Goal: Transaction & Acquisition: Purchase product/service

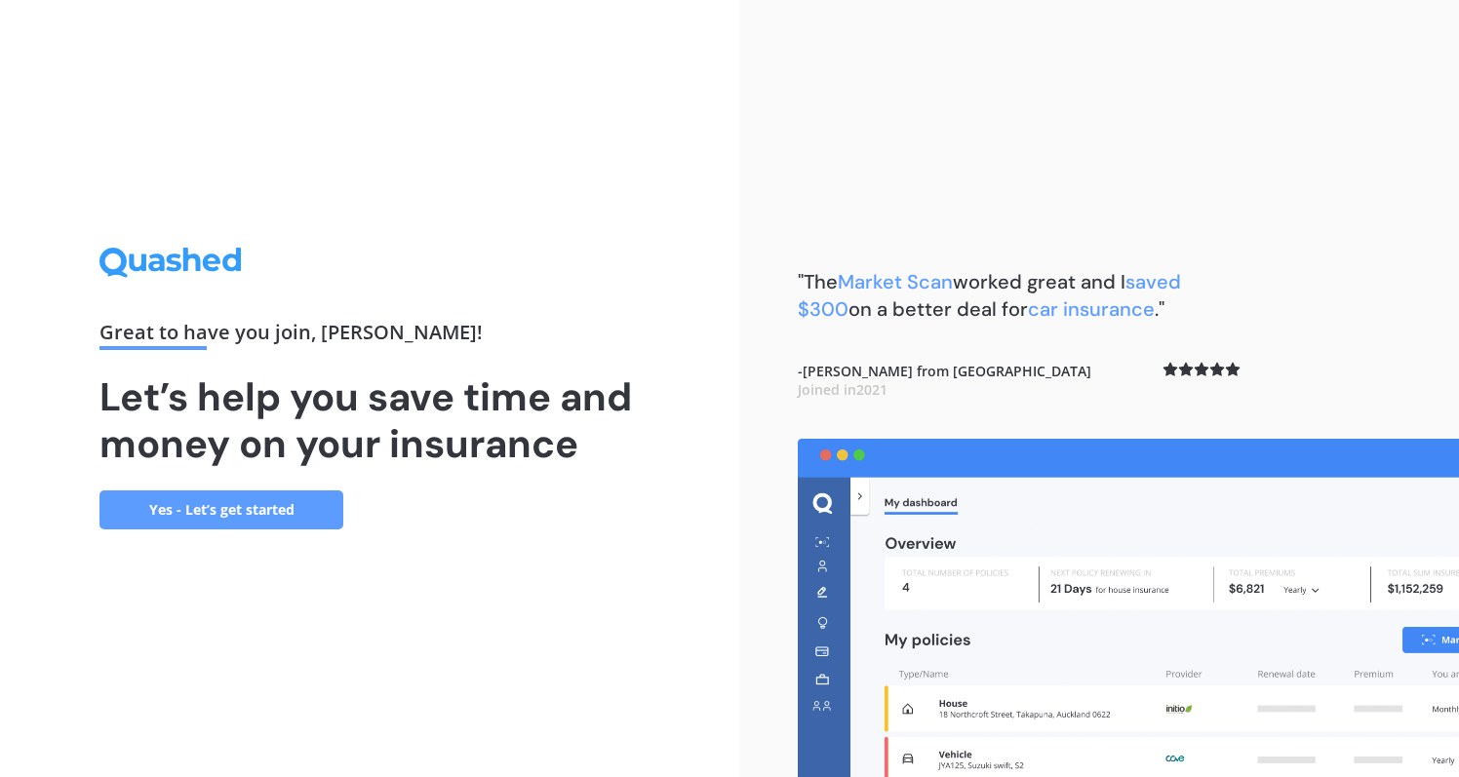
click at [260, 514] on link "Yes - Let’s get started" at bounding box center [221, 510] width 244 height 39
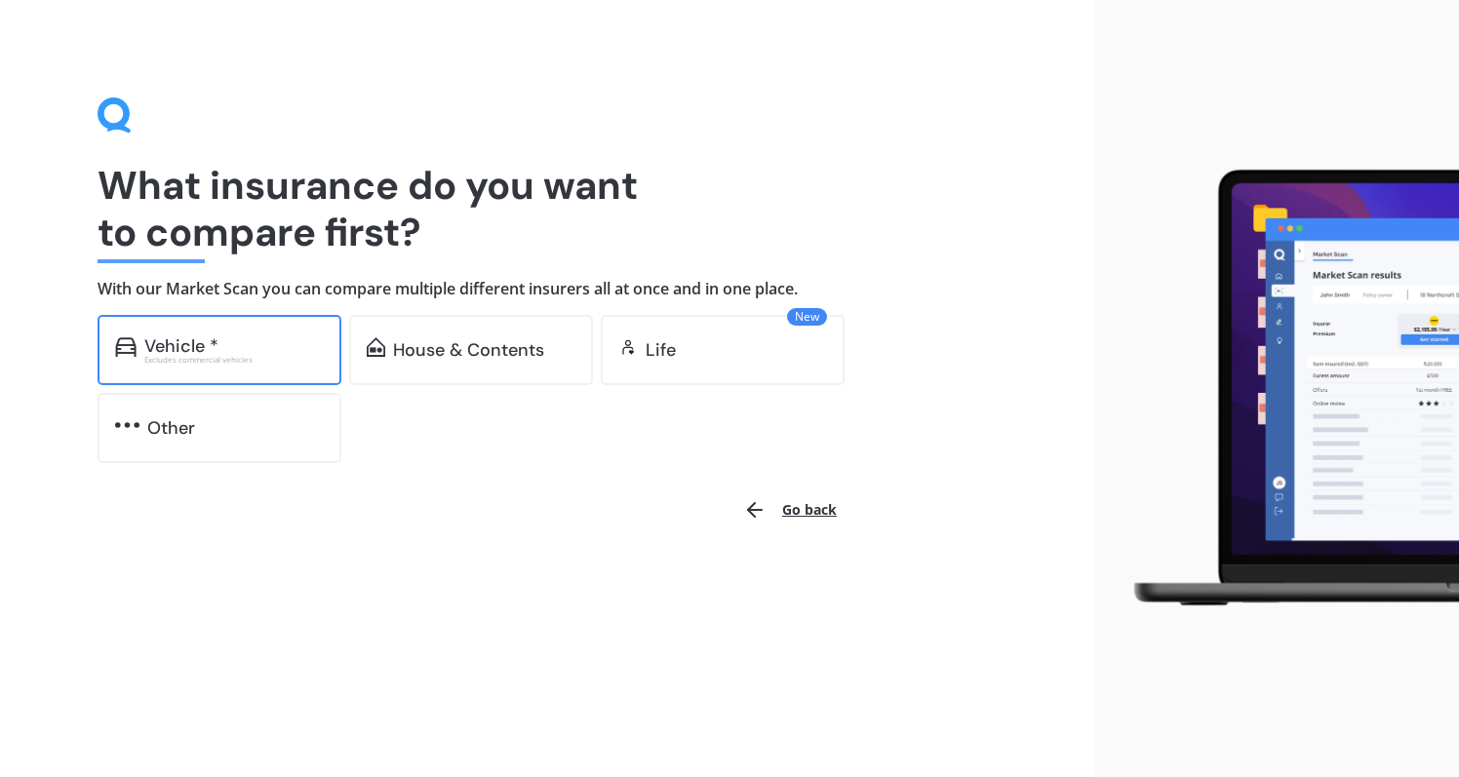
click at [224, 364] on div "Vehicle * Excludes commercial vehicles" at bounding box center [220, 350] width 244 height 70
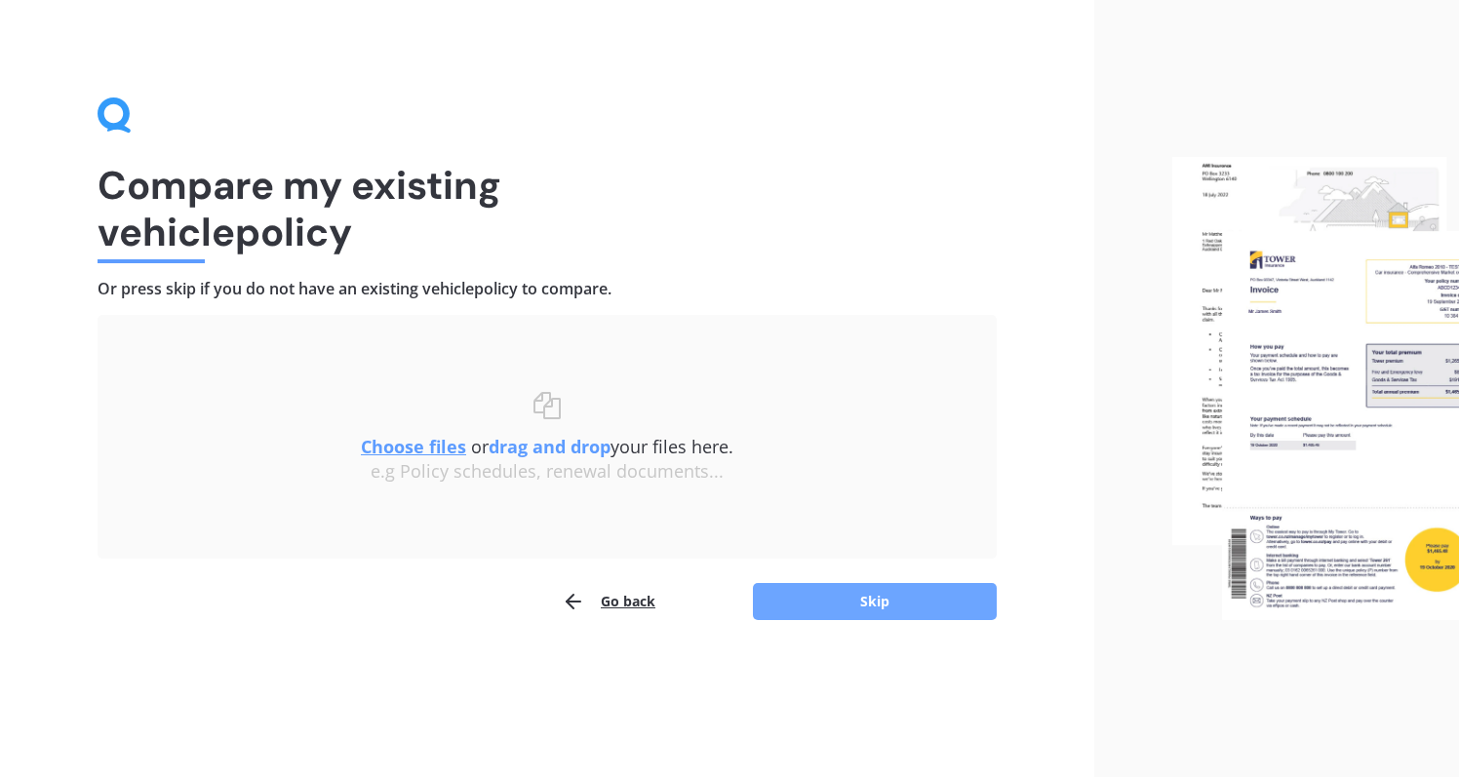
click at [878, 603] on button "Skip" at bounding box center [875, 601] width 244 height 37
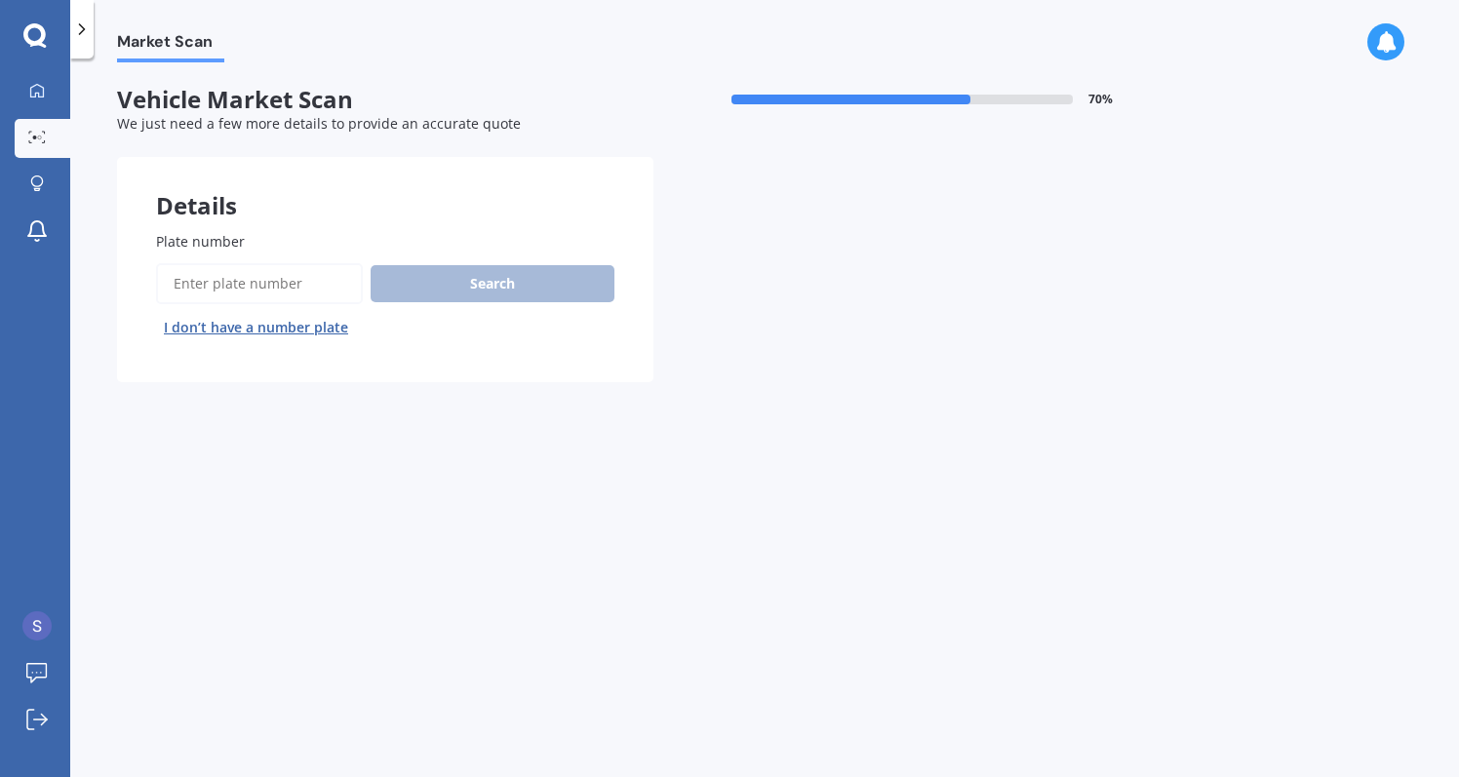
click at [315, 288] on input "Plate number" at bounding box center [259, 283] width 207 height 41
type input "FQQ961"
click at [435, 286] on button "Search" at bounding box center [493, 283] width 244 height 37
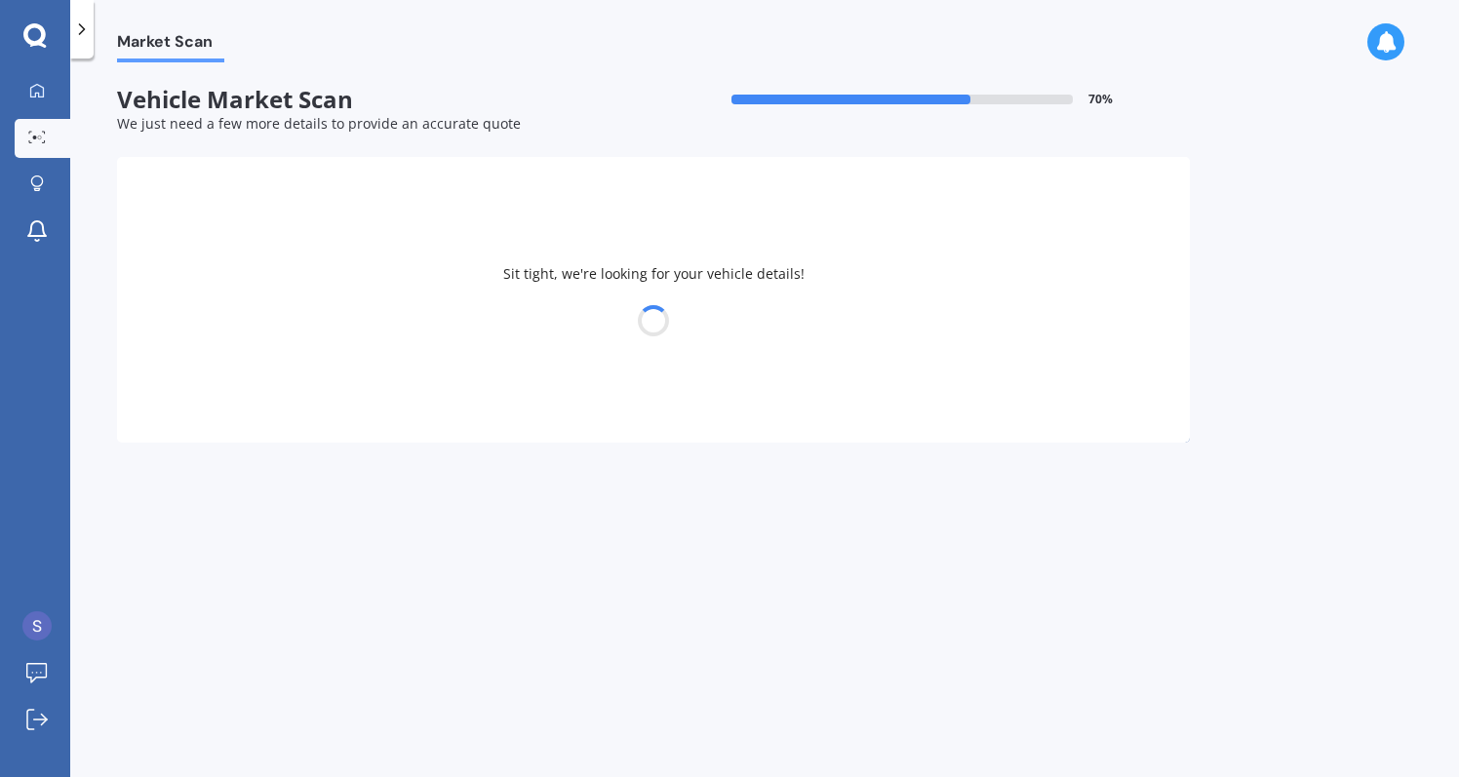
select select "HYUNDAI"
select select "[GEOGRAPHIC_DATA]"
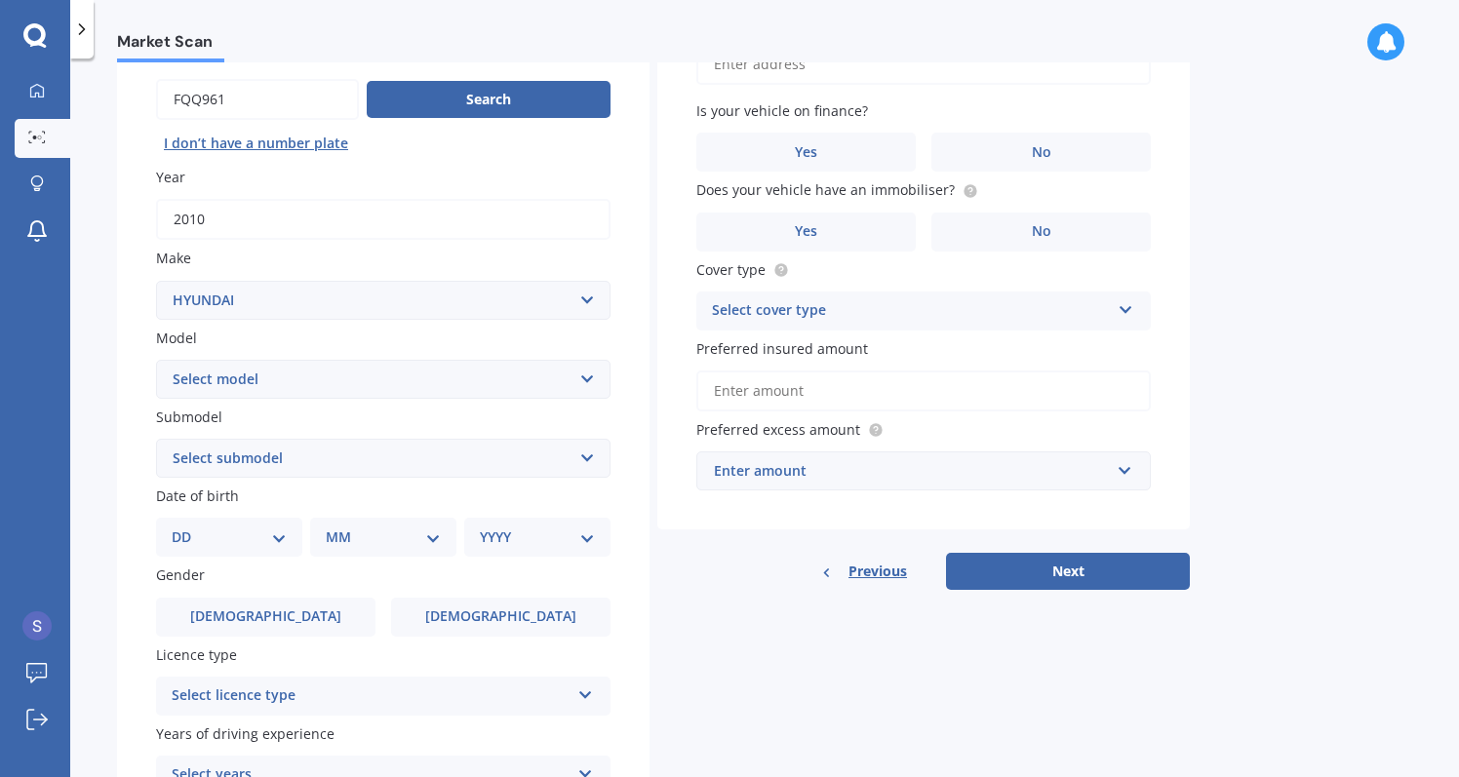
scroll to position [347, 0]
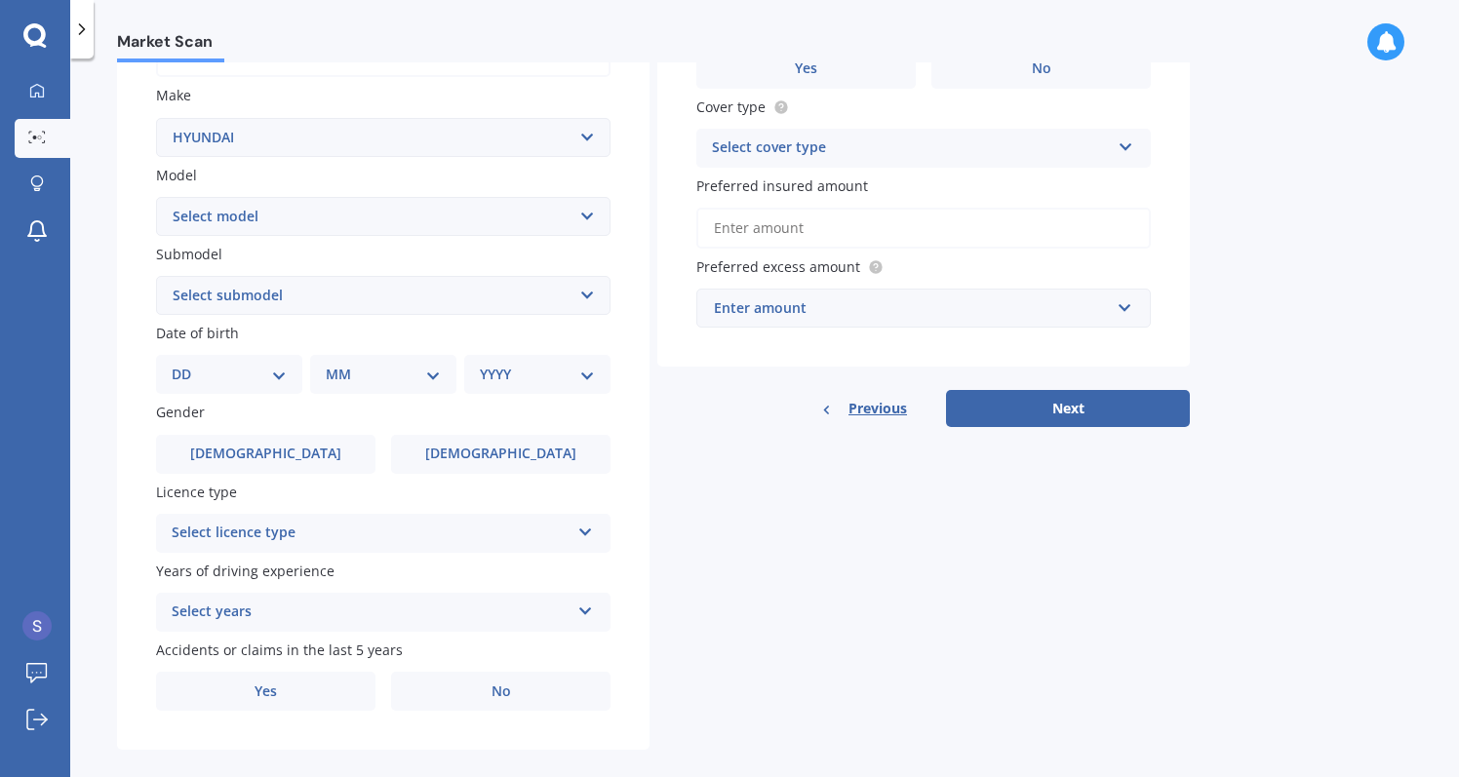
select select "18"
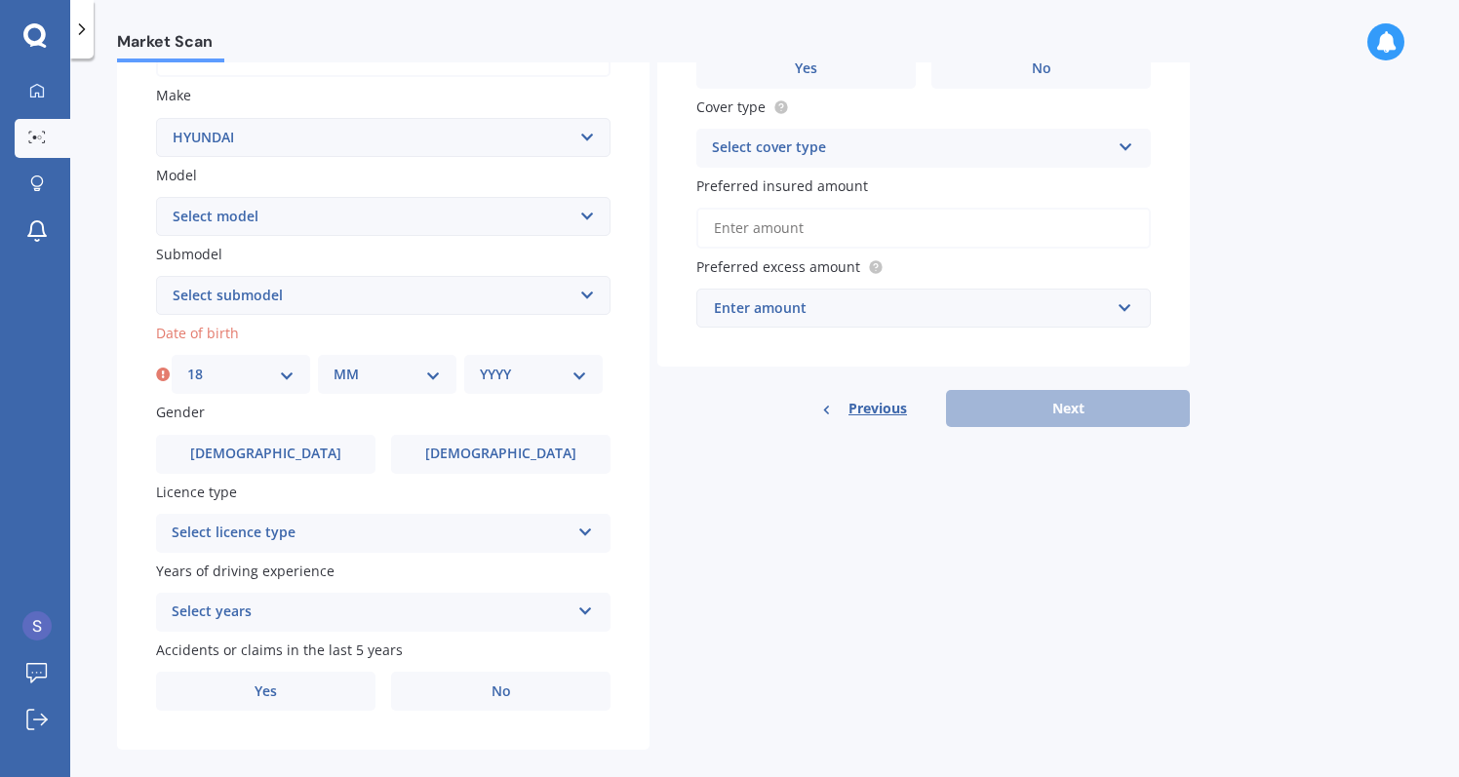
select select "05"
select select "1990"
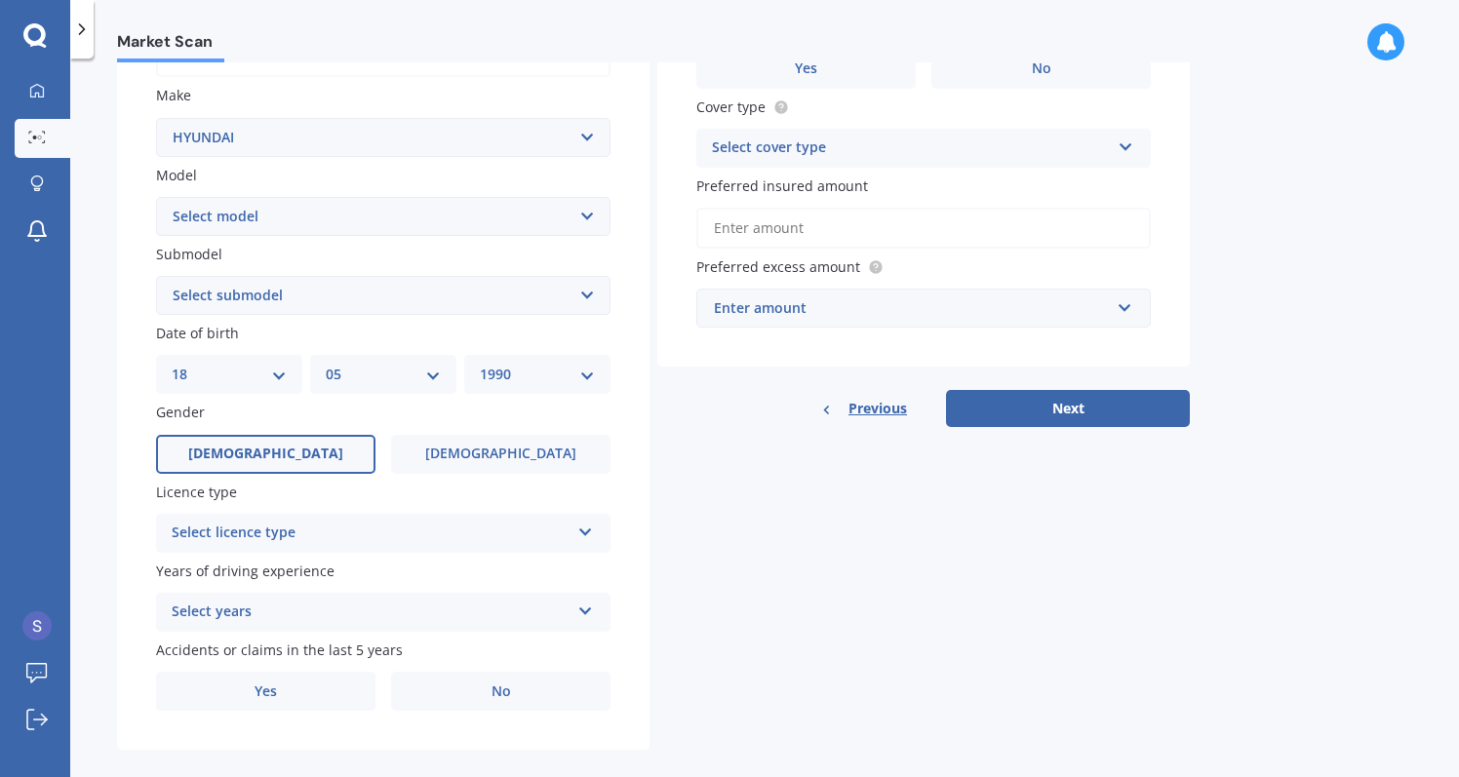
click at [354, 435] on label "[DEMOGRAPHIC_DATA]" at bounding box center [265, 454] width 219 height 39
click at [0, 0] on input "[DEMOGRAPHIC_DATA]" at bounding box center [0, 0] width 0 height 0
click at [348, 522] on div "Select licence type" at bounding box center [371, 533] width 398 height 23
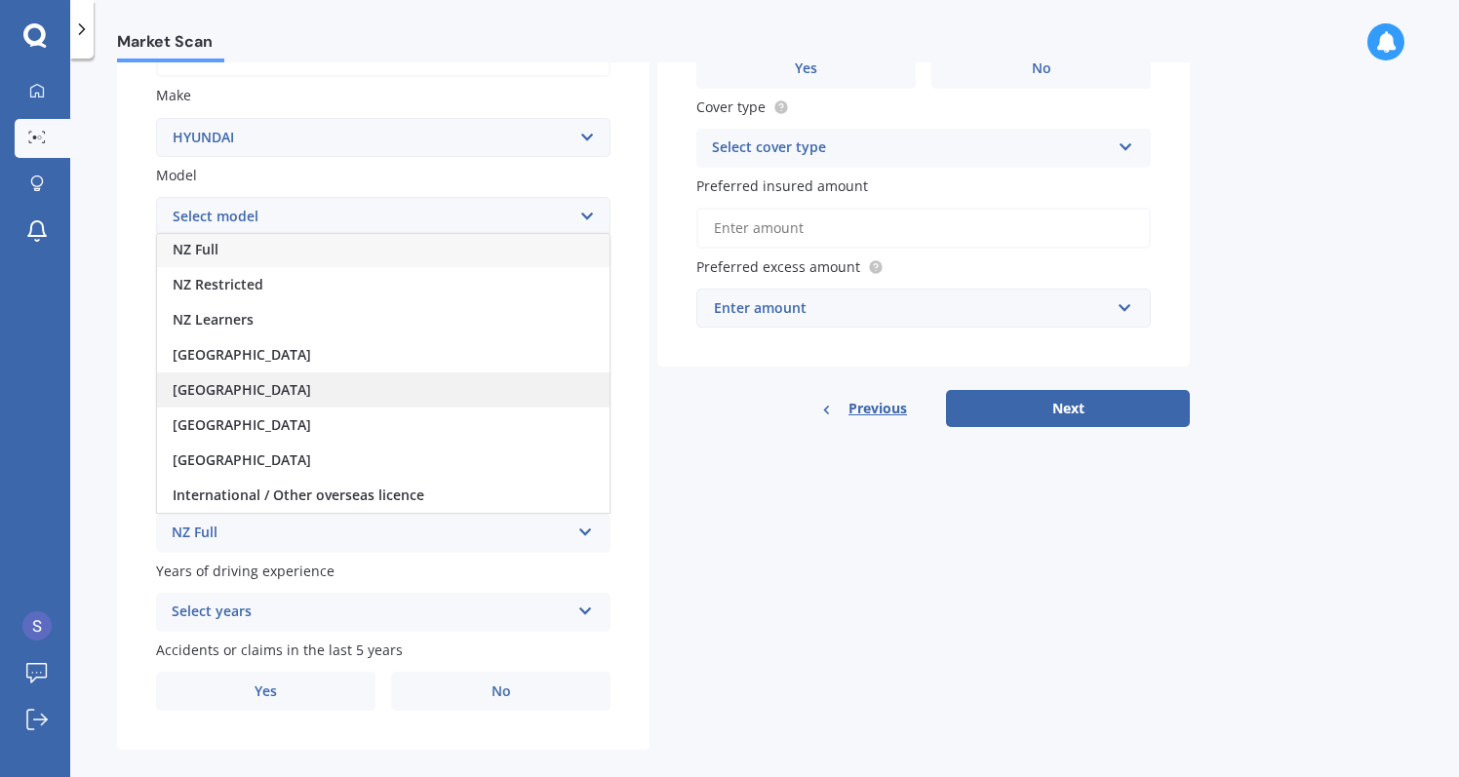
scroll to position [2, 0]
click at [362, 374] on div "[GEOGRAPHIC_DATA]" at bounding box center [383, 390] width 453 height 35
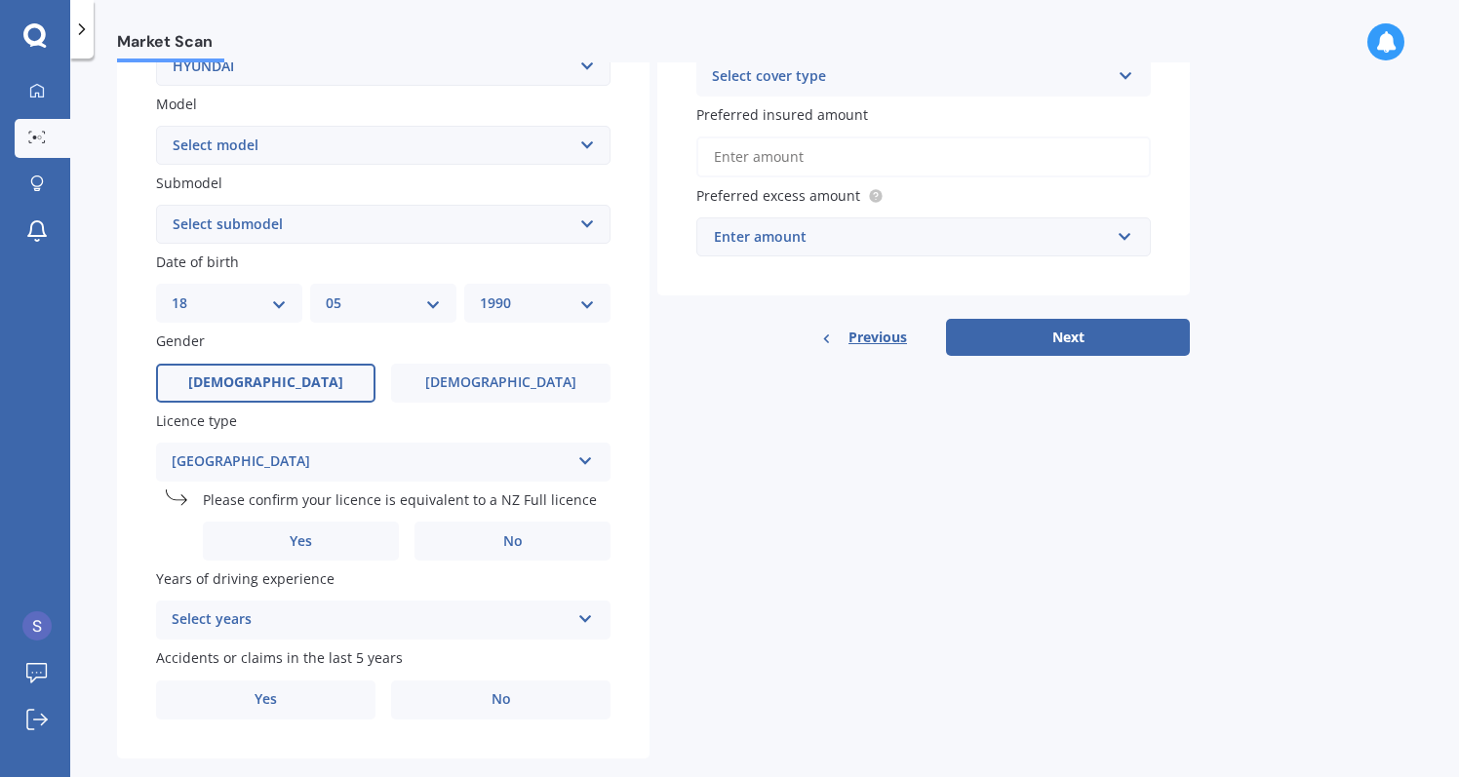
scroll to position [439, 0]
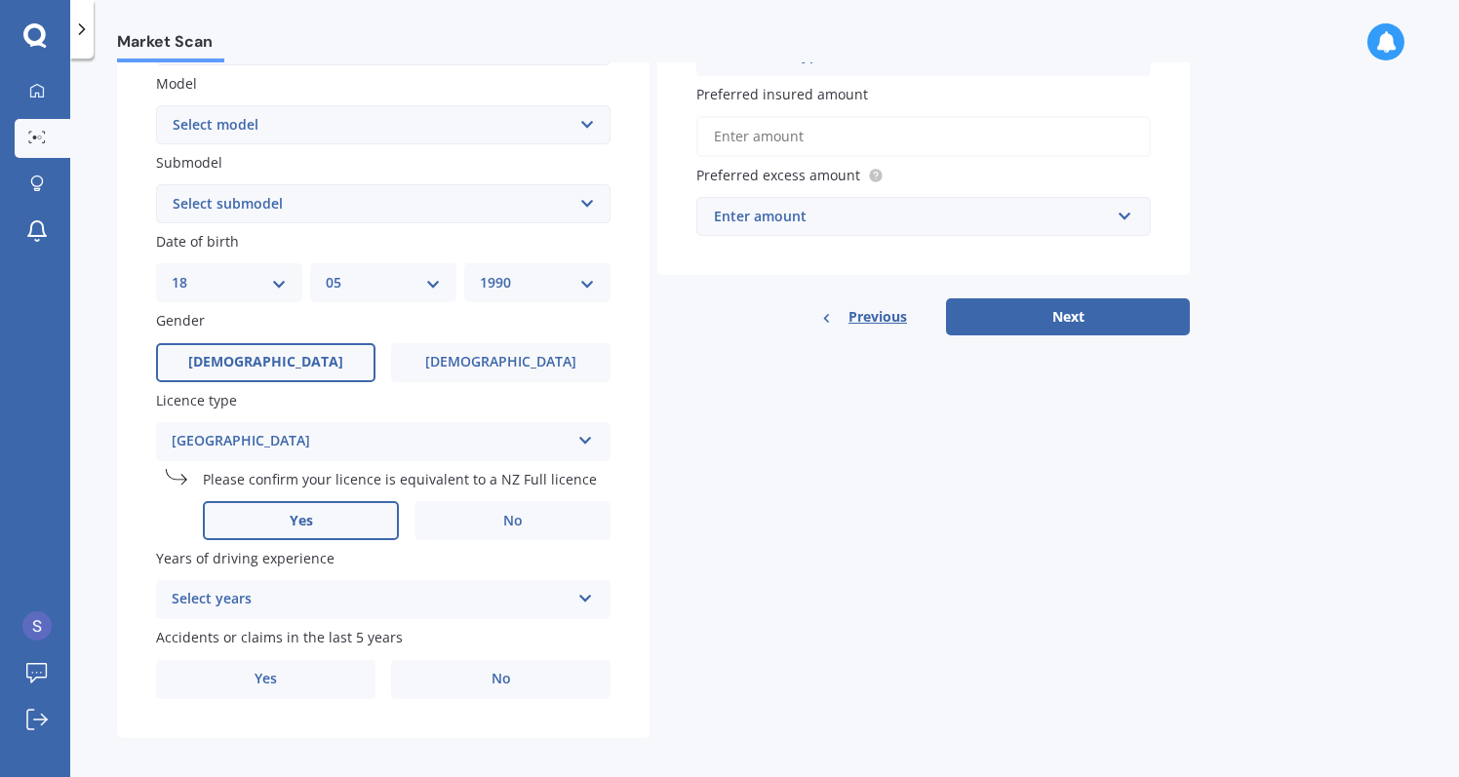
click at [351, 520] on label "Yes" at bounding box center [301, 520] width 196 height 39
click at [0, 0] on input "Yes" at bounding box center [0, 0] width 0 height 0
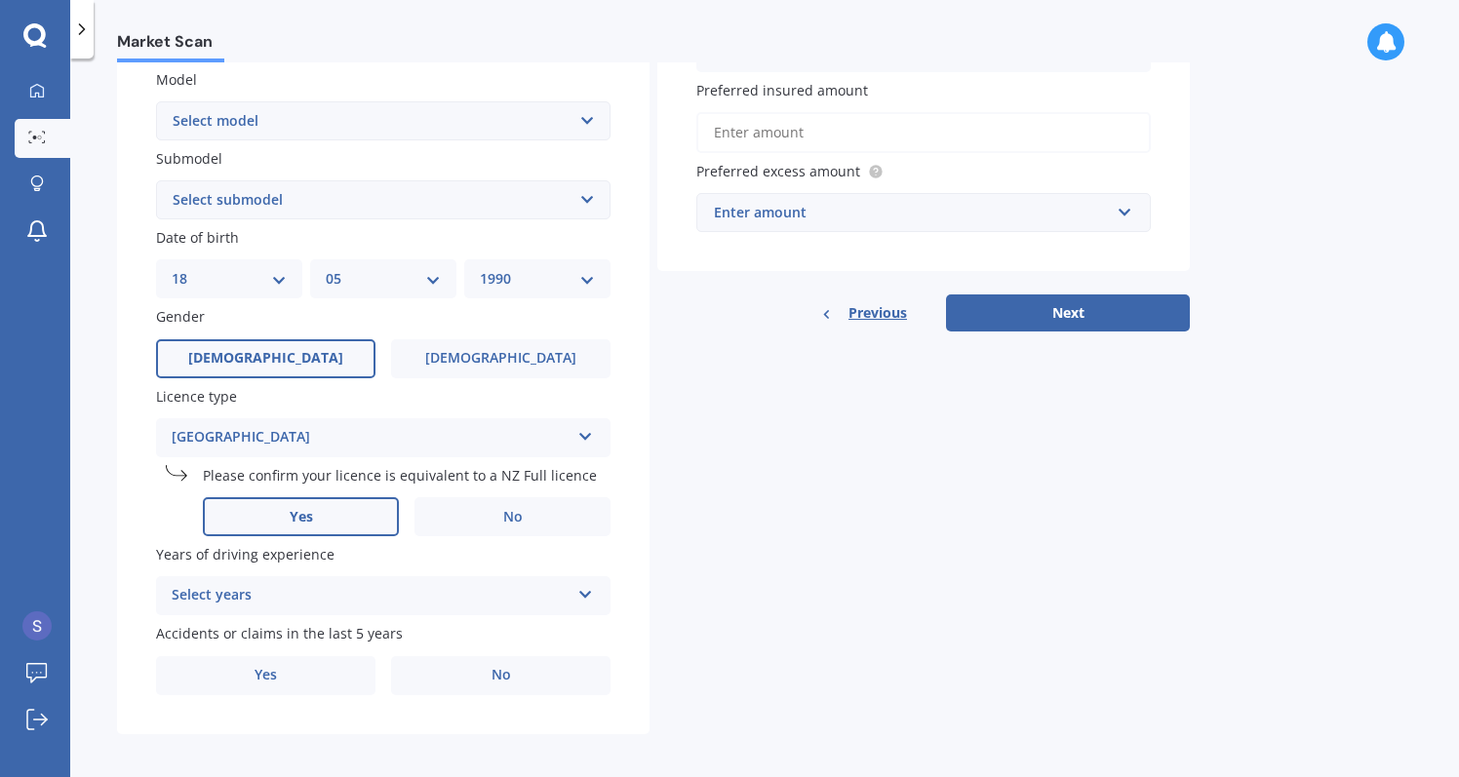
scroll to position [442, 0]
click at [323, 591] on div "Select years" at bounding box center [371, 596] width 398 height 23
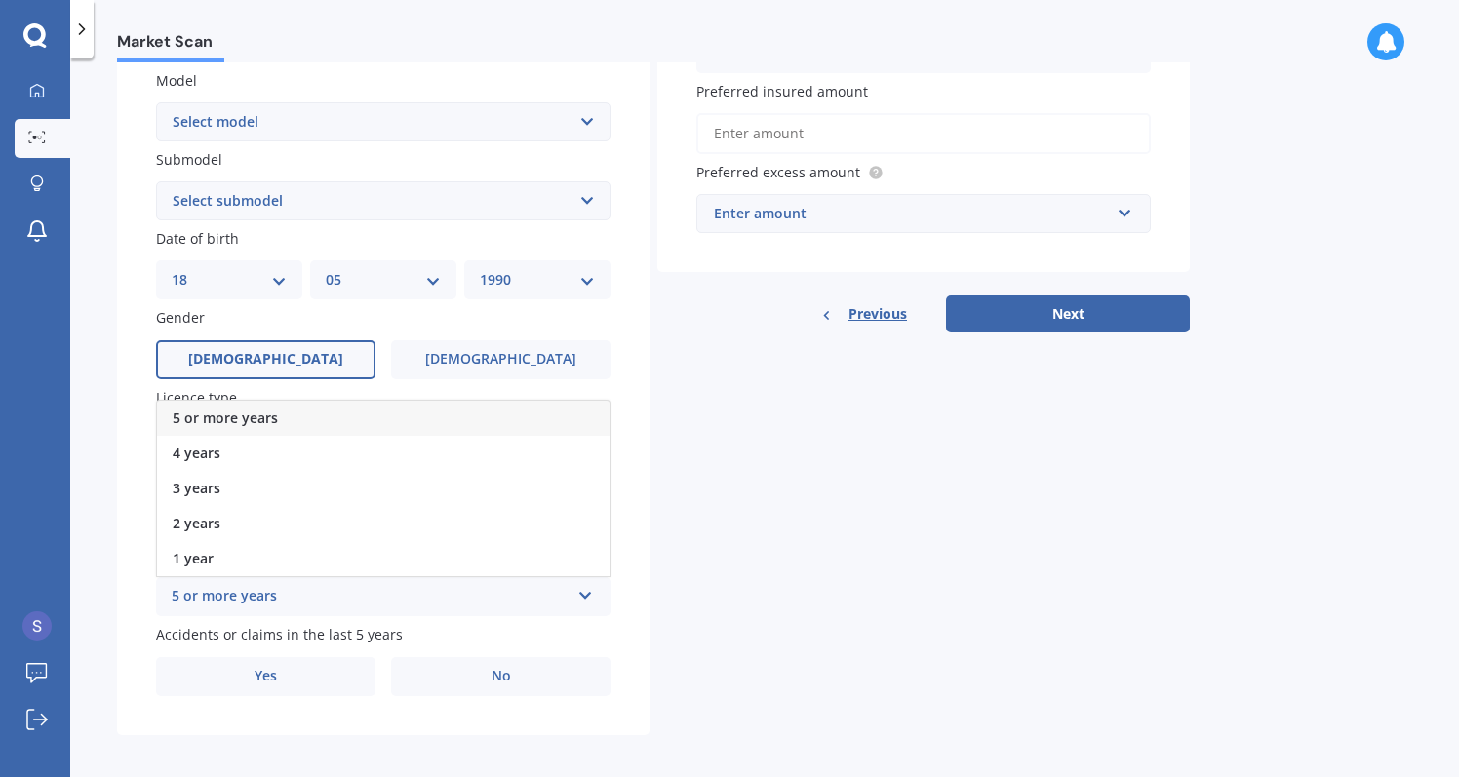
click at [329, 417] on div "5 or more years" at bounding box center [383, 418] width 453 height 35
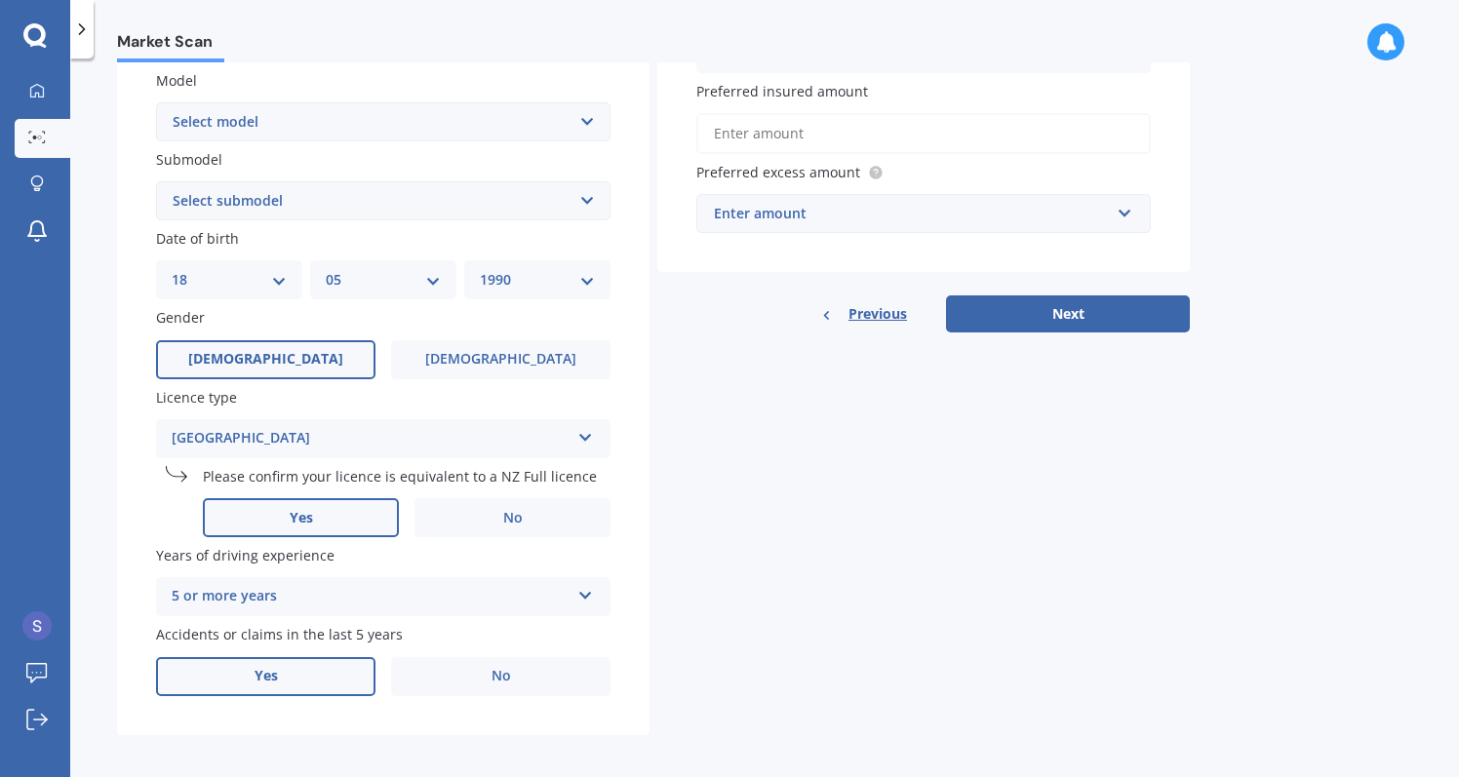
click at [353, 676] on label "Yes" at bounding box center [265, 676] width 219 height 39
click at [0, 0] on input "Yes" at bounding box center [0, 0] width 0 height 0
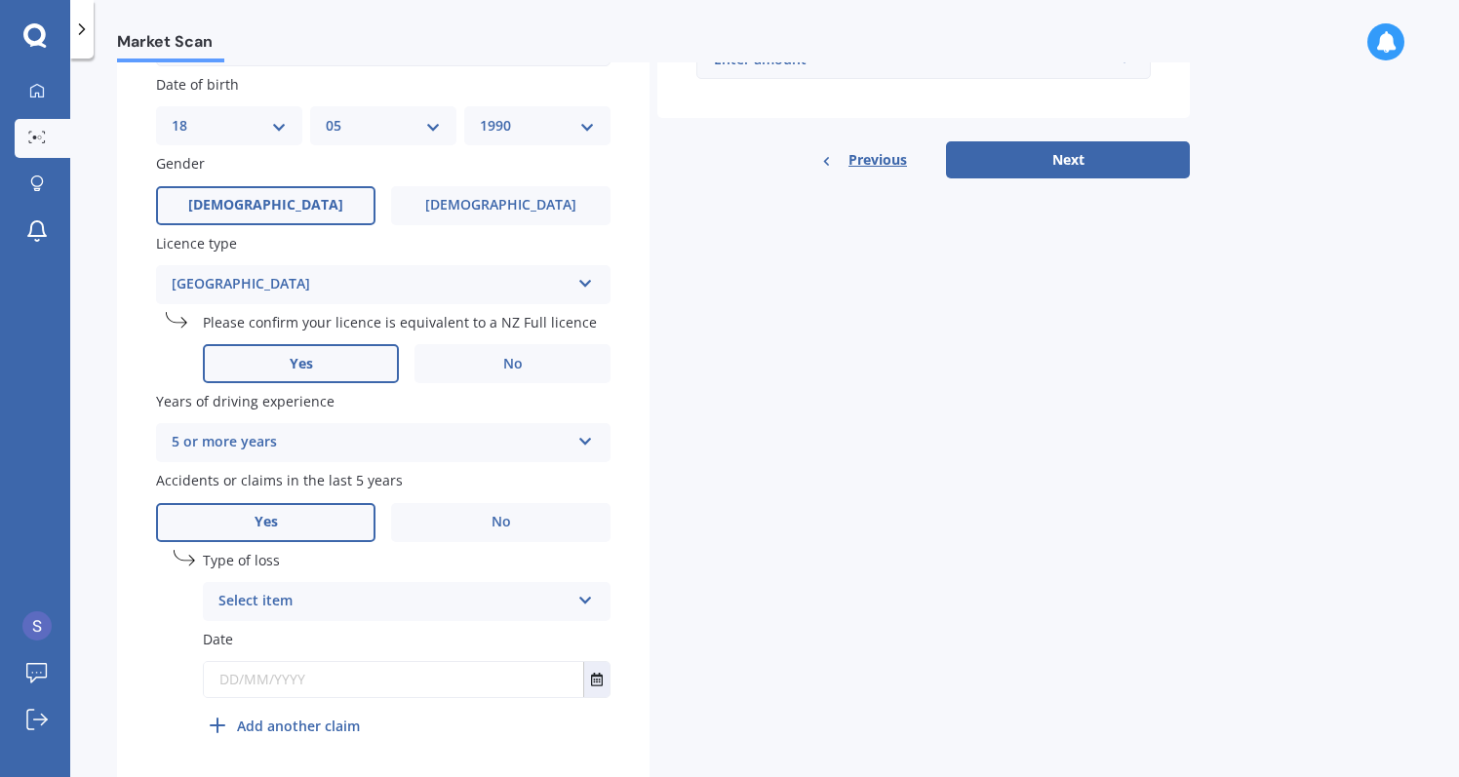
scroll to position [651, 0]
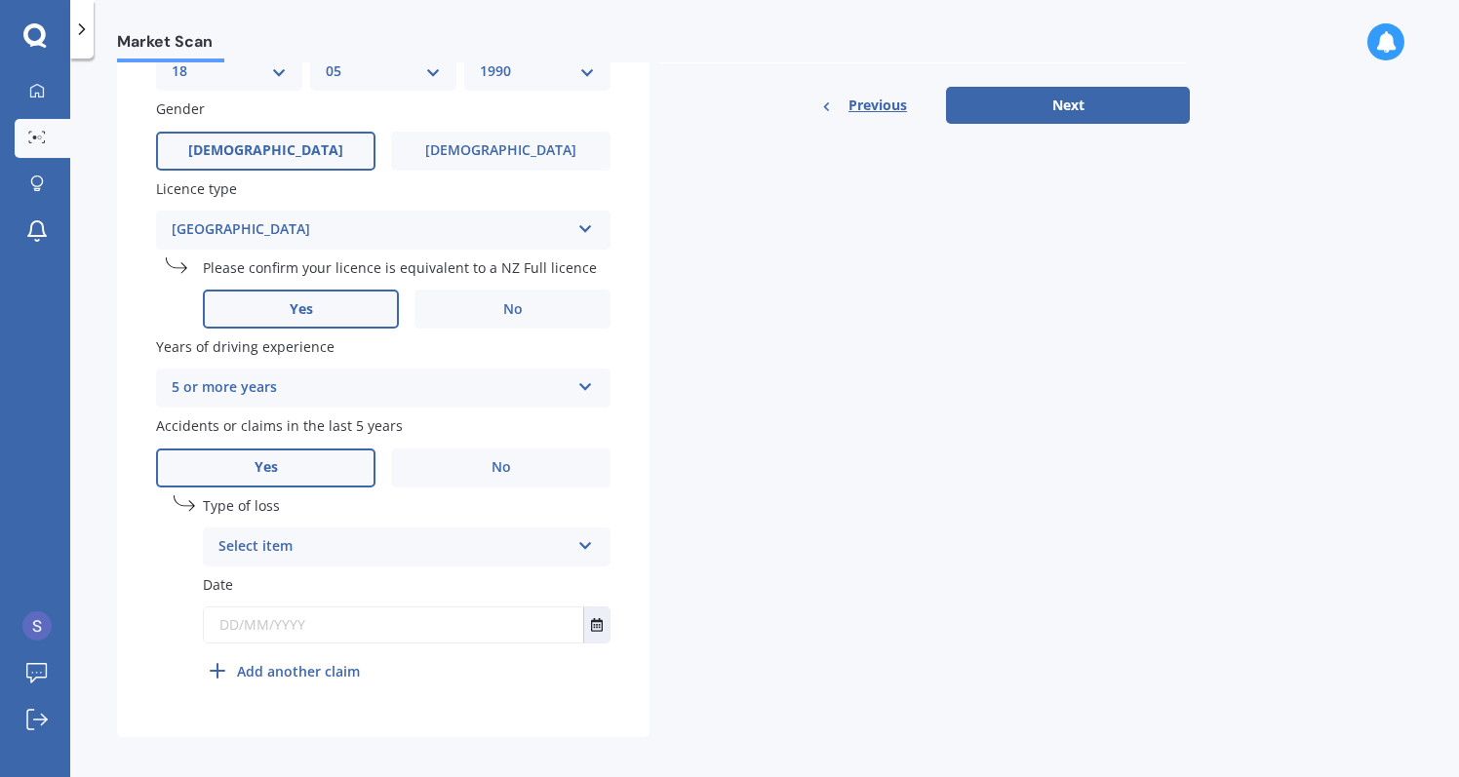
click at [429, 540] on div "Select item" at bounding box center [393, 547] width 351 height 23
click at [667, 430] on div "Details Plate number Search I don’t have a number plate Year 2010 Make Select m…" at bounding box center [653, 121] width 1073 height 1231
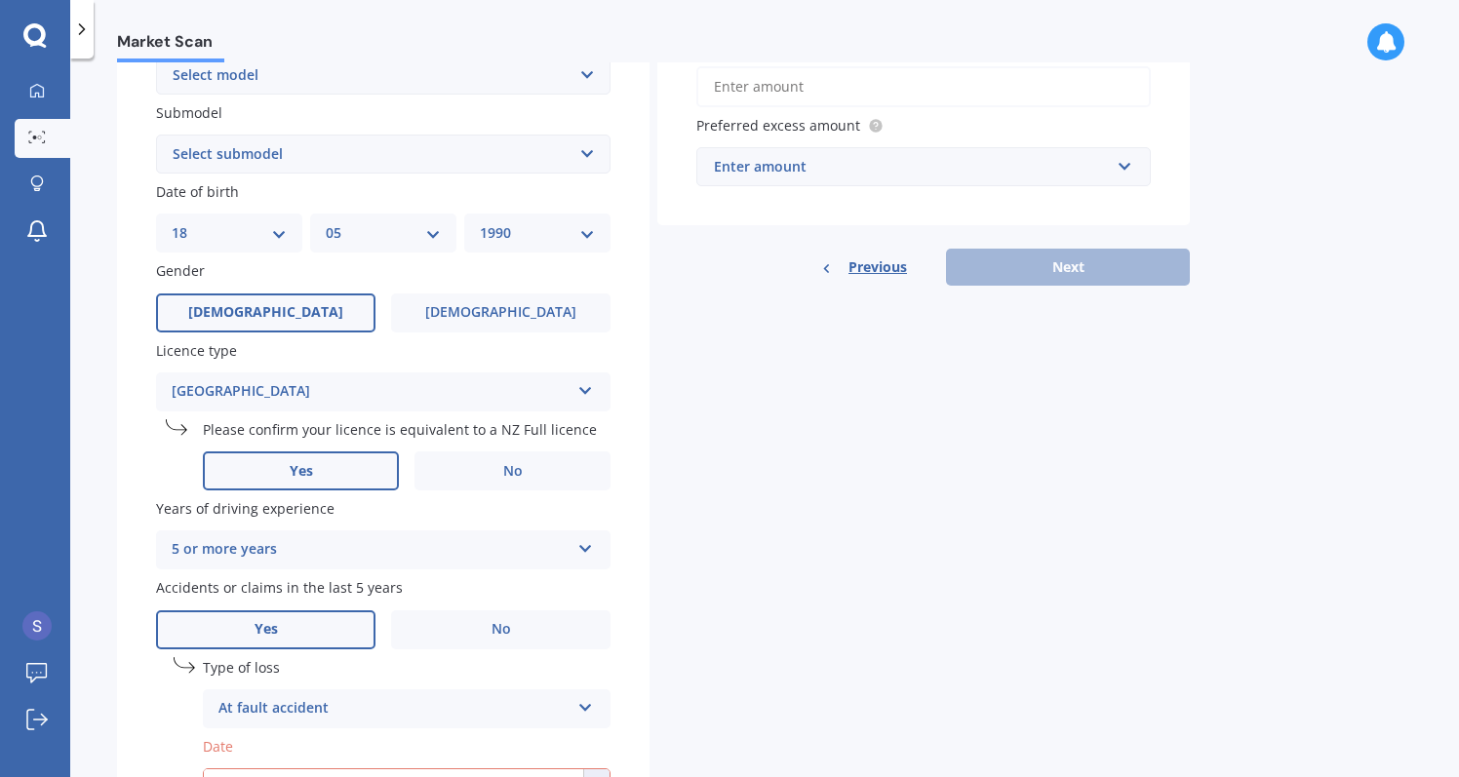
scroll to position [485, 0]
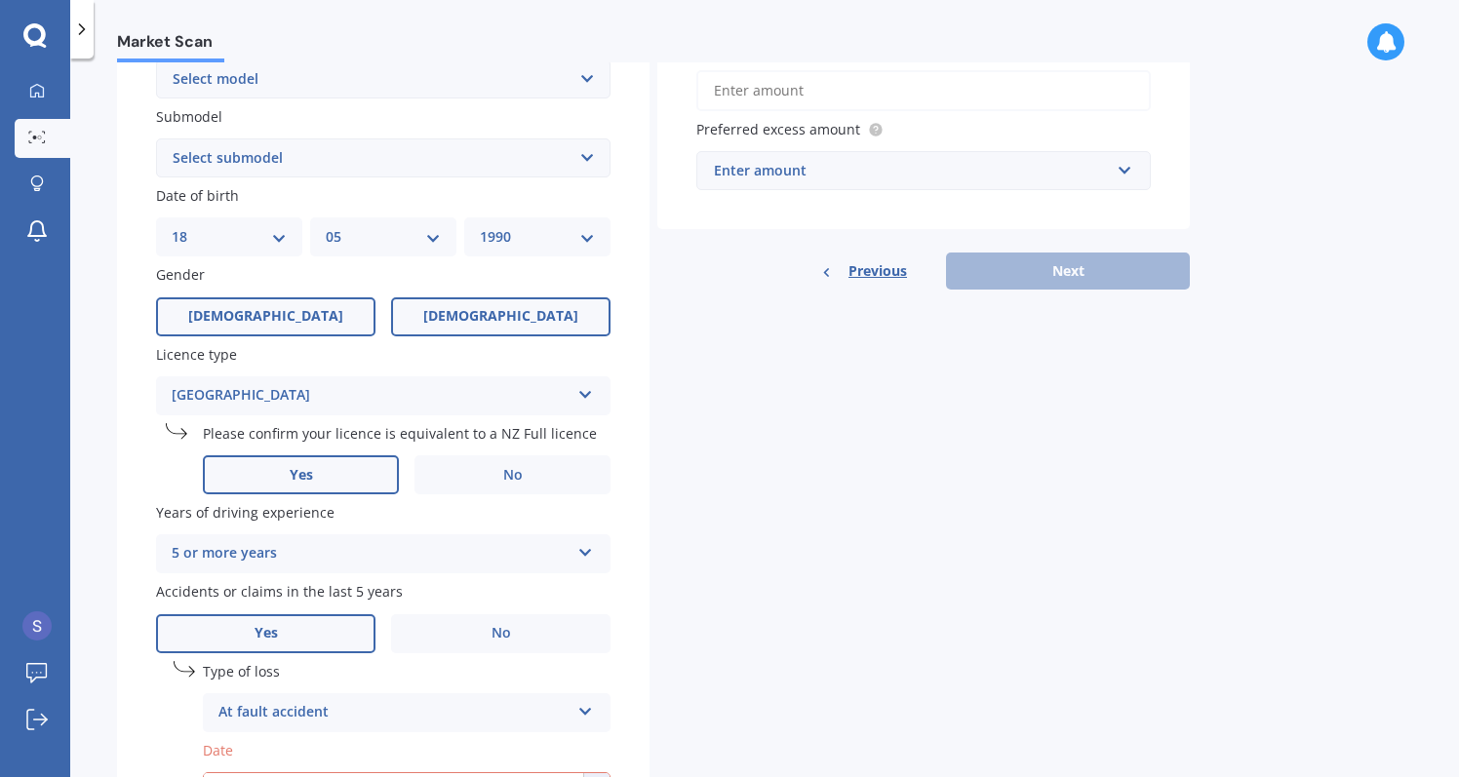
click at [532, 318] on label "[DEMOGRAPHIC_DATA]" at bounding box center [500, 317] width 219 height 39
click at [0, 0] on input "[DEMOGRAPHIC_DATA]" at bounding box center [0, 0] width 0 height 0
select select "23"
select select "01"
select select "1995"
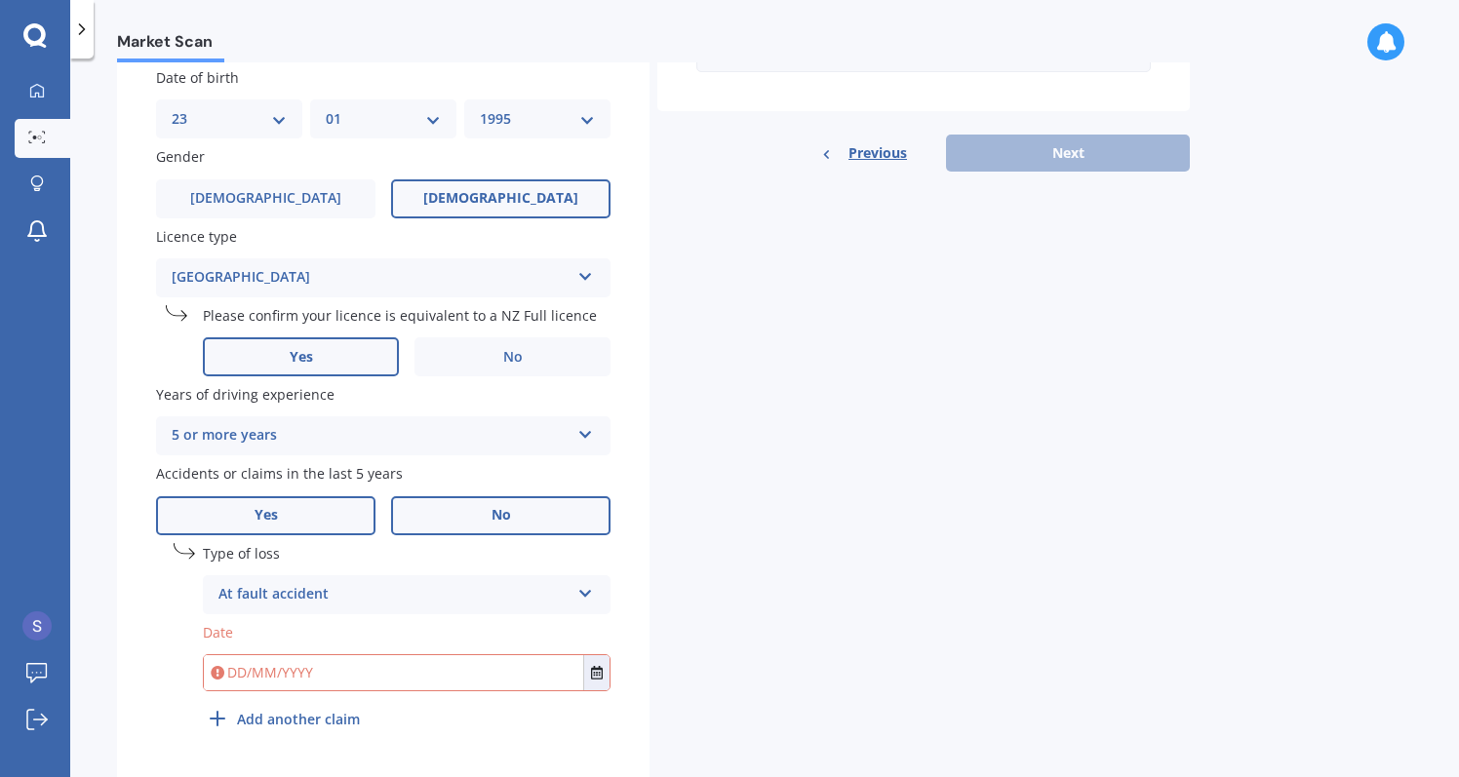
click at [527, 524] on label "No" at bounding box center [500, 515] width 219 height 39
click at [0, 0] on input "No" at bounding box center [0, 0] width 0 height 0
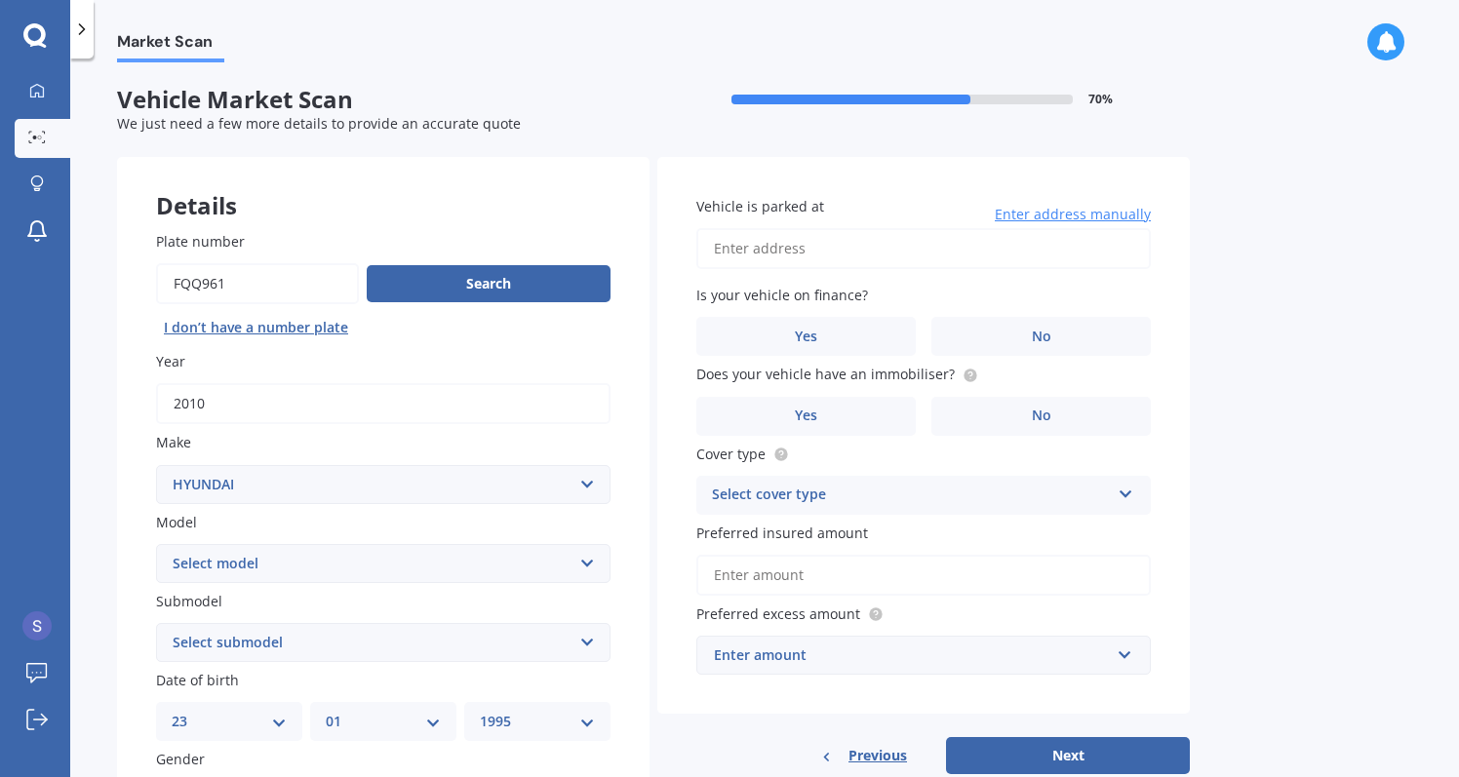
scroll to position [0, 0]
type input "B"
type input "[STREET_ADDRESS][PERSON_NAME]"
click at [988, 337] on label "No" at bounding box center [1041, 336] width 219 height 39
click at [0, 0] on input "No" at bounding box center [0, 0] width 0 height 0
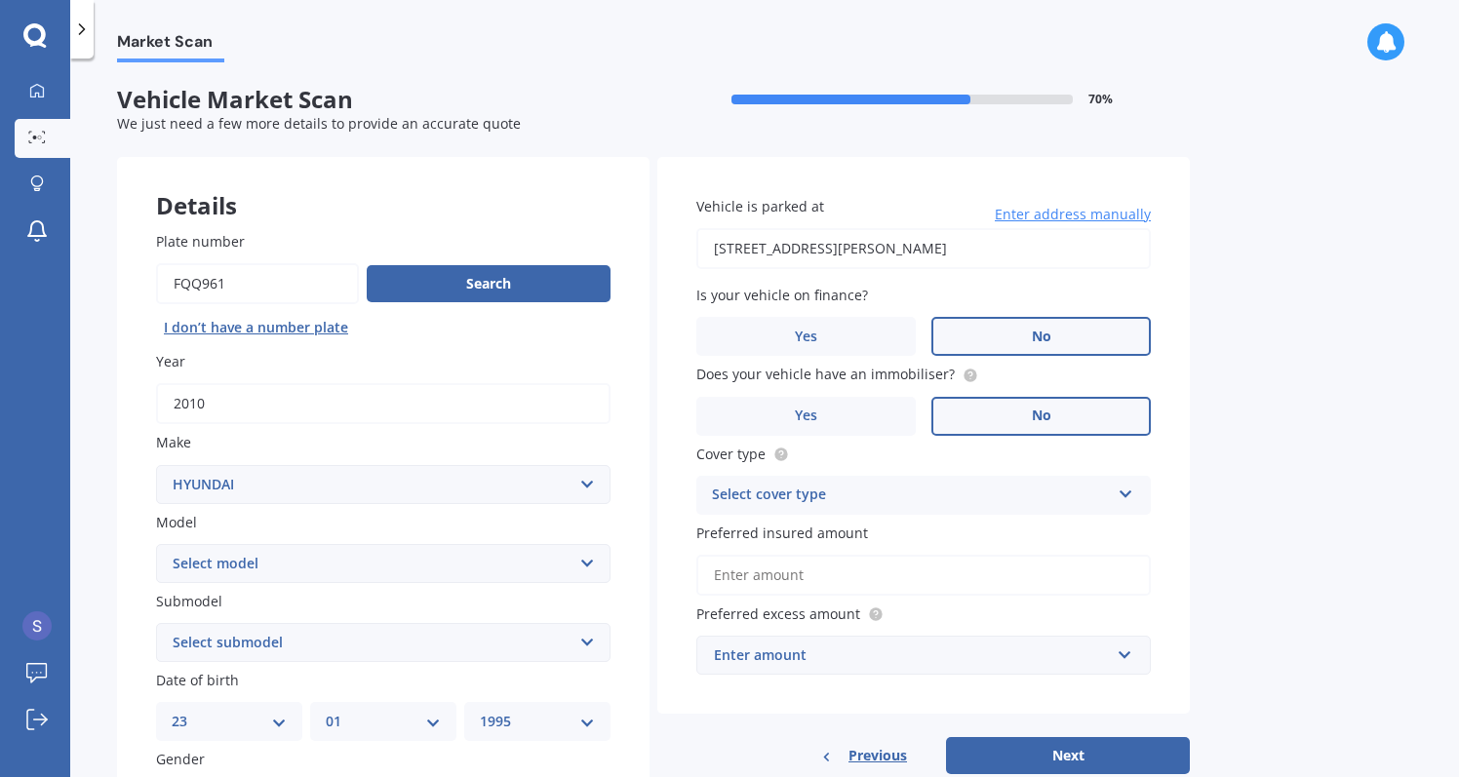
click at [977, 403] on label "No" at bounding box center [1041, 416] width 219 height 39
click at [0, 0] on input "No" at bounding box center [0, 0] width 0 height 0
click at [933, 485] on div "Select cover type" at bounding box center [911, 495] width 398 height 23
click at [895, 532] on div "Comprehensive" at bounding box center [923, 533] width 453 height 35
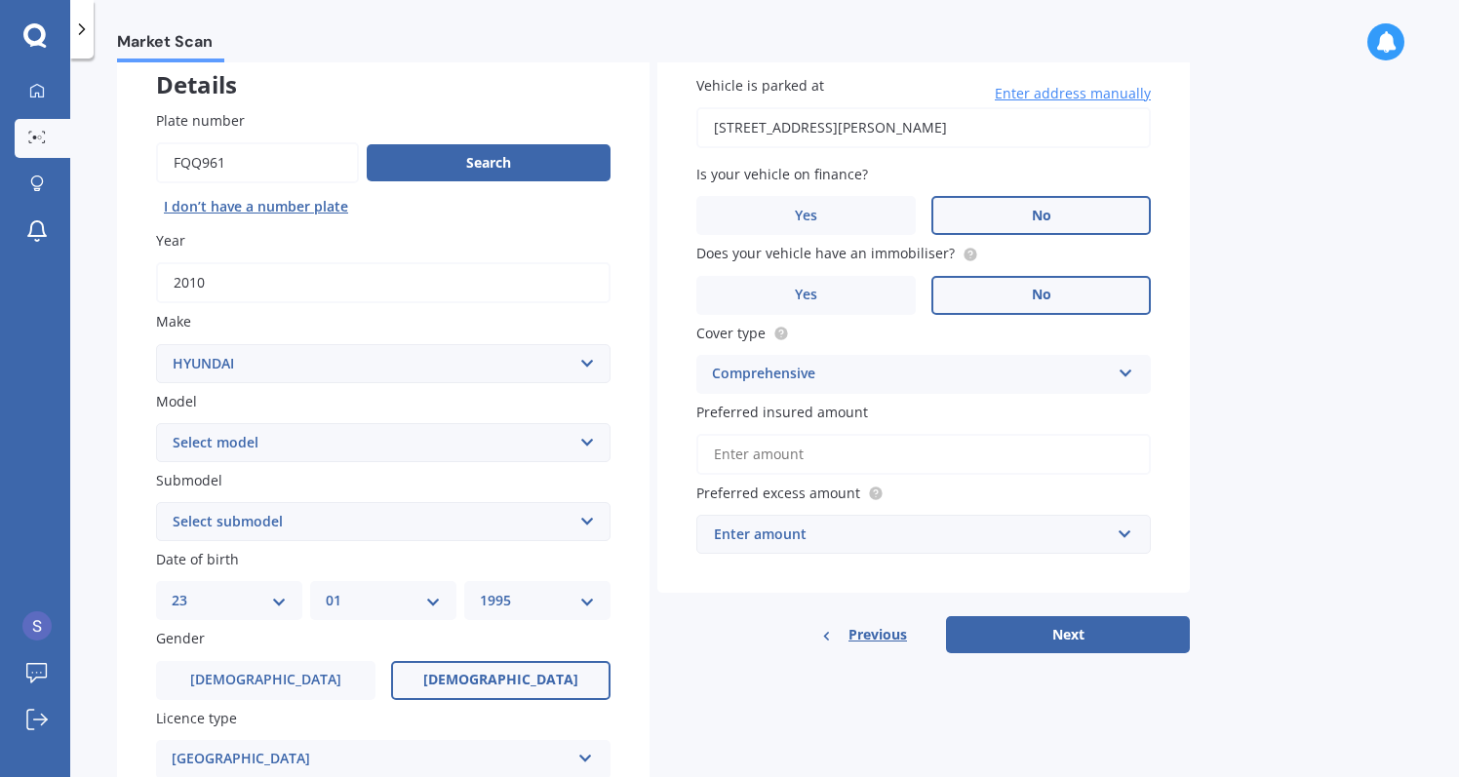
scroll to position [150, 0]
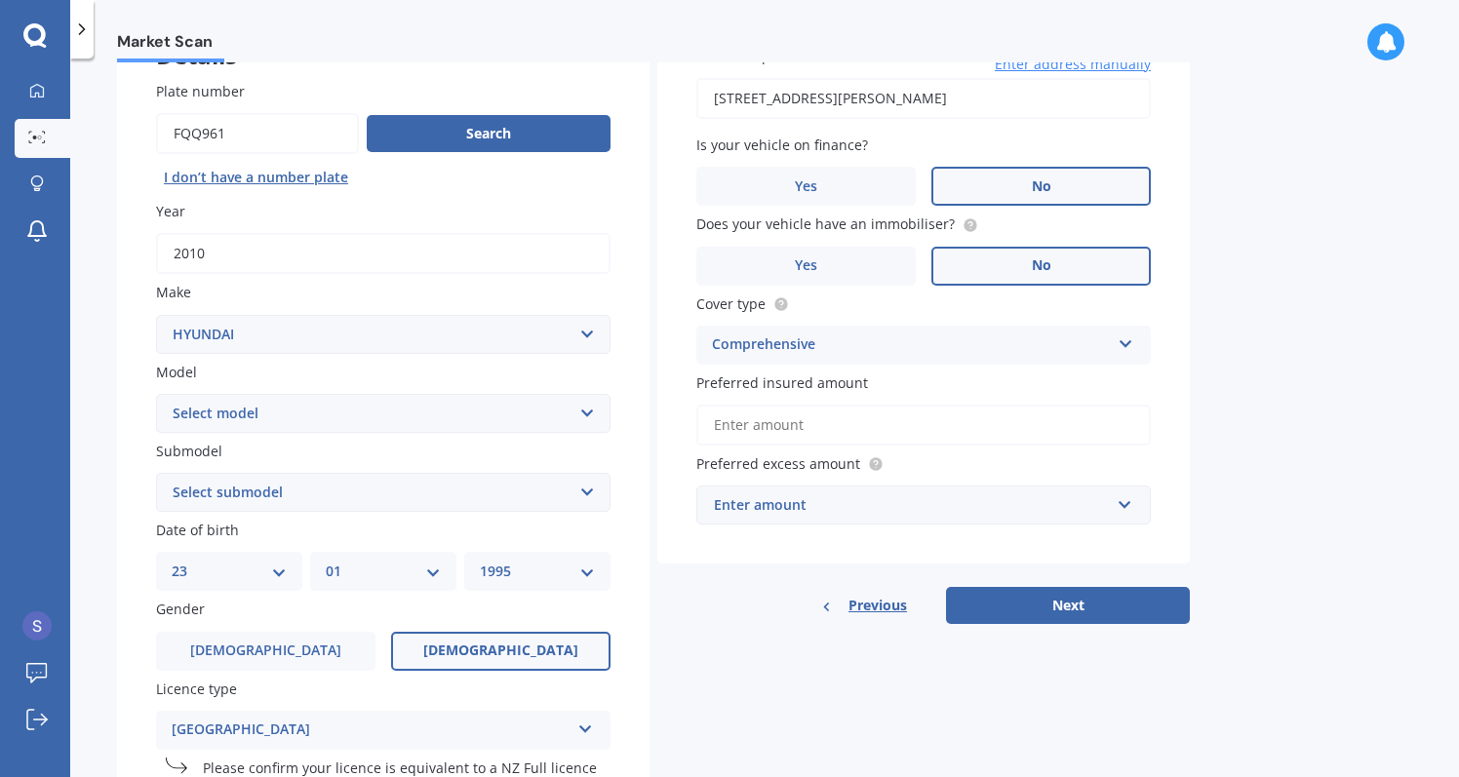
click at [868, 423] on input "Preferred insured amount" at bounding box center [923, 425] width 455 height 41
click at [817, 510] on div "Enter amount" at bounding box center [912, 505] width 396 height 21
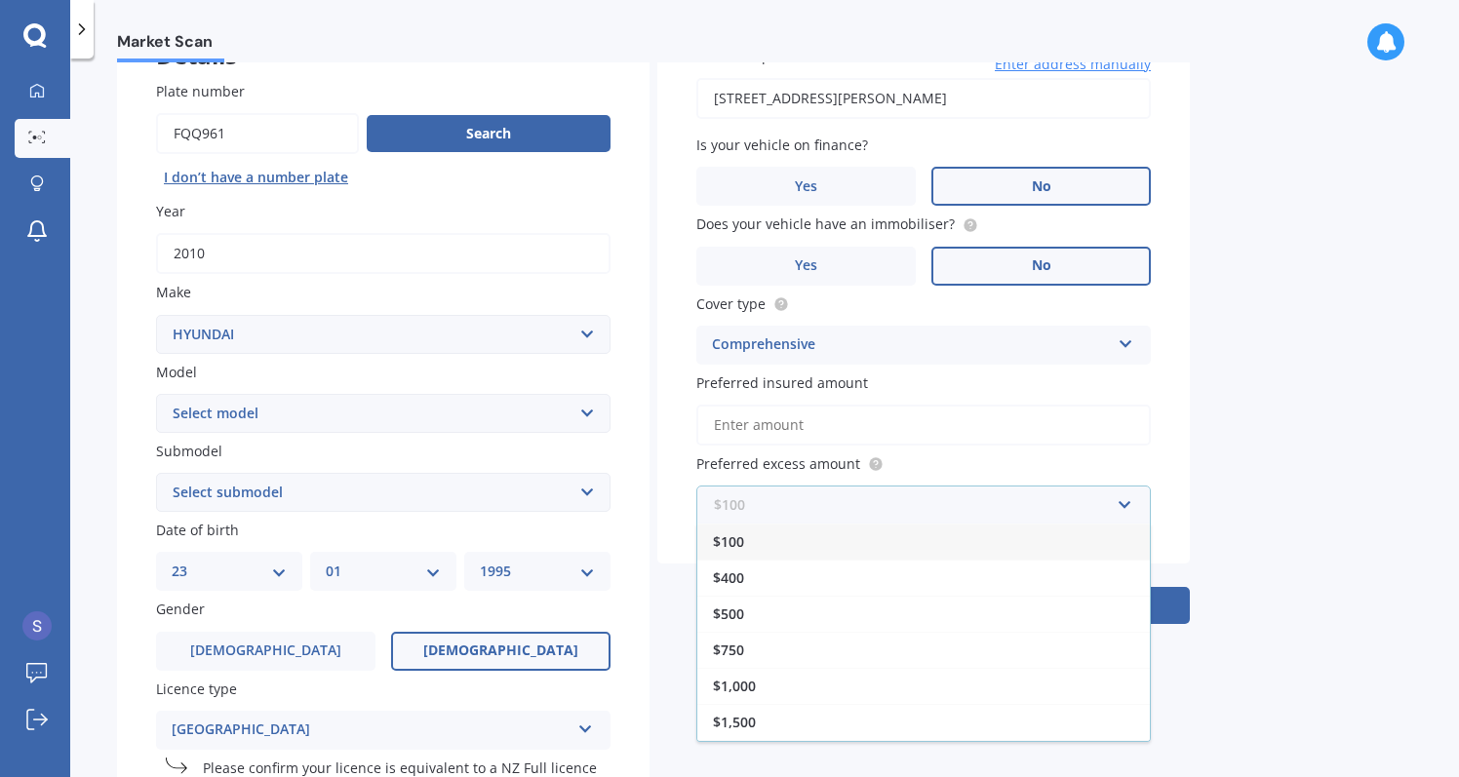
scroll to position [0, 0]
click at [824, 538] on div "$100" at bounding box center [923, 542] width 453 height 36
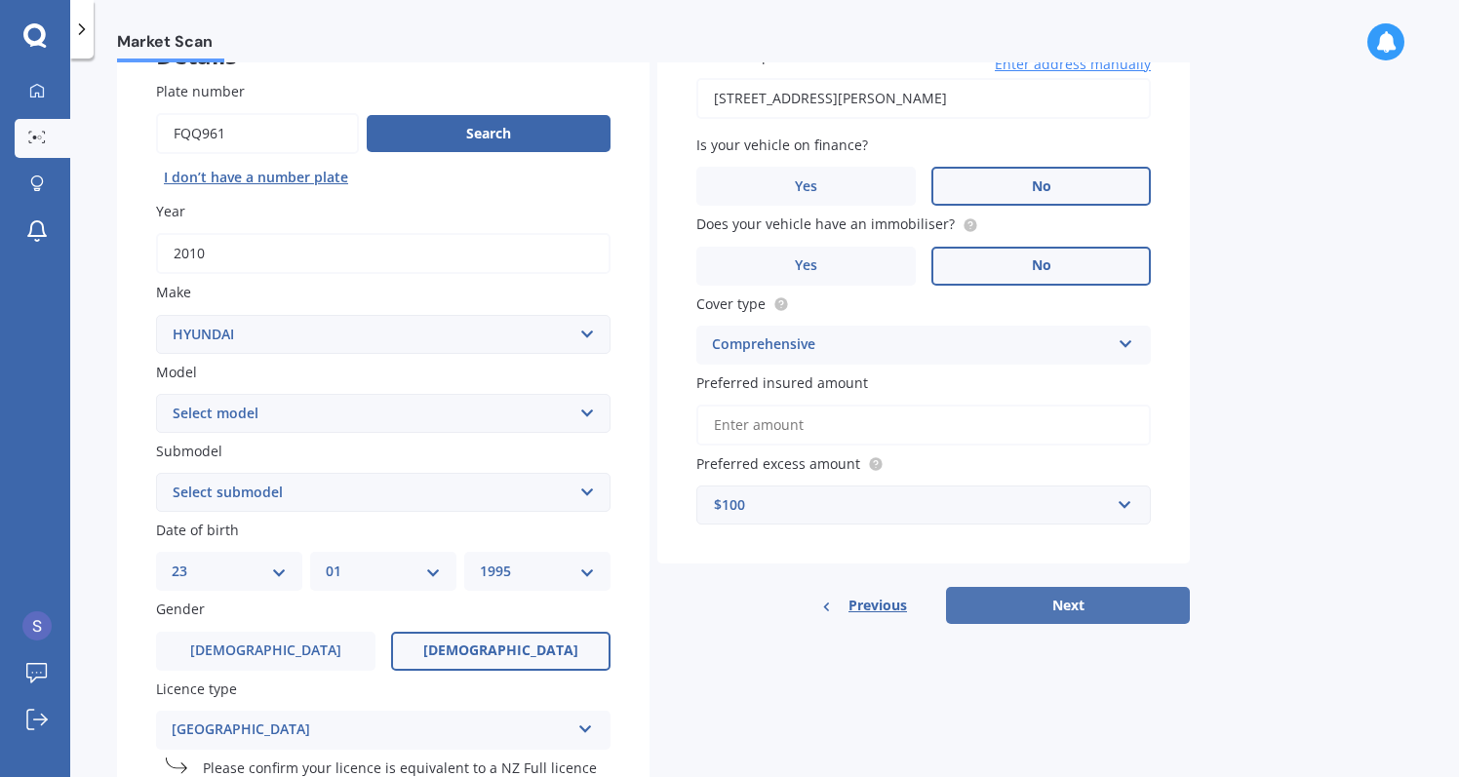
click at [1012, 614] on button "Next" at bounding box center [1068, 605] width 244 height 37
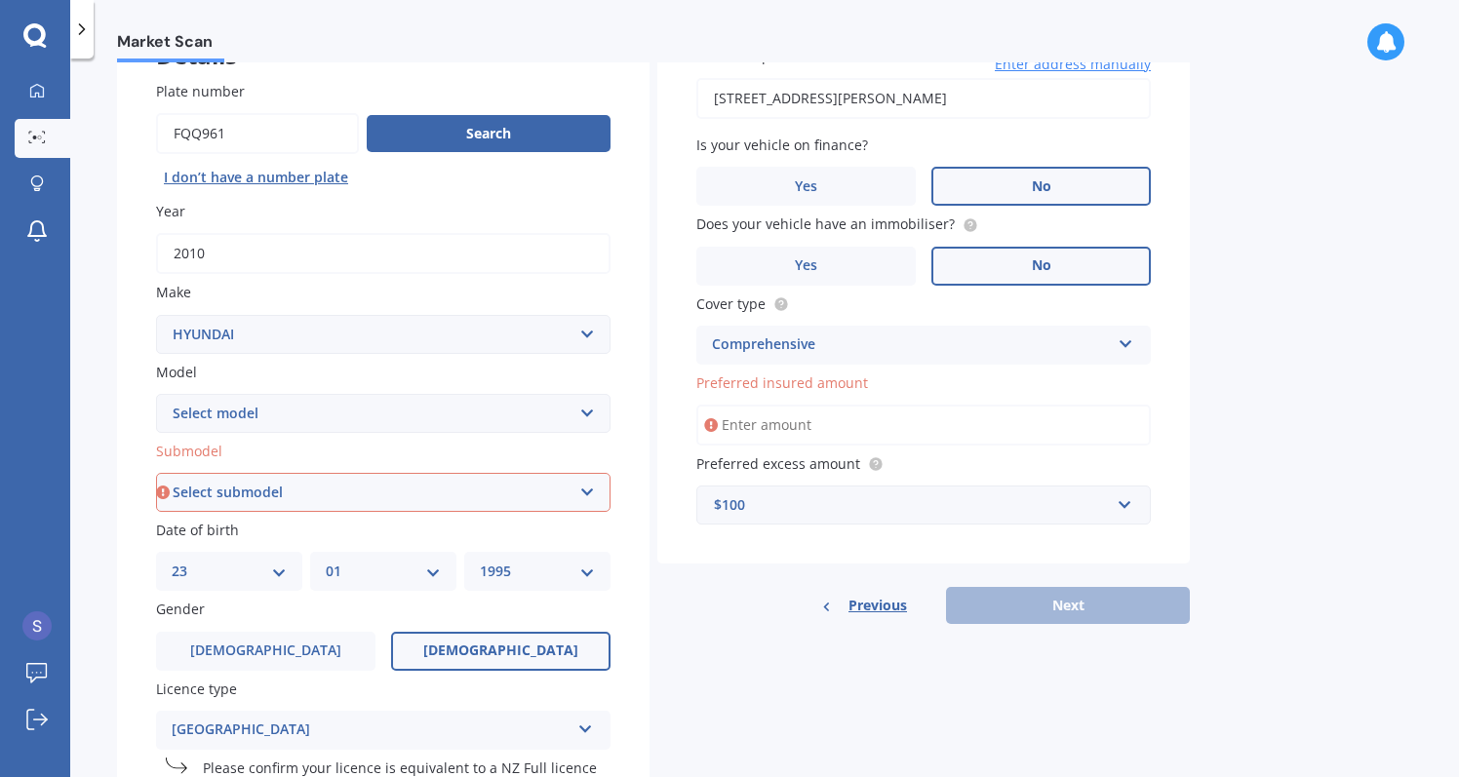
click at [618, 471] on div "Plate number Search I don’t have a number plate Year 2010 Make Select make AC A…" at bounding box center [383, 534] width 533 height 985
select select "2.4 GL 4WD"
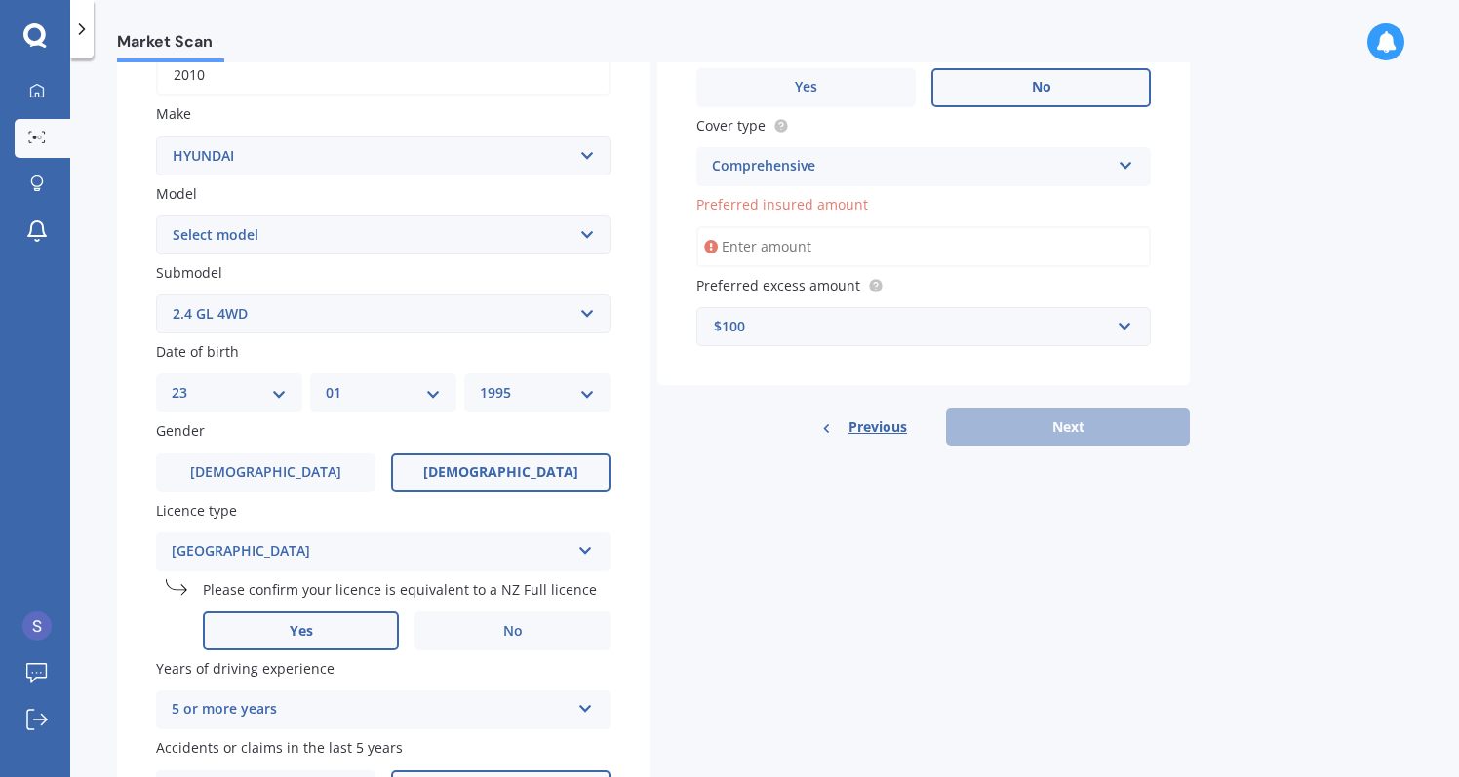
scroll to position [334, 0]
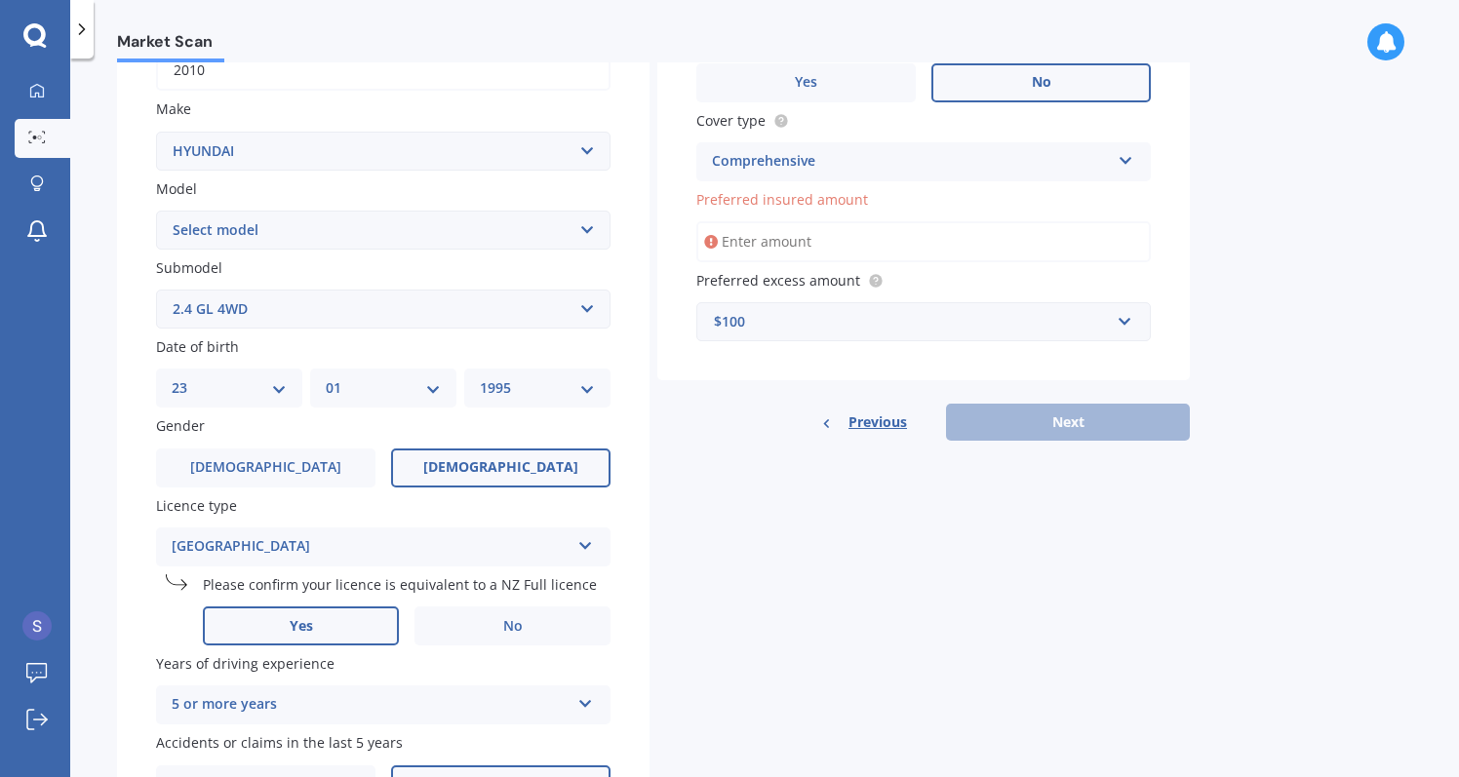
click at [813, 433] on div "Previous Next" at bounding box center [923, 422] width 533 height 37
click at [885, 249] on input "Preferred insured amount" at bounding box center [923, 241] width 455 height 41
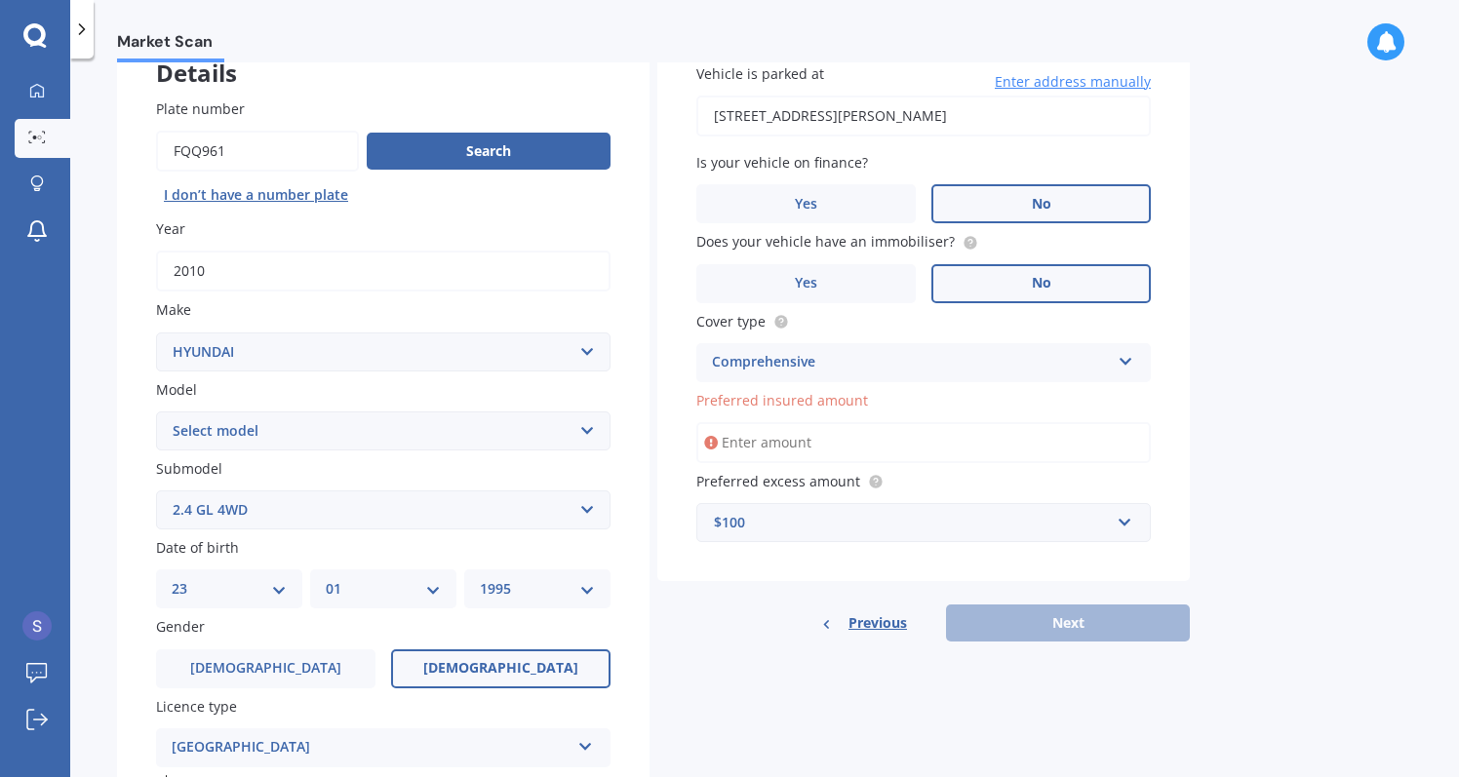
scroll to position [131, 0]
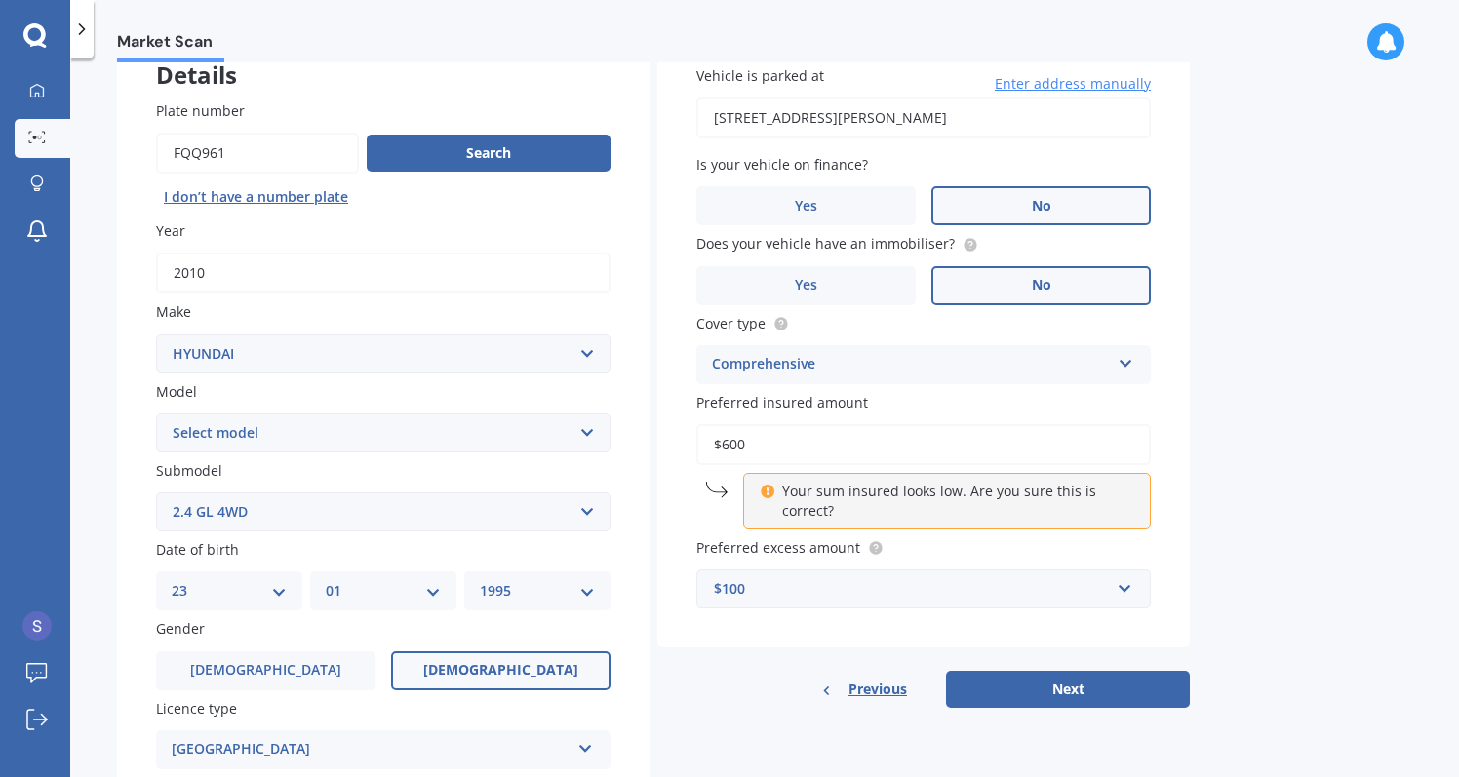
type input "$6,000"
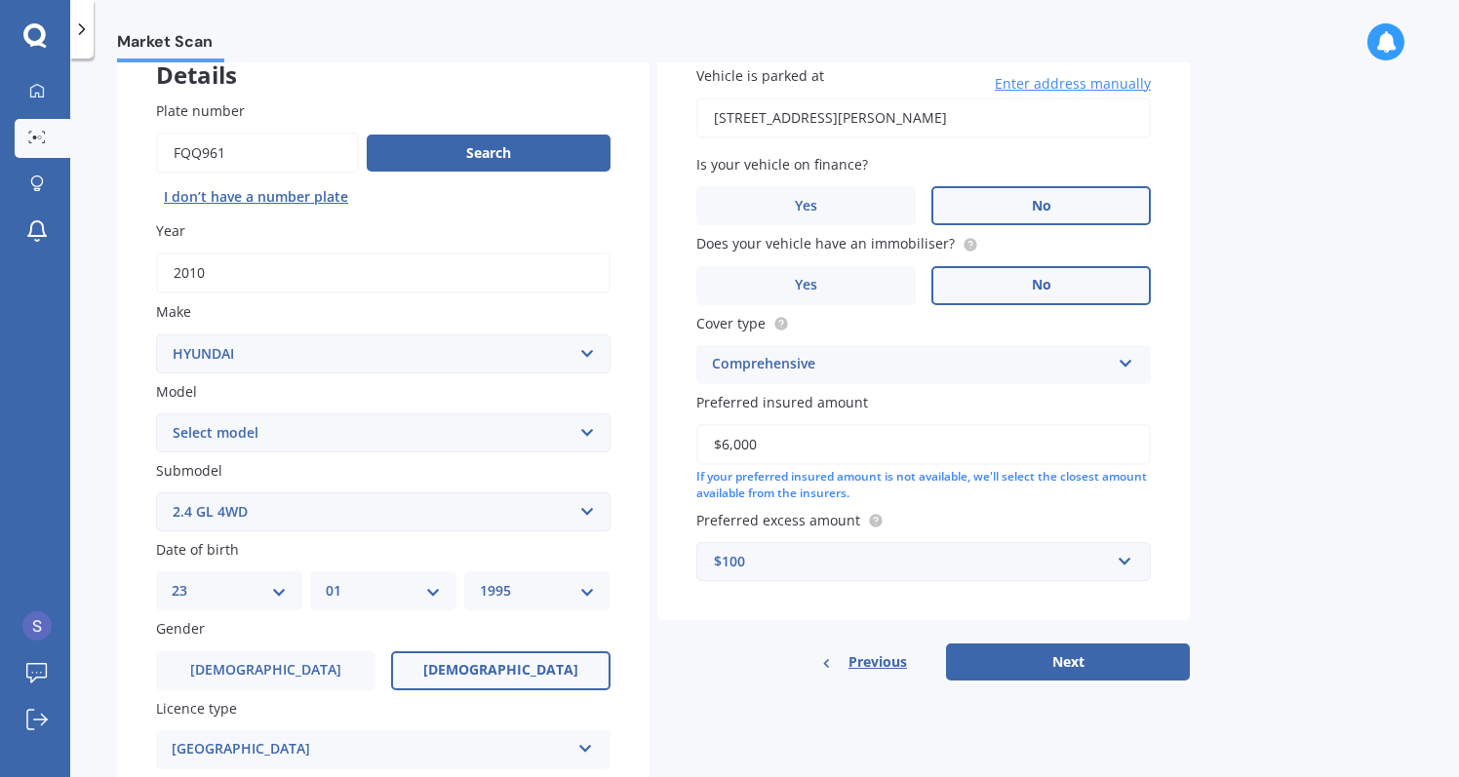
click at [844, 615] on div "Vehicle is parked at 19/27 Birdwood Crescent, Parnell, Auckland 1052 Enter addr…" at bounding box center [923, 353] width 533 height 655
click at [1020, 657] on button "Next" at bounding box center [1068, 662] width 244 height 37
select select "23"
select select "01"
select select "1995"
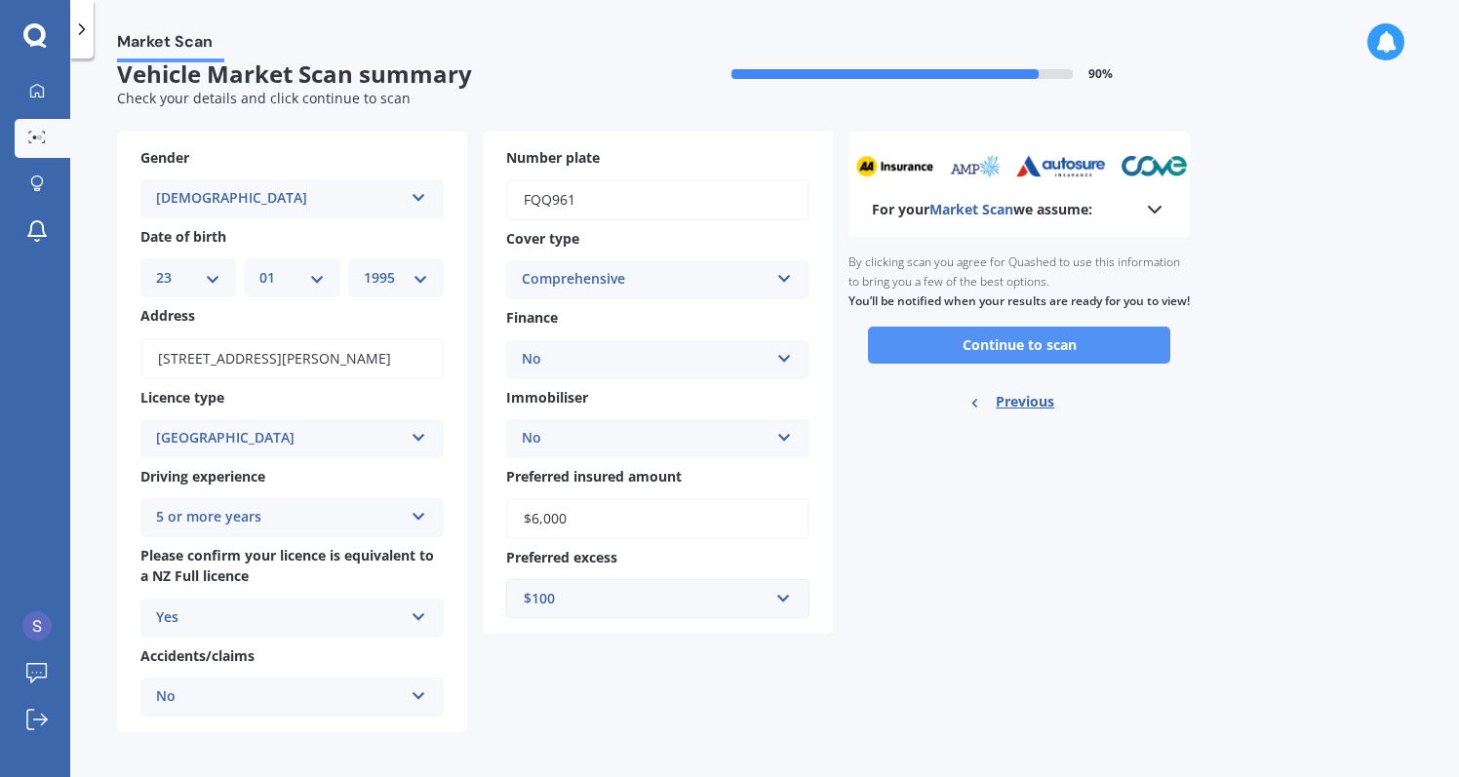
scroll to position [24, 0]
click at [940, 347] on button "Continue to scan" at bounding box center [1019, 346] width 302 height 37
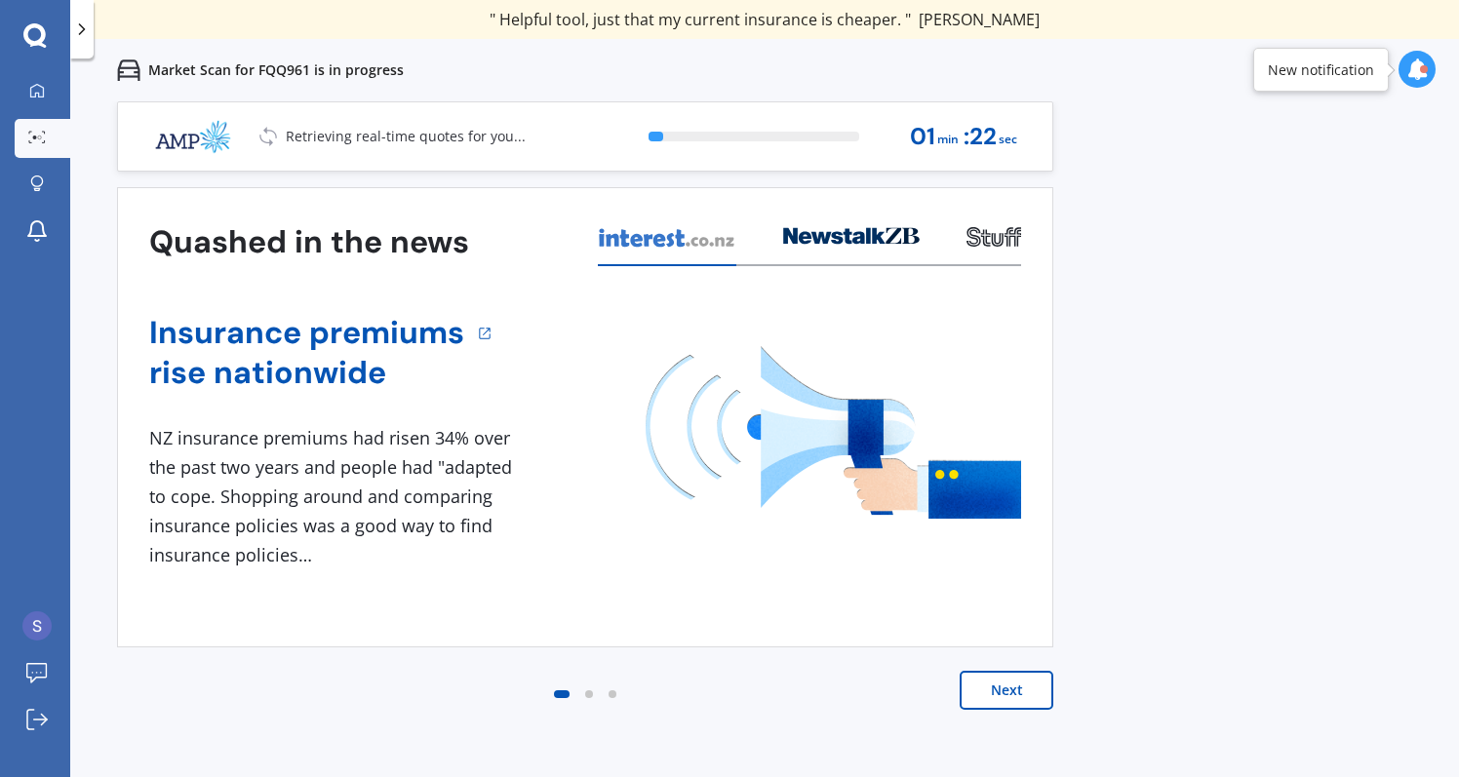
click at [1008, 695] on button "Next" at bounding box center [1007, 690] width 94 height 39
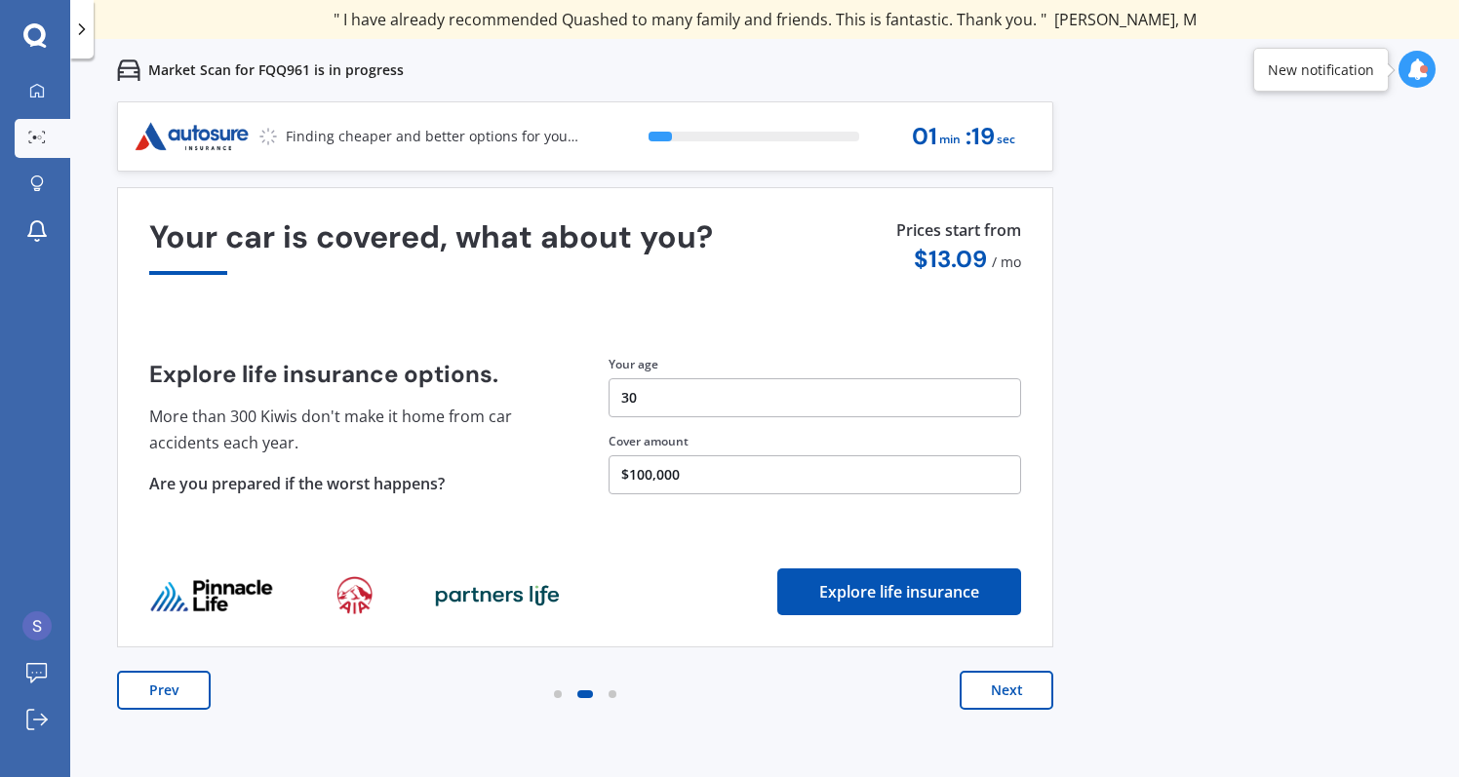
click at [1008, 695] on button "Next" at bounding box center [1007, 690] width 94 height 39
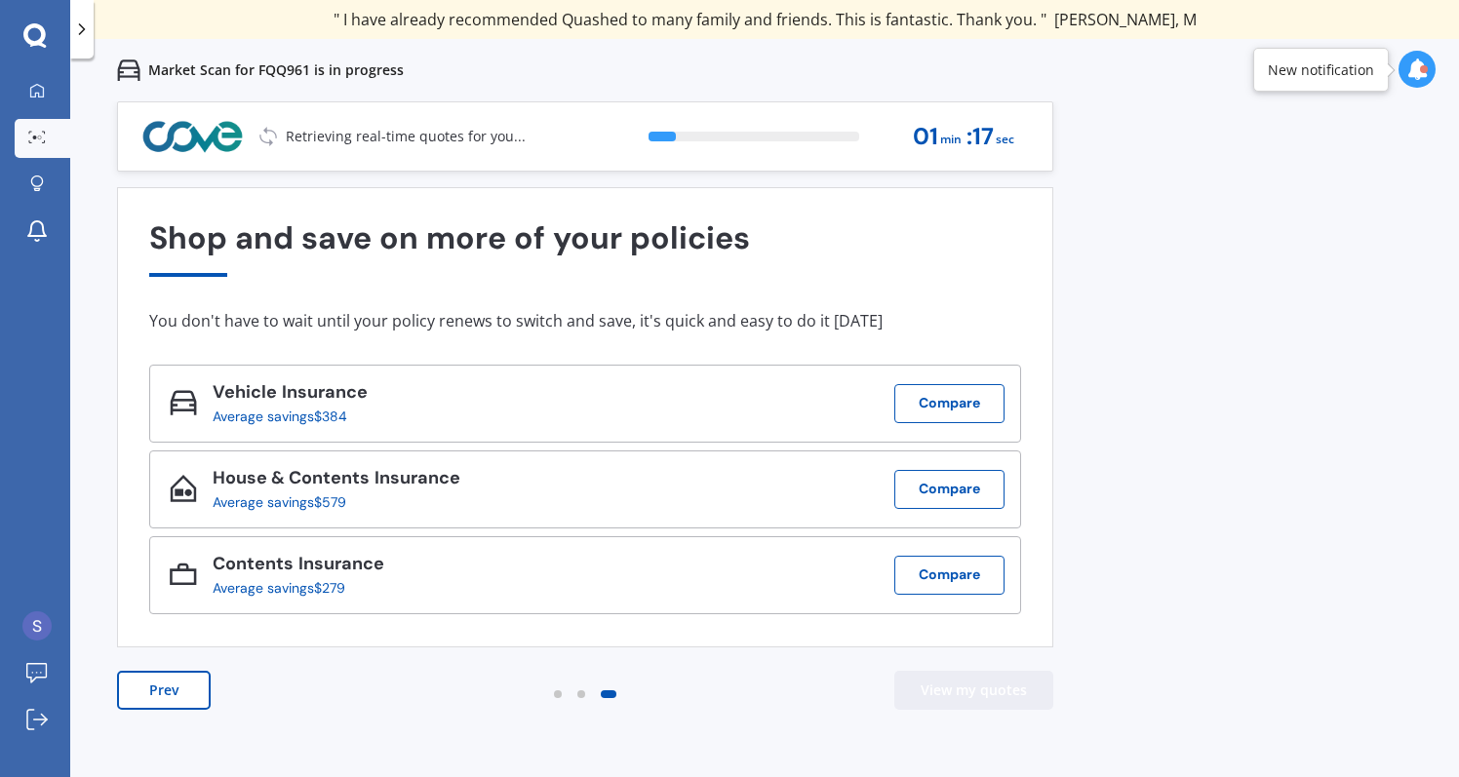
click at [1008, 695] on button "View my quotes" at bounding box center [973, 690] width 159 height 39
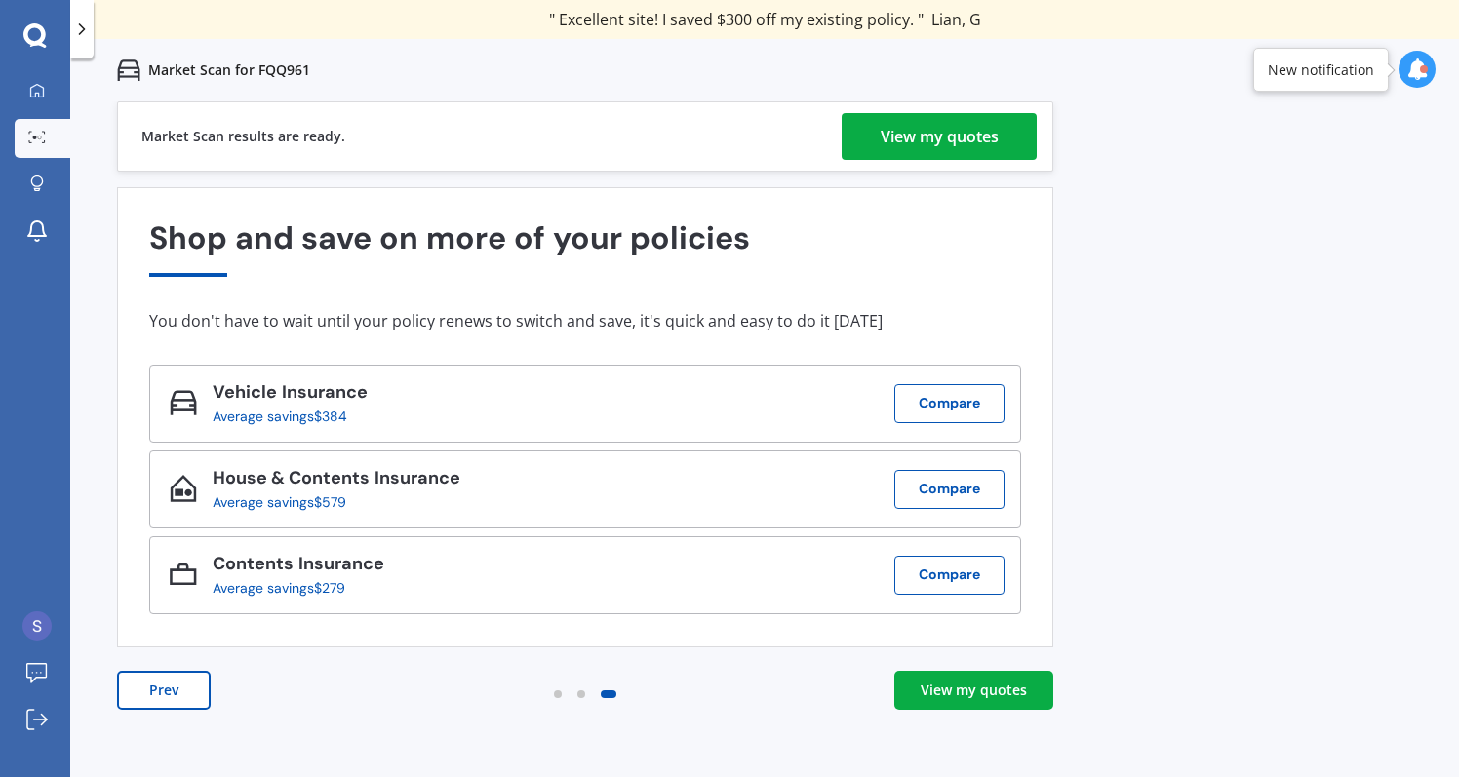
click at [921, 150] on div "View my quotes" at bounding box center [940, 136] width 118 height 47
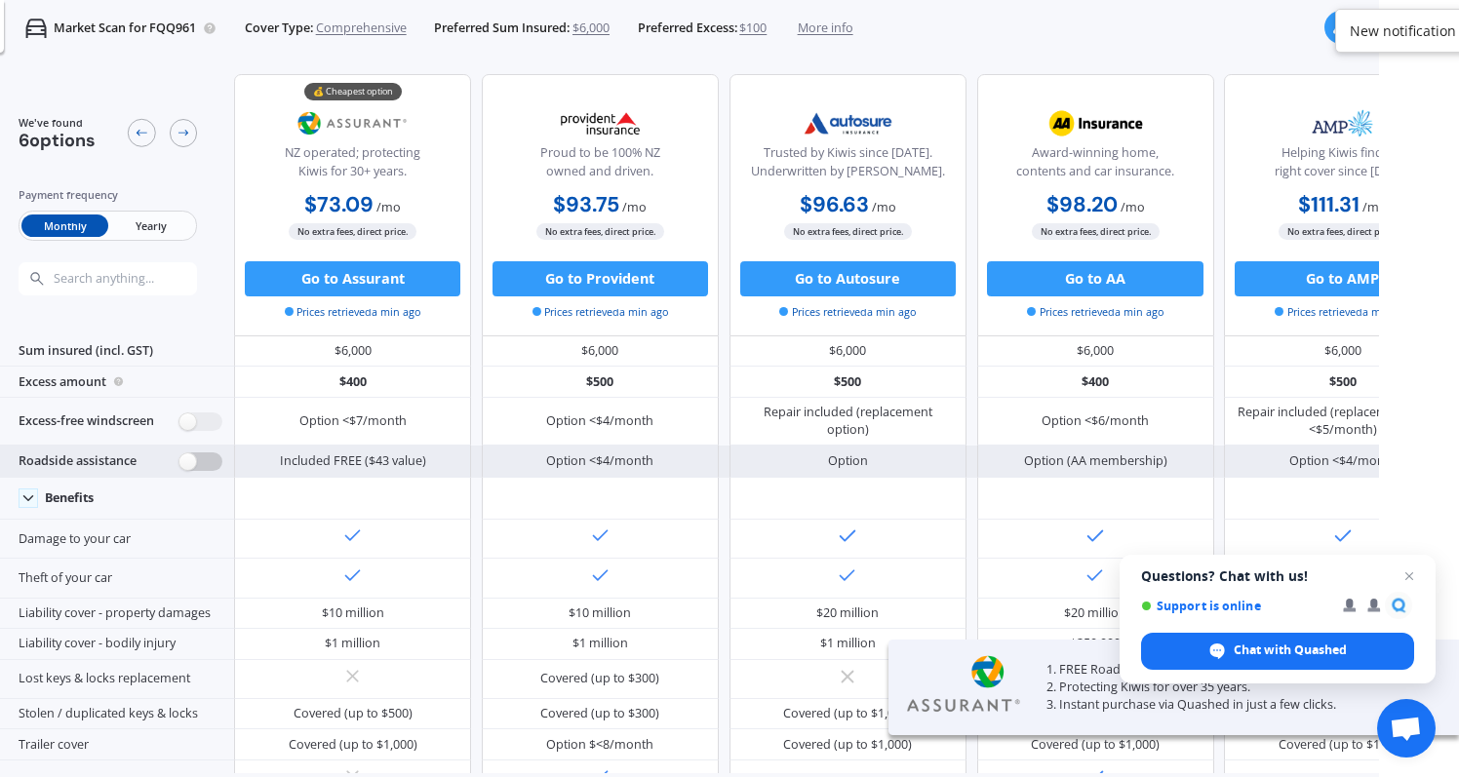
click at [191, 468] on label at bounding box center [200, 462] width 43 height 19
radio input "true"
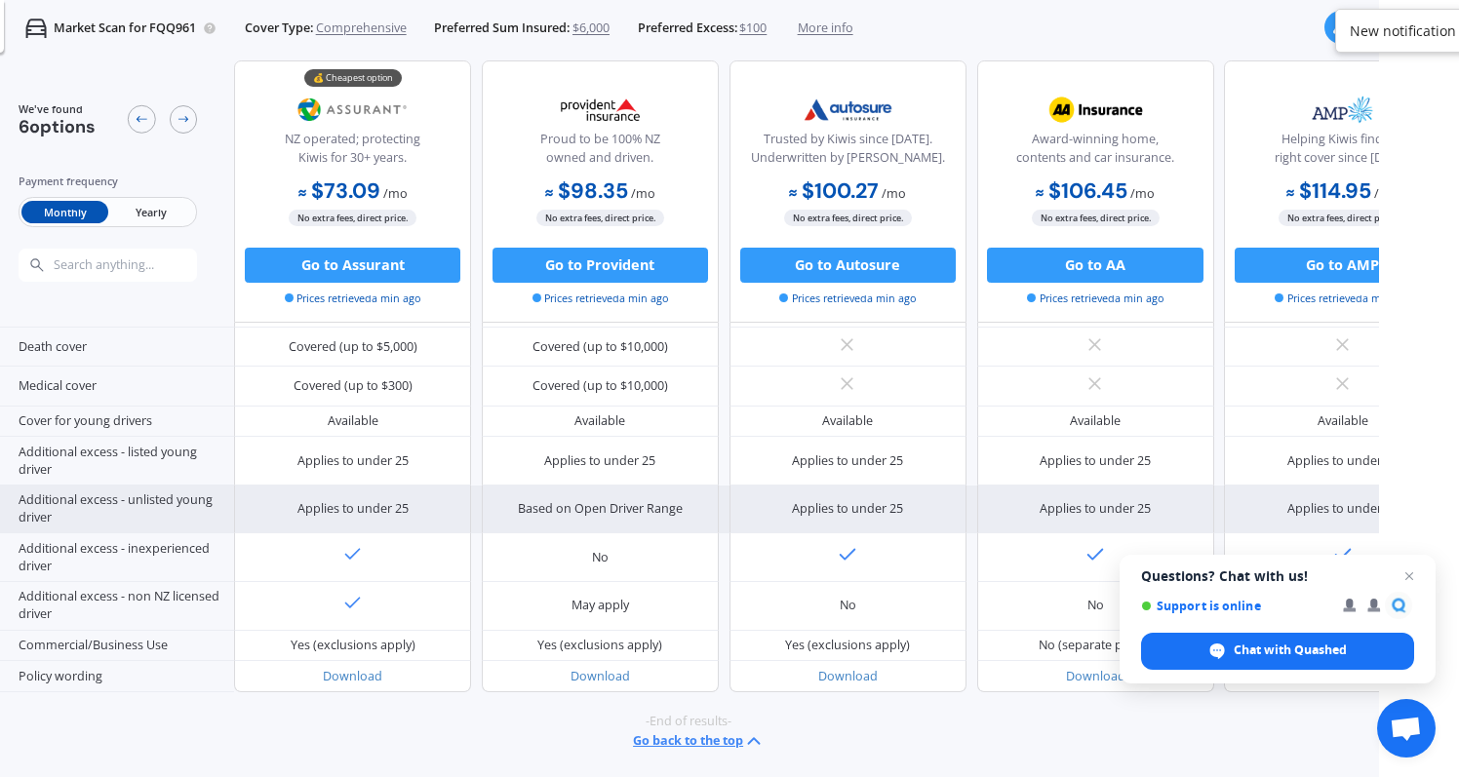
scroll to position [995, 0]
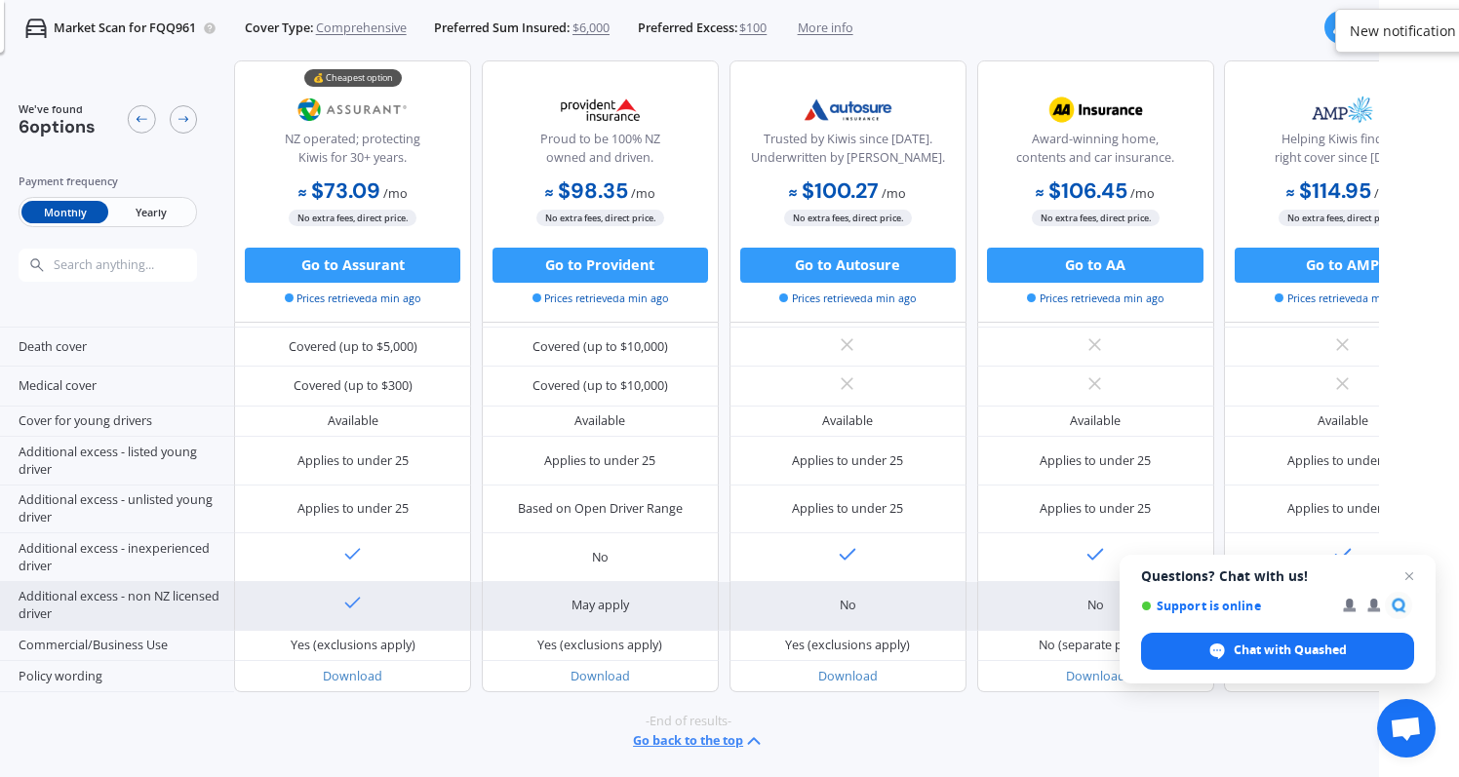
click at [344, 593] on icon at bounding box center [352, 603] width 21 height 21
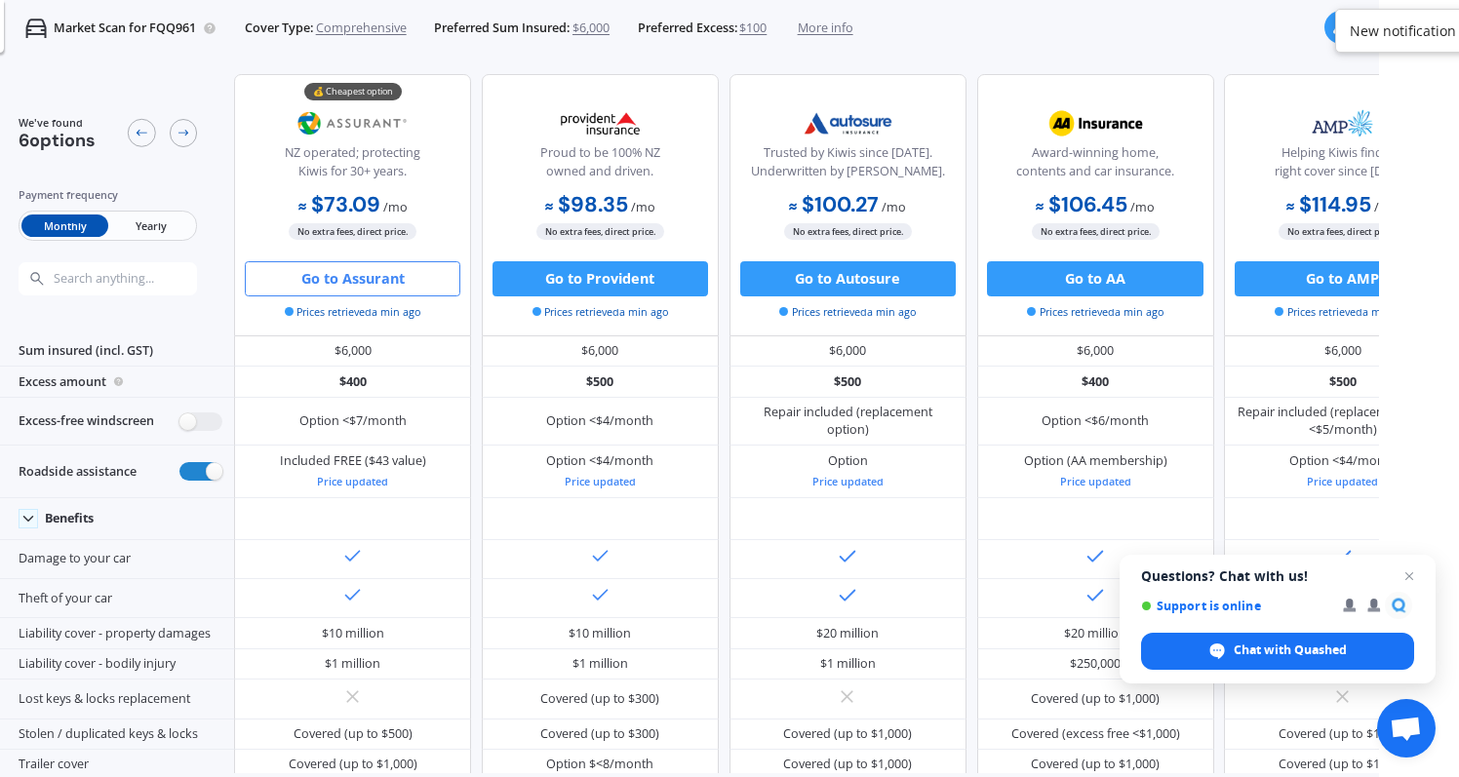
scroll to position [0, 0]
click at [337, 288] on button "Go to Assurant" at bounding box center [353, 278] width 216 height 35
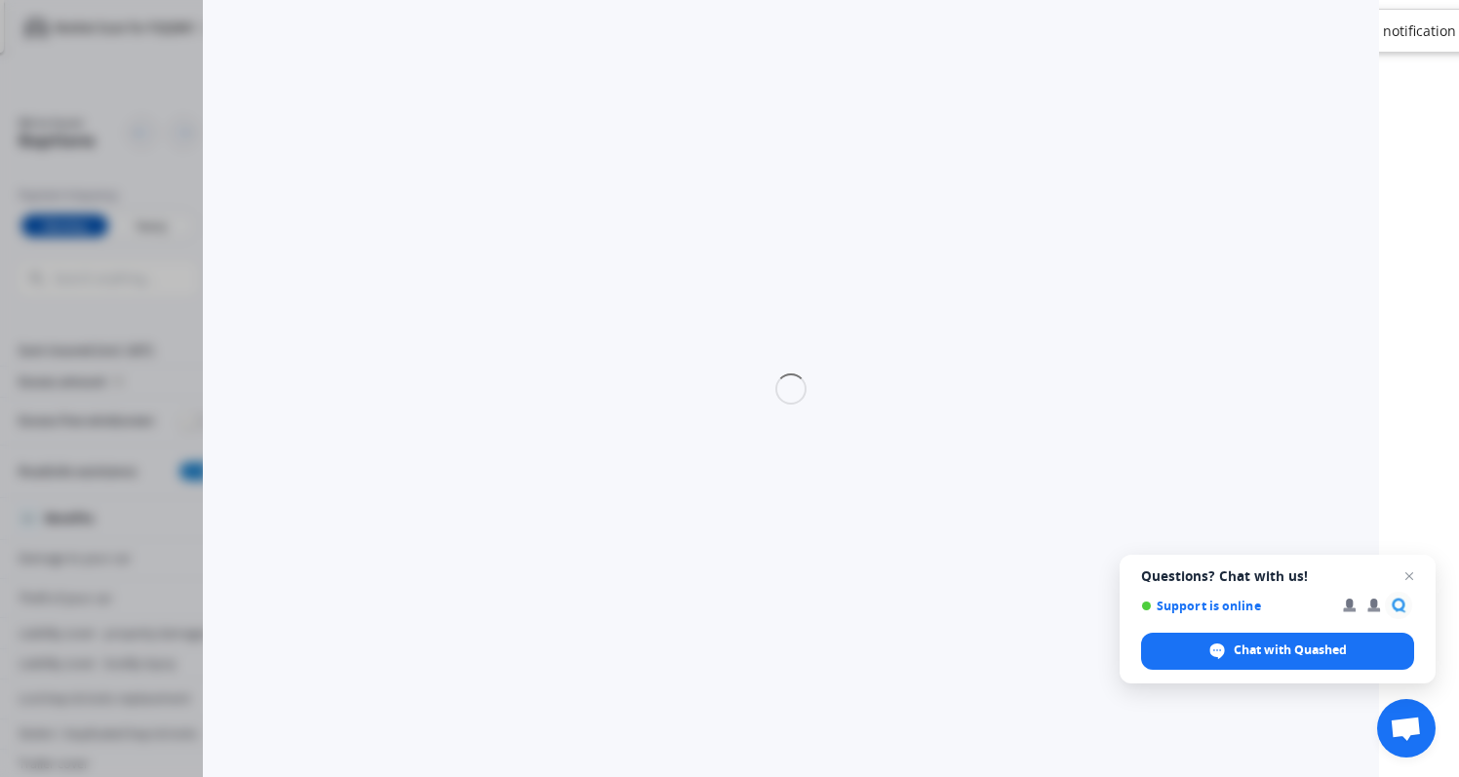
select select "Monthly"
select select "full"
select select "0"
select select "Auckland City"
select select "HYUNDAI"
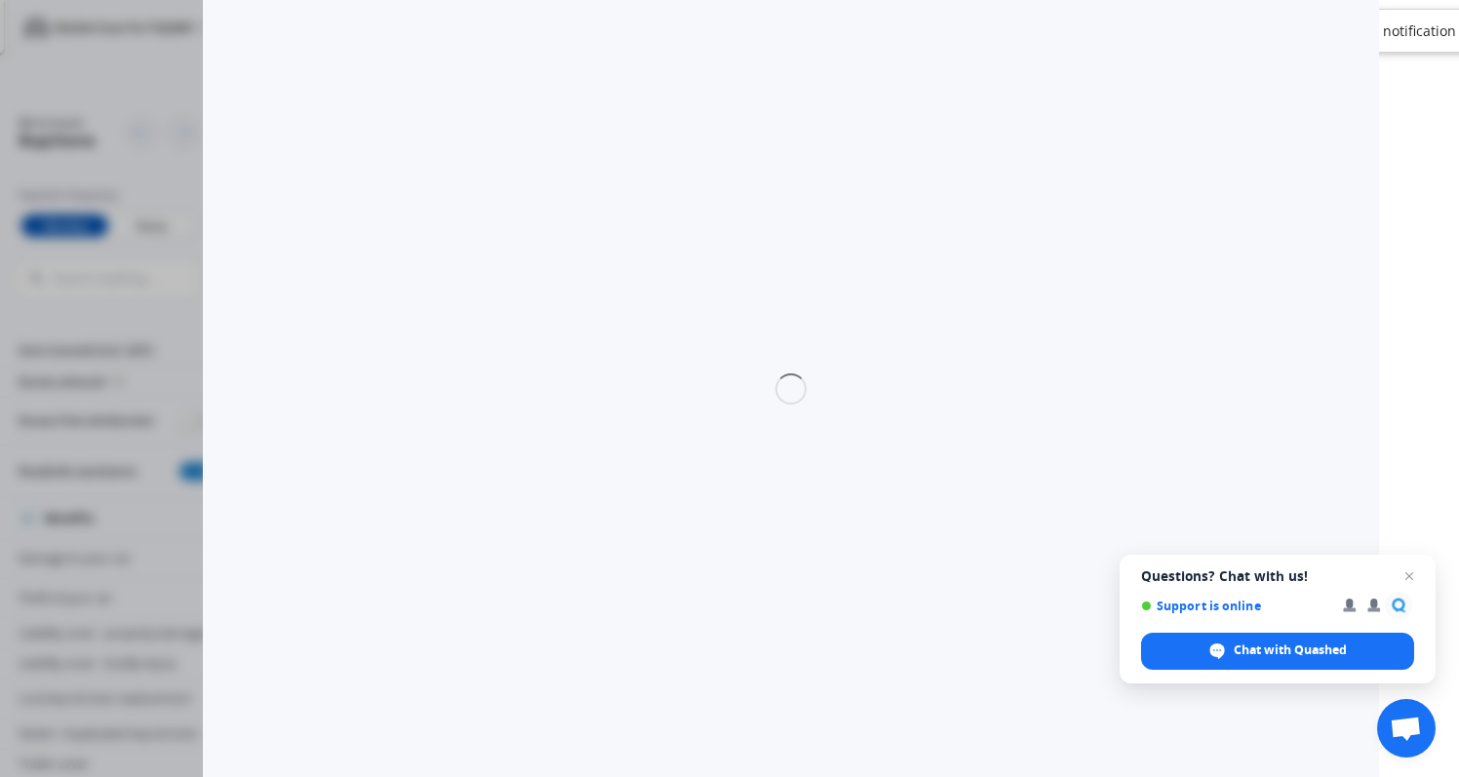
select select "[GEOGRAPHIC_DATA]"
select select "2.4 GL 4WD"
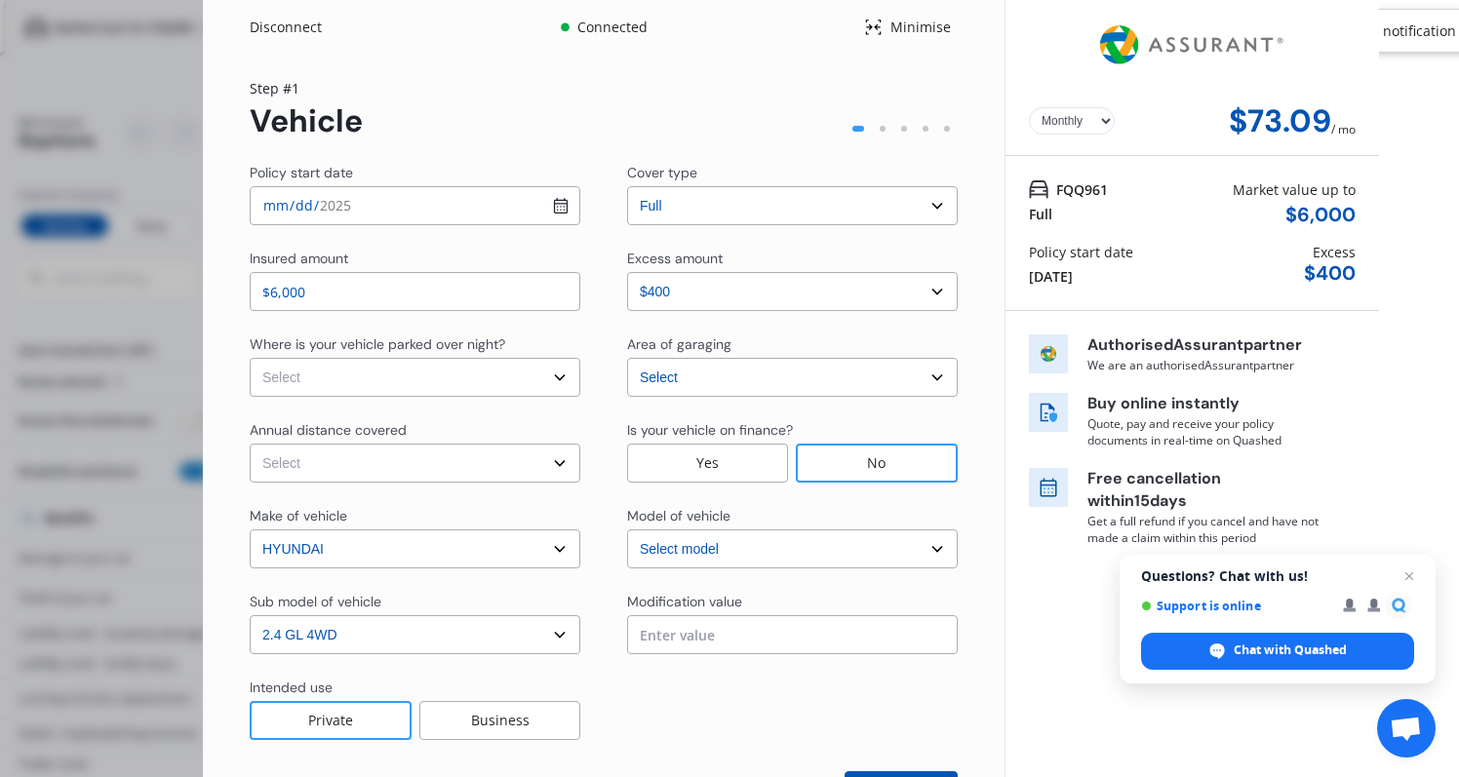
scroll to position [80, 0]
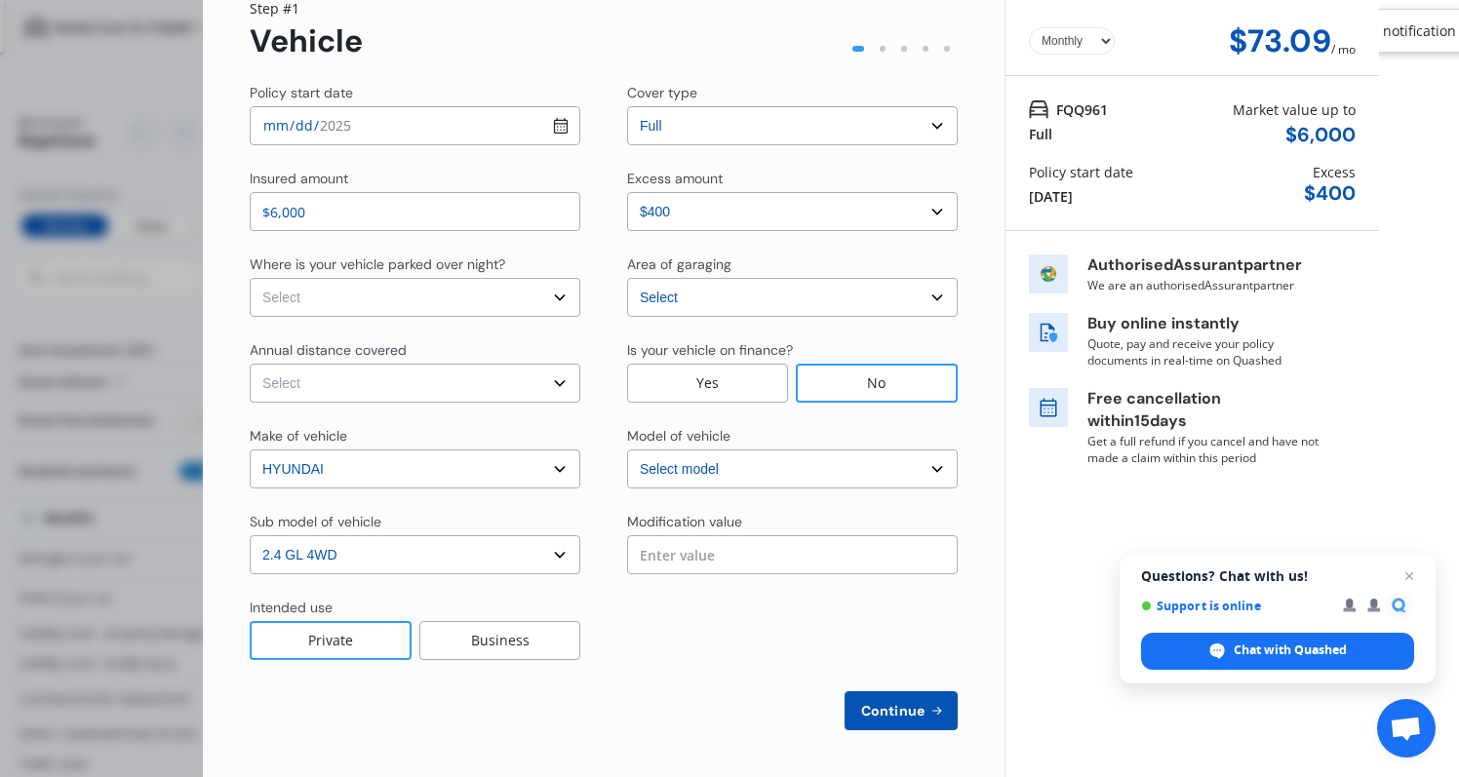
click at [883, 717] on span "Continue" at bounding box center [892, 711] width 71 height 16
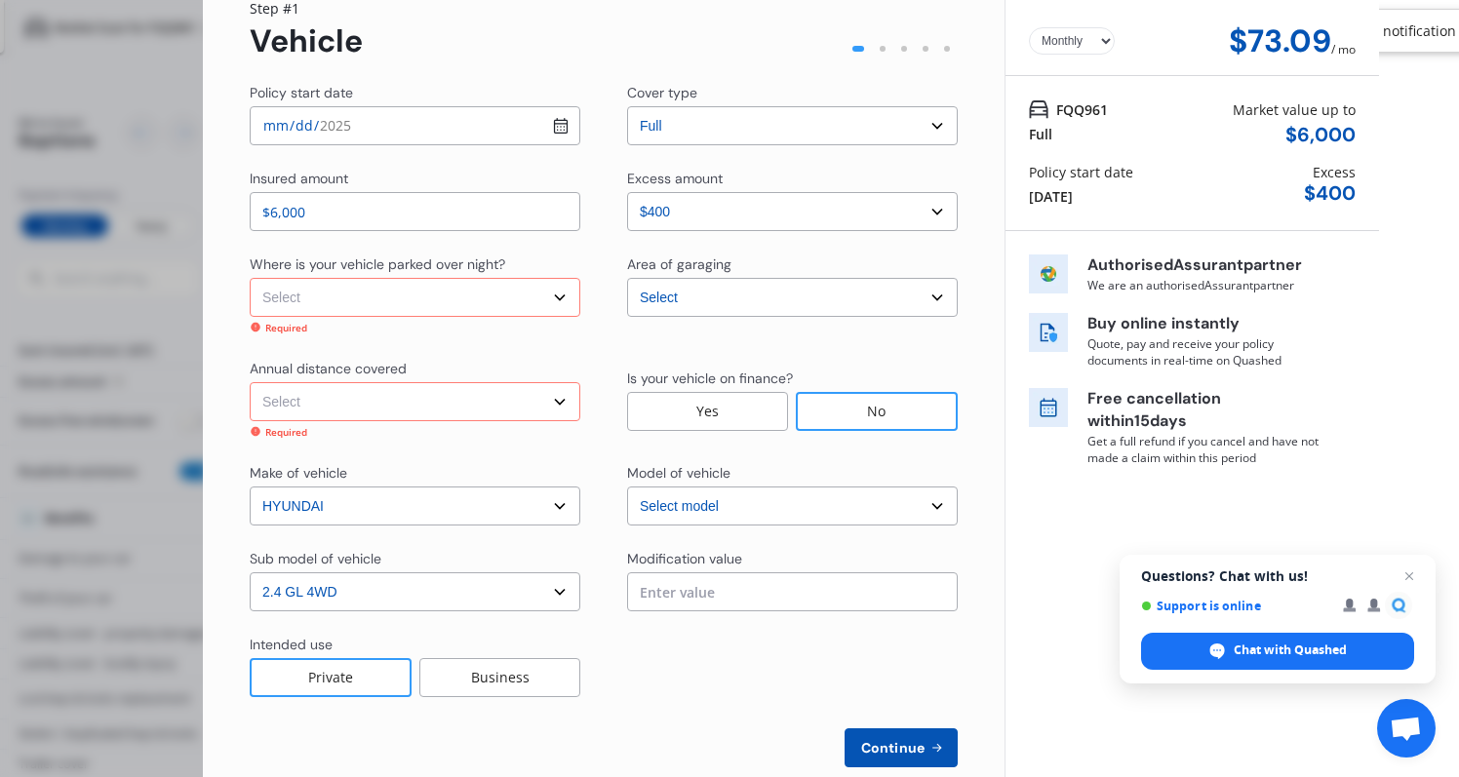
select select "On own property"
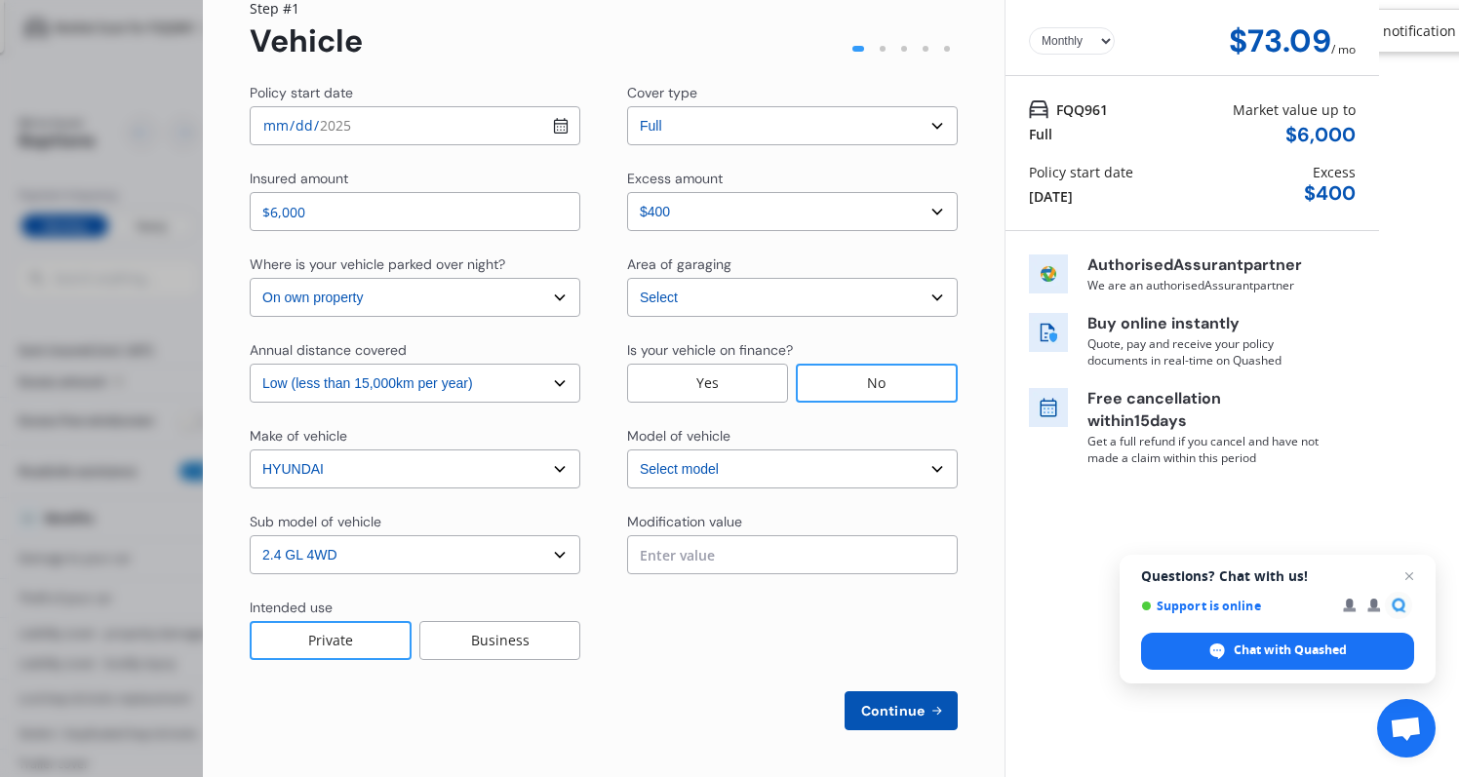
select select "20000"
click at [886, 721] on button "Continue" at bounding box center [901, 711] width 113 height 39
select select "Miss"
select select "23"
select select "01"
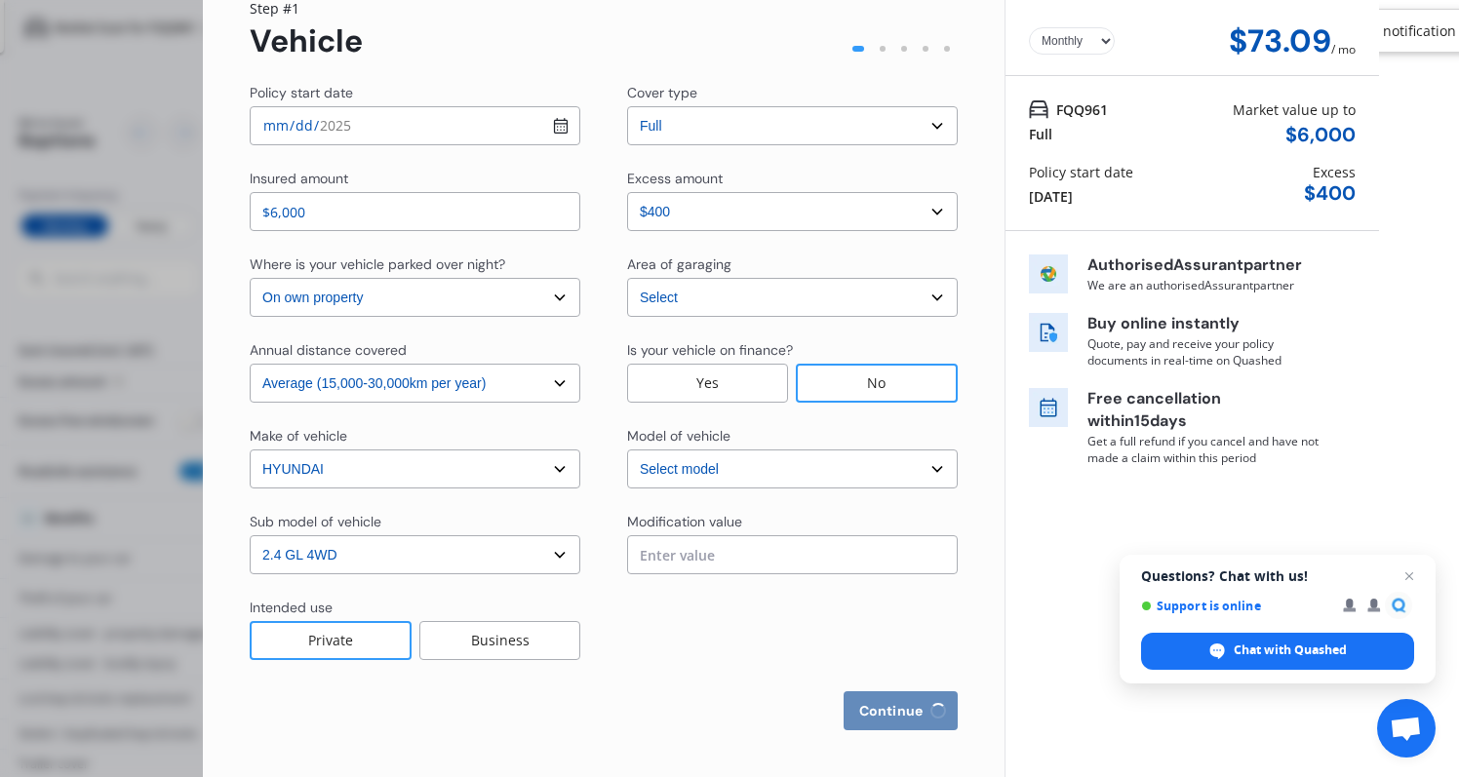
select select "1995"
select select "full"
select select "more than 4 years"
select select "New Zealand"
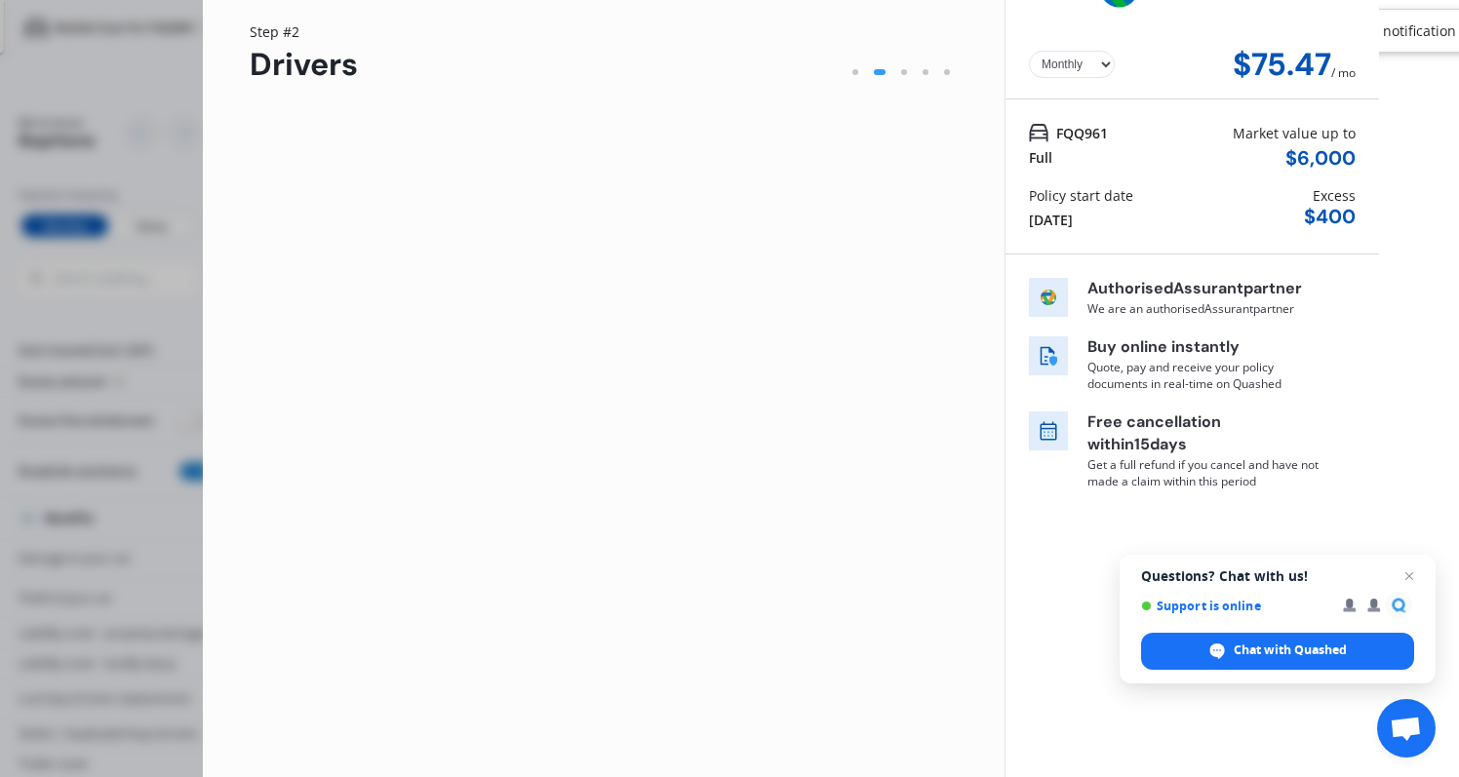
click at [563, 492] on div "Driver's licence country" at bounding box center [421, 479] width 342 height 23
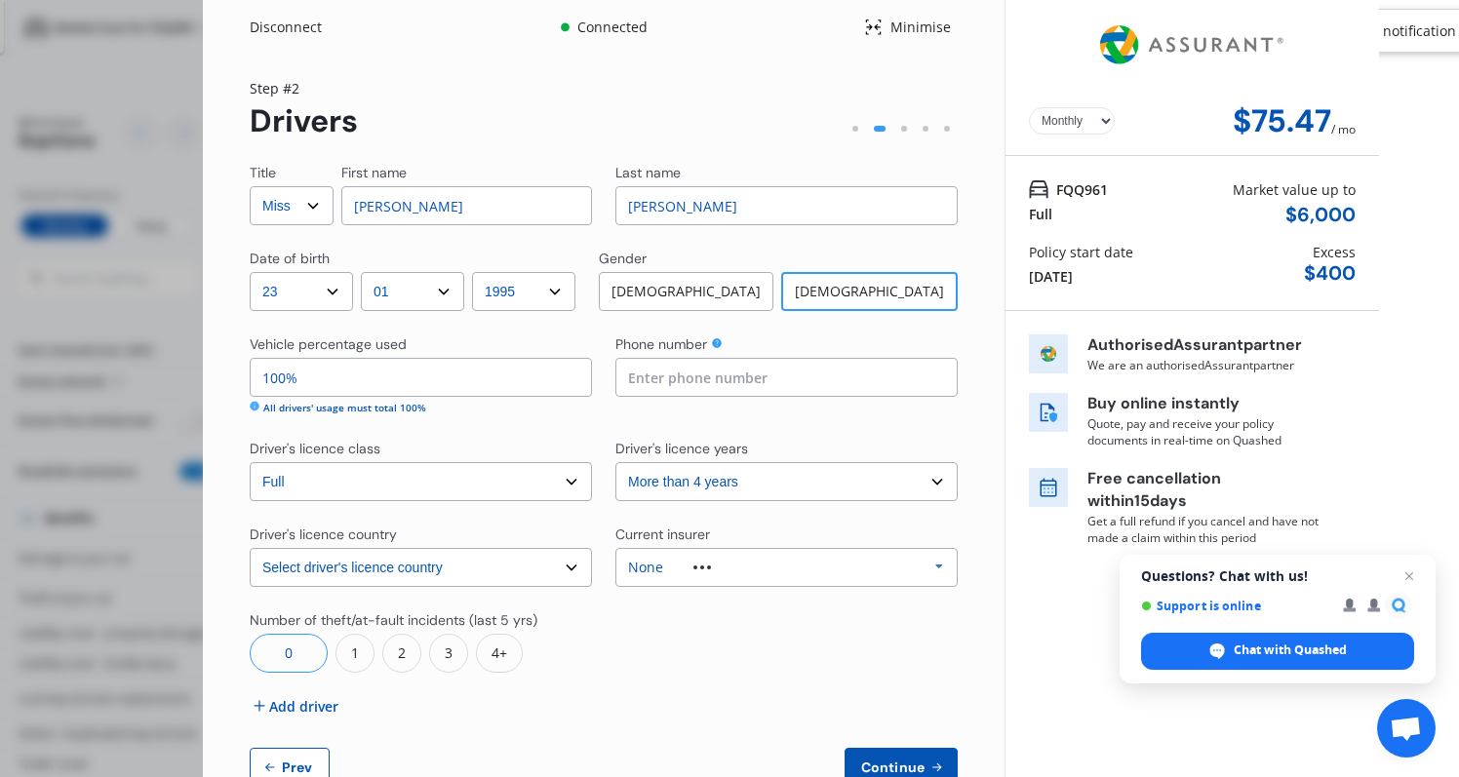
scroll to position [0, 0]
click at [297, 30] on div "Disconnect" at bounding box center [297, 28] width 94 height 20
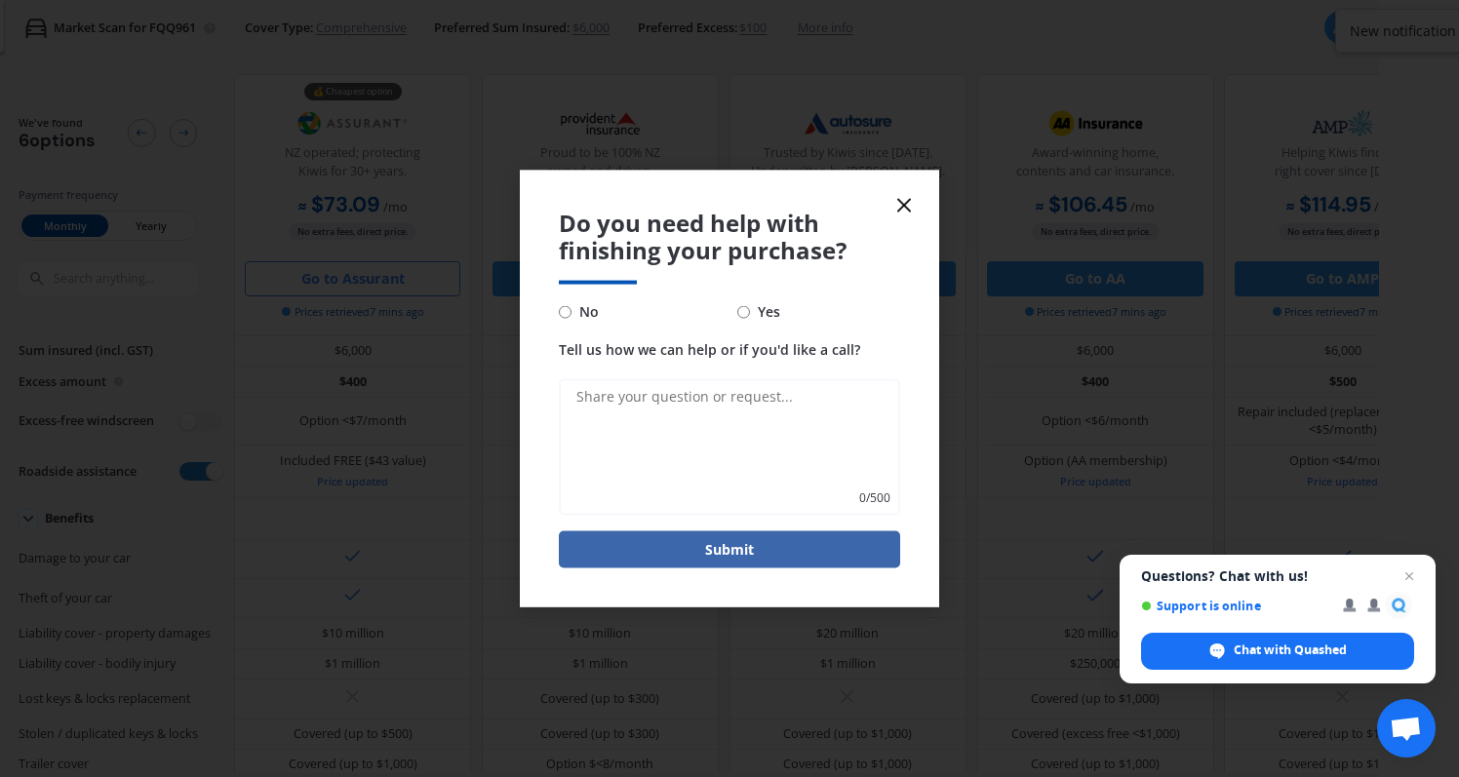
click at [898, 196] on icon at bounding box center [904, 204] width 23 height 23
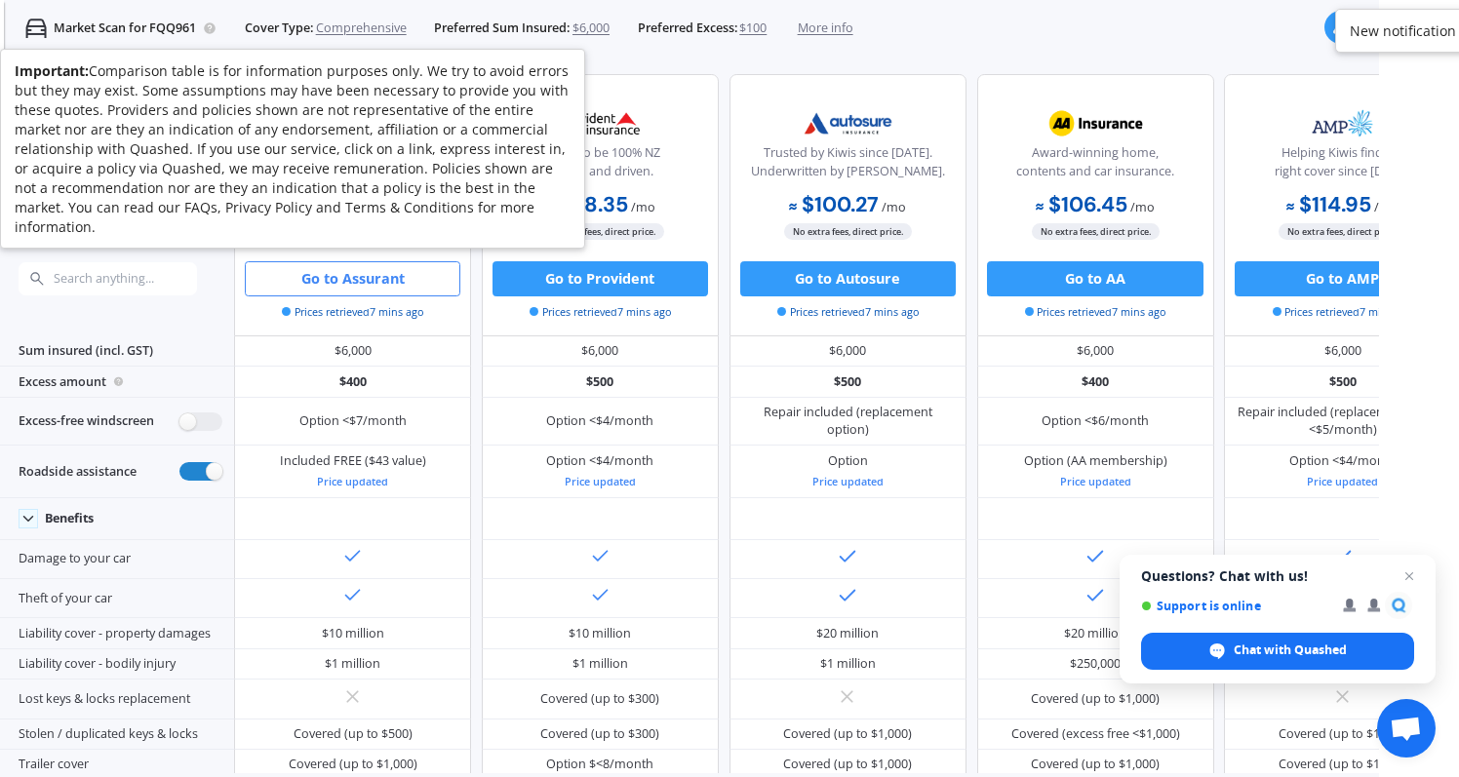
click at [134, 34] on p "Market Scan for FQQ961" at bounding box center [125, 29] width 142 height 18
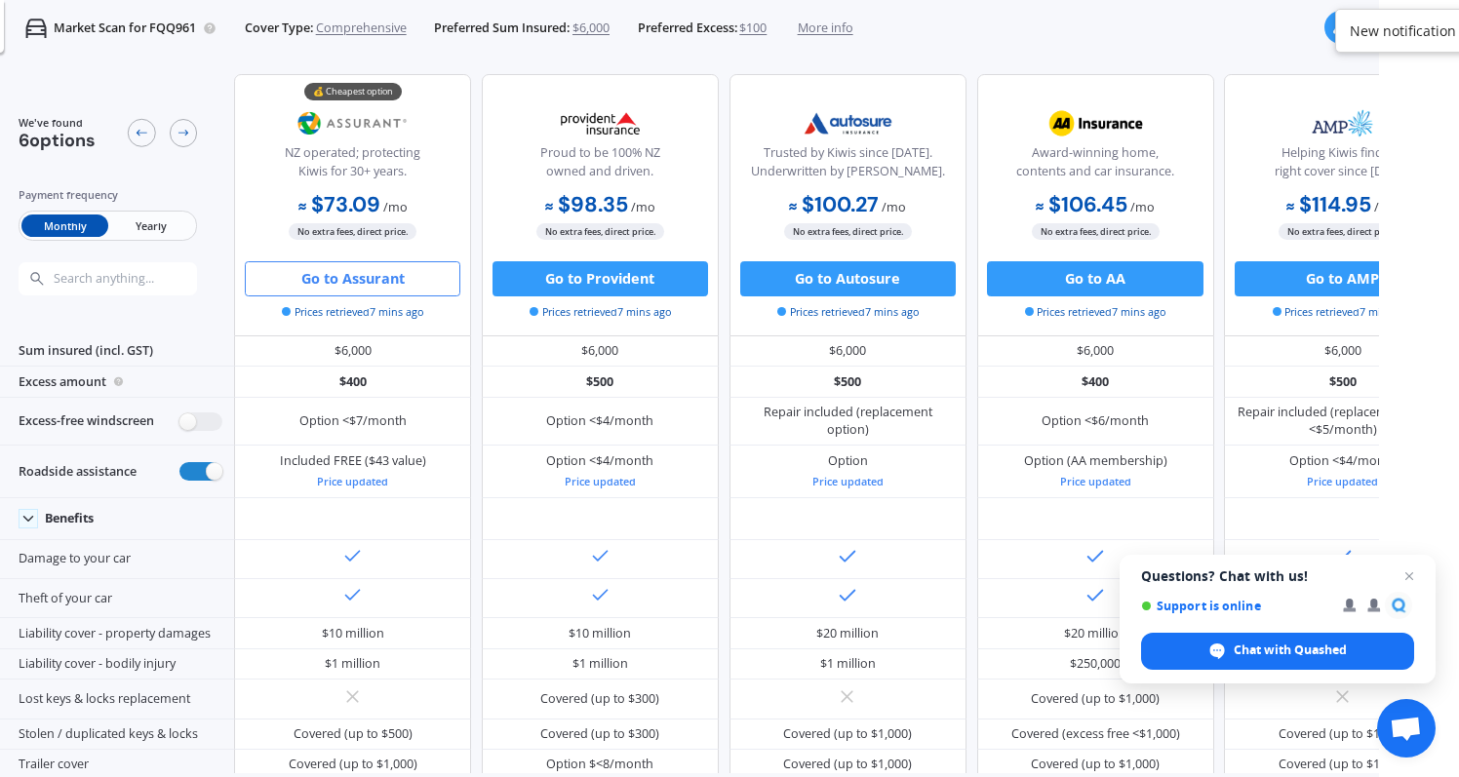
click at [19, 31] on div "Market Scan for FQQ961 Cover Type: Comprehensive Preferred Sum Insured: $6,000 …" at bounding box center [428, 28] width 849 height 57
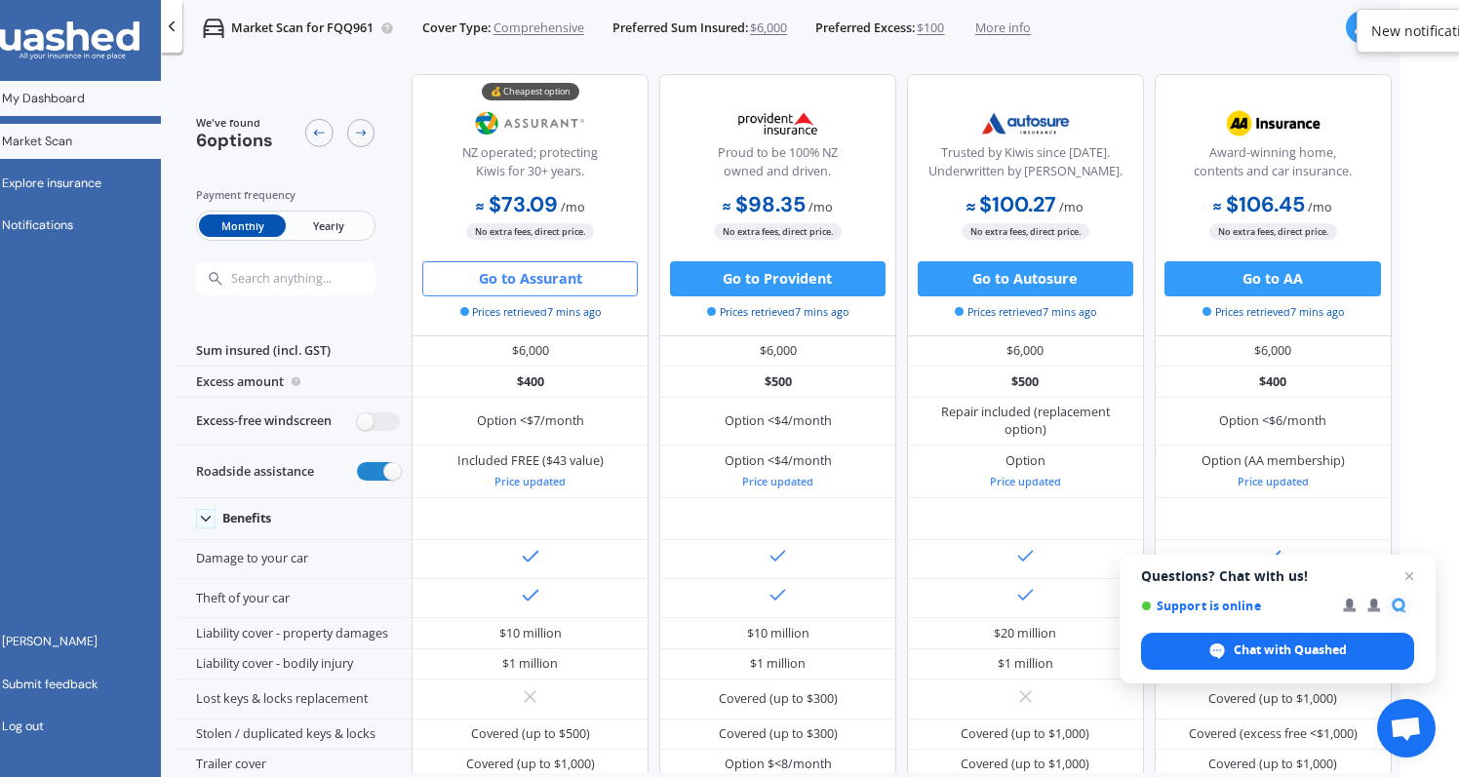
click at [117, 105] on link "My Dashboard" at bounding box center [58, 98] width 207 height 35
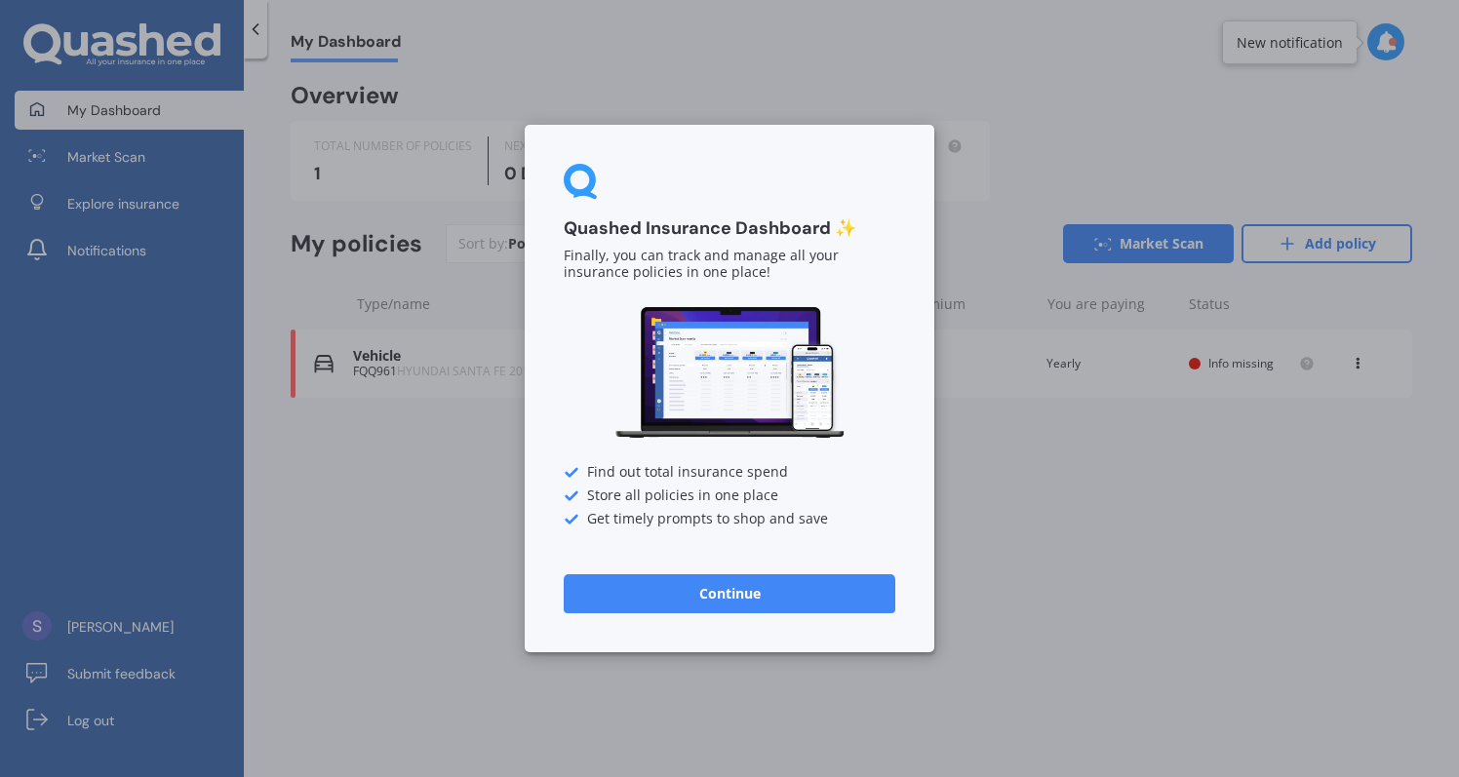
click at [725, 588] on button "Continue" at bounding box center [730, 594] width 332 height 39
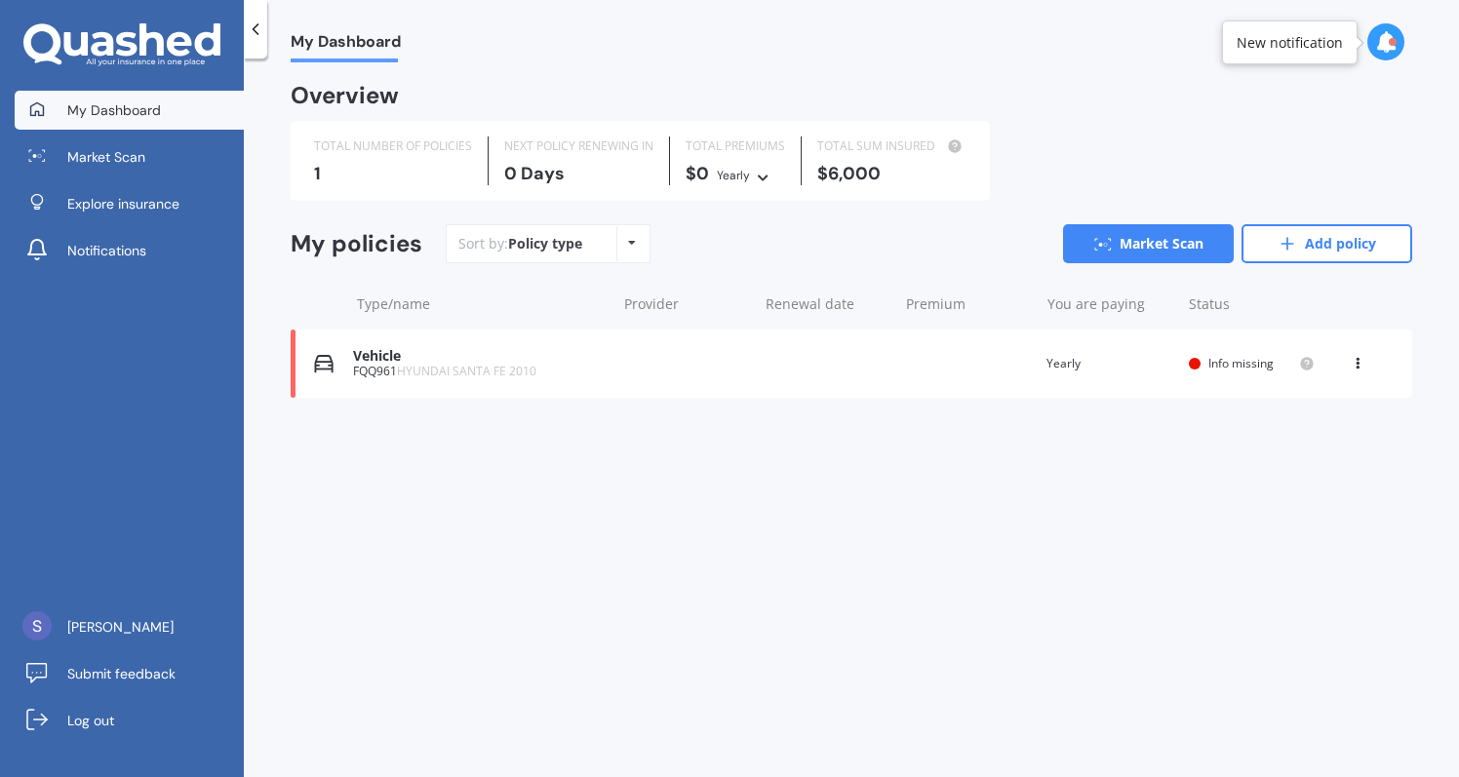
click at [1358, 356] on icon at bounding box center [1358, 360] width 14 height 12
click at [1319, 442] on div "Delete" at bounding box center [1314, 439] width 193 height 39
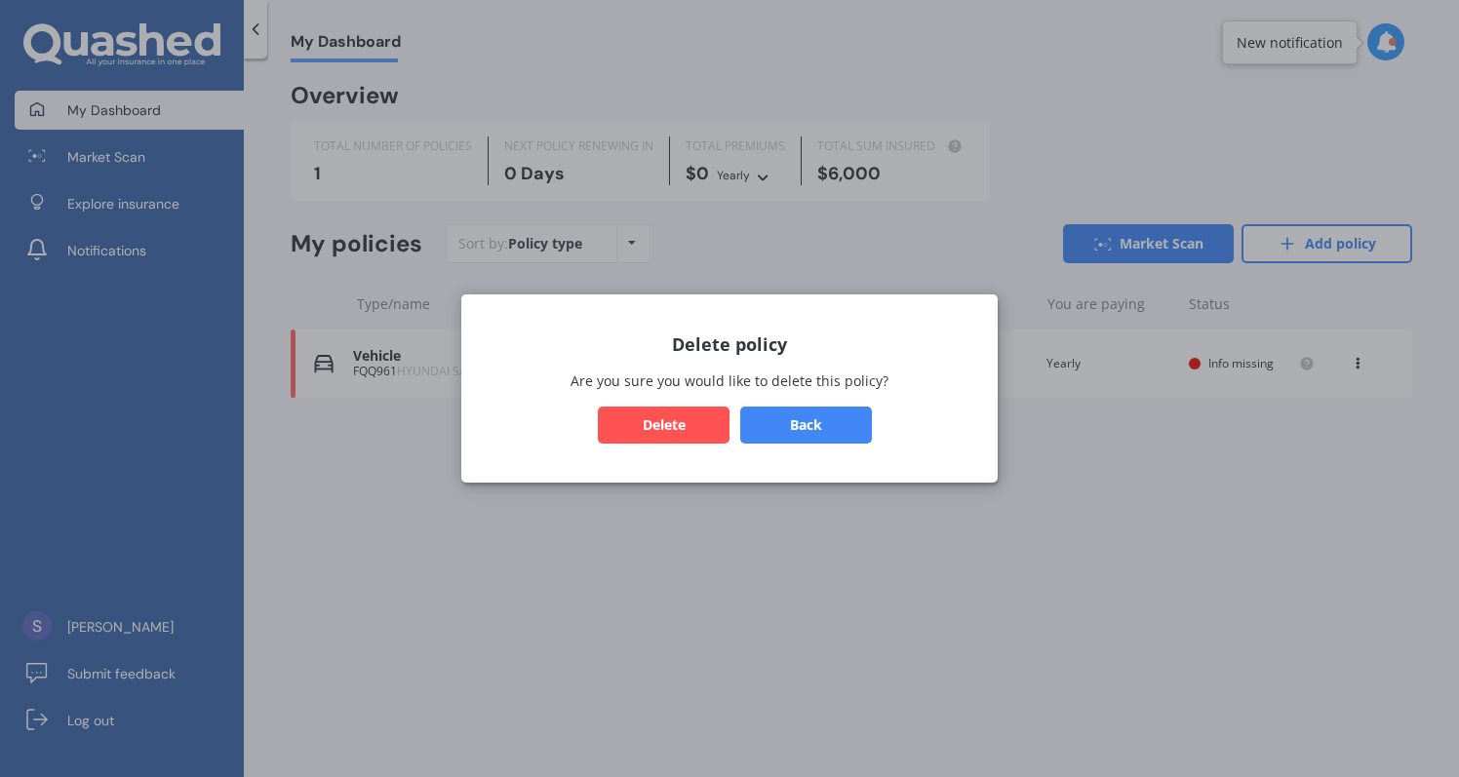
click at [670, 418] on button "Delete" at bounding box center [664, 425] width 132 height 37
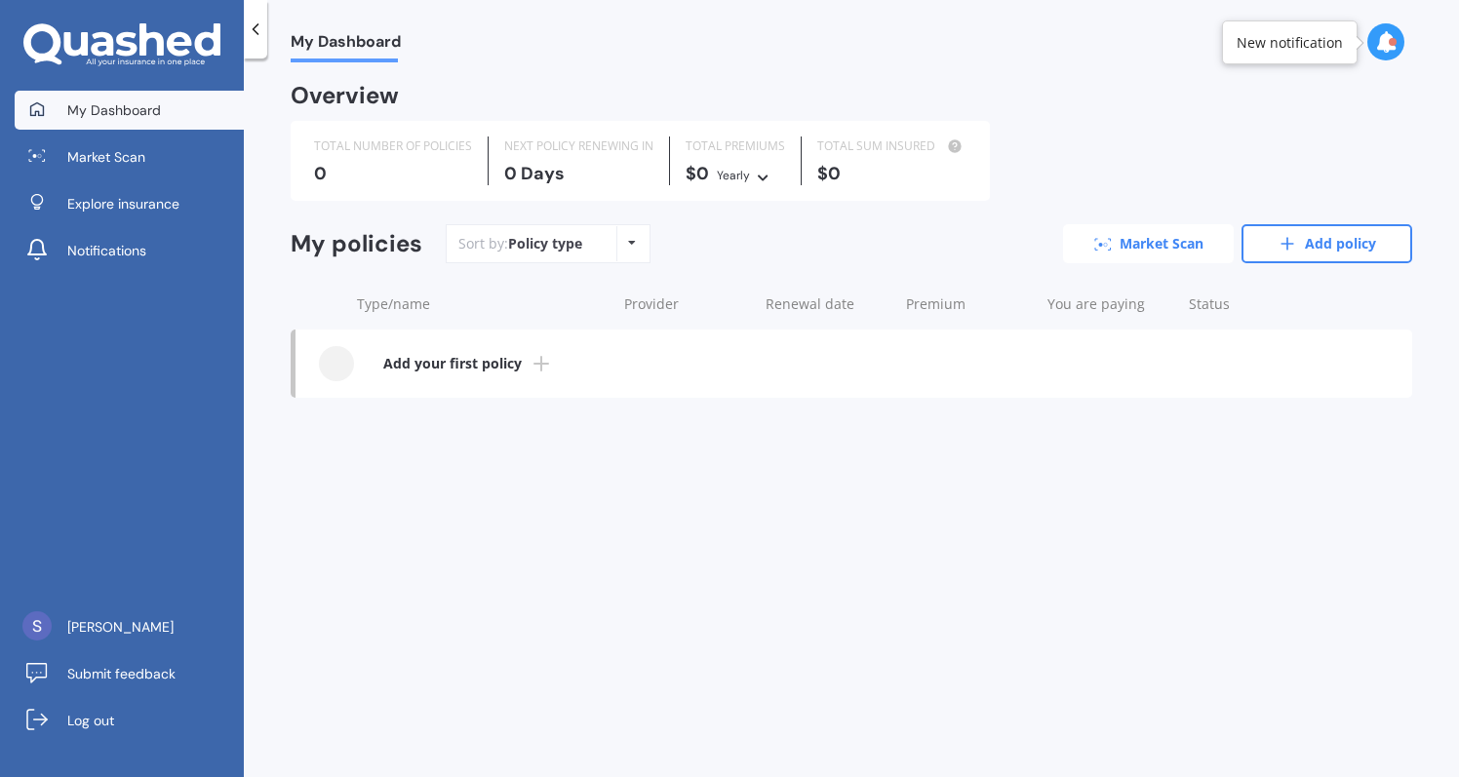
click at [1144, 237] on link "Market Scan" at bounding box center [1148, 243] width 171 height 39
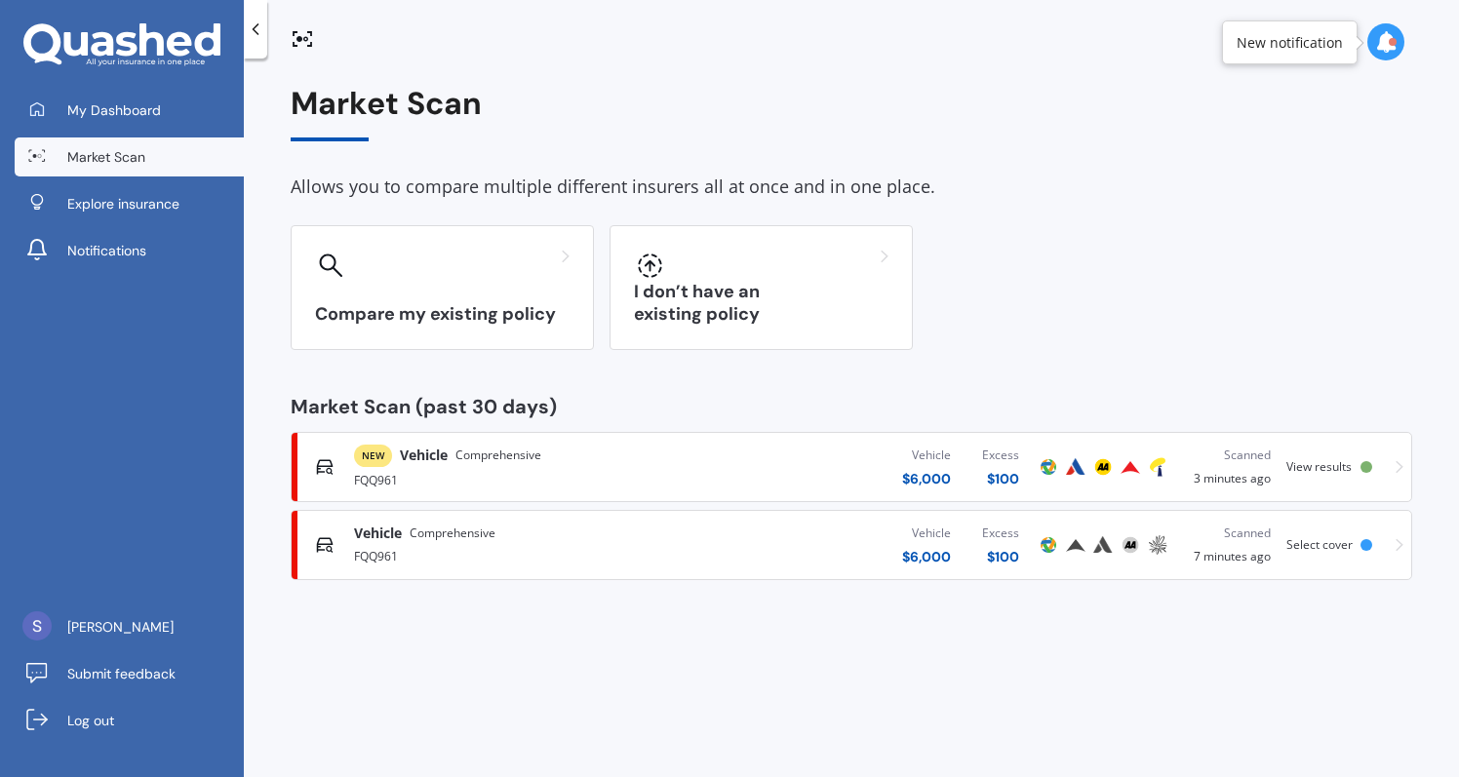
click at [1323, 537] on span "Select cover" at bounding box center [1320, 544] width 66 height 17
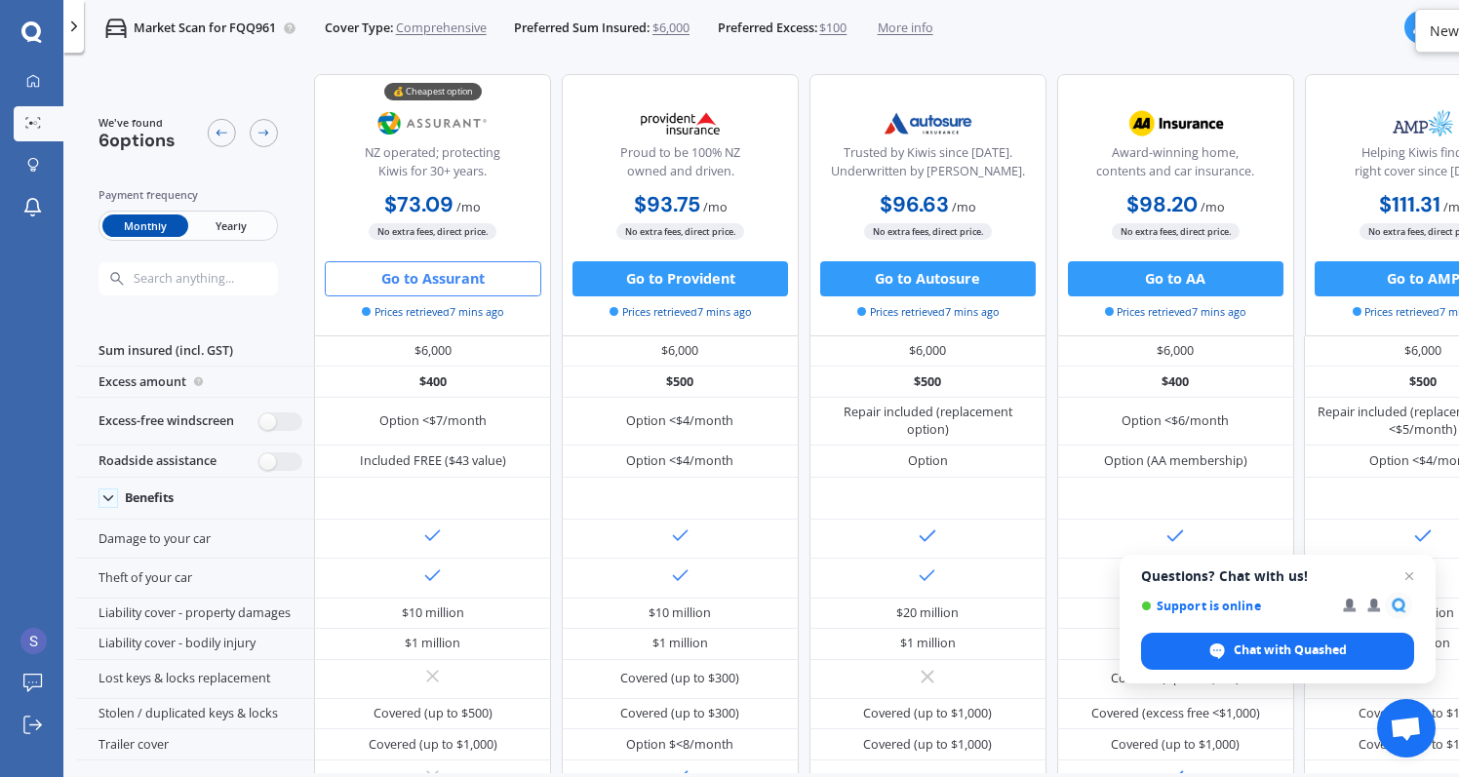
click at [932, 26] on span "More info" at bounding box center [906, 29] width 56 height 18
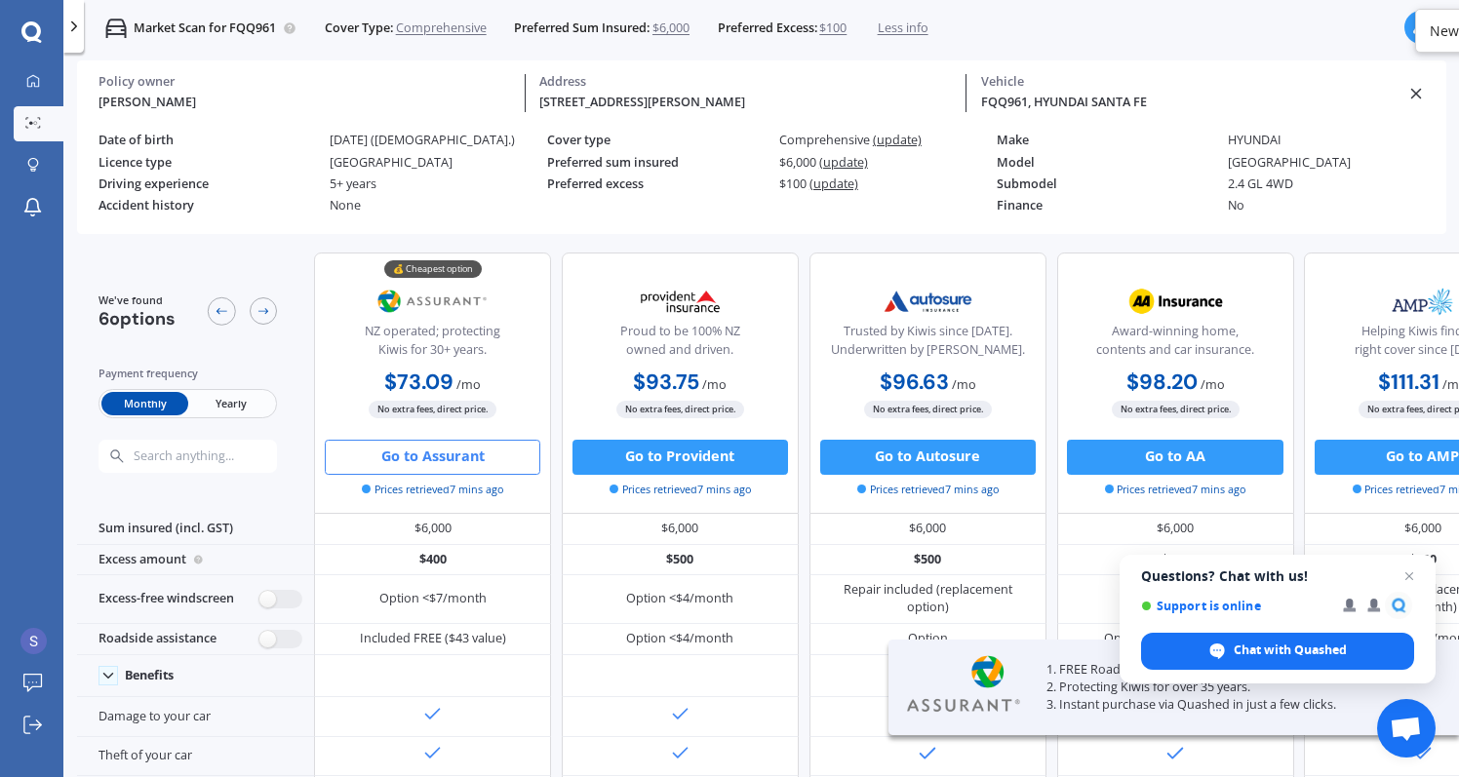
click at [1428, 97] on div "Sam McGrath Policy owner 19/27 Birdwood Crescent, Parnell, Auckland 1052 Addres…" at bounding box center [761, 147] width 1369 height 174
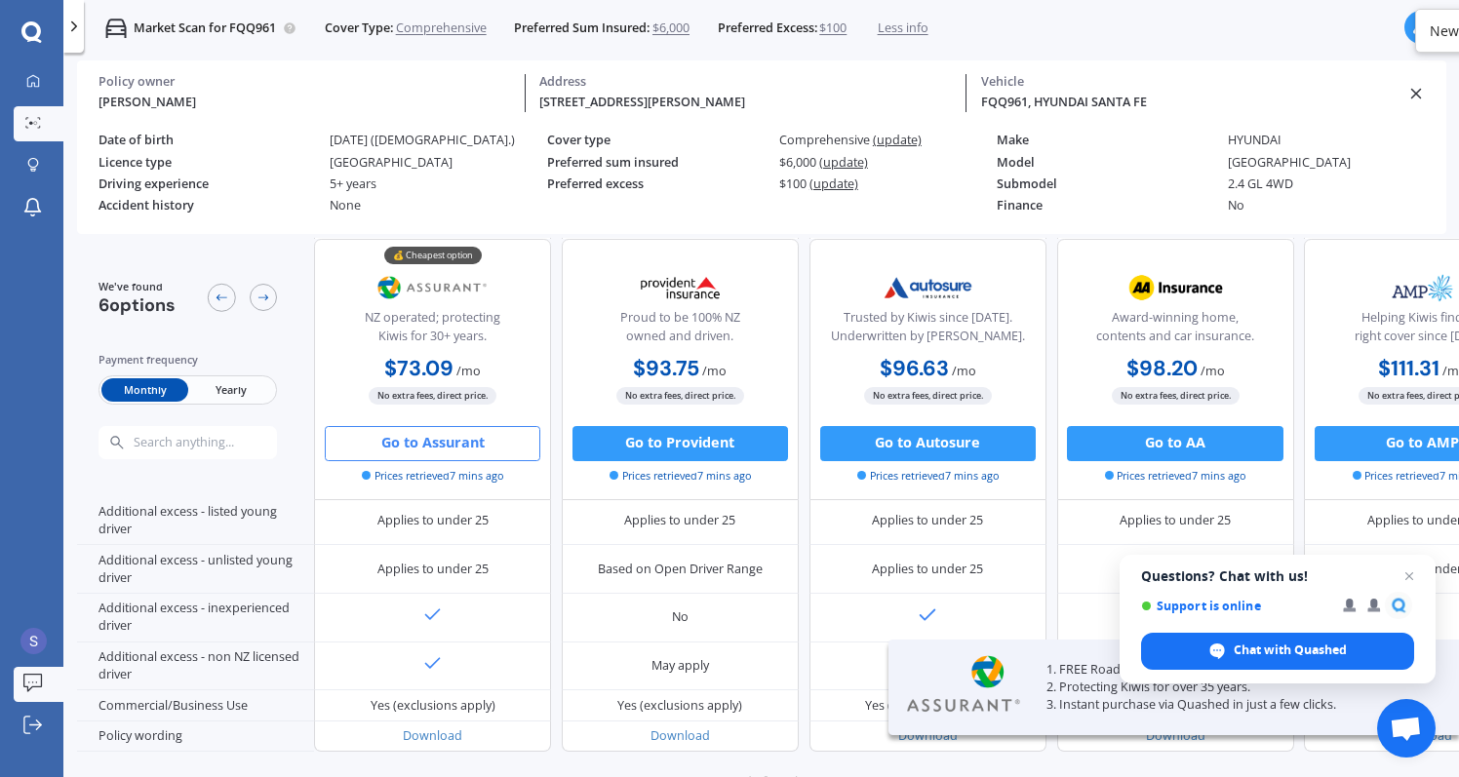
scroll to position [1107, 0]
click at [30, 81] on icon at bounding box center [33, 81] width 14 height 14
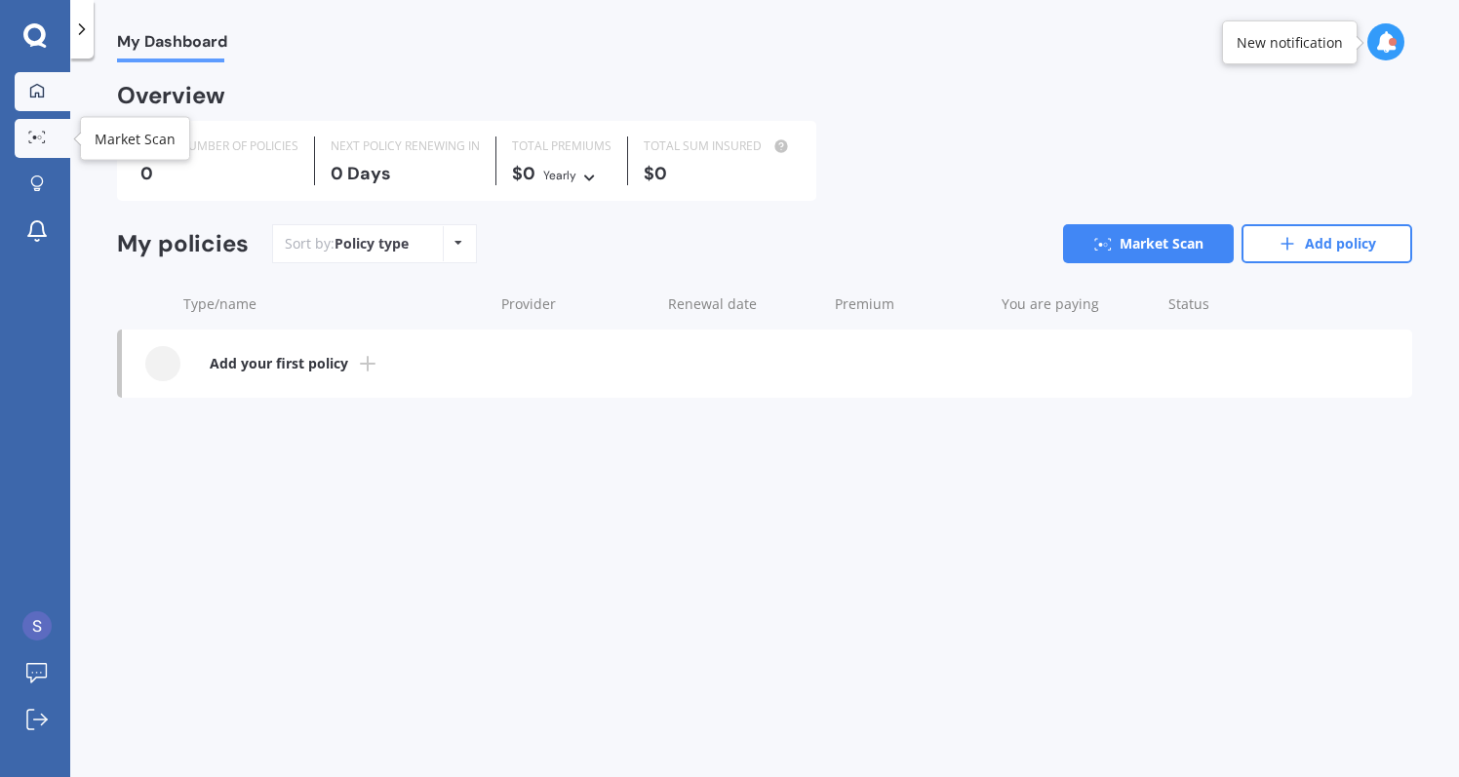
click at [29, 144] on div at bounding box center [36, 138] width 29 height 15
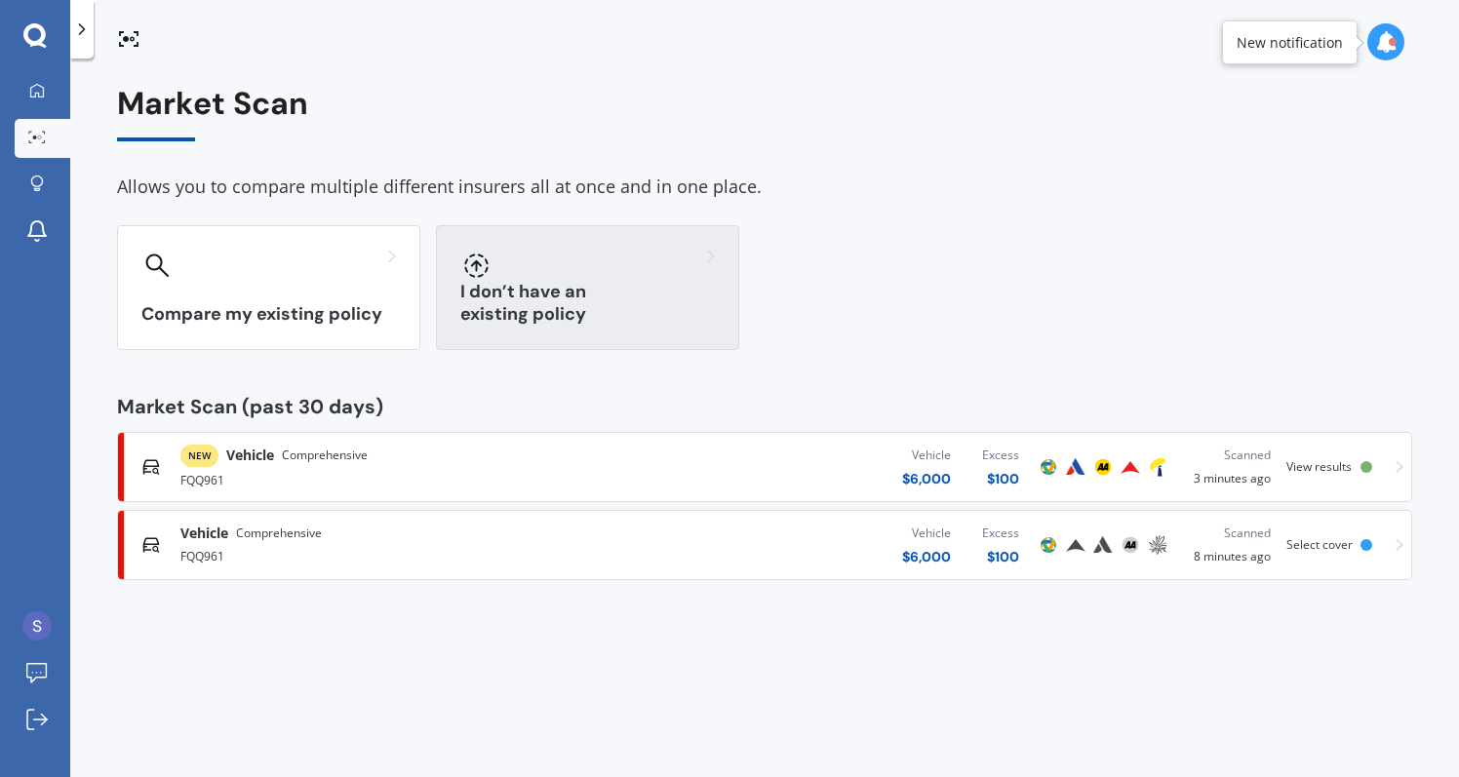
click at [549, 298] on div "I don’t have an existing policy" at bounding box center [587, 287] width 303 height 125
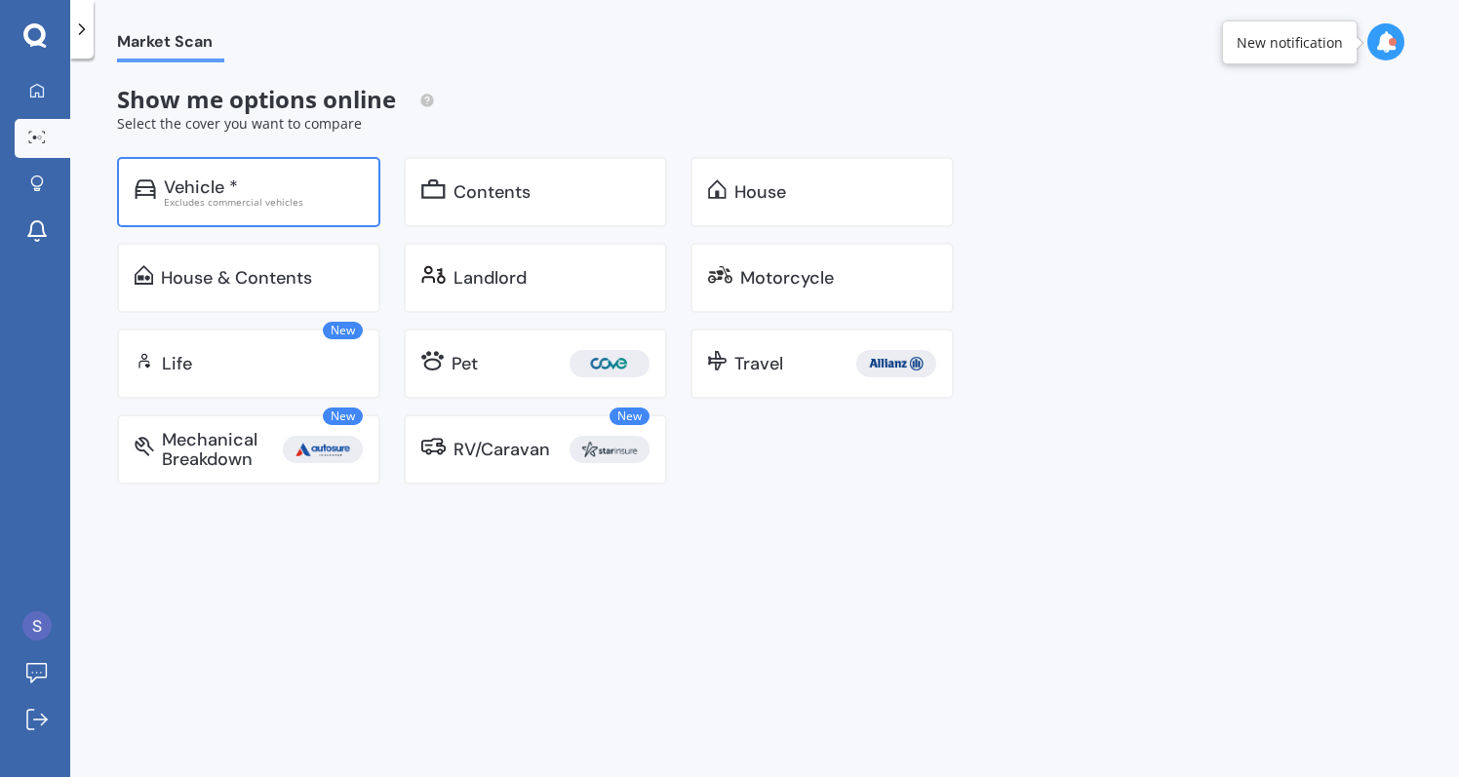
click at [331, 208] on div "Vehicle * Excludes commercial vehicles" at bounding box center [248, 192] width 263 height 70
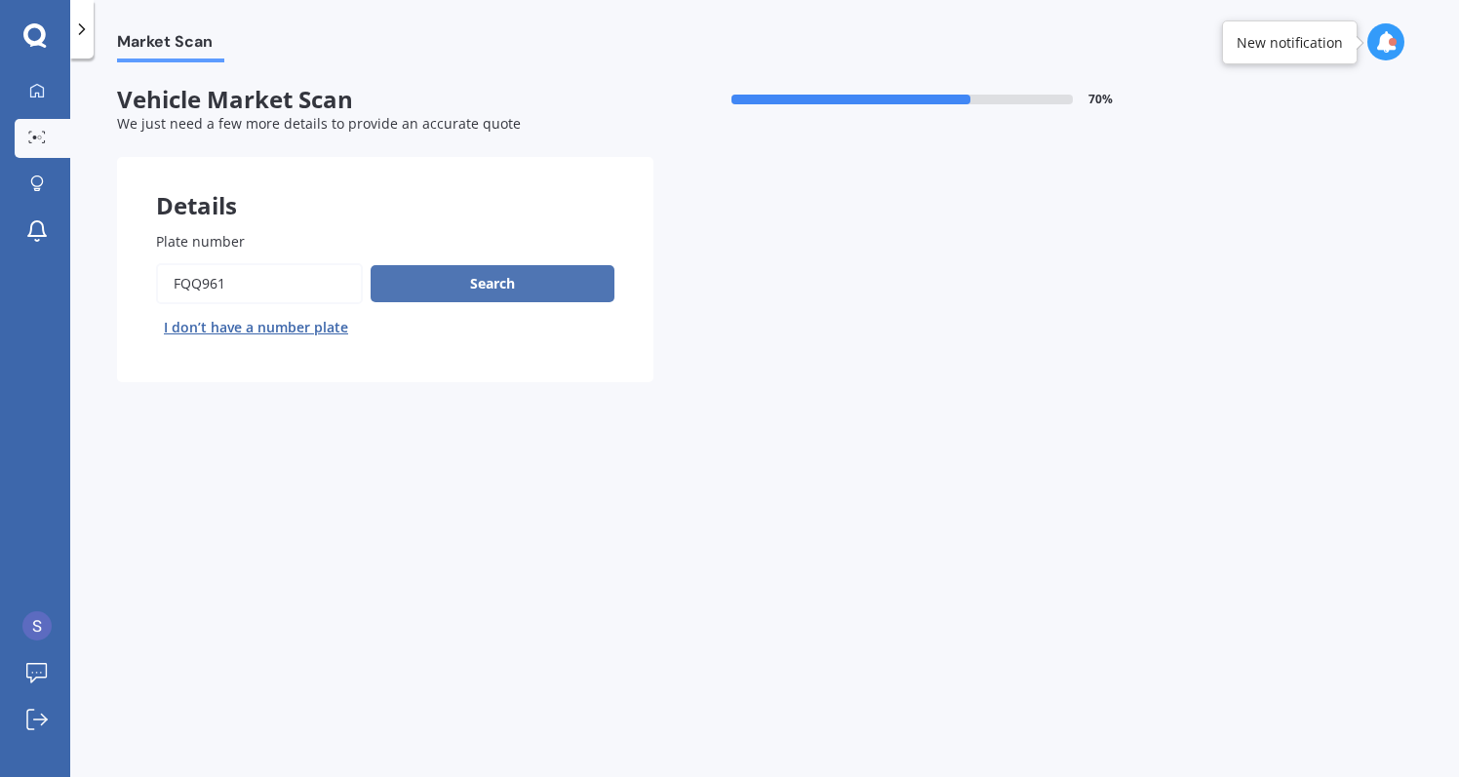
click at [443, 280] on button "Search" at bounding box center [493, 283] width 244 height 37
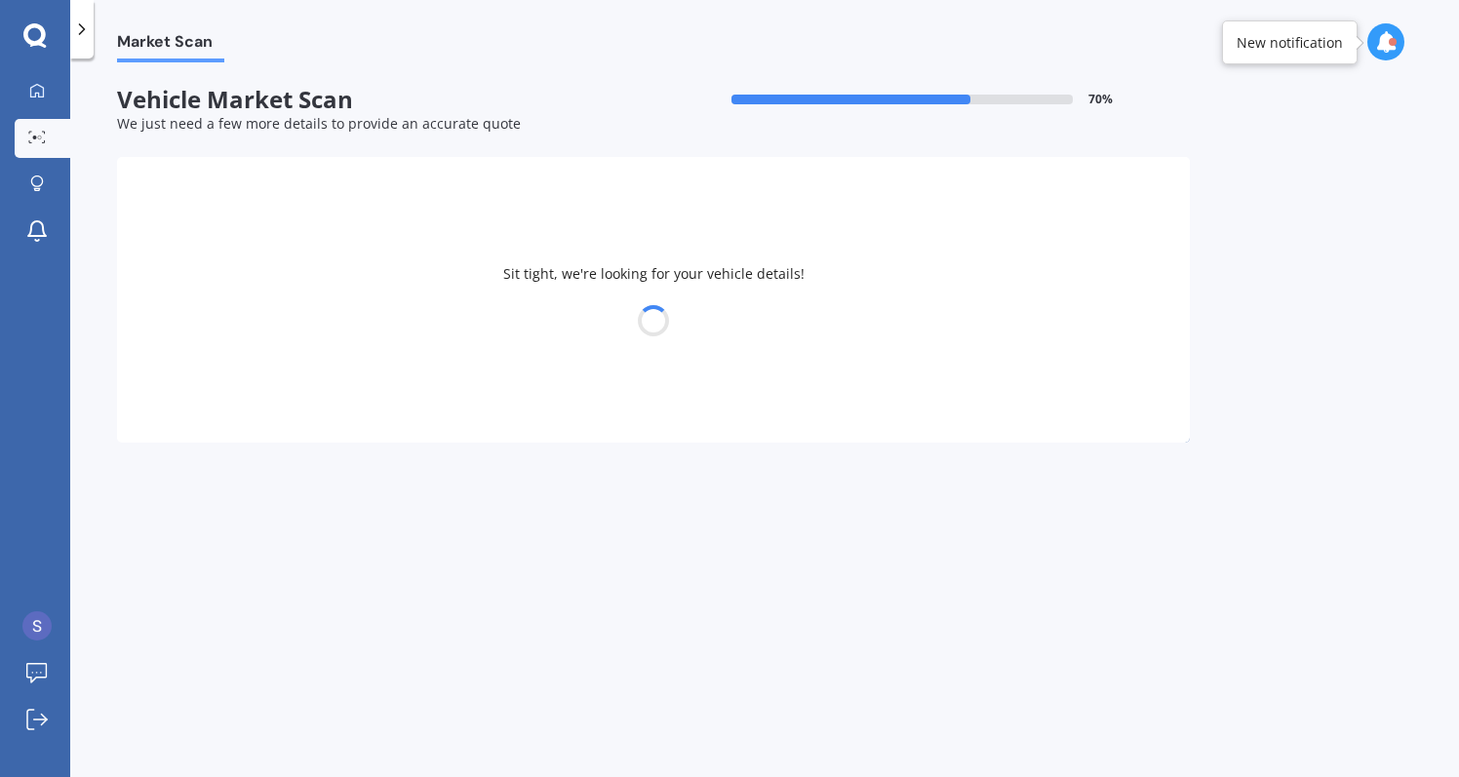
select select "HYUNDAI"
select select "[GEOGRAPHIC_DATA]"
select select "23"
select select "01"
select select "1995"
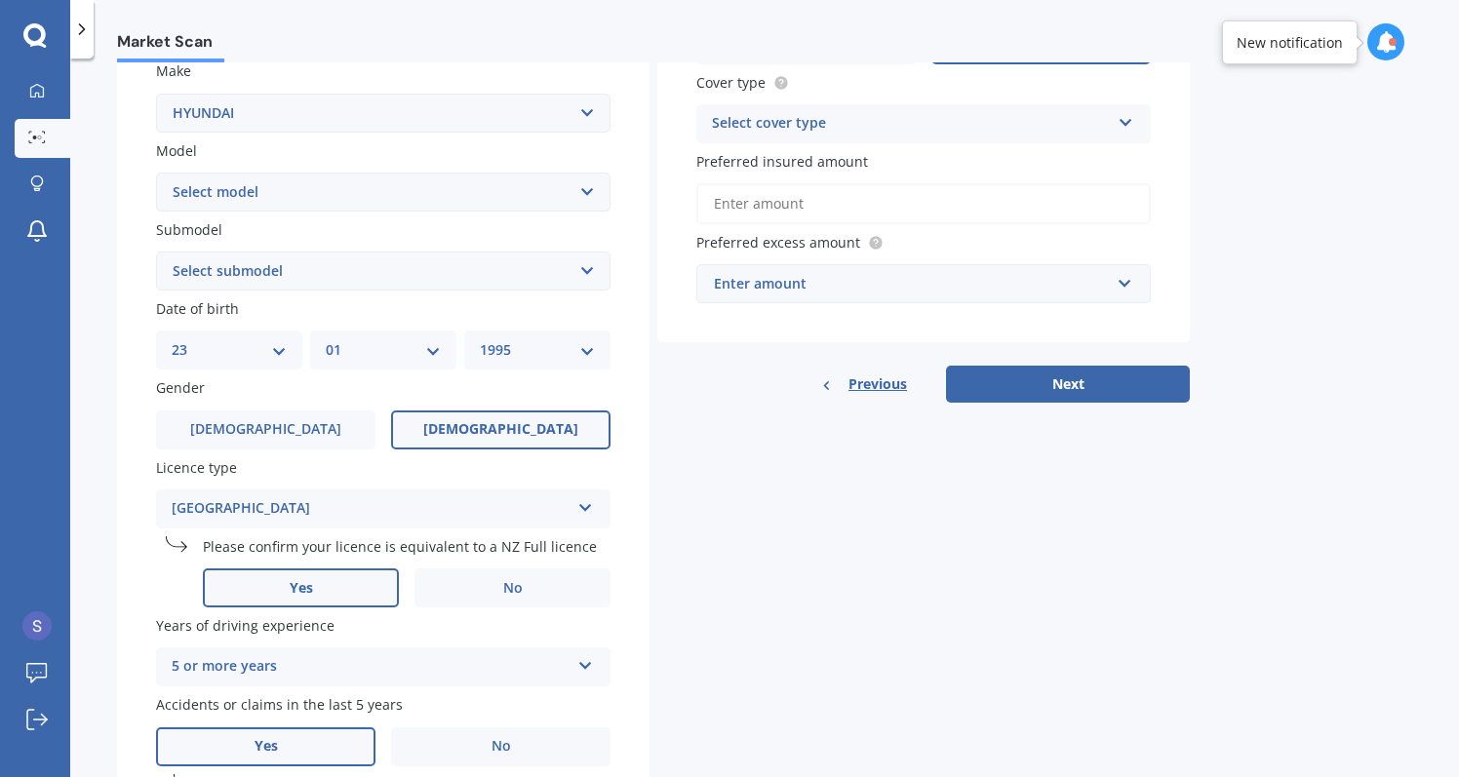
scroll to position [377, 0]
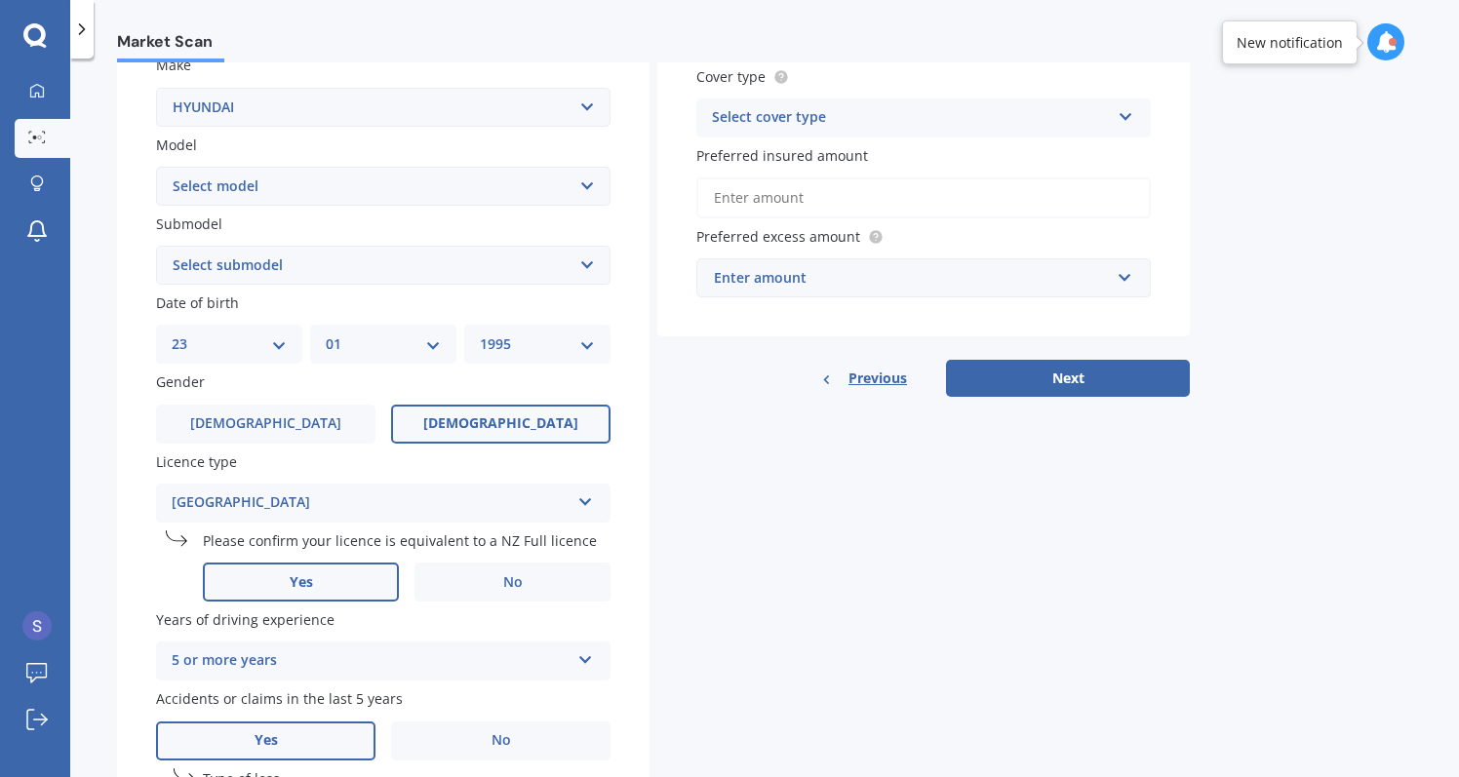
click at [257, 325] on div "DD 01 02 03 04 05 06 07 08 09 10 11 12 13 14 15 16 17 18 19 20 21 22 23 24 25 2…" at bounding box center [229, 344] width 146 height 39
select select "18"
select select "05"
click at [516, 360] on div "Plate number Search I don’t have a number plate Year 2010 Make Select make AC A…" at bounding box center [383, 413] width 533 height 1196
select select "1990"
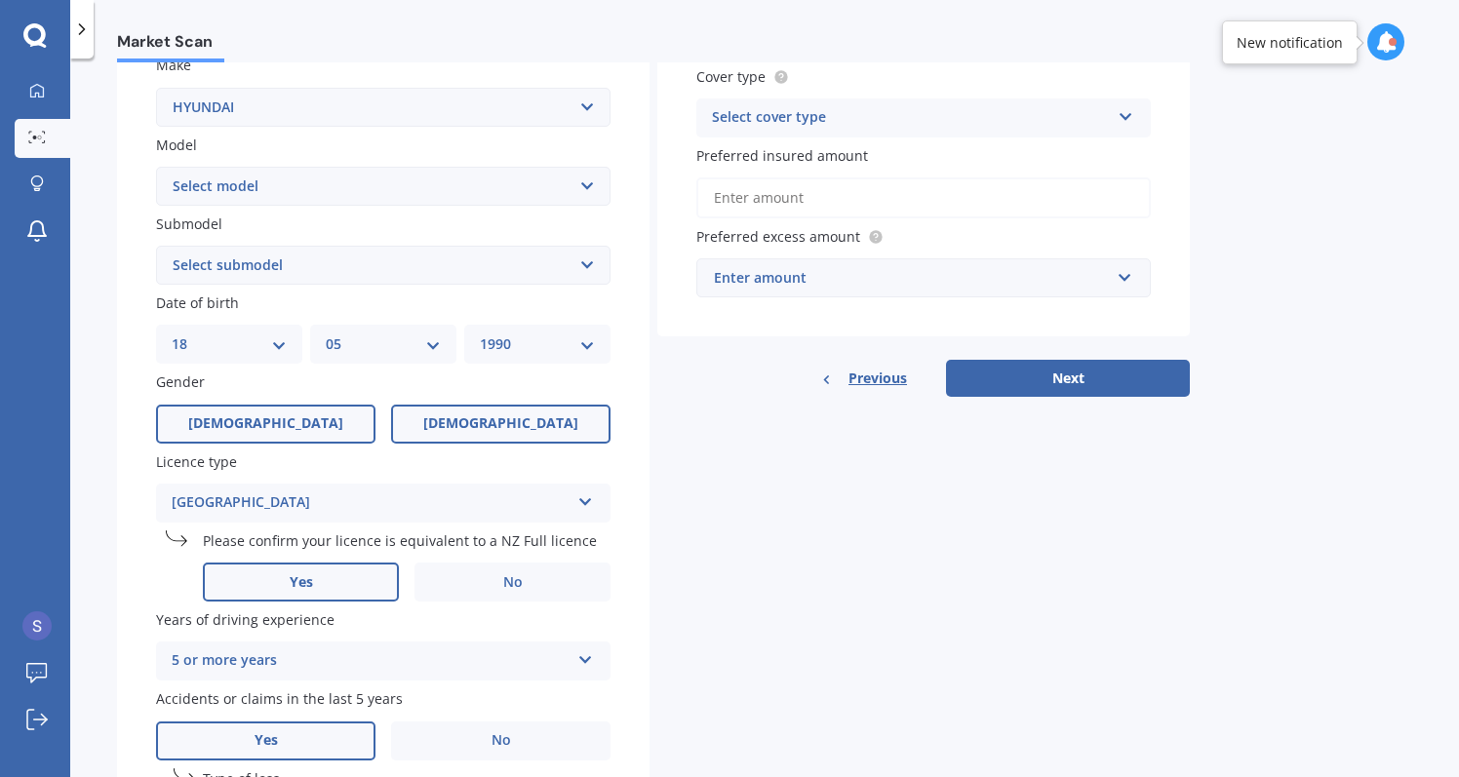
click at [336, 411] on label "[DEMOGRAPHIC_DATA]" at bounding box center [265, 424] width 219 height 39
click at [0, 0] on input "[DEMOGRAPHIC_DATA]" at bounding box center [0, 0] width 0 height 0
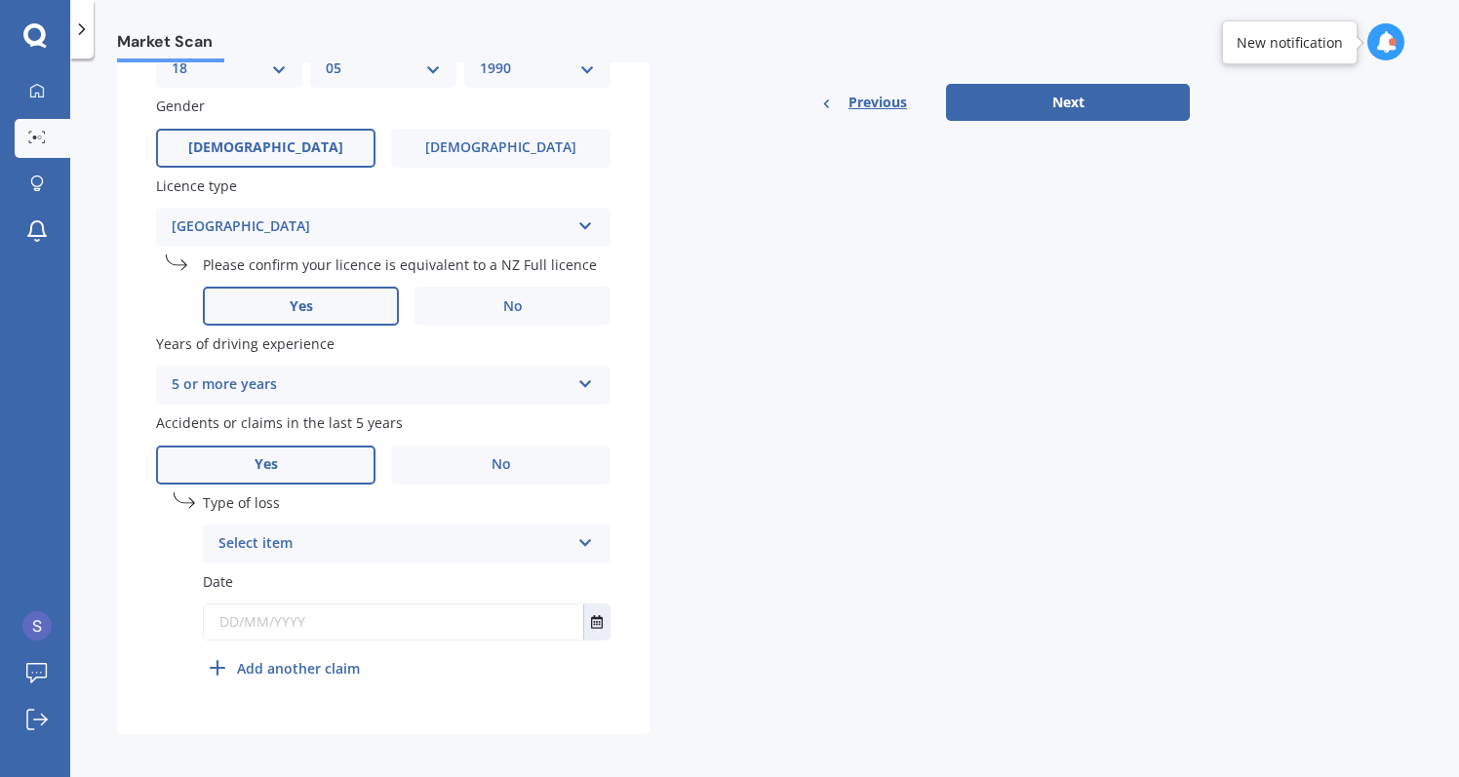
scroll to position [653, 0]
click at [302, 536] on div "Select item" at bounding box center [393, 545] width 351 height 23
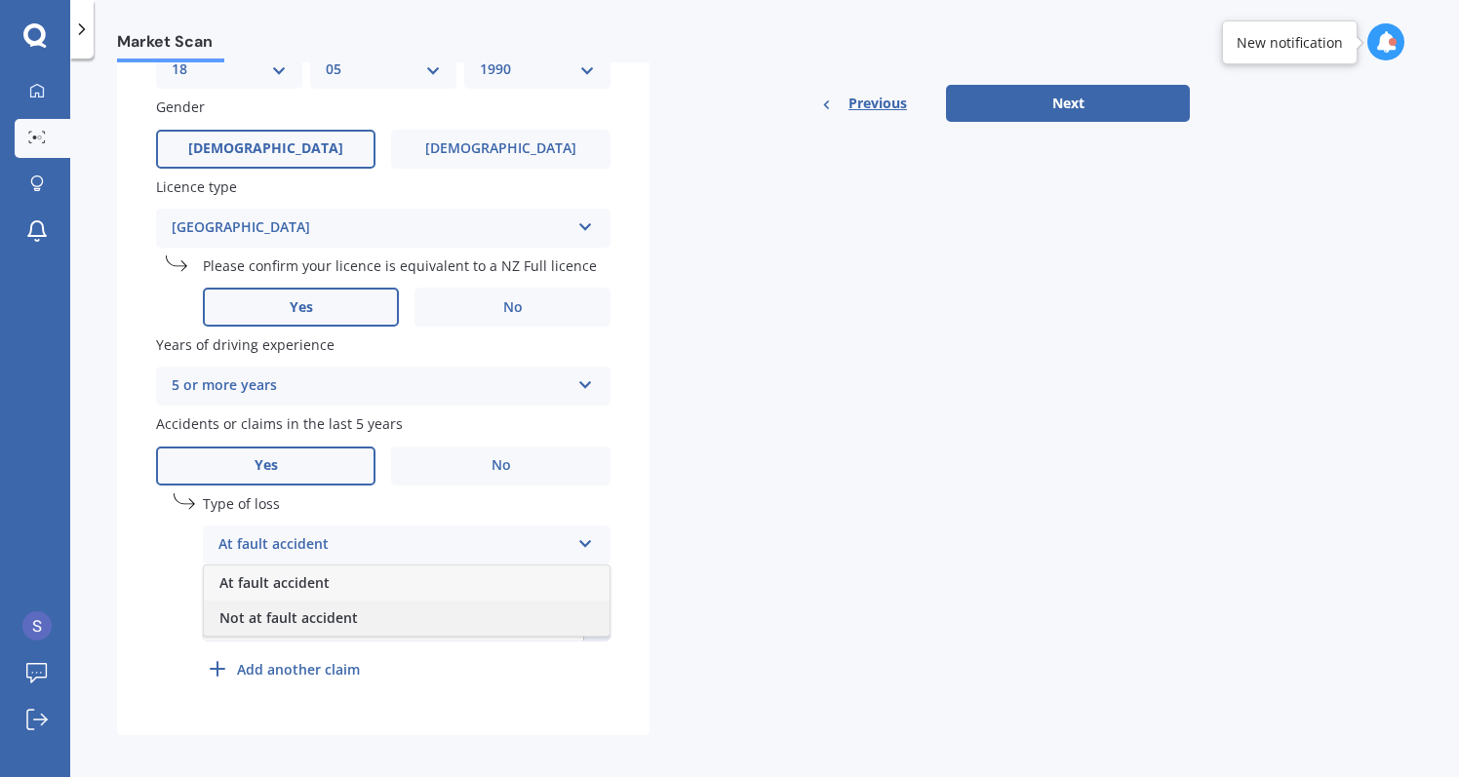
click at [304, 609] on span "Not at fault accident" at bounding box center [288, 618] width 139 height 19
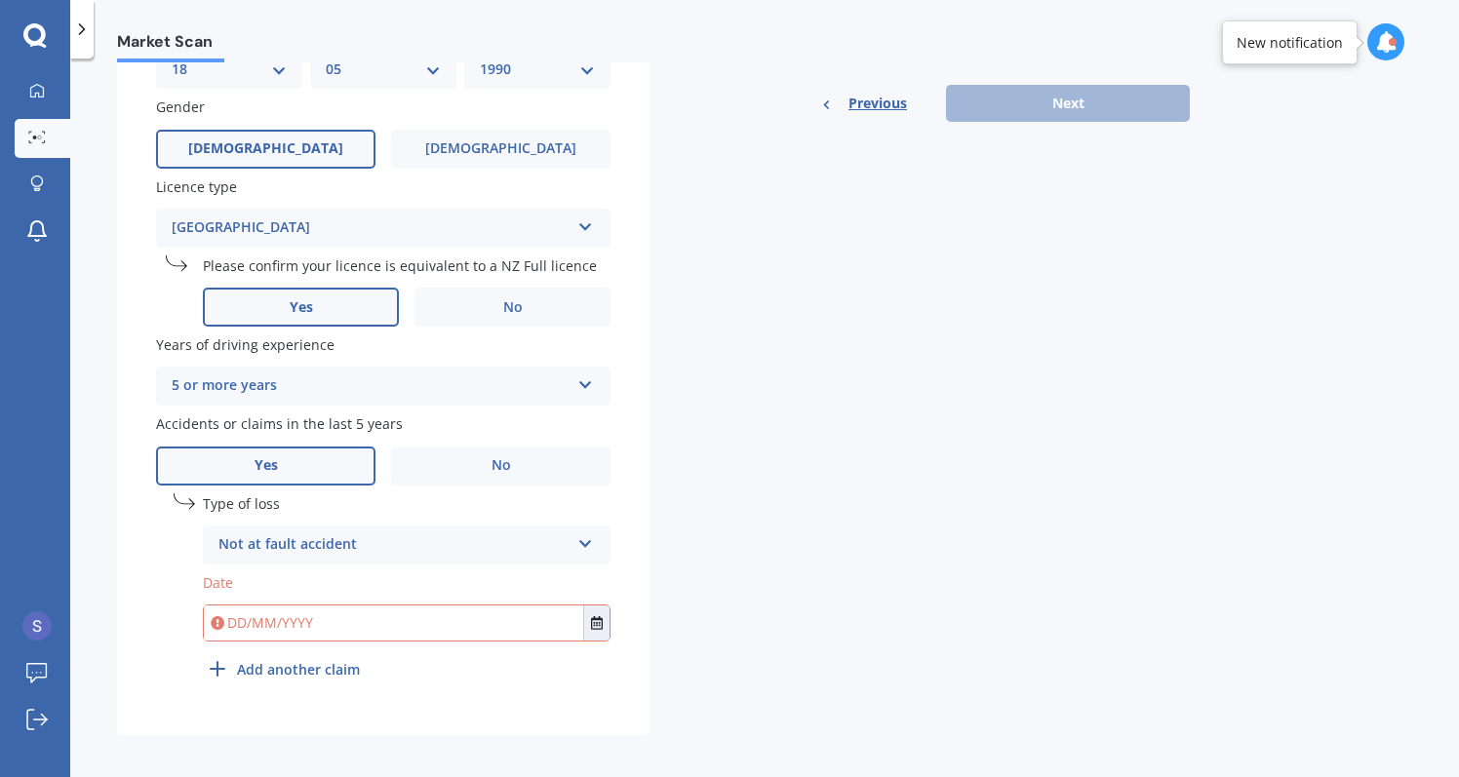
click at [353, 613] on input "text" at bounding box center [393, 623] width 379 height 35
click at [588, 613] on button "Select date" at bounding box center [596, 623] width 26 height 35
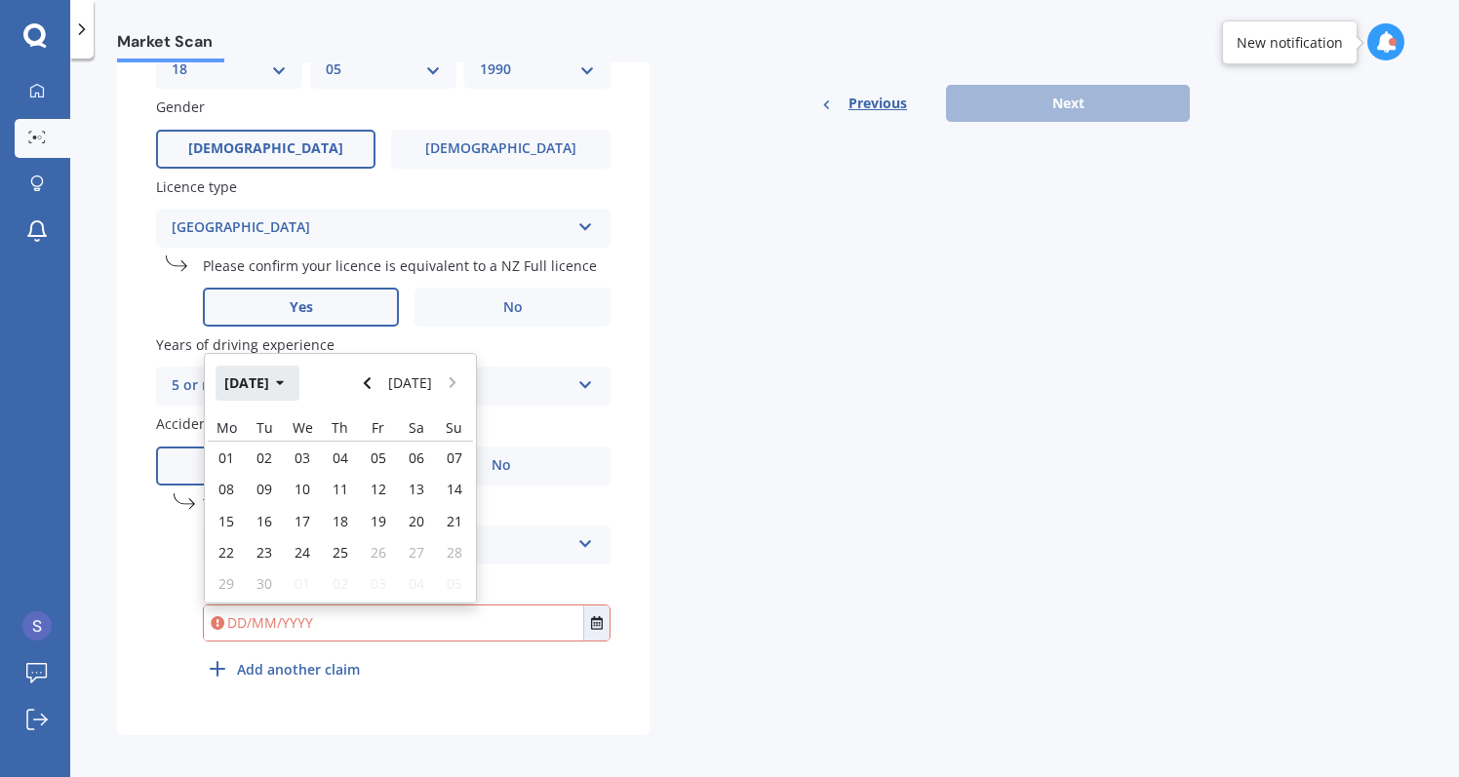
click at [269, 368] on button "[DATE]" at bounding box center [258, 383] width 84 height 35
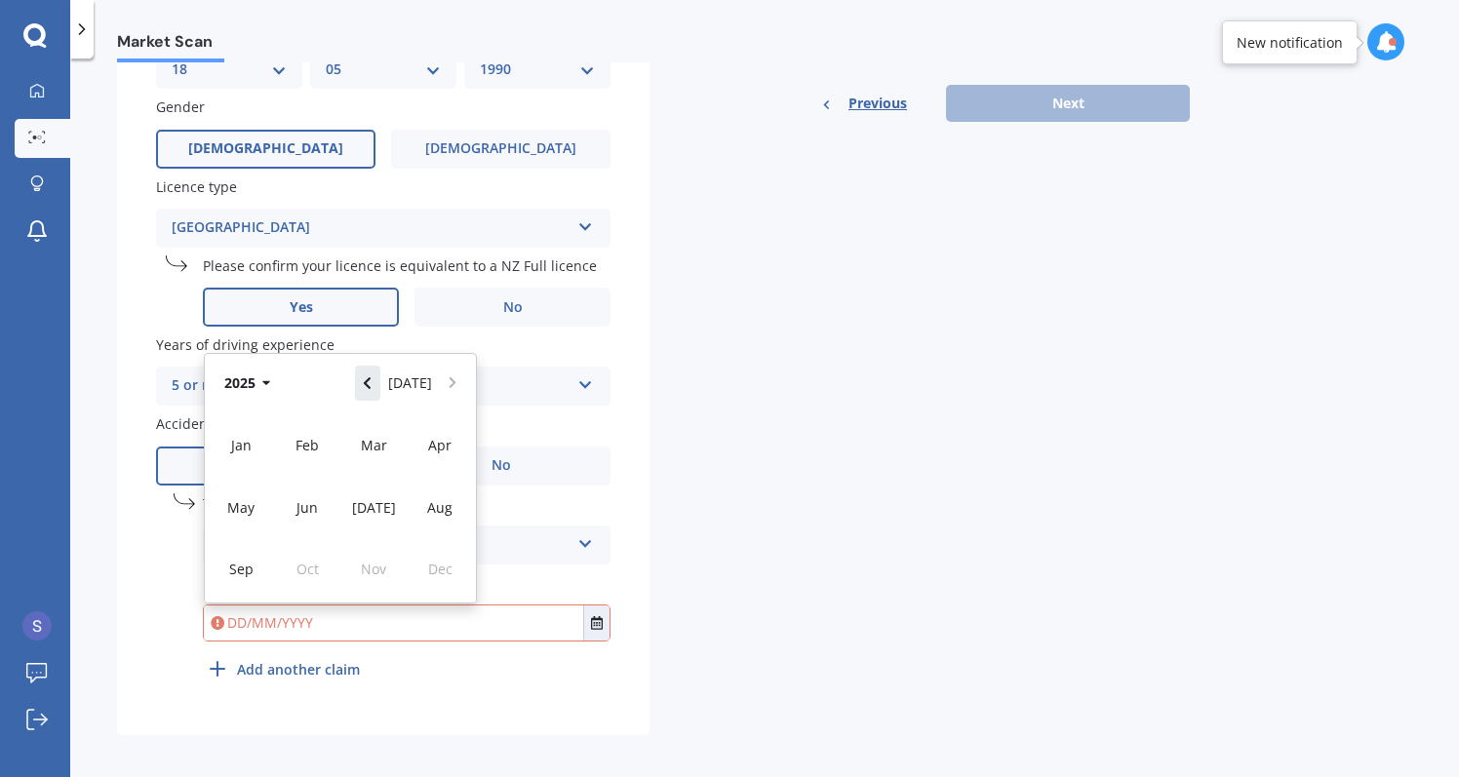
click at [367, 381] on button "Navigate back" at bounding box center [367, 383] width 25 height 35
click at [359, 562] on div "Nov" at bounding box center [373, 568] width 66 height 61
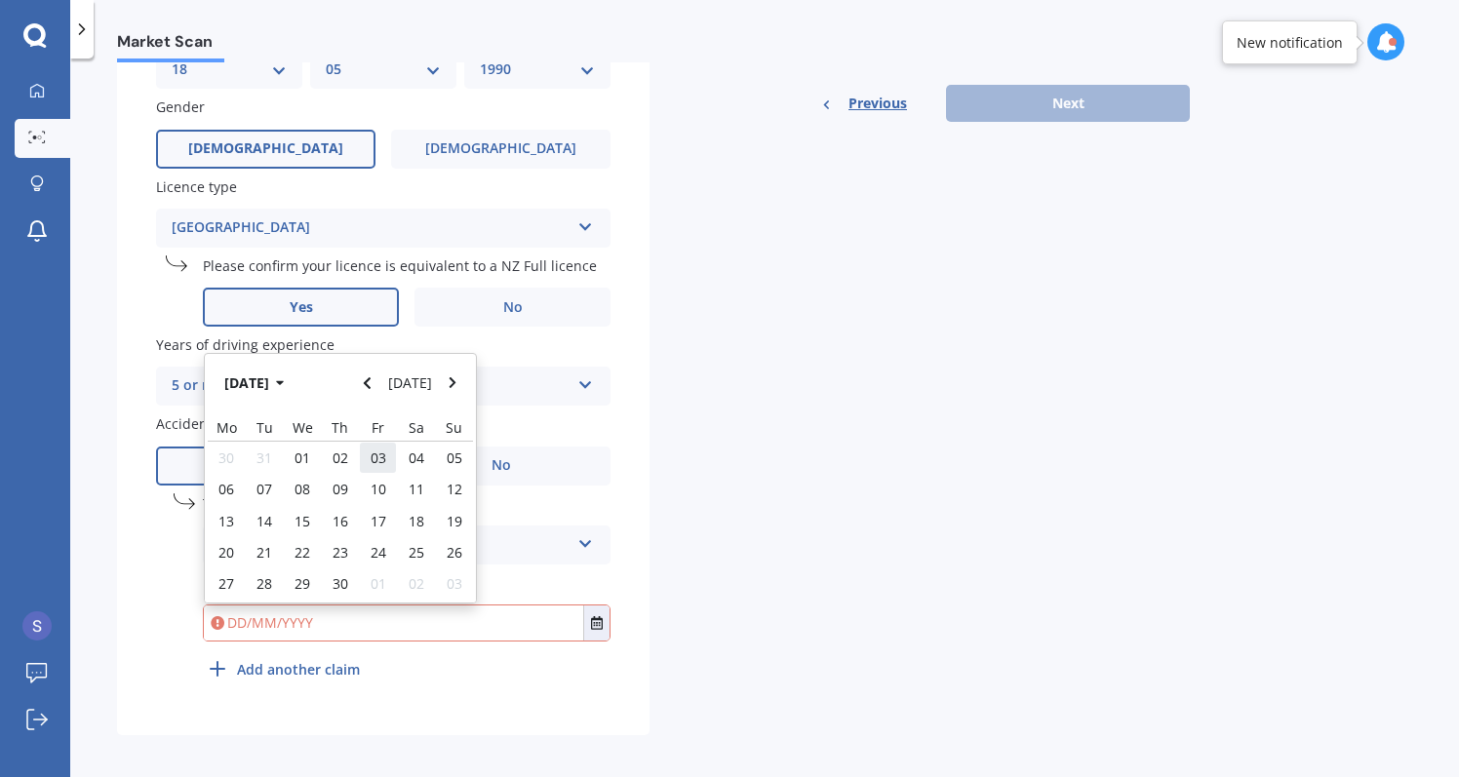
click at [380, 454] on span "03" at bounding box center [379, 458] width 16 height 19
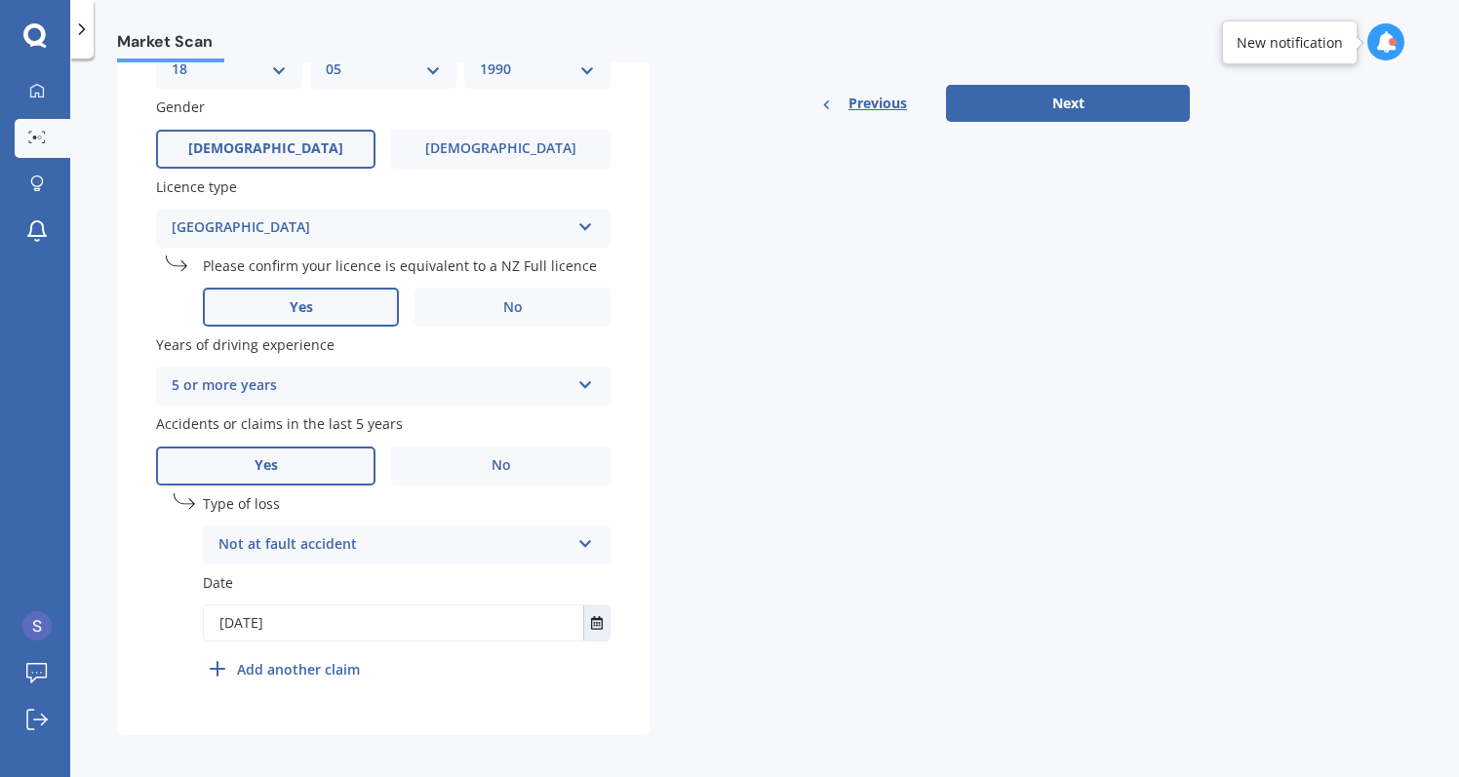
type input "[DATE]"
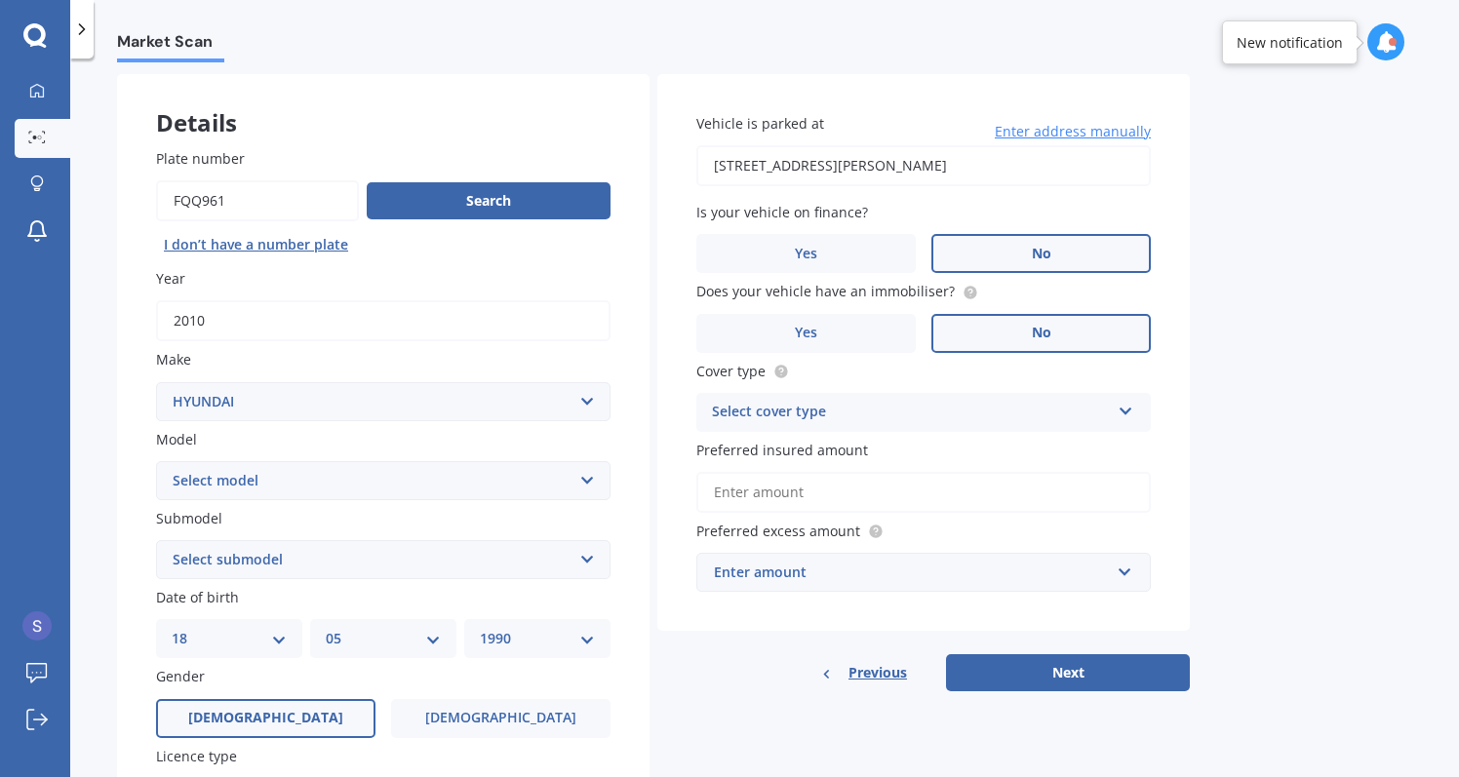
scroll to position [54, 0]
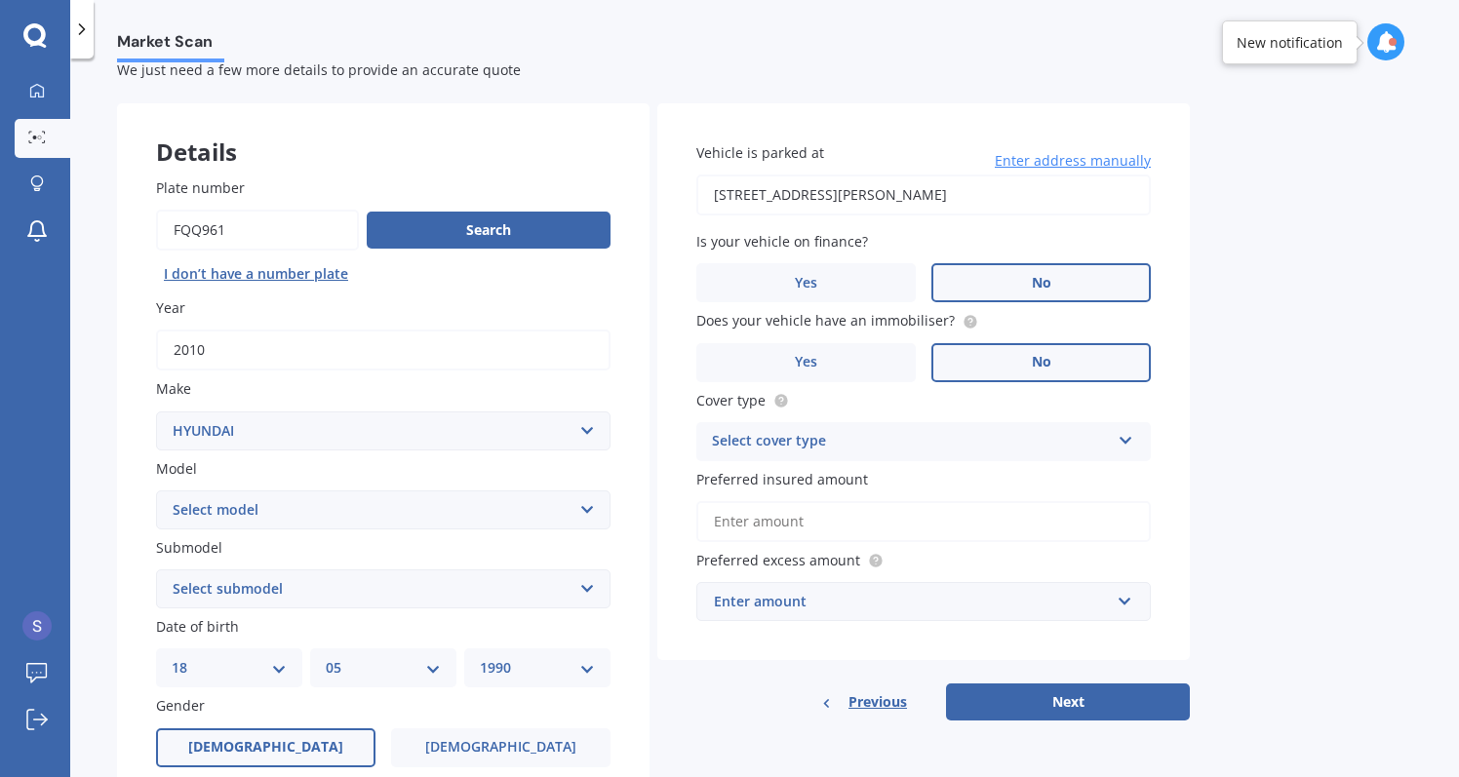
click at [835, 437] on div "Select cover type" at bounding box center [911, 441] width 398 height 23
click at [821, 472] on div "Comprehensive" at bounding box center [923, 479] width 453 height 35
click at [798, 518] on input "Preferred insured amount" at bounding box center [923, 521] width 455 height 41
click at [797, 591] on div "Enter amount" at bounding box center [912, 601] width 396 height 21
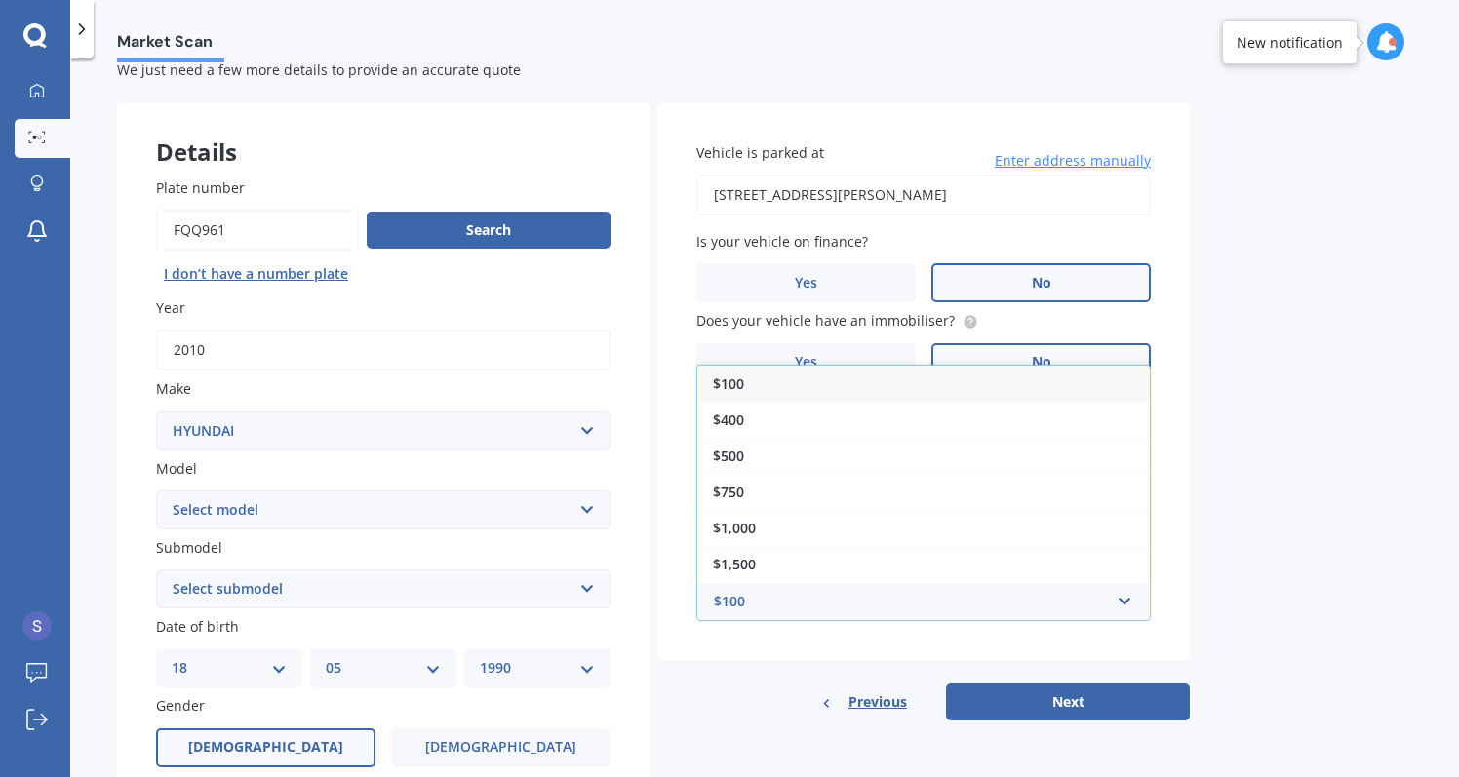
click at [827, 387] on div "$100" at bounding box center [923, 384] width 453 height 36
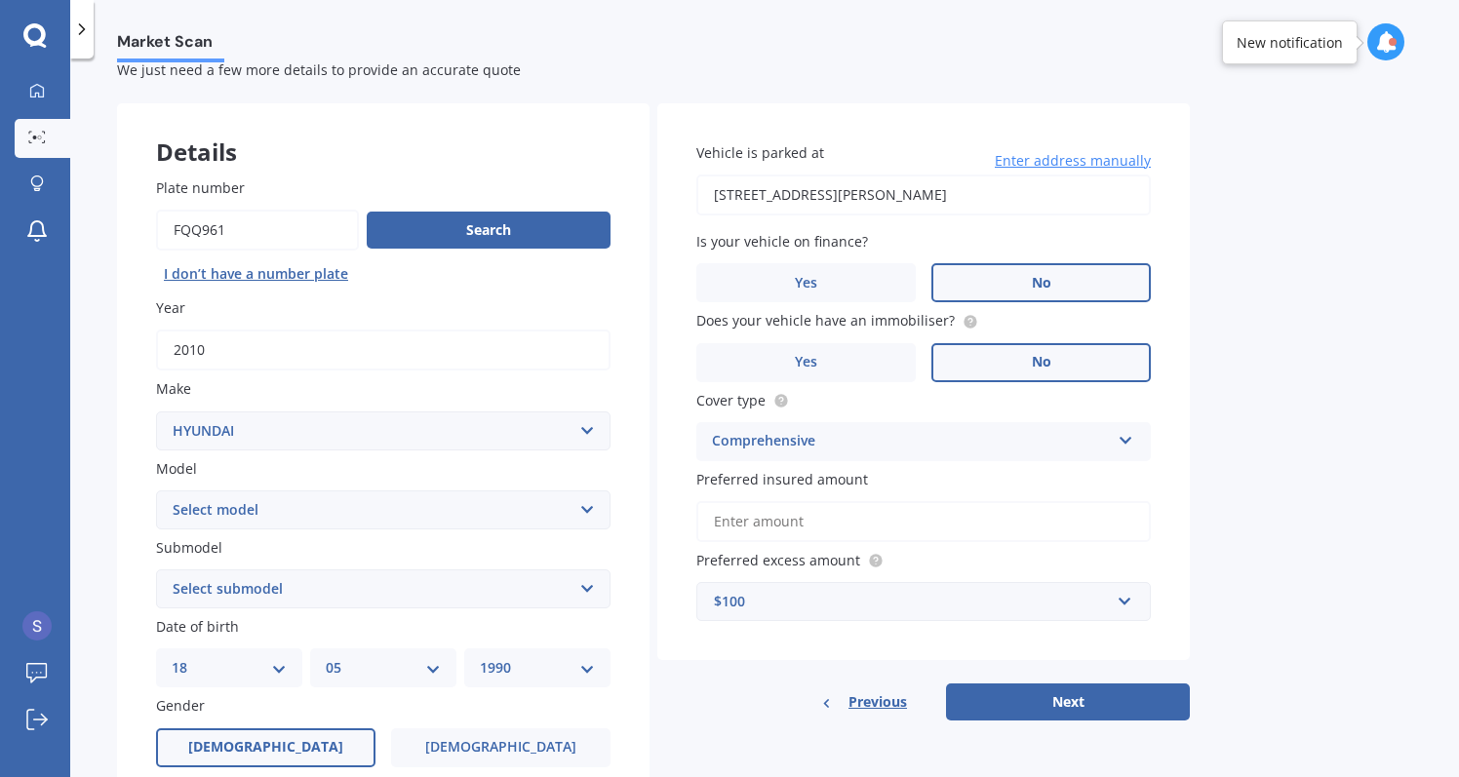
click at [795, 518] on input "Preferred insured amount" at bounding box center [923, 521] width 455 height 41
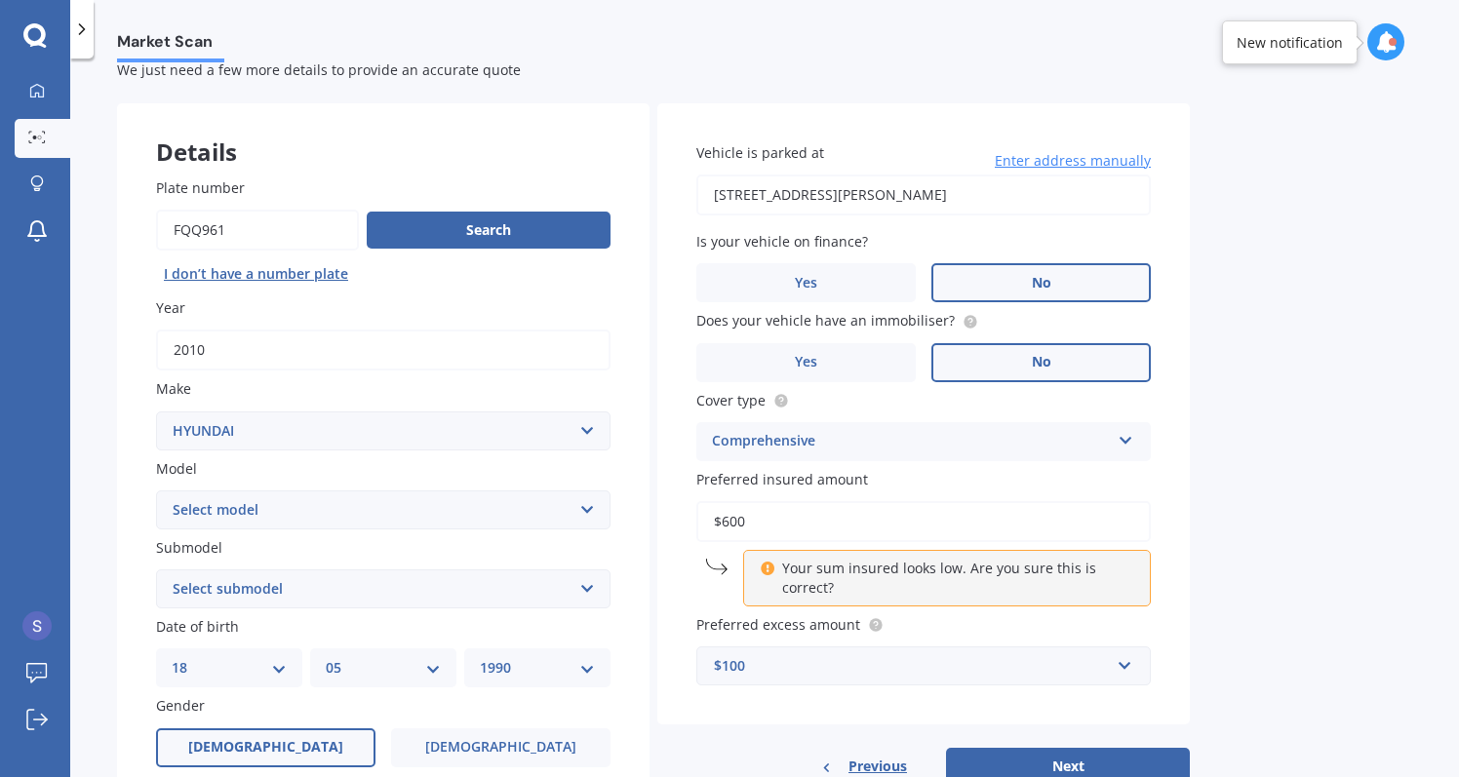
type input "$6,000"
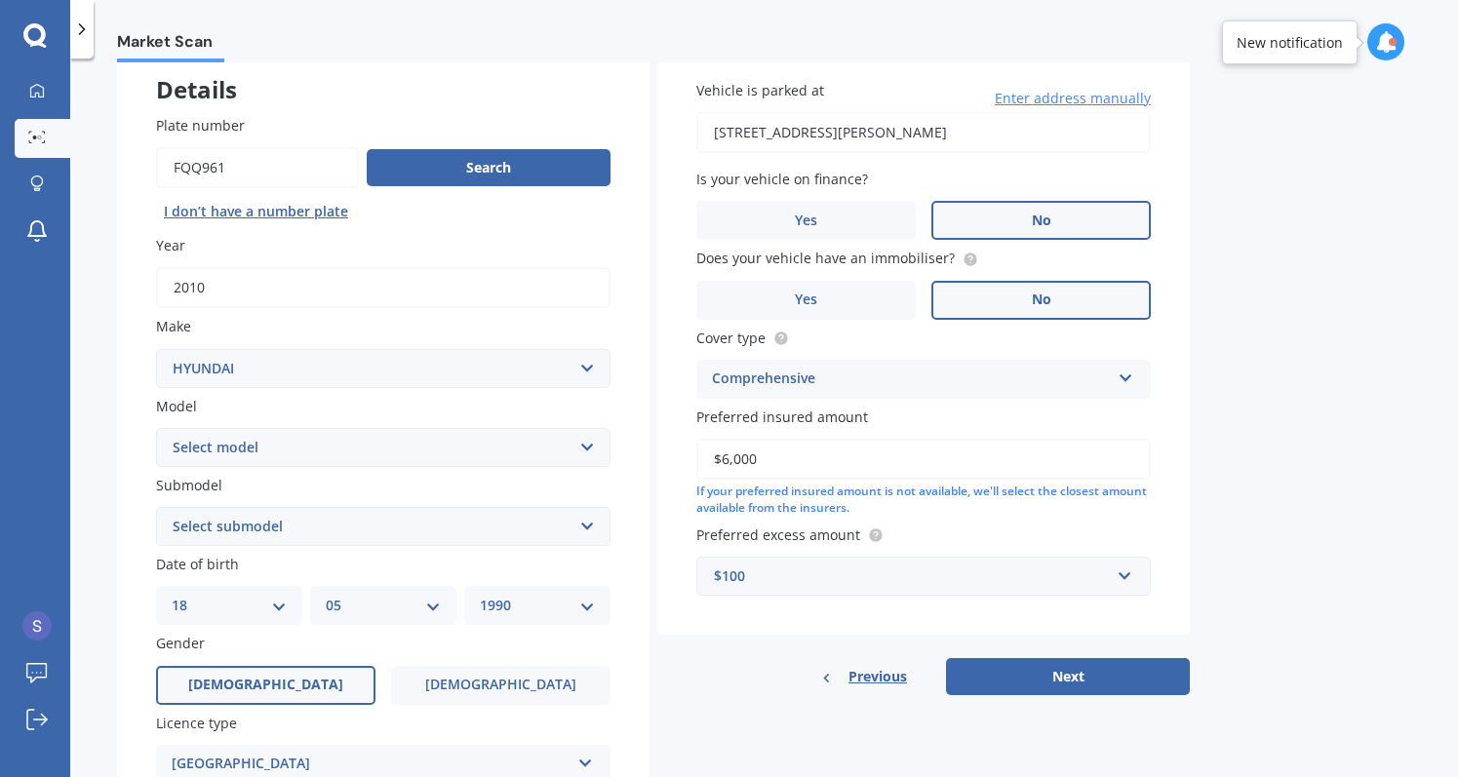
scroll to position [139, 0]
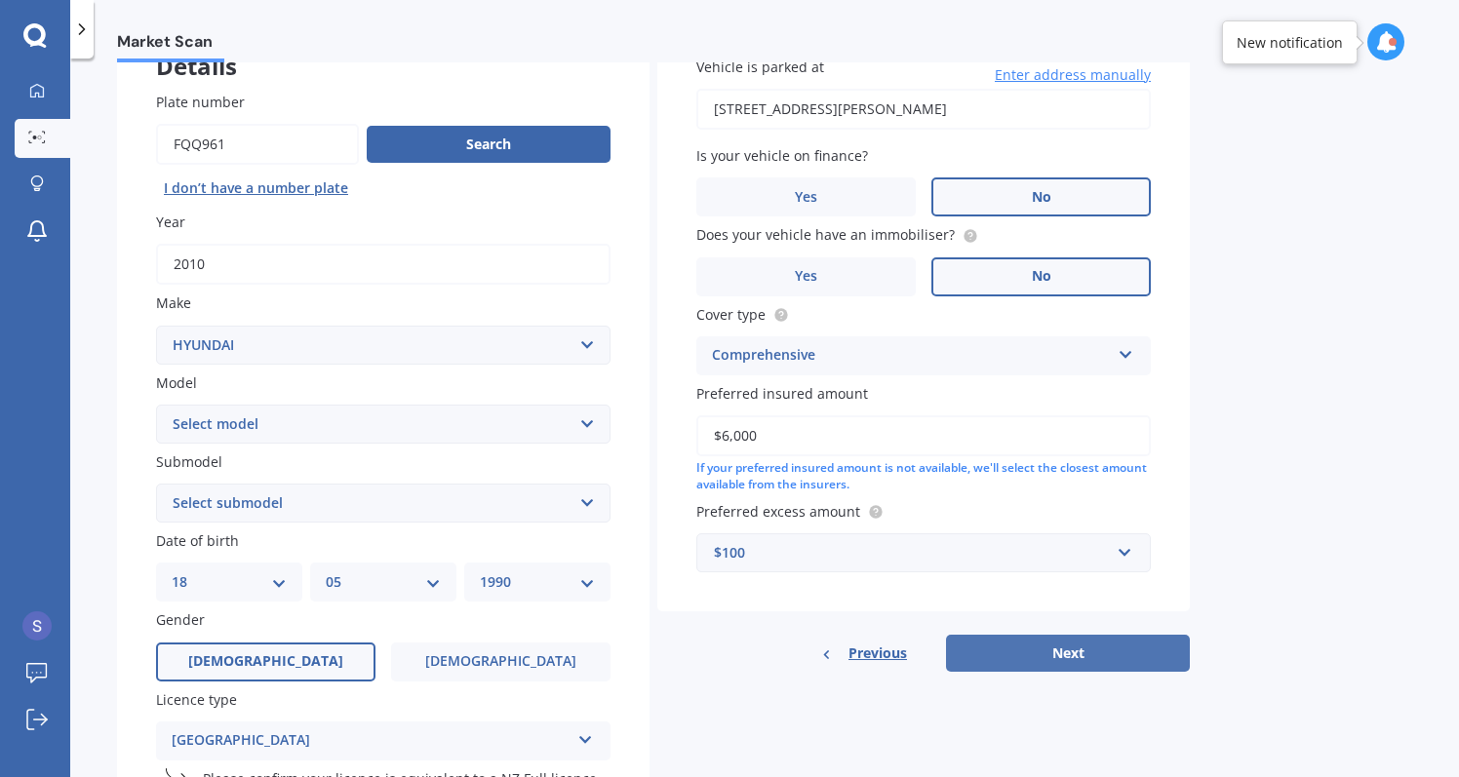
click at [1054, 662] on button "Next" at bounding box center [1068, 653] width 244 height 37
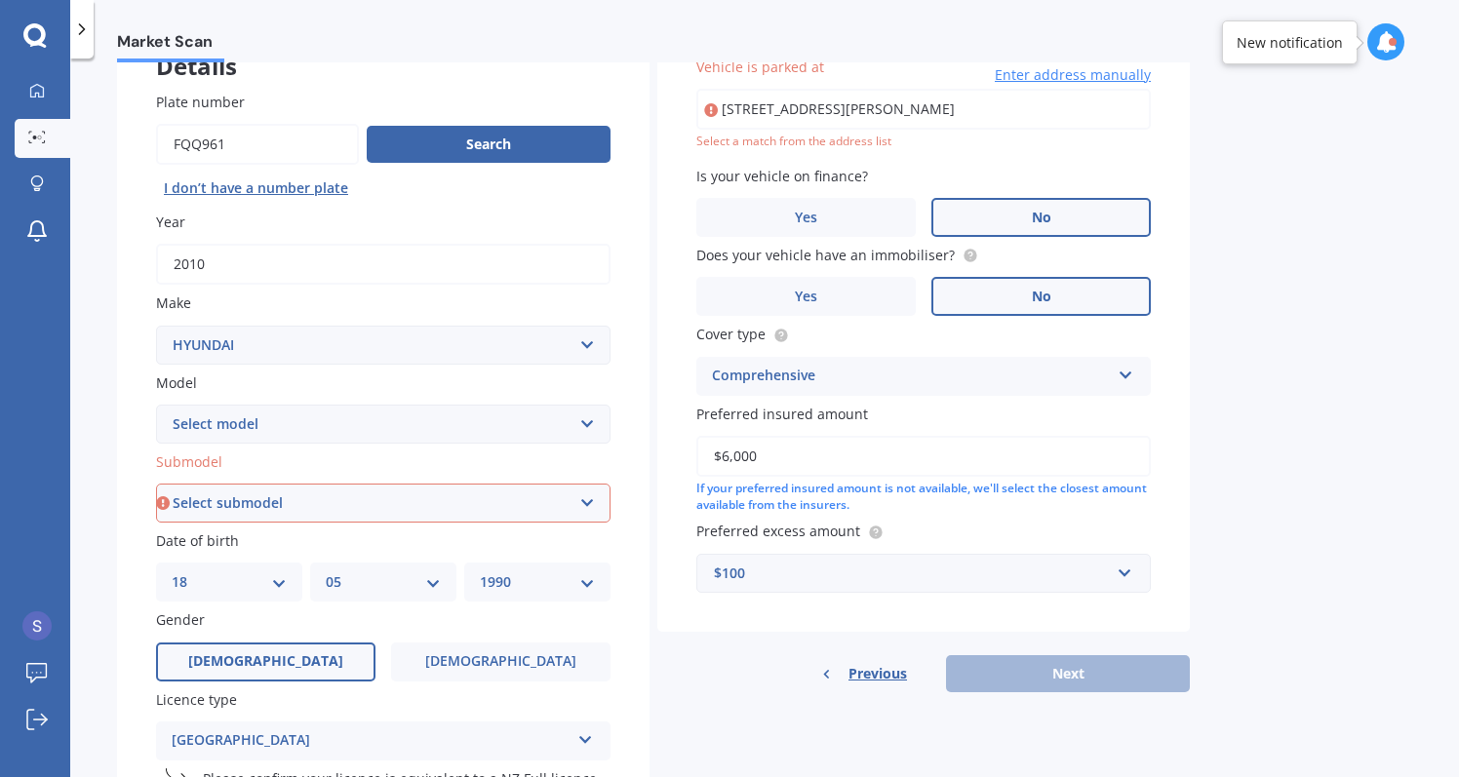
type input "[STREET_ADDRESS][PERSON_NAME]"
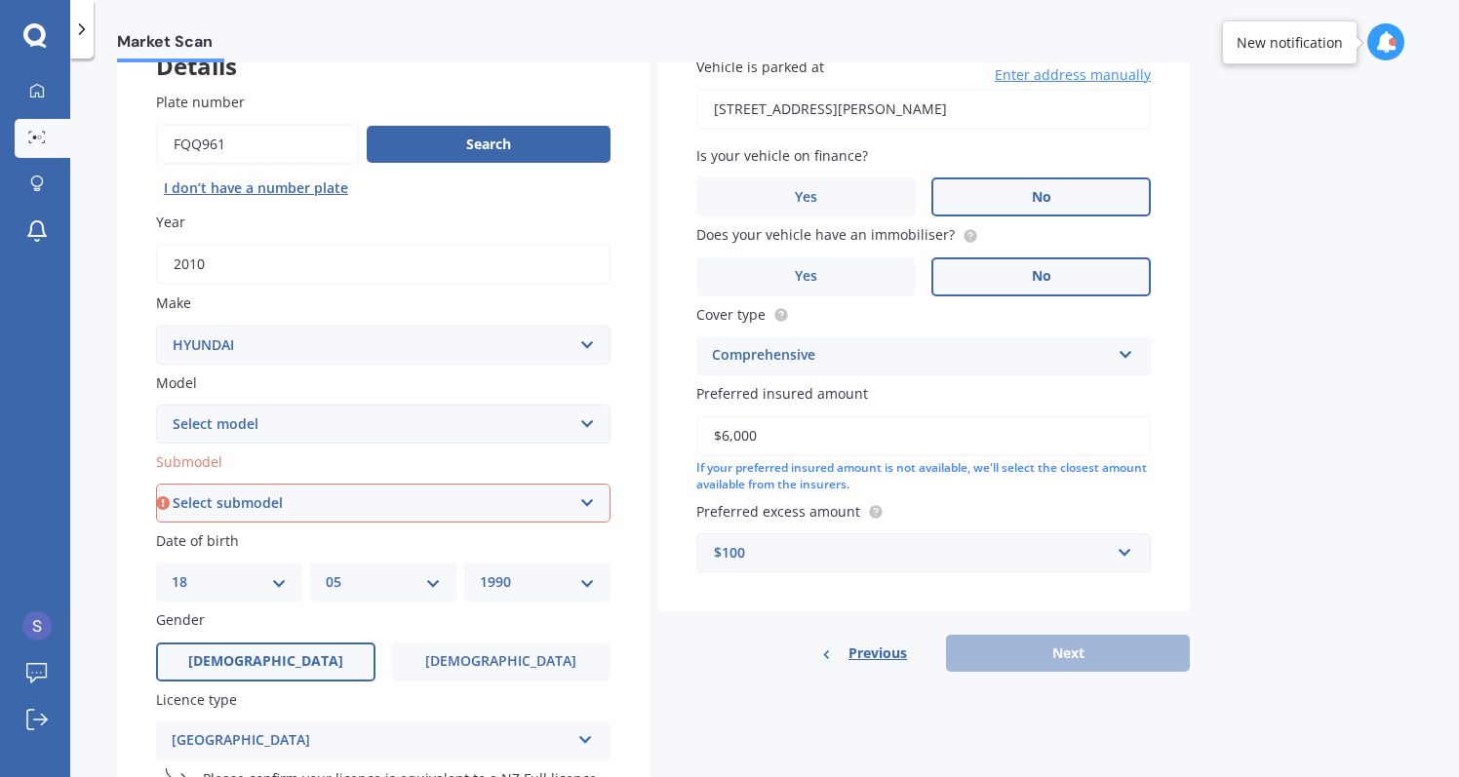
click at [1047, 654] on div "Previous Next" at bounding box center [923, 653] width 533 height 37
click at [544, 472] on div "Submodel Select submodel 2.2 4WD CRDi Elite Turbo Diesel A5 2.2 4WD CRDi Turbo …" at bounding box center [383, 487] width 455 height 71
select select "2.4 GL 4WD"
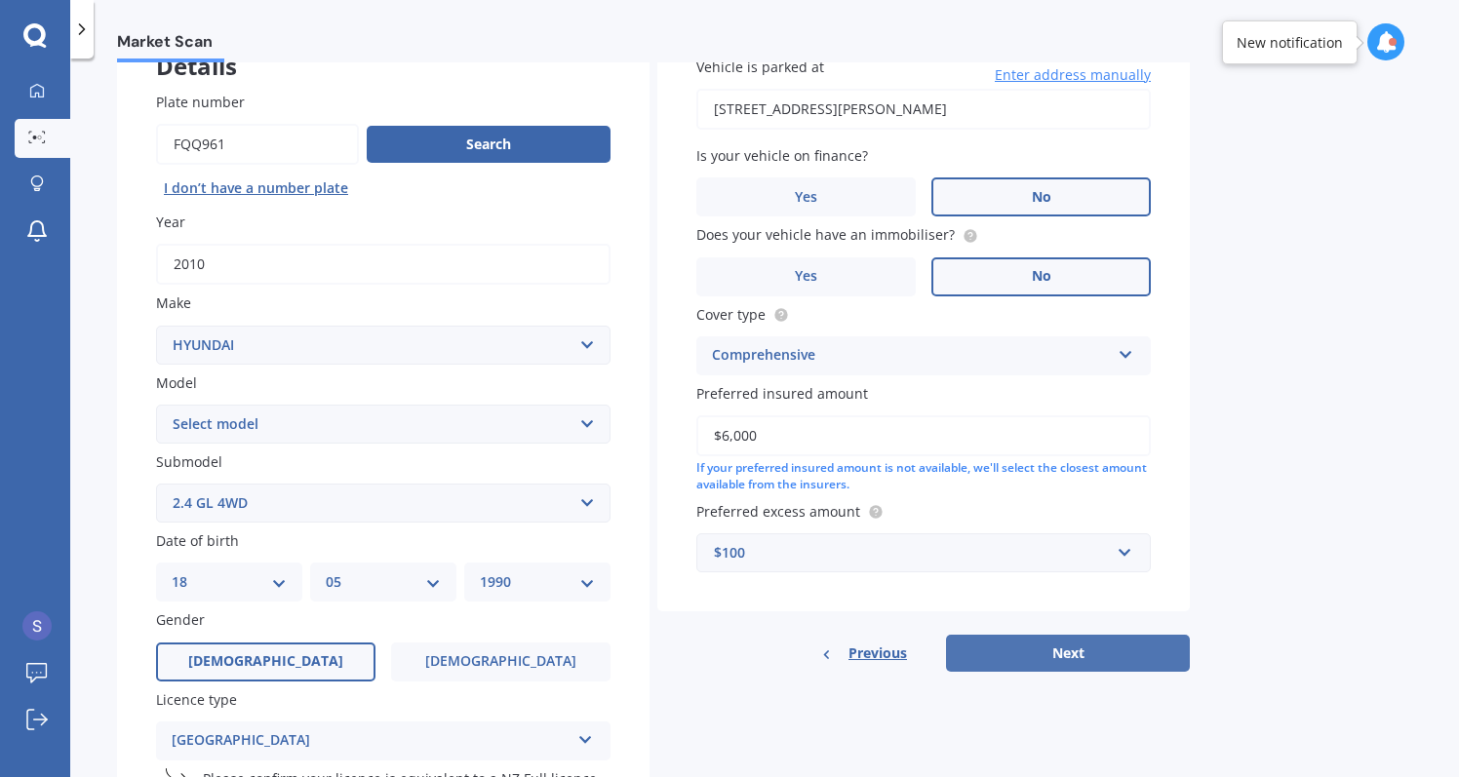
click at [1093, 640] on button "Next" at bounding box center [1068, 653] width 244 height 37
select select "18"
select select "05"
select select "1990"
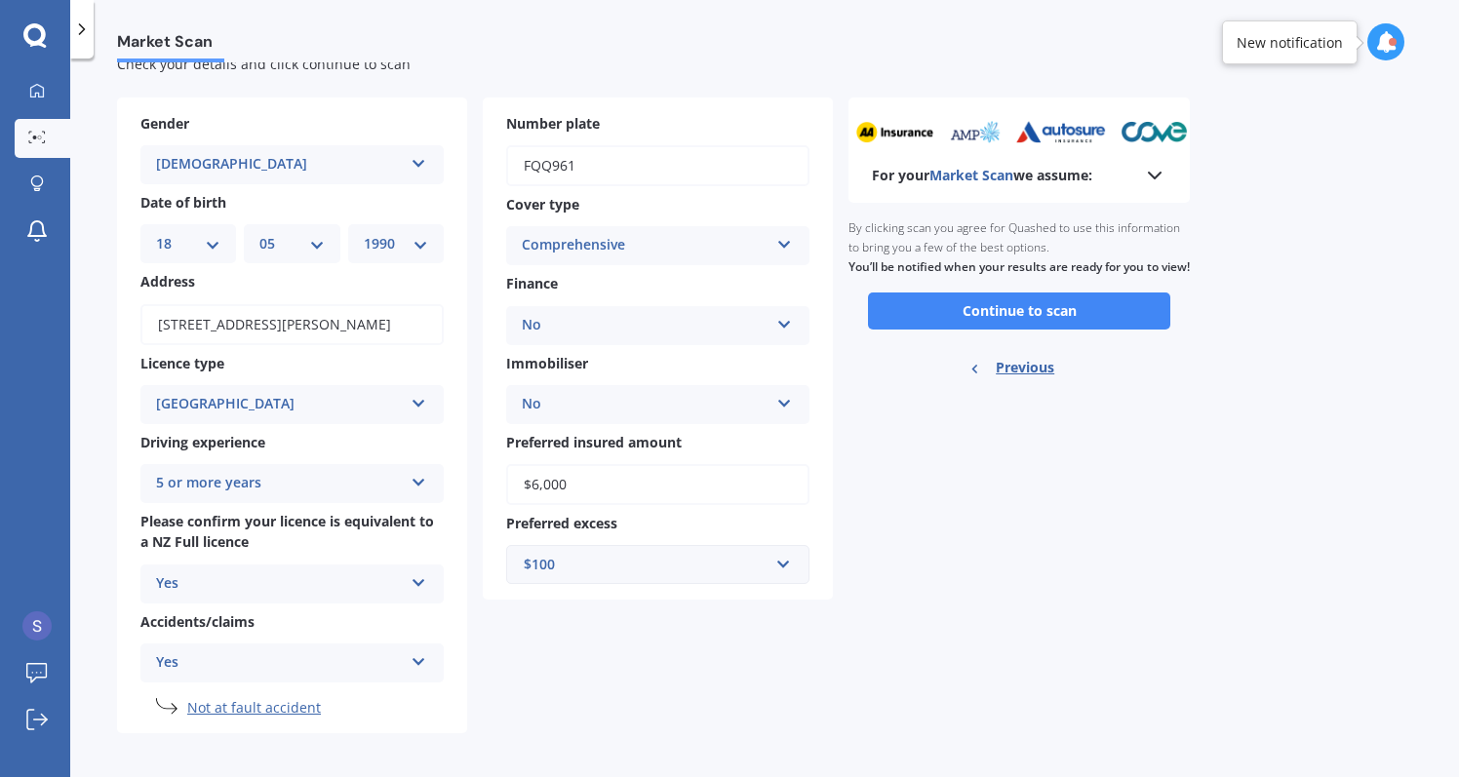
scroll to position [59, 0]
click at [1021, 320] on button "Continue to scan" at bounding box center [1019, 312] width 302 height 37
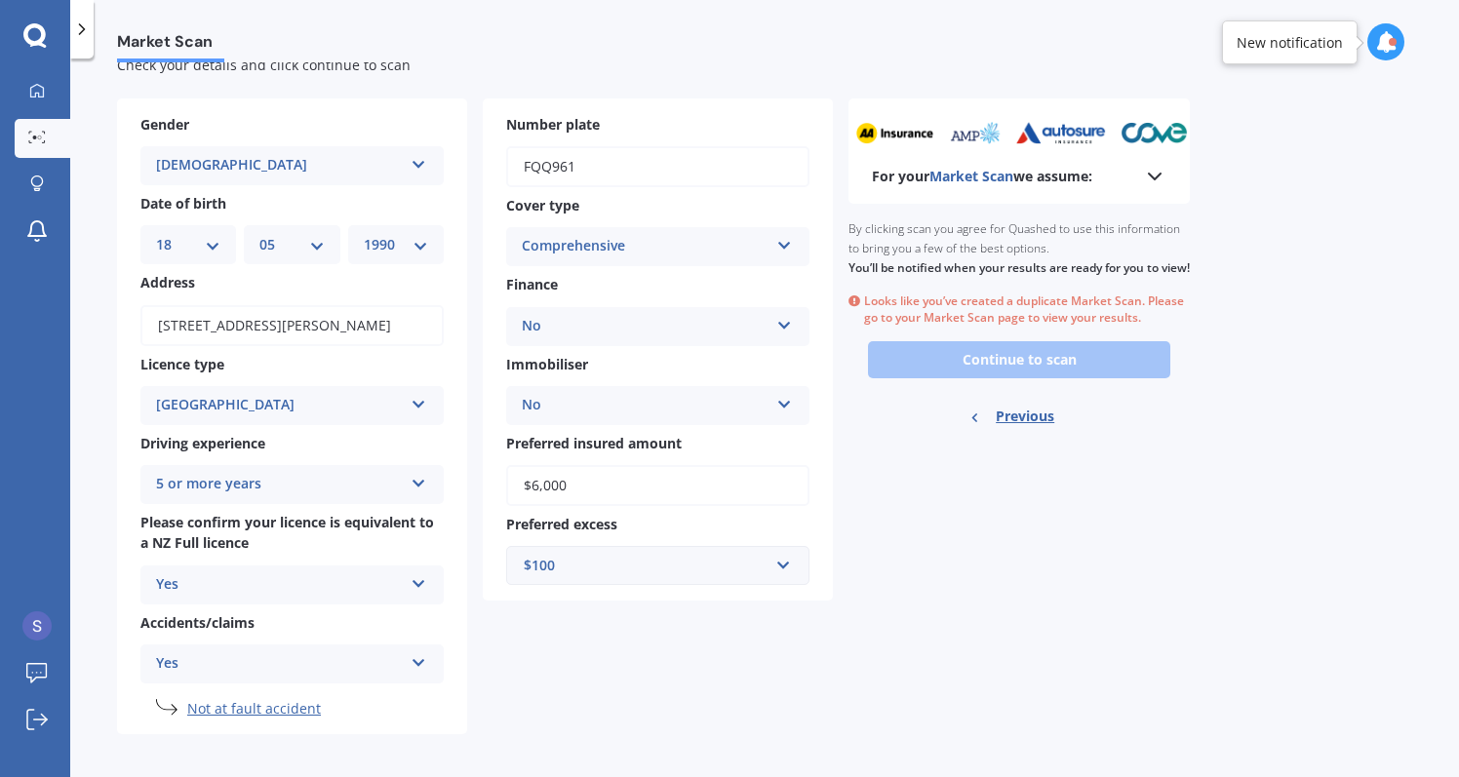
click at [987, 380] on div "Ready to go By clicking scan you agree for Quashed to use this information to b…" at bounding box center [1019, 326] width 341 height 244
click at [1000, 367] on div "Ready to go By clicking scan you agree for Quashed to use this information to b…" at bounding box center [1019, 326] width 341 height 244
click at [43, 86] on icon at bounding box center [37, 91] width 16 height 16
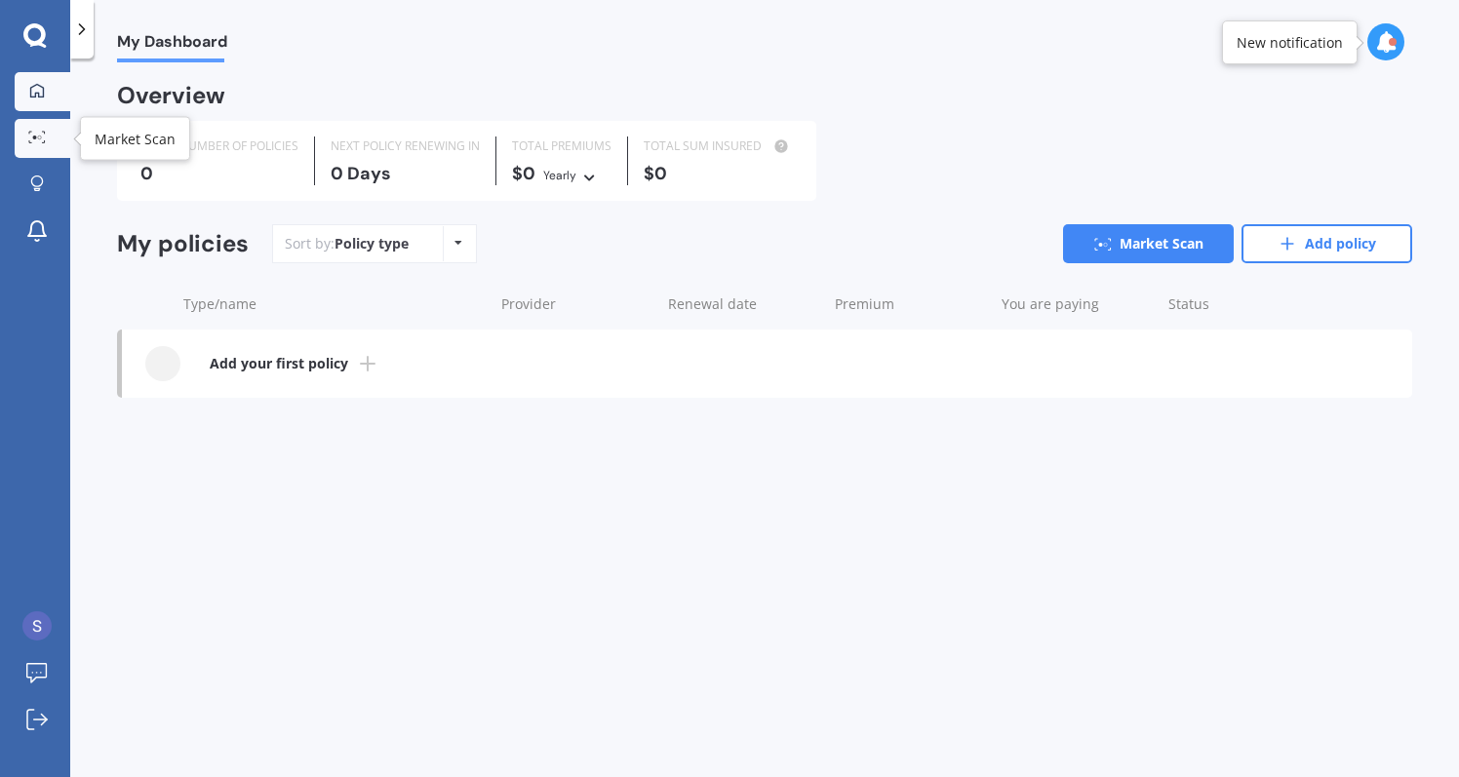
click at [49, 134] on div at bounding box center [36, 138] width 29 height 15
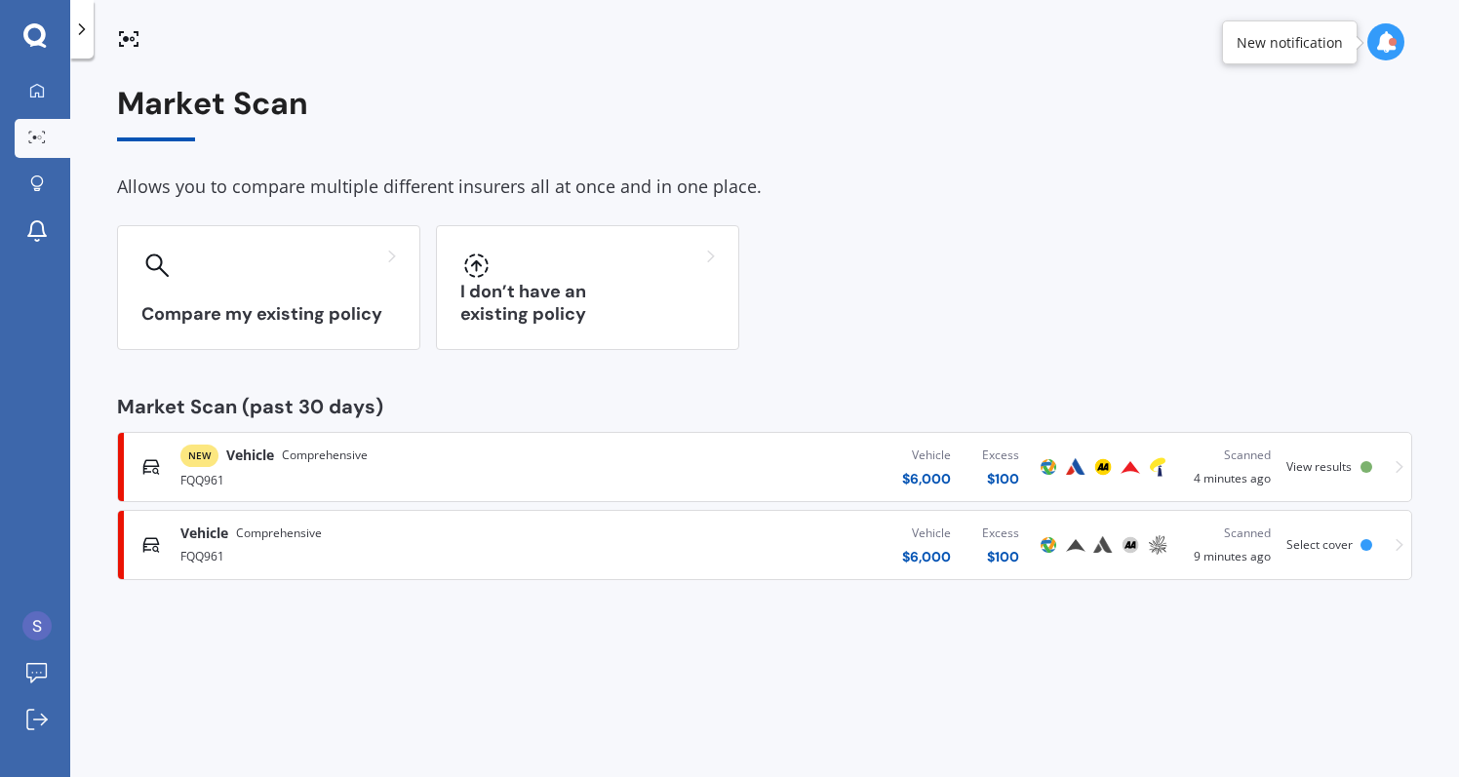
click at [417, 464] on div "NEW Vehicle Comprehensive" at bounding box center [384, 456] width 408 height 22
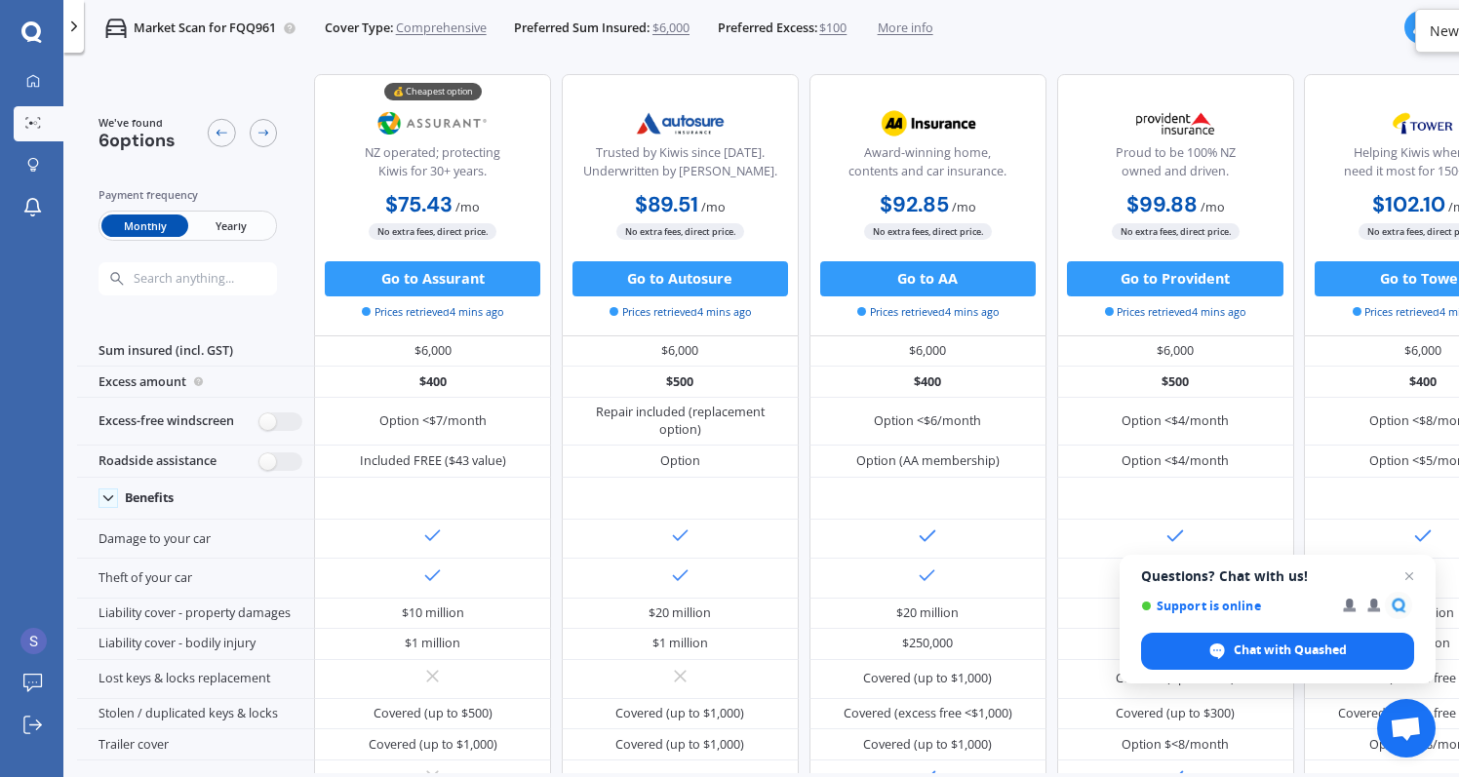
click at [927, 30] on span "More info" at bounding box center [906, 29] width 56 height 18
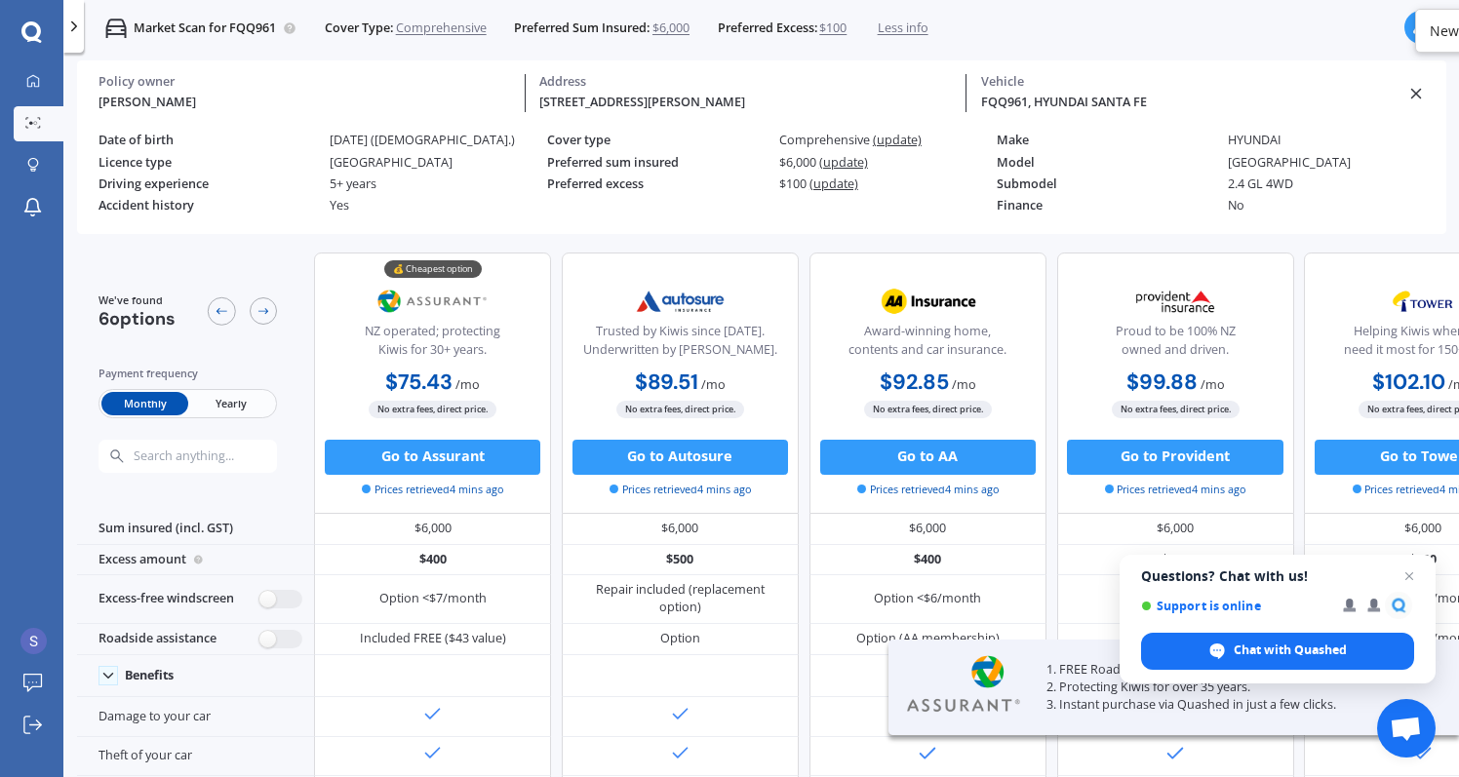
click at [927, 30] on span "Less info" at bounding box center [903, 29] width 51 height 18
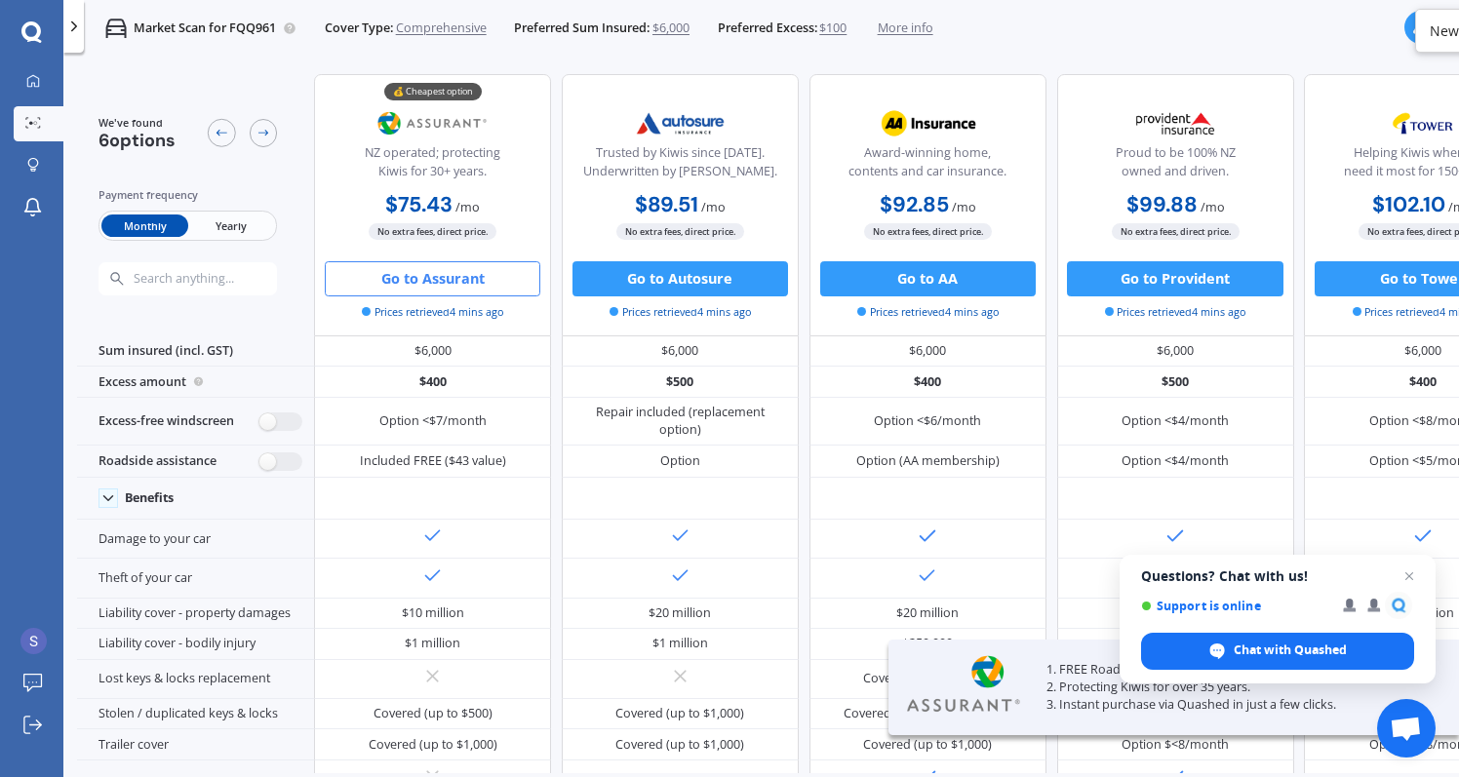
click at [417, 278] on button "Go to Assurant" at bounding box center [433, 278] width 216 height 35
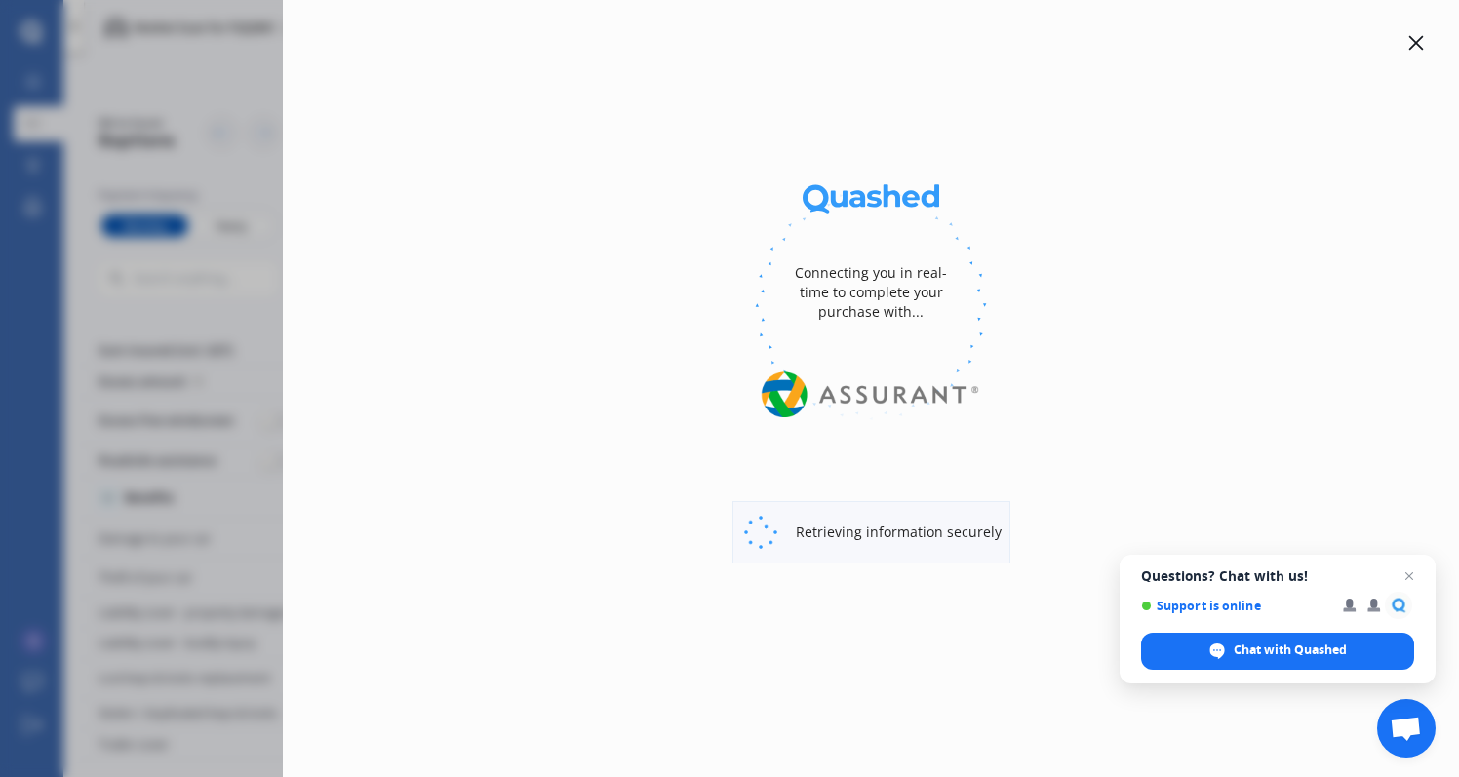
select select "Monthly"
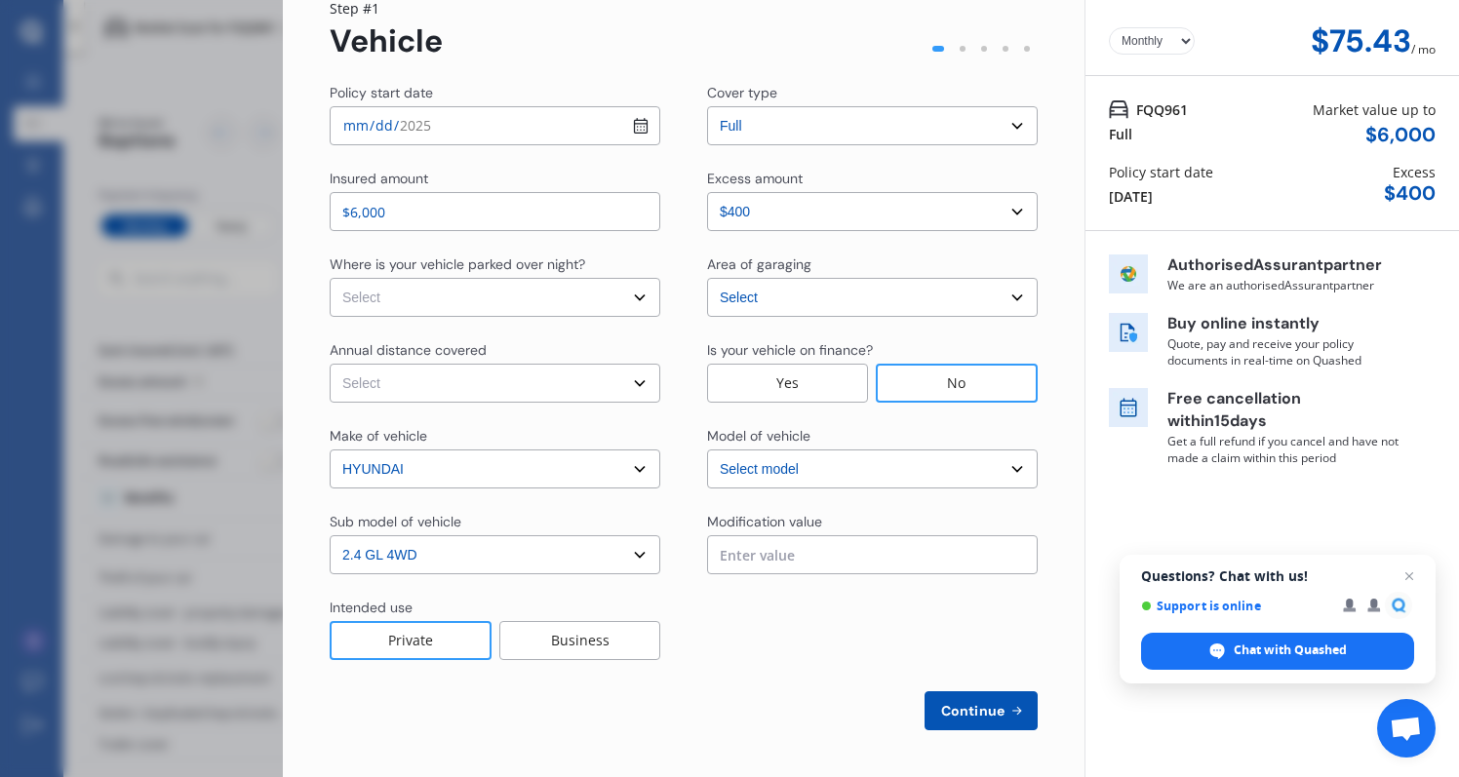
scroll to position [80, 0]
click at [564, 351] on div "Annual distance covered" at bounding box center [495, 351] width 331 height 23
select select "20000"
select select "On own property"
click at [947, 711] on span "Continue" at bounding box center [972, 711] width 71 height 16
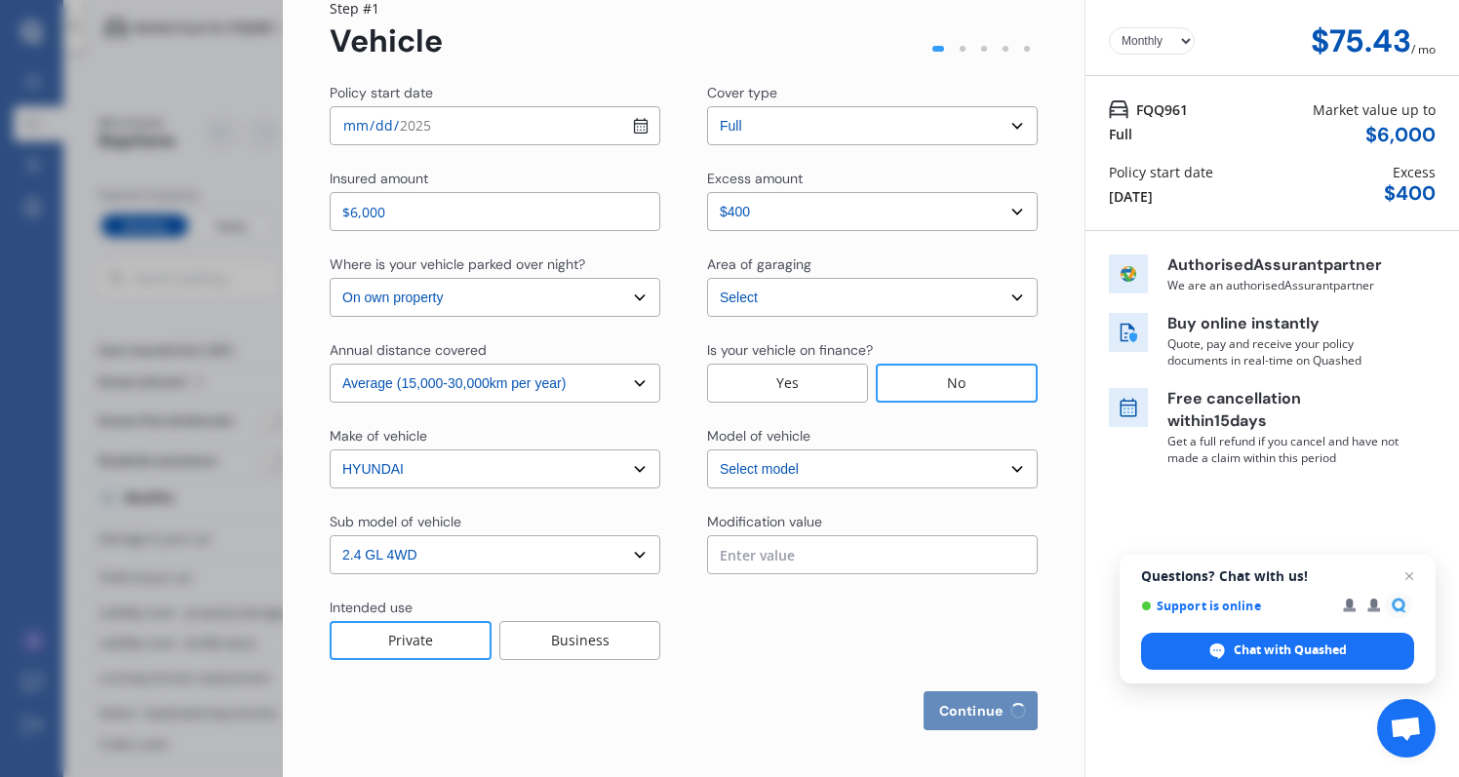
select select "Mr"
select select "18"
select select "05"
select select "1990"
select select "full"
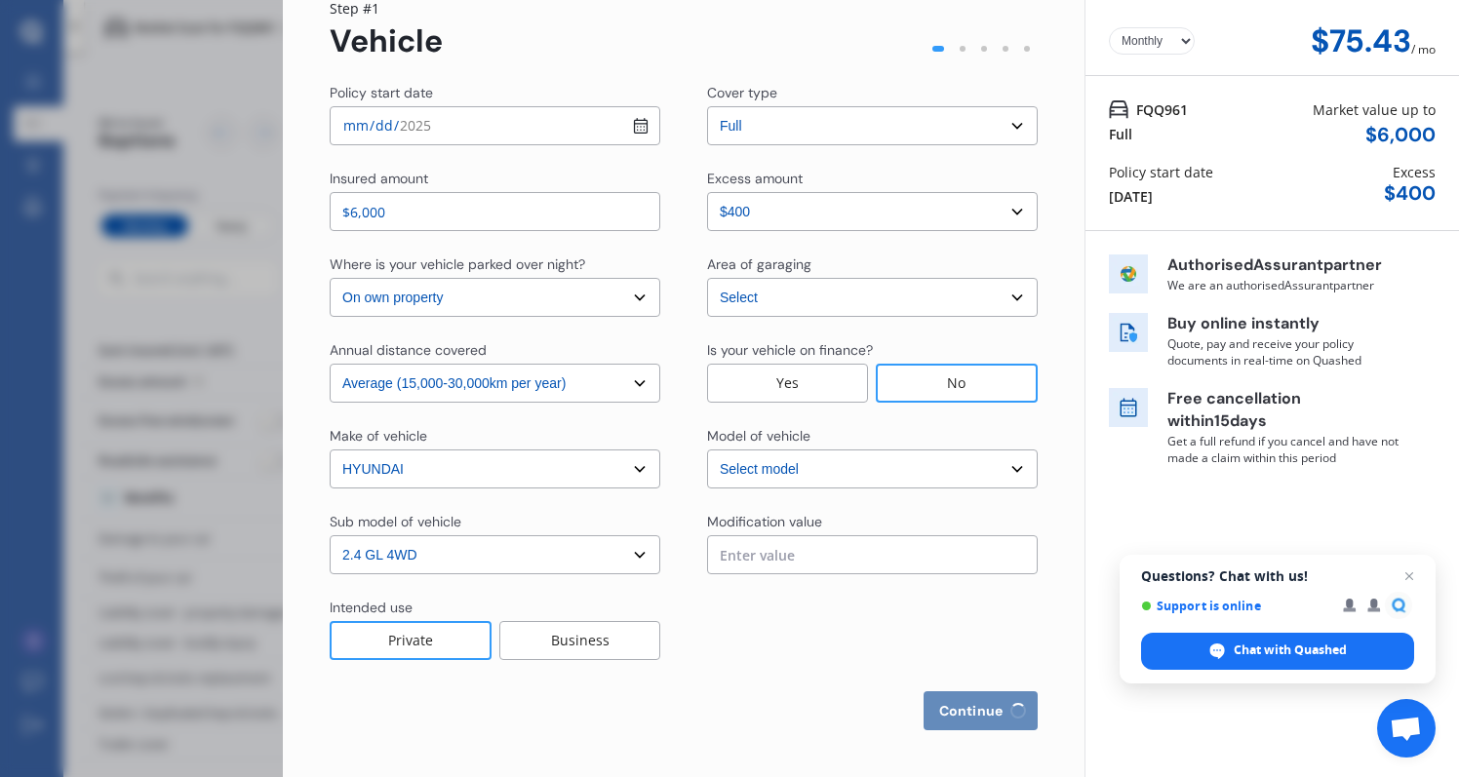
select select "more than 4 years"
select select "New Zealand"
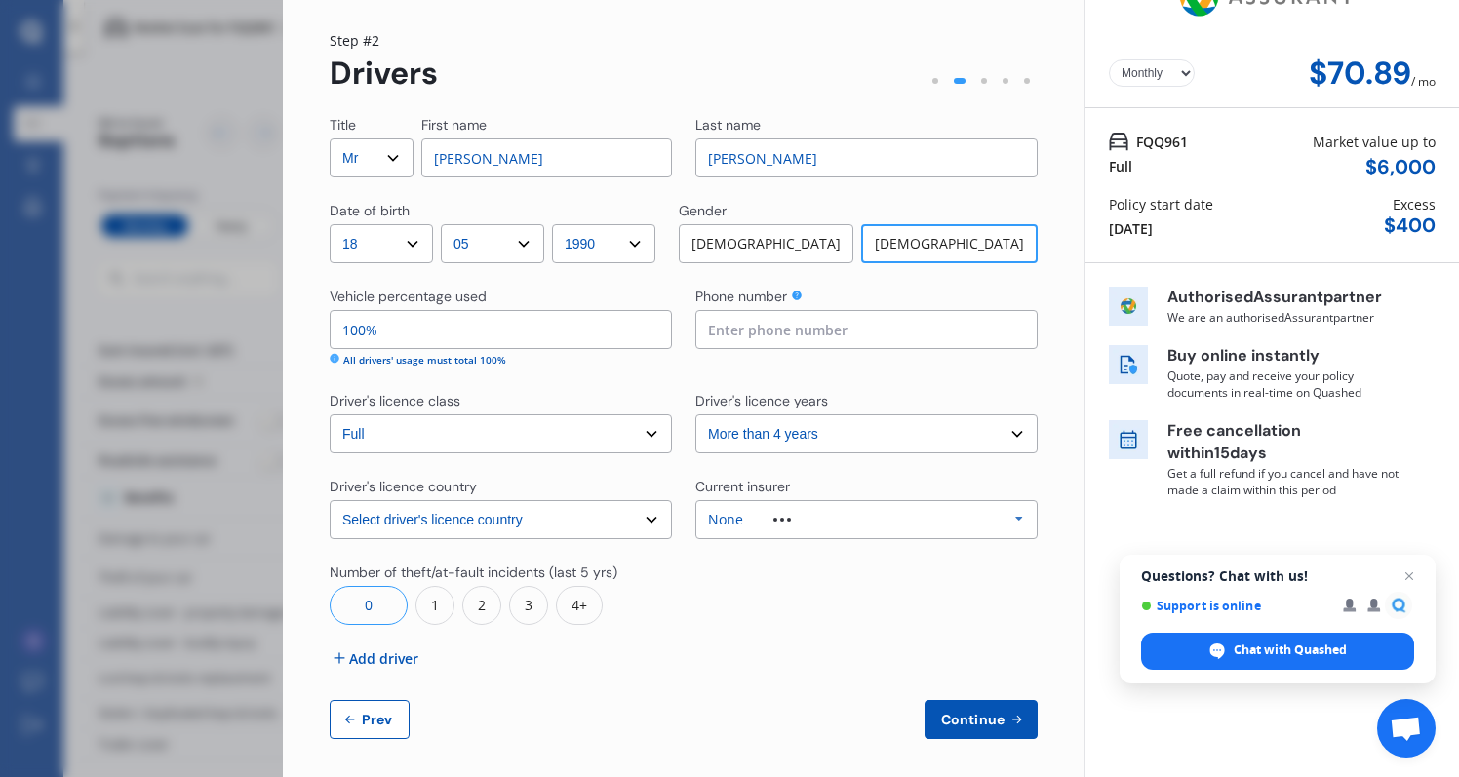
scroll to position [57, 0]
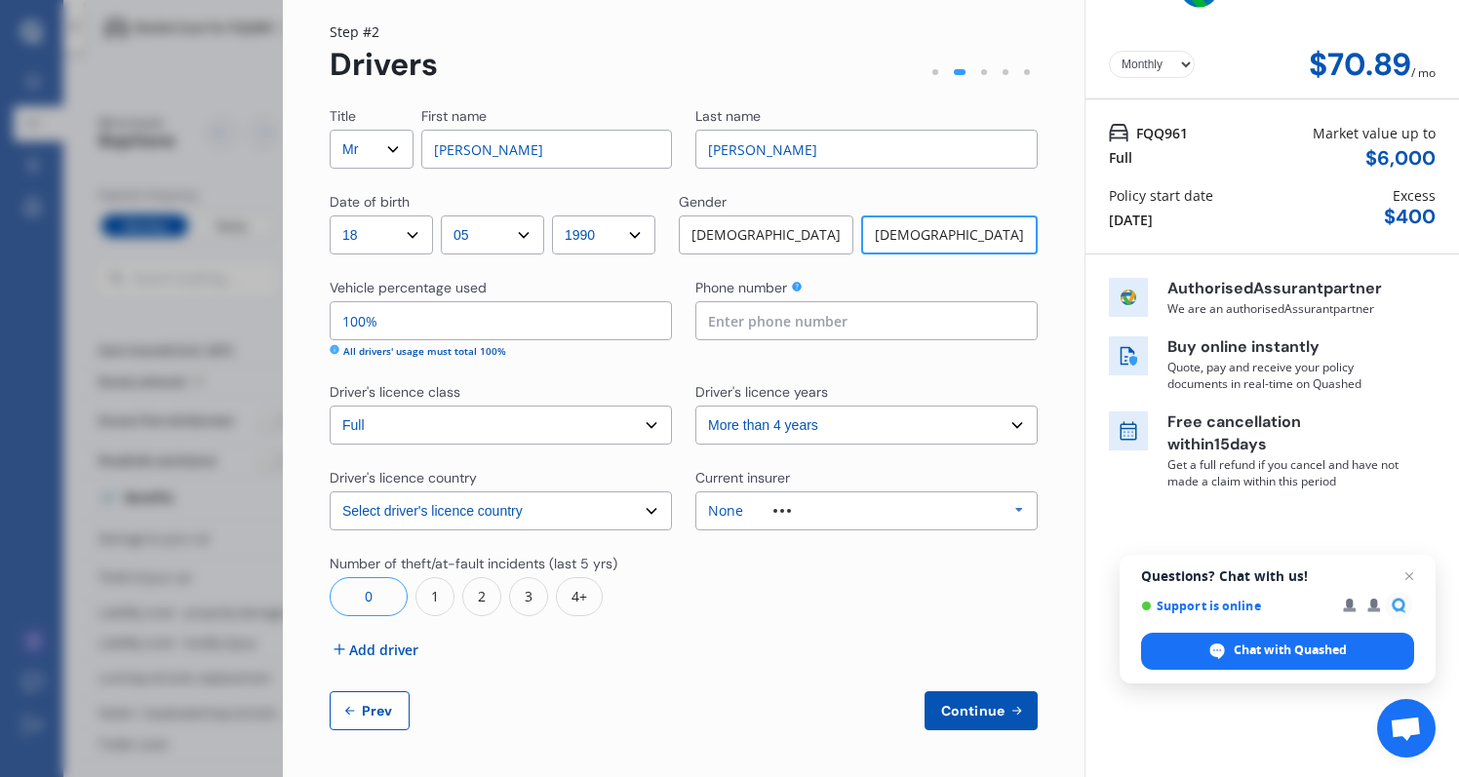
click at [371, 653] on span "Add driver" at bounding box center [383, 650] width 69 height 20
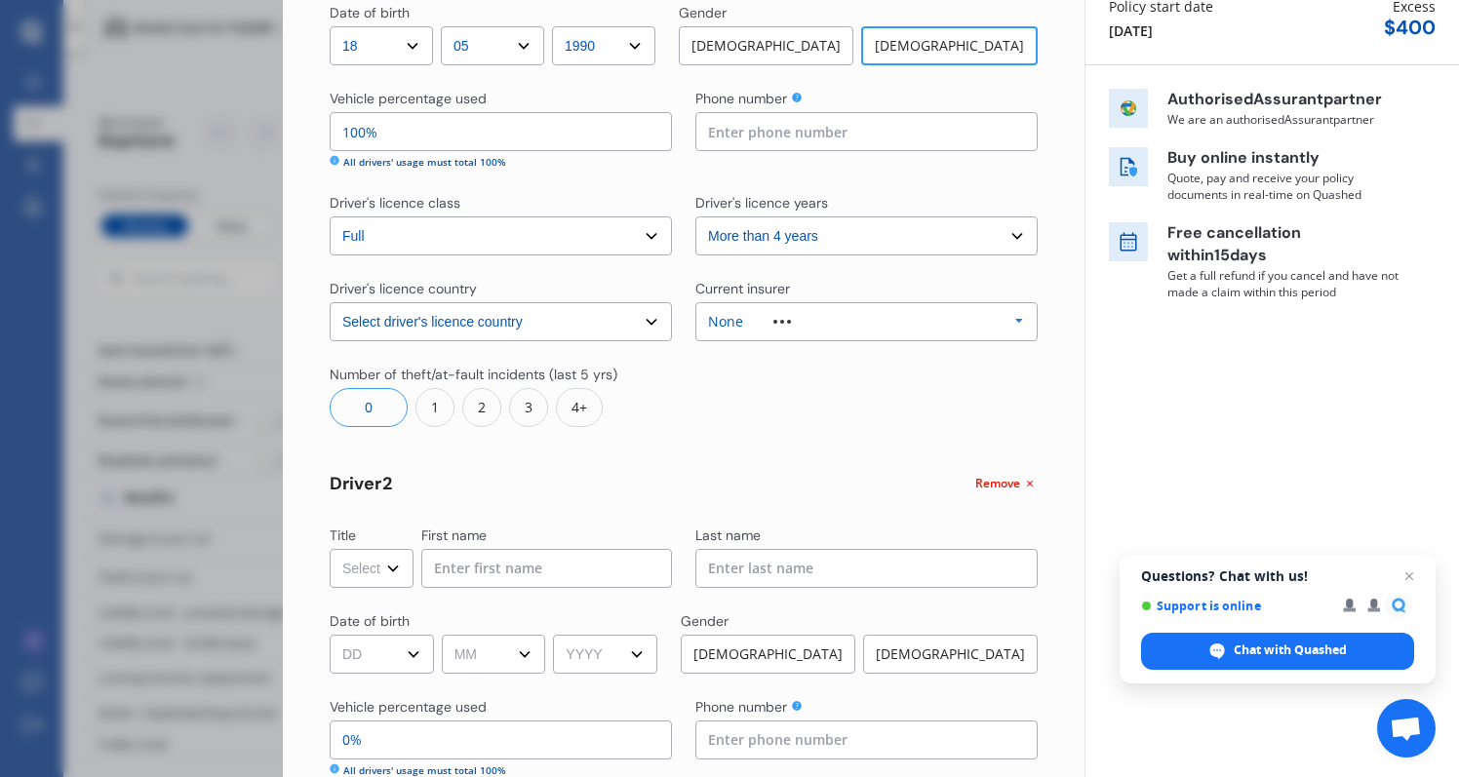
scroll to position [275, 0]
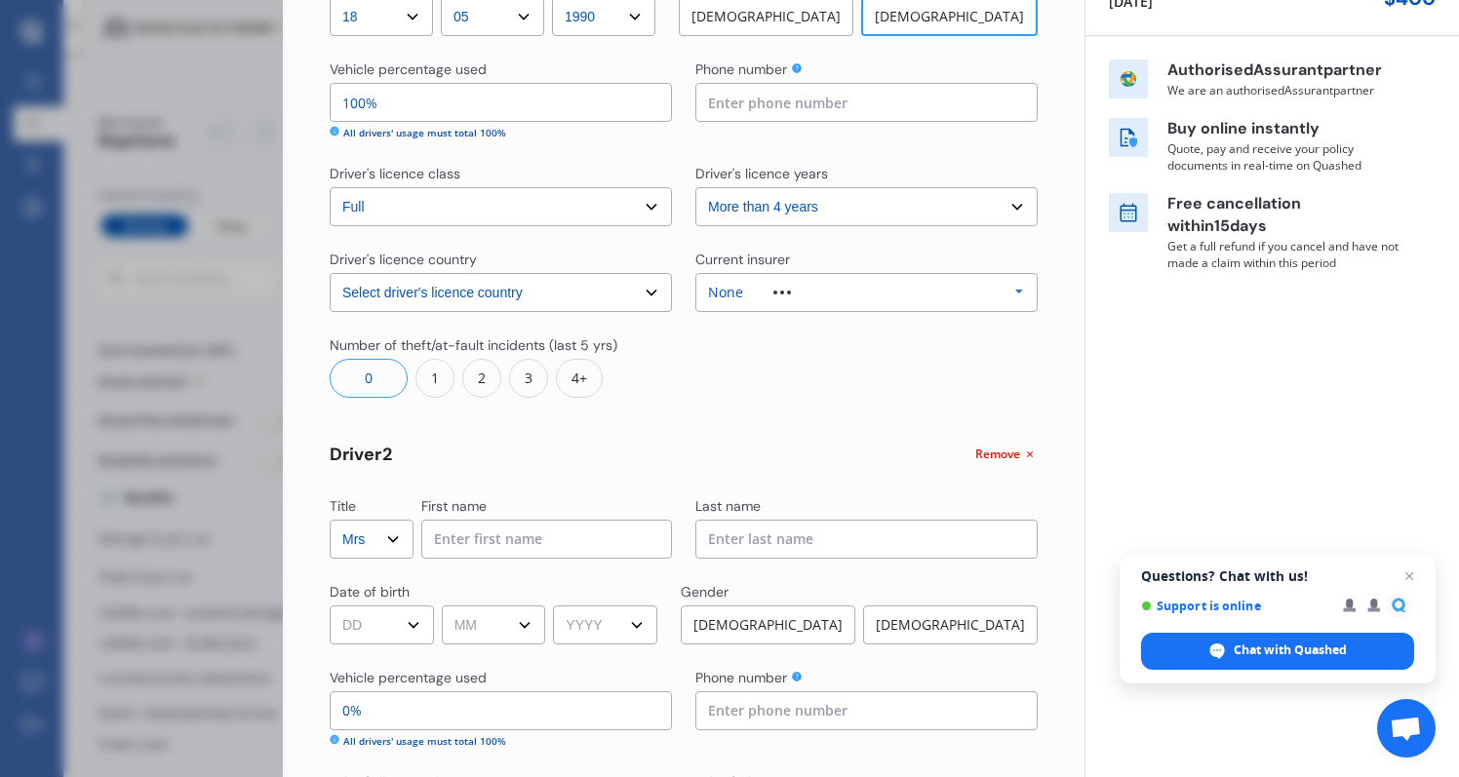
select select "Miss"
type input "Bryony"
type input "Sharp"
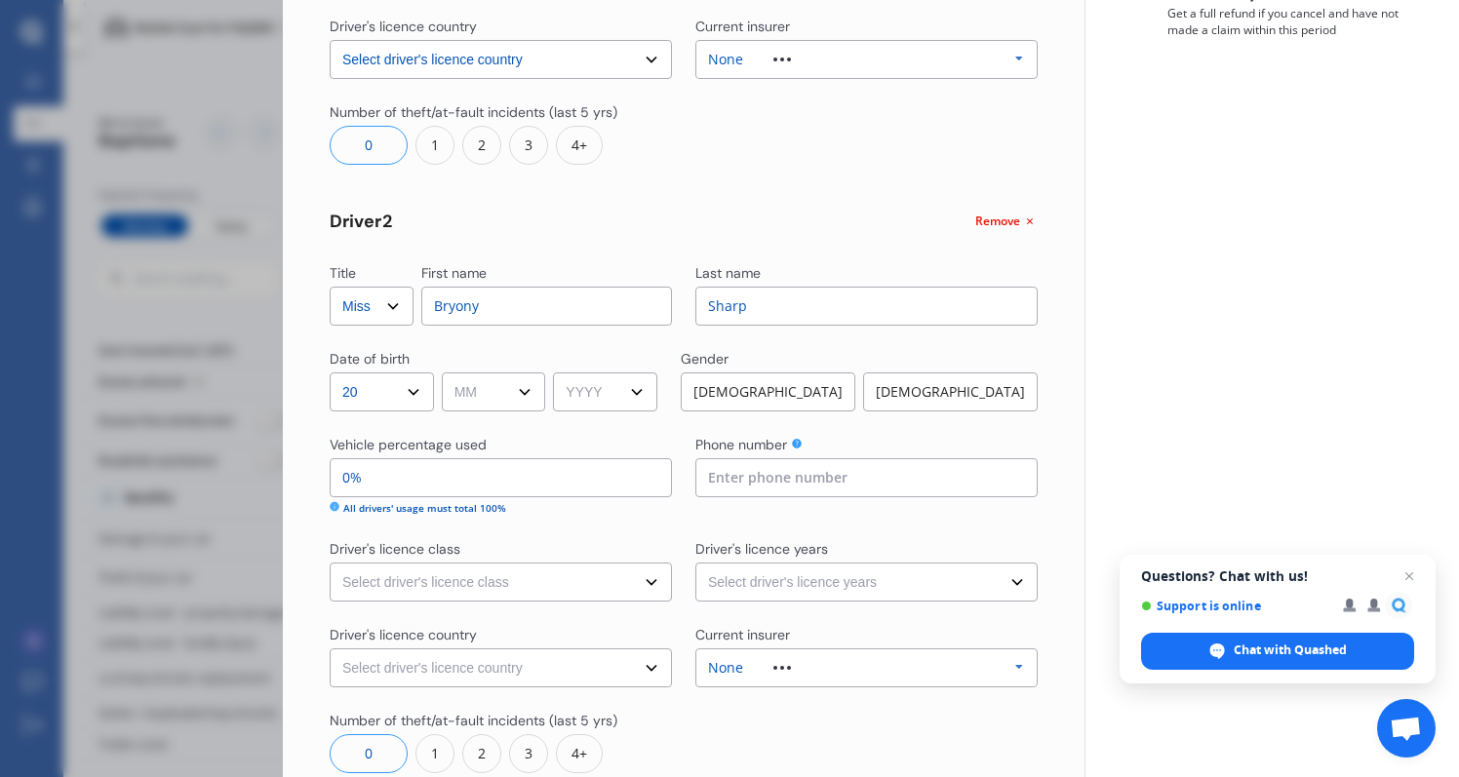
select select "23"
select select "01"
select select "1995"
click at [943, 403] on div "[DEMOGRAPHIC_DATA]" at bounding box center [950, 392] width 175 height 39
click at [535, 465] on input "0%" at bounding box center [501, 477] width 342 height 39
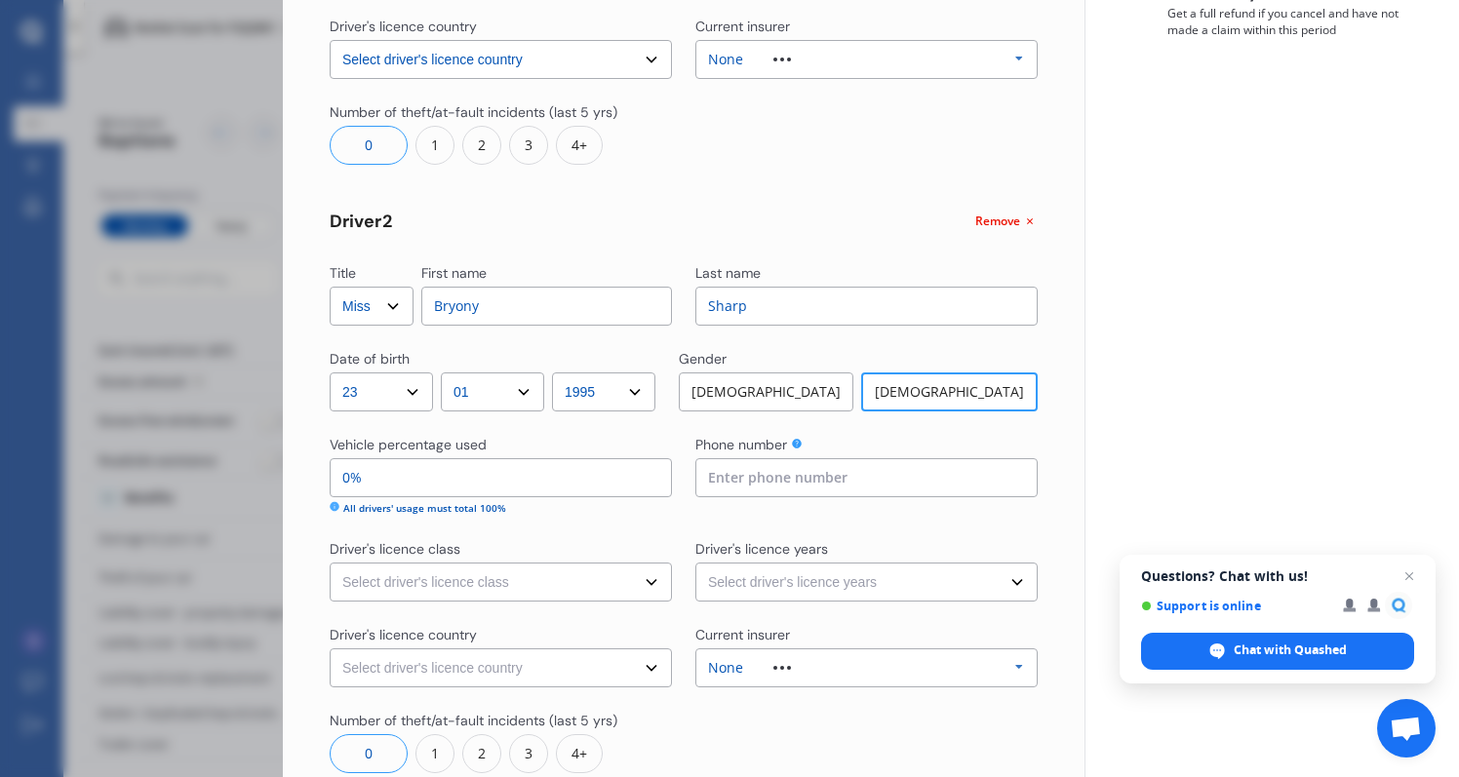
drag, startPoint x: 535, startPoint y: 465, endPoint x: 317, endPoint y: 465, distance: 217.5
click at [317, 465] on div "Yearly Monthly $70.89 / mo Step # 2 Drivers Title Select Mr Mrs Miss Ms Dr Firs…" at bounding box center [684, 240] width 802 height 1388
type input "90%"
type input "10%"
type input "0%"
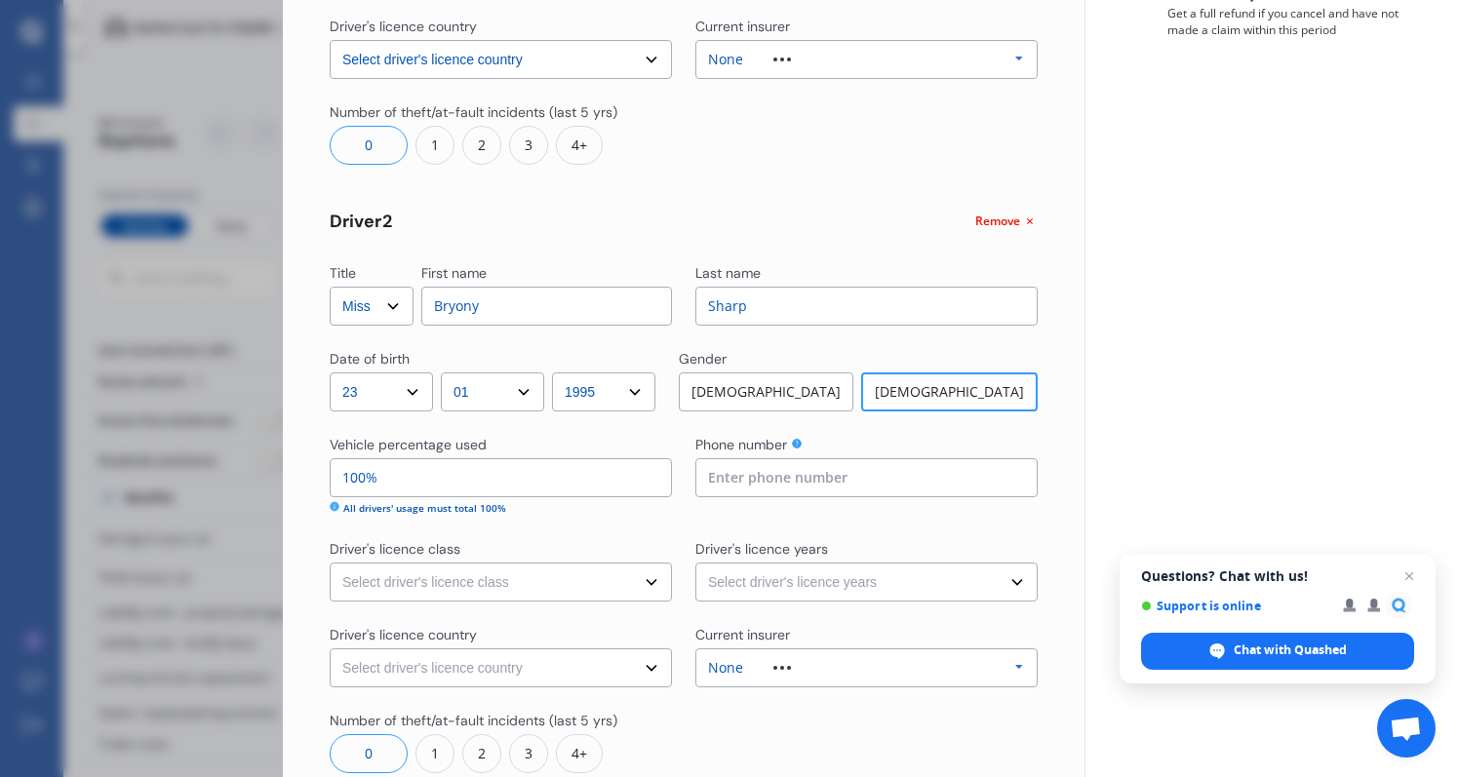
type input "100%"
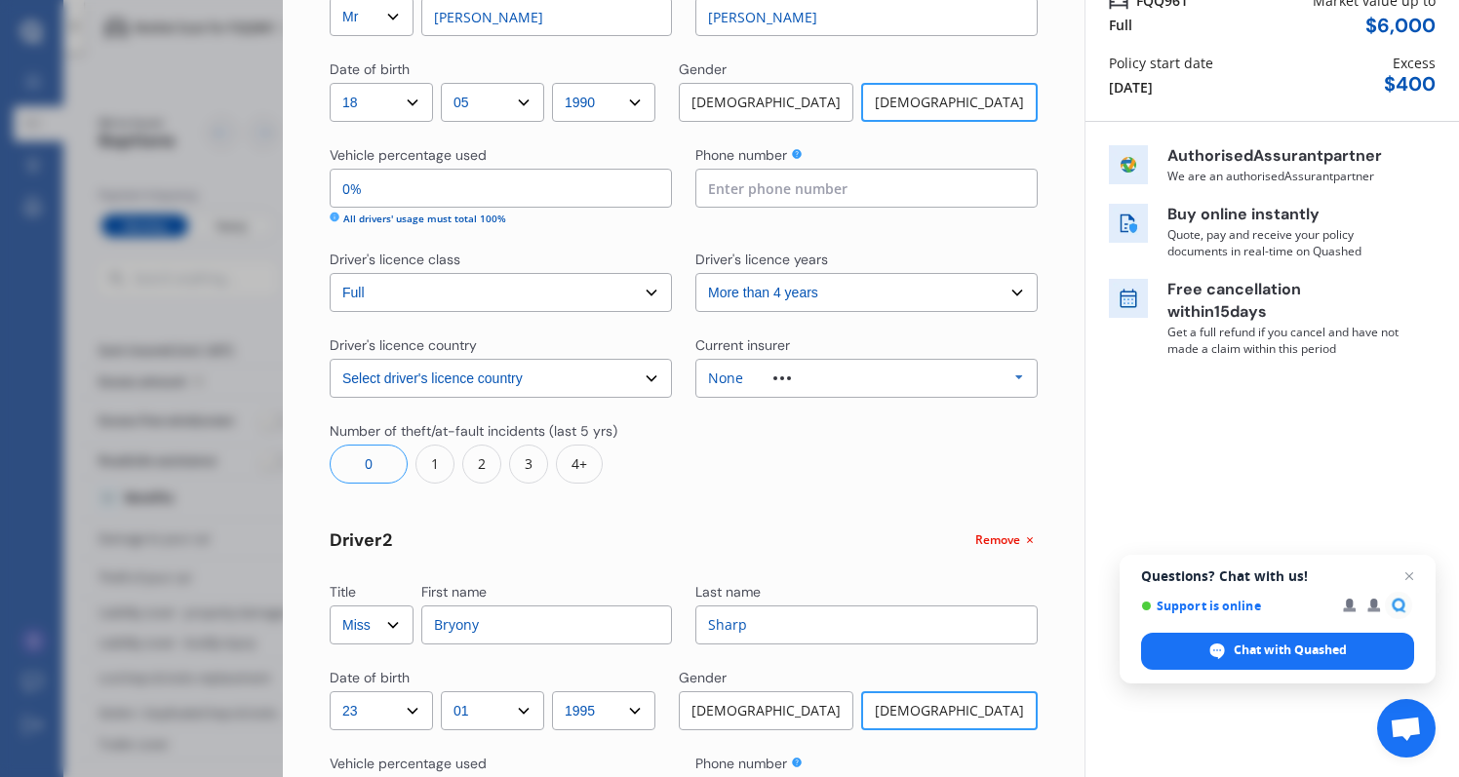
scroll to position [162, 0]
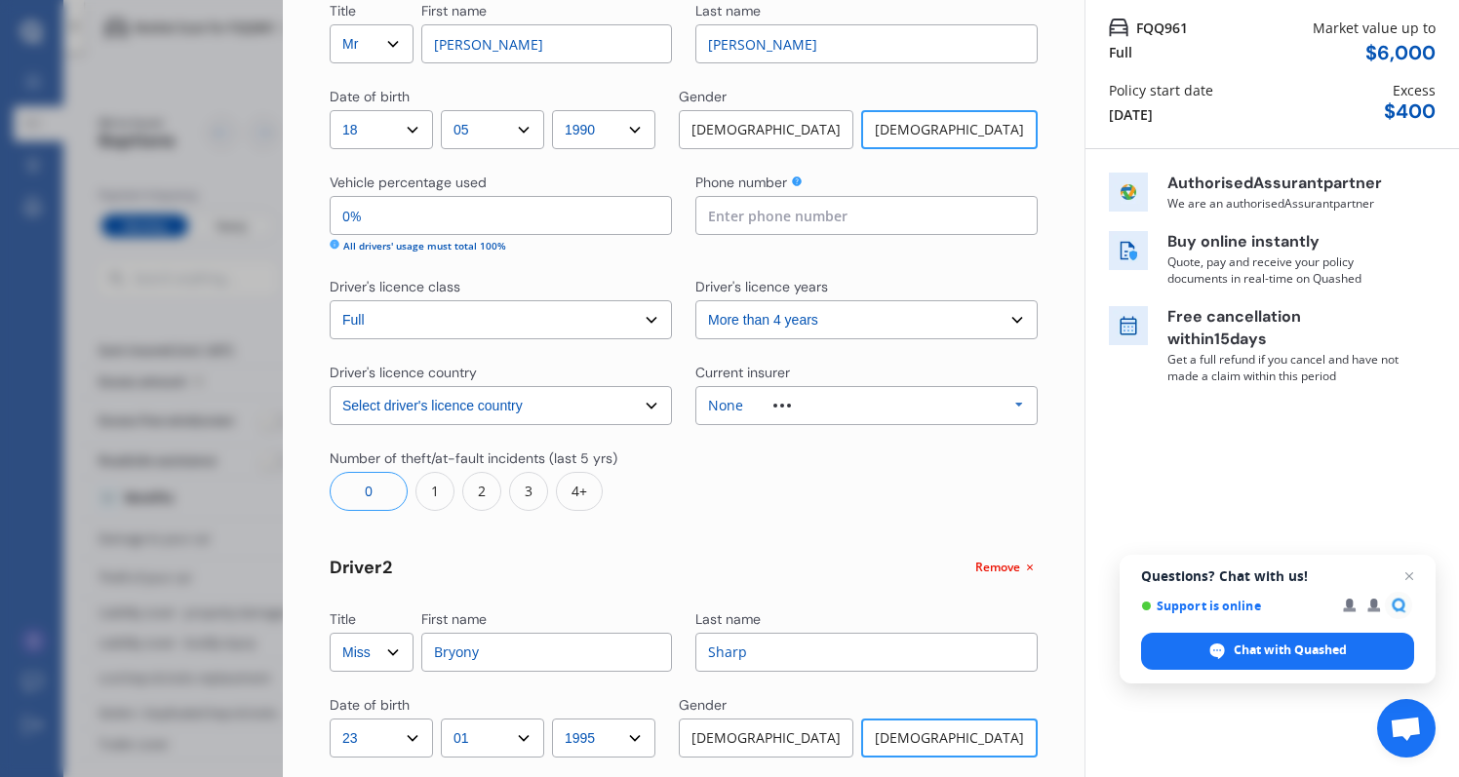
click at [447, 210] on input "0%" at bounding box center [501, 215] width 342 height 39
type input "1%"
type input "99%"
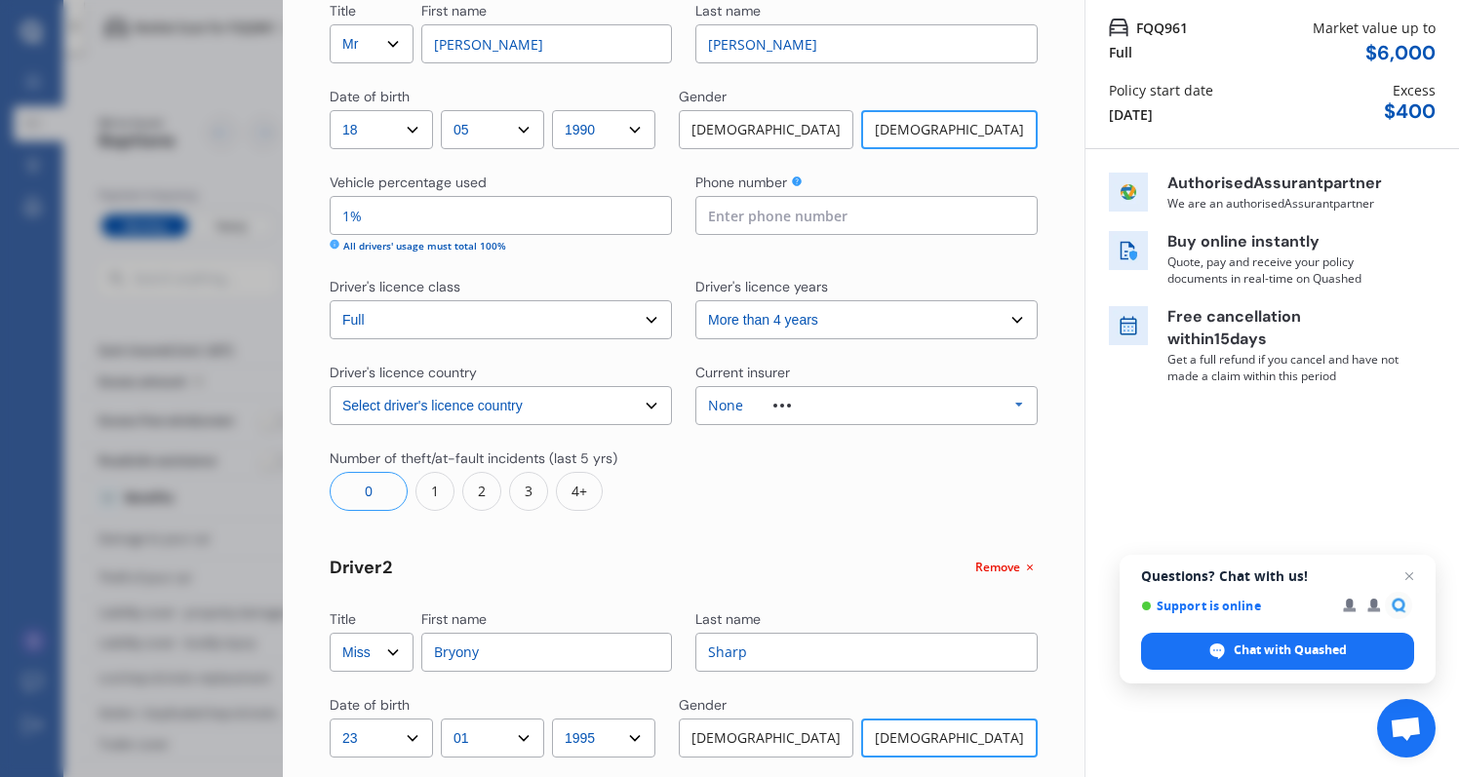
type input "10%"
type input "90%"
type input "100%"
type input "0%"
click at [681, 505] on div "Number of theft/at-fault incidents (last 5 yrs) 0 1 2 3 4+" at bounding box center [684, 480] width 708 height 62
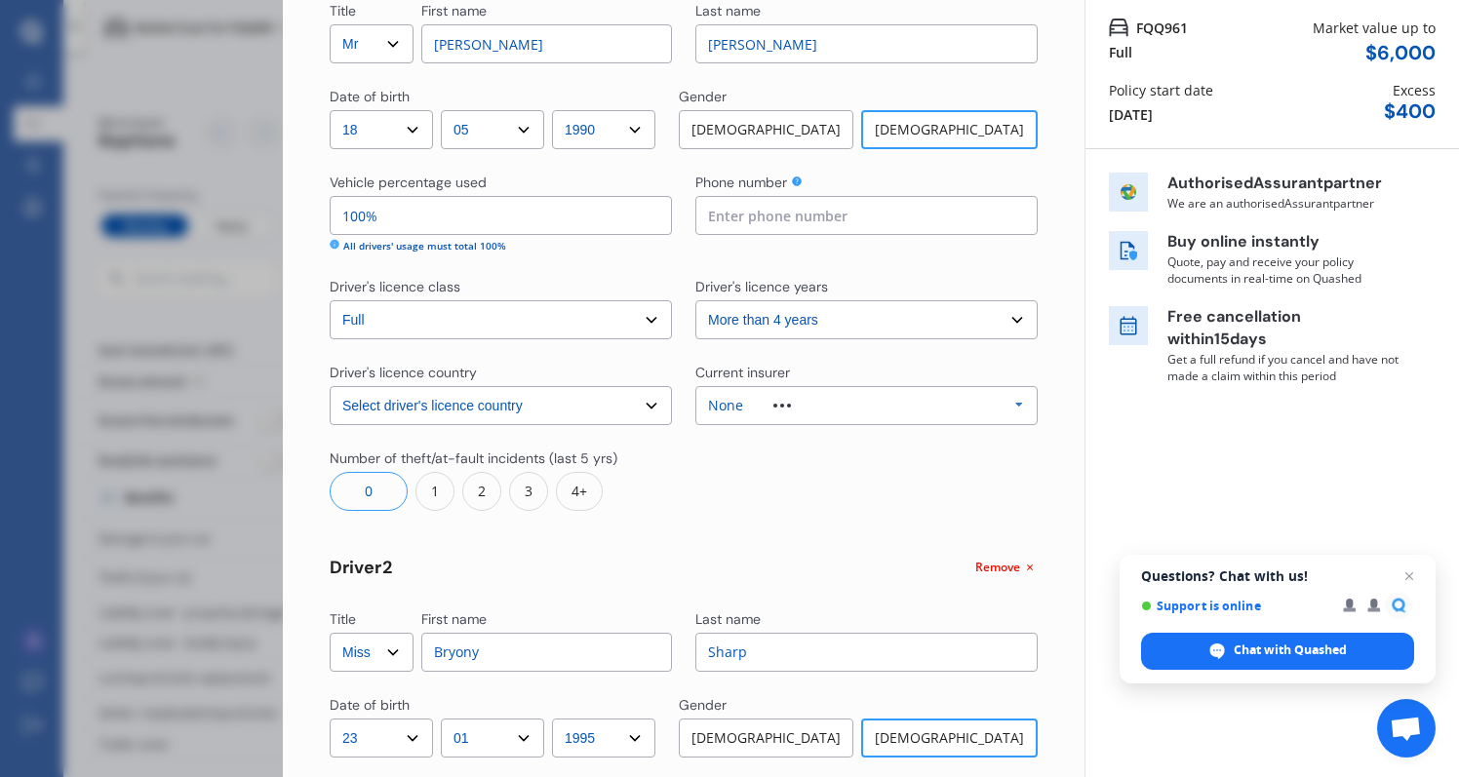
click at [422, 217] on input "100%" at bounding box center [501, 215] width 342 height 39
type input "5%"
type input "95%"
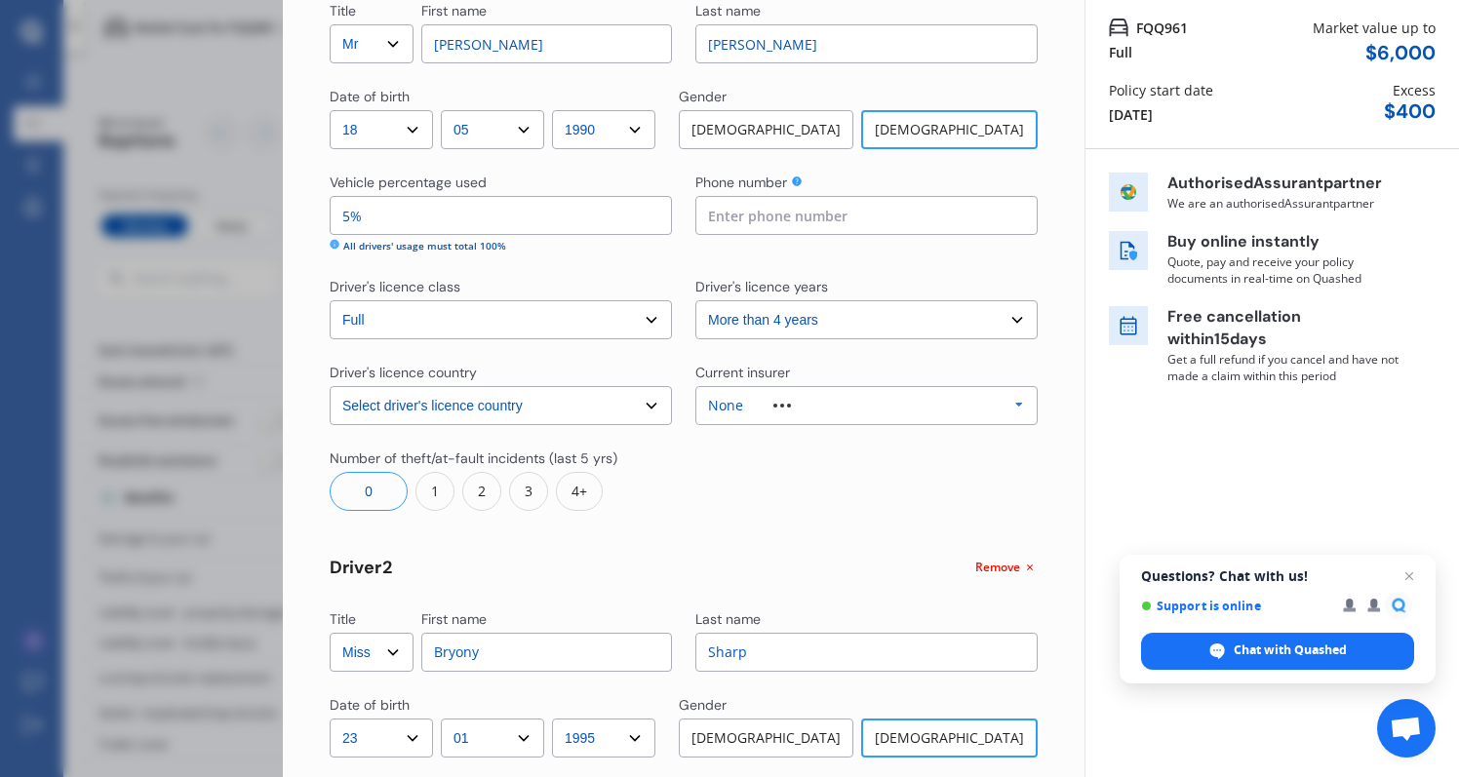
type input "50%"
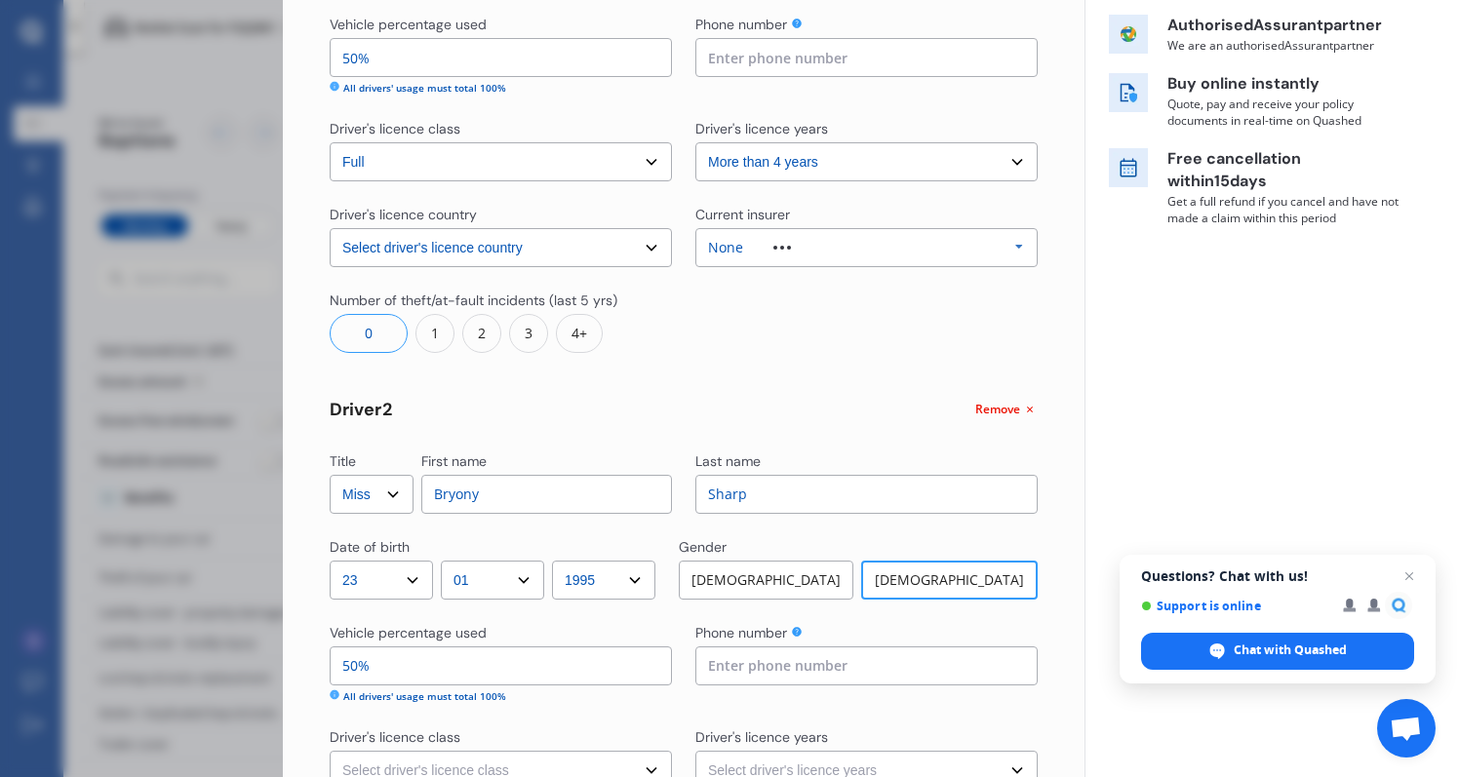
scroll to position [352, 0]
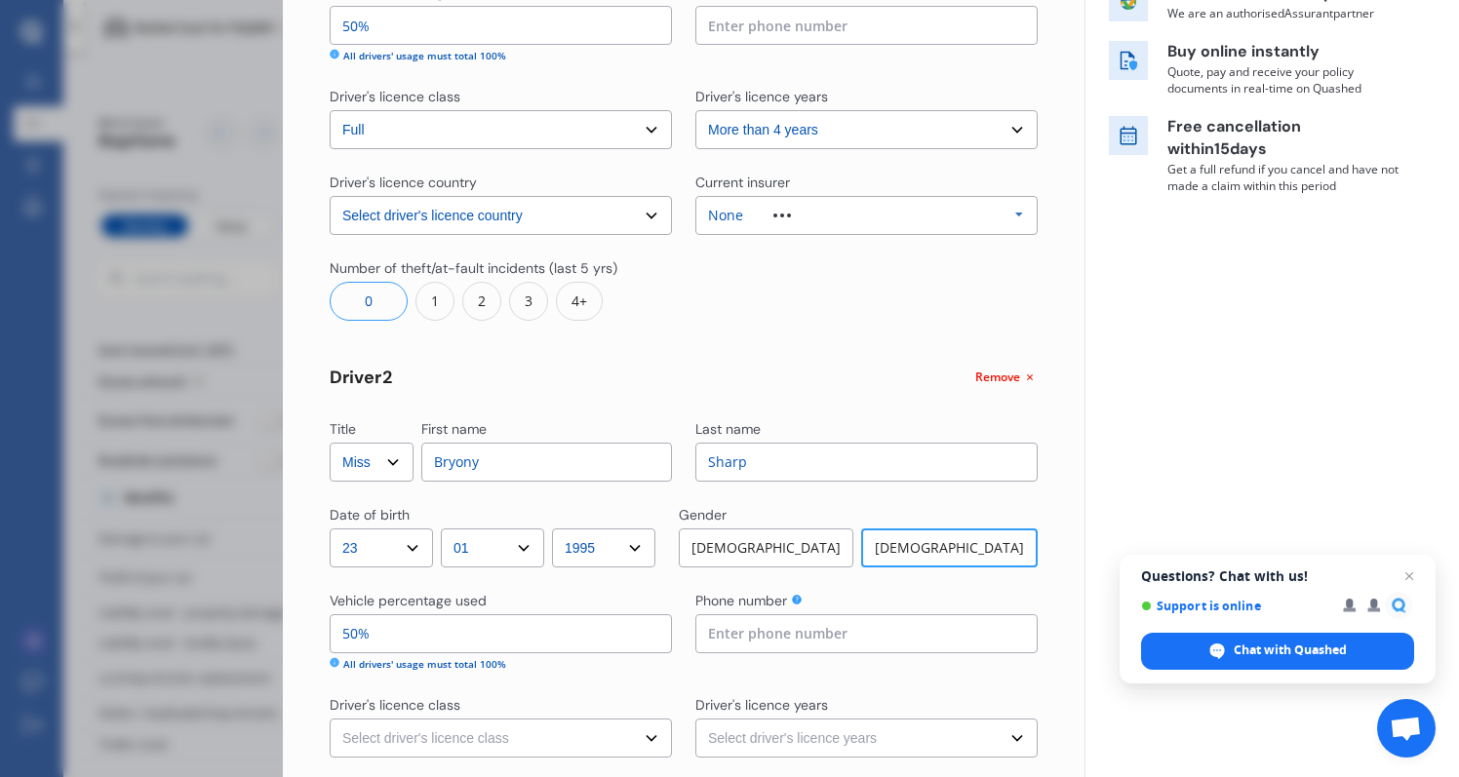
type input "50%"
click at [453, 634] on input "50%" at bounding box center [501, 634] width 342 height 39
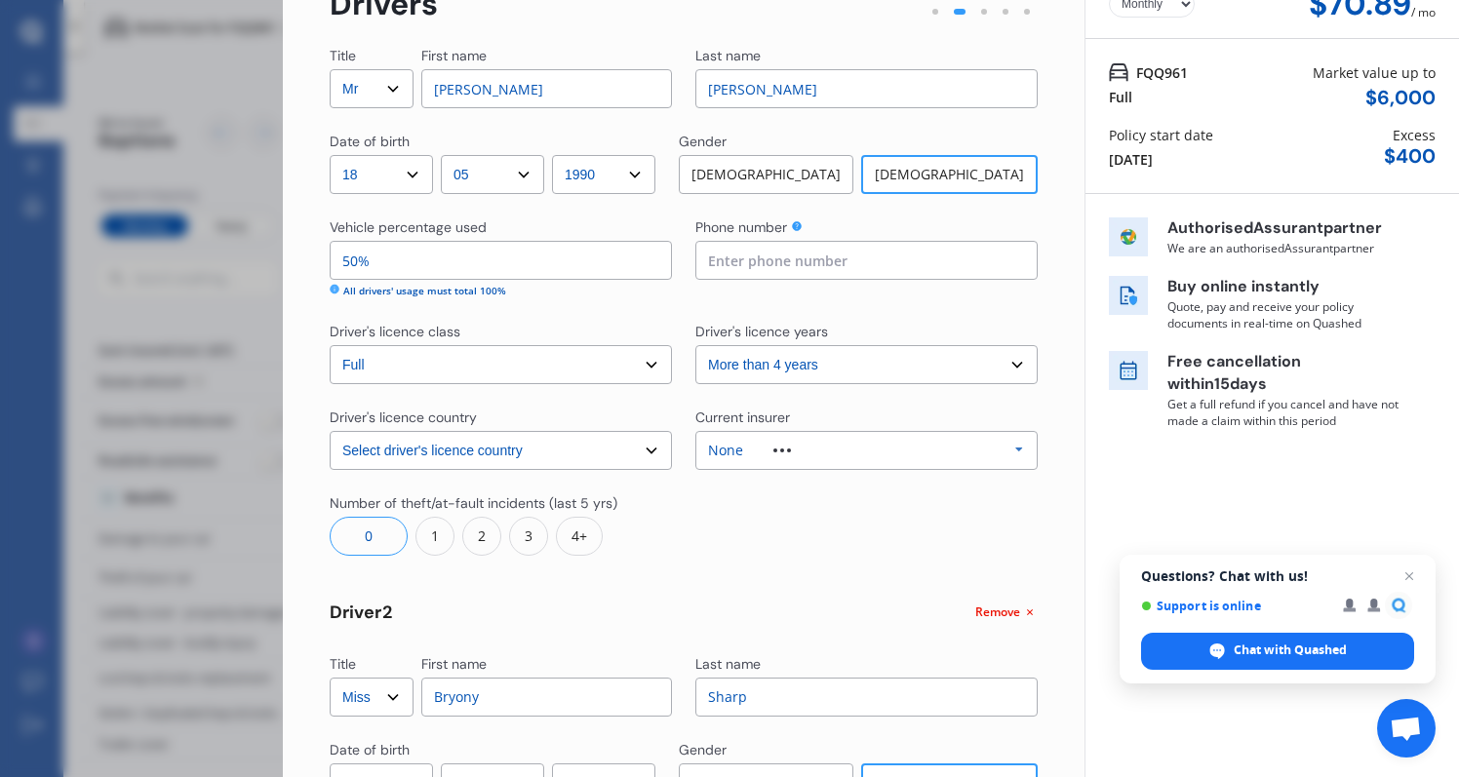
scroll to position [95, 0]
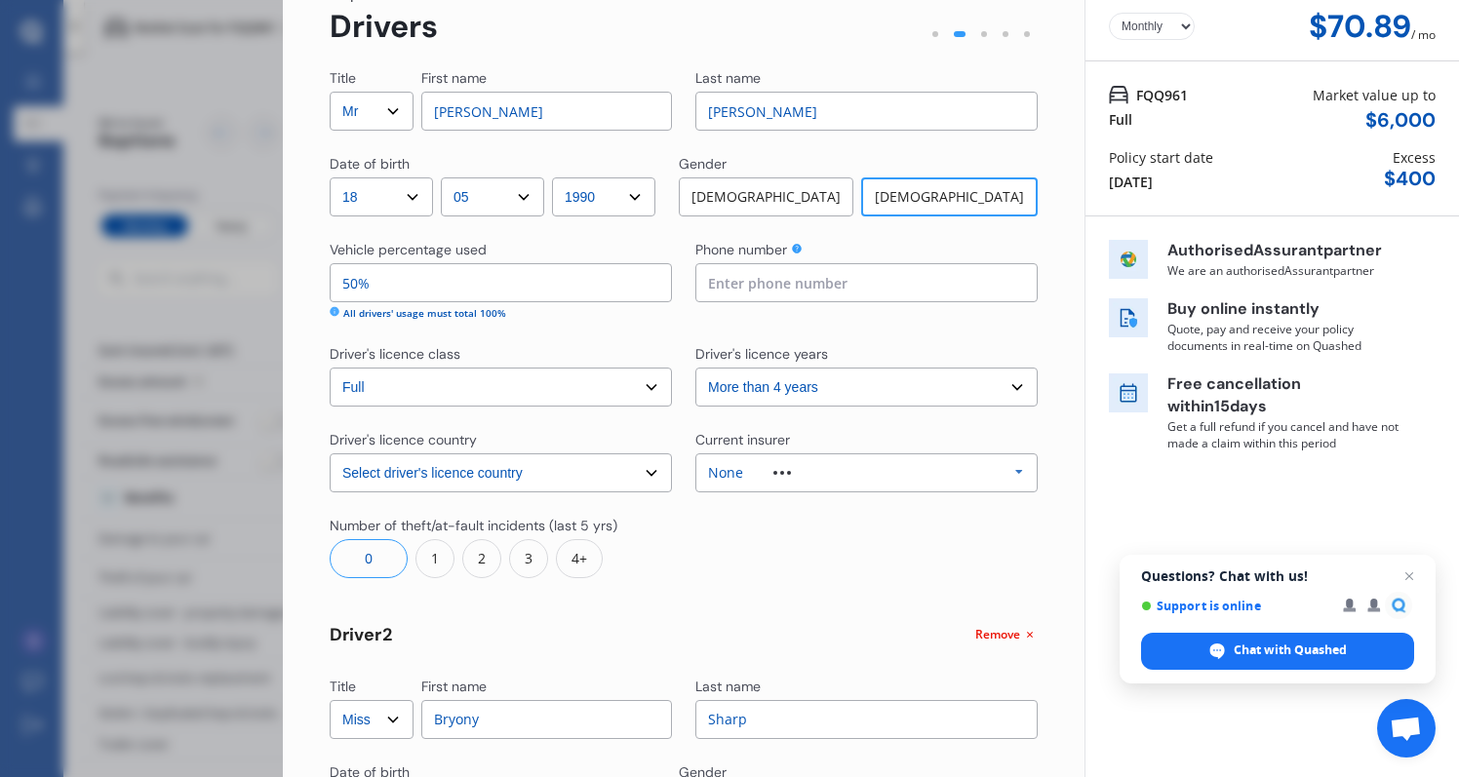
click at [424, 292] on input "50%" at bounding box center [501, 282] width 342 height 39
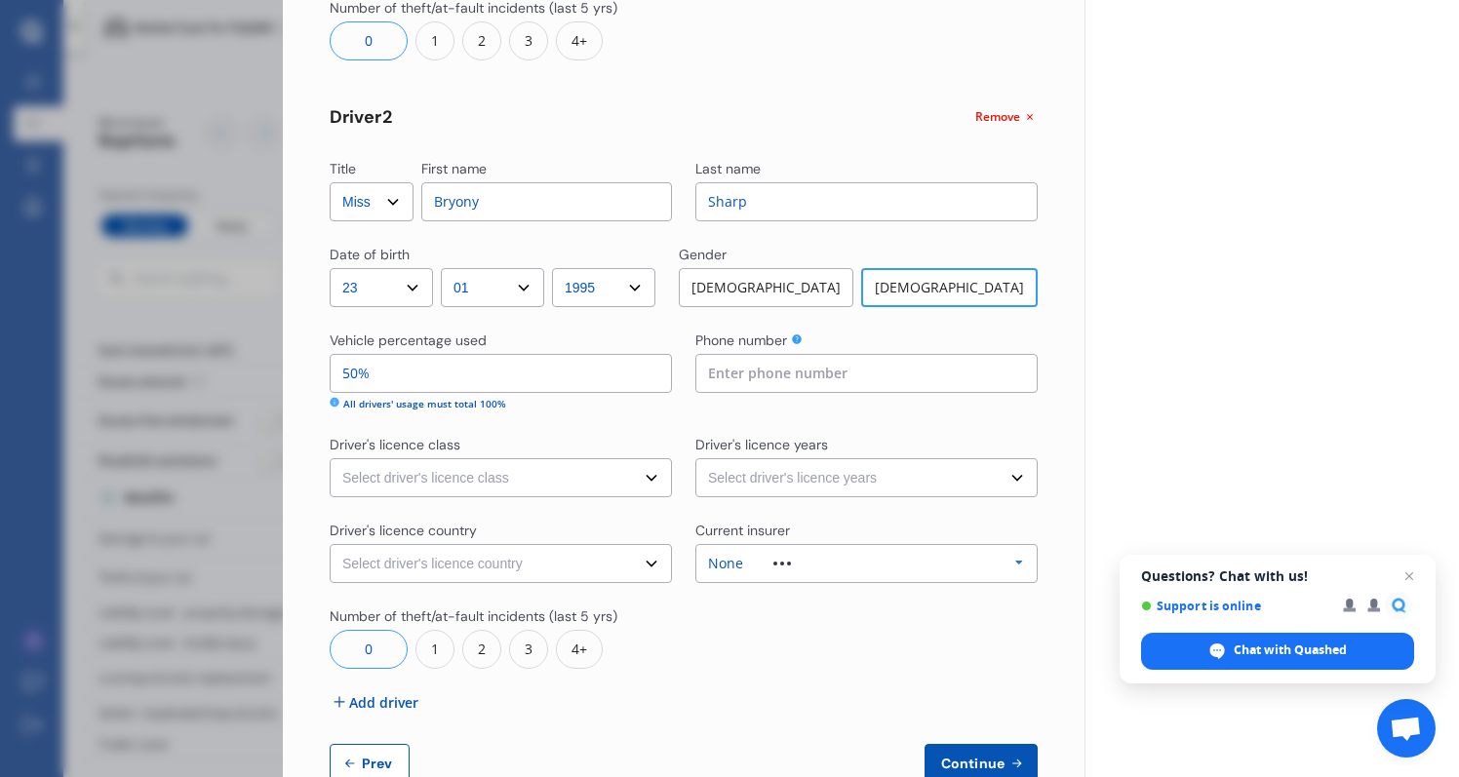
scroll to position [615, 0]
type input "0224251160"
select select "full"
select select "more than 4 years"
select select "UK"
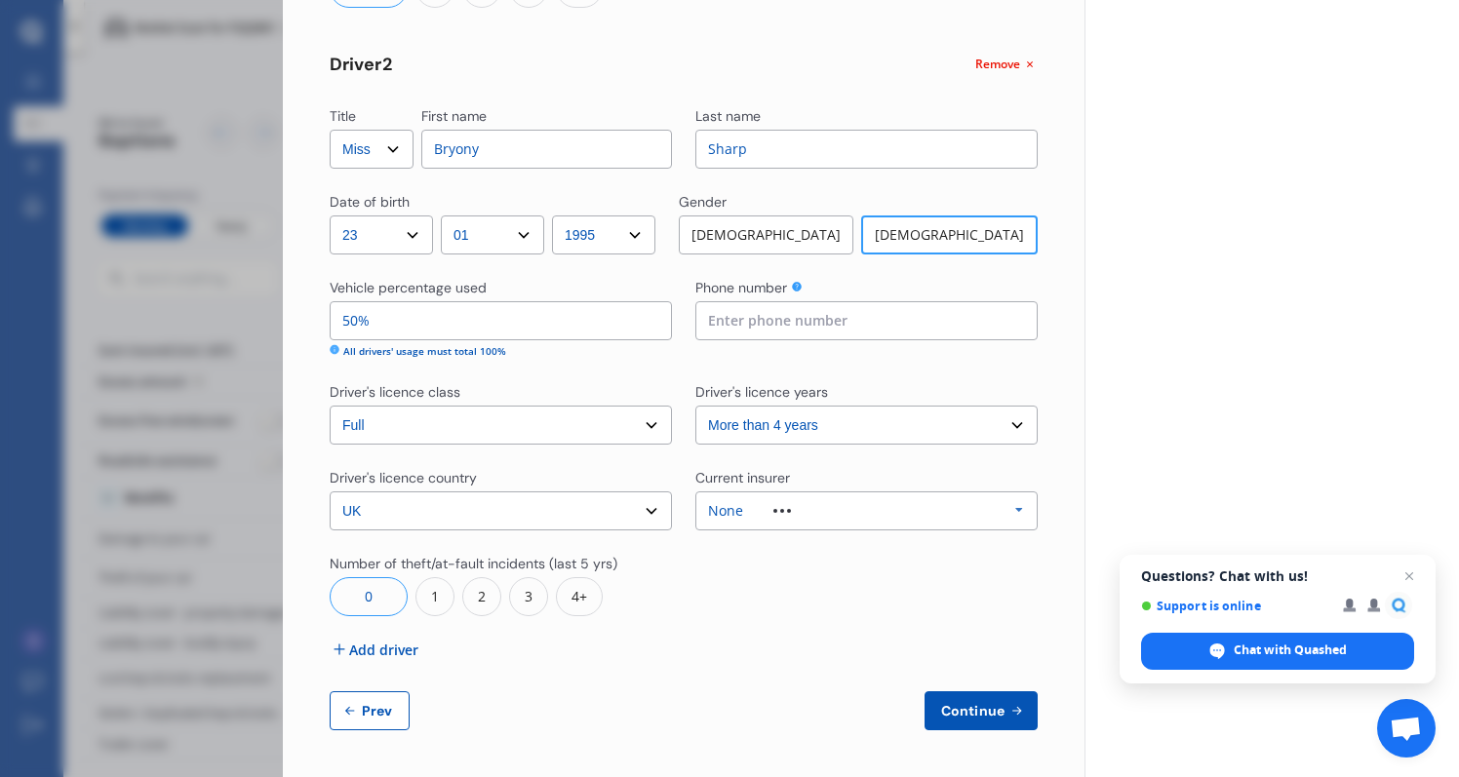
scroll to position [664, 0]
click at [959, 731] on div "Yearly Monthly $70.89 / mo Step # 2 Drivers Title Select Mr Mrs Miss Ms Dr Firs…" at bounding box center [684, 84] width 802 height 1388
click at [962, 717] on span "Continue" at bounding box center [972, 712] width 71 height 16
click at [850, 320] on input at bounding box center [866, 321] width 342 height 39
type input "0226159966"
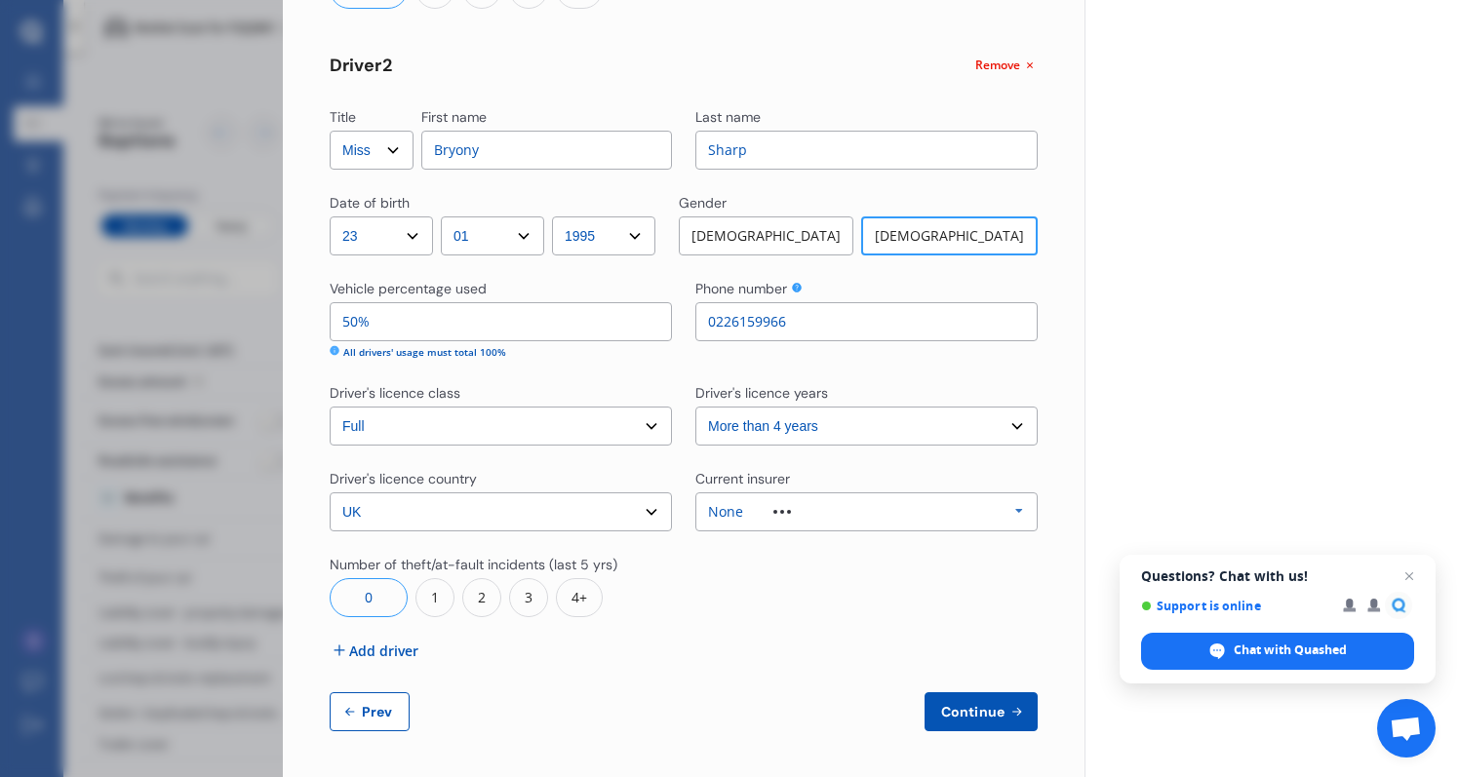
click at [990, 714] on span "Continue" at bounding box center [972, 712] width 71 height 16
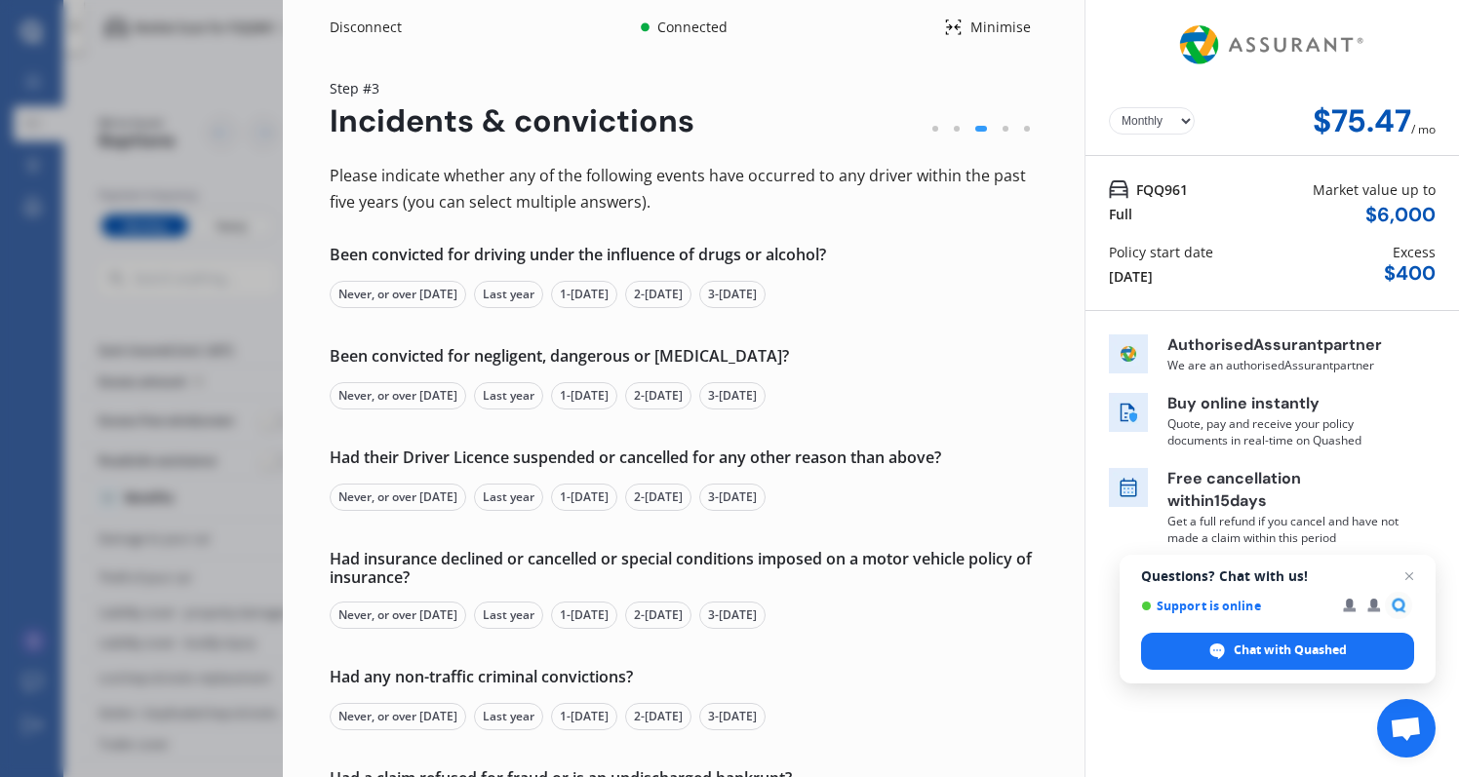
scroll to position [0, 0]
click at [439, 291] on div "Never, or over 5 yrs ago" at bounding box center [398, 294] width 137 height 27
click at [410, 388] on div "Never, or over 5 yrs ago" at bounding box center [398, 395] width 137 height 27
click at [410, 281] on div "Never, or over 5 yrs ago" at bounding box center [398, 294] width 137 height 27
click at [378, 490] on div "Never, or over 5 yrs ago" at bounding box center [398, 497] width 137 height 27
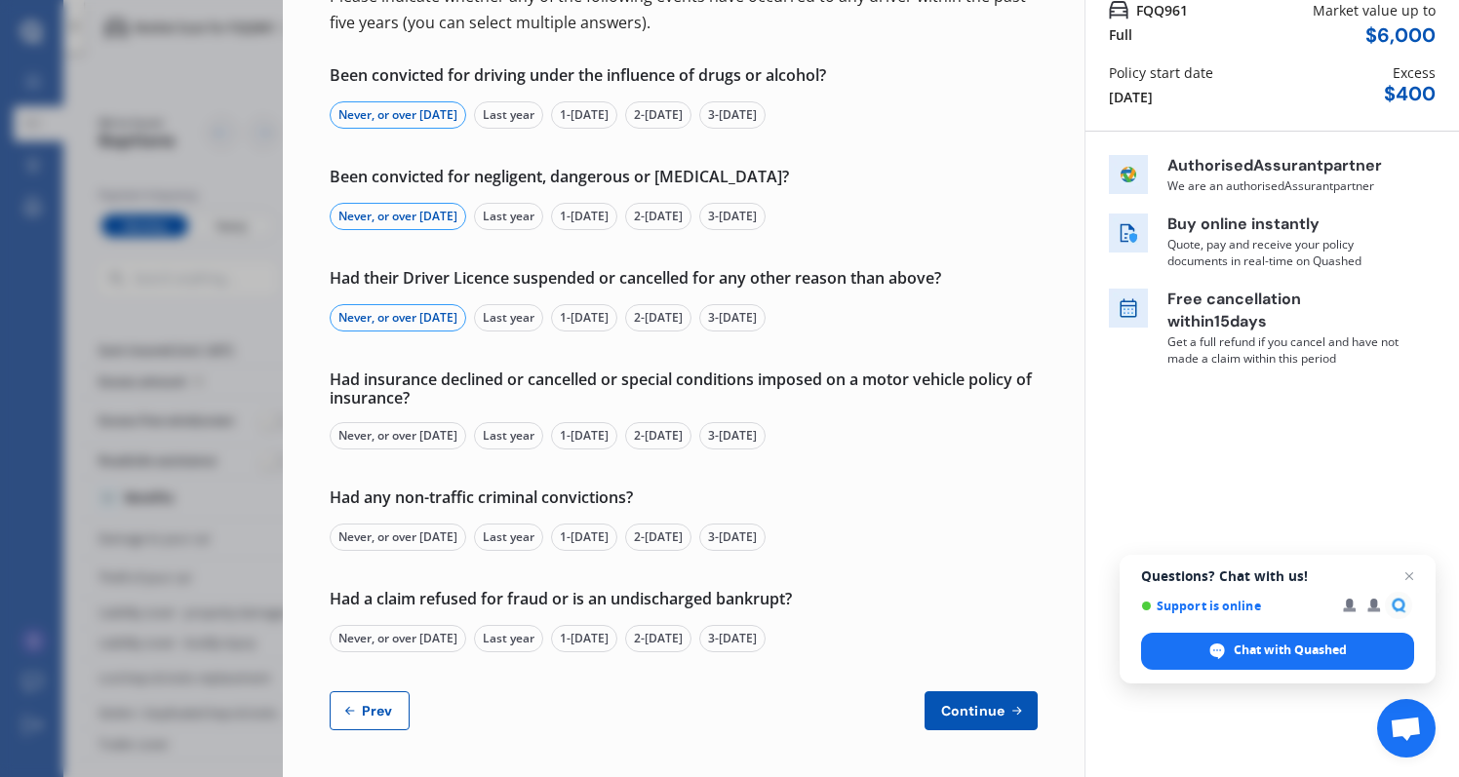
scroll to position [178, 0]
click at [398, 442] on div "Never, or over 5 yrs ago" at bounding box center [398, 437] width 137 height 27
click at [384, 541] on div "Never, or over 5 yrs ago" at bounding box center [398, 539] width 137 height 27
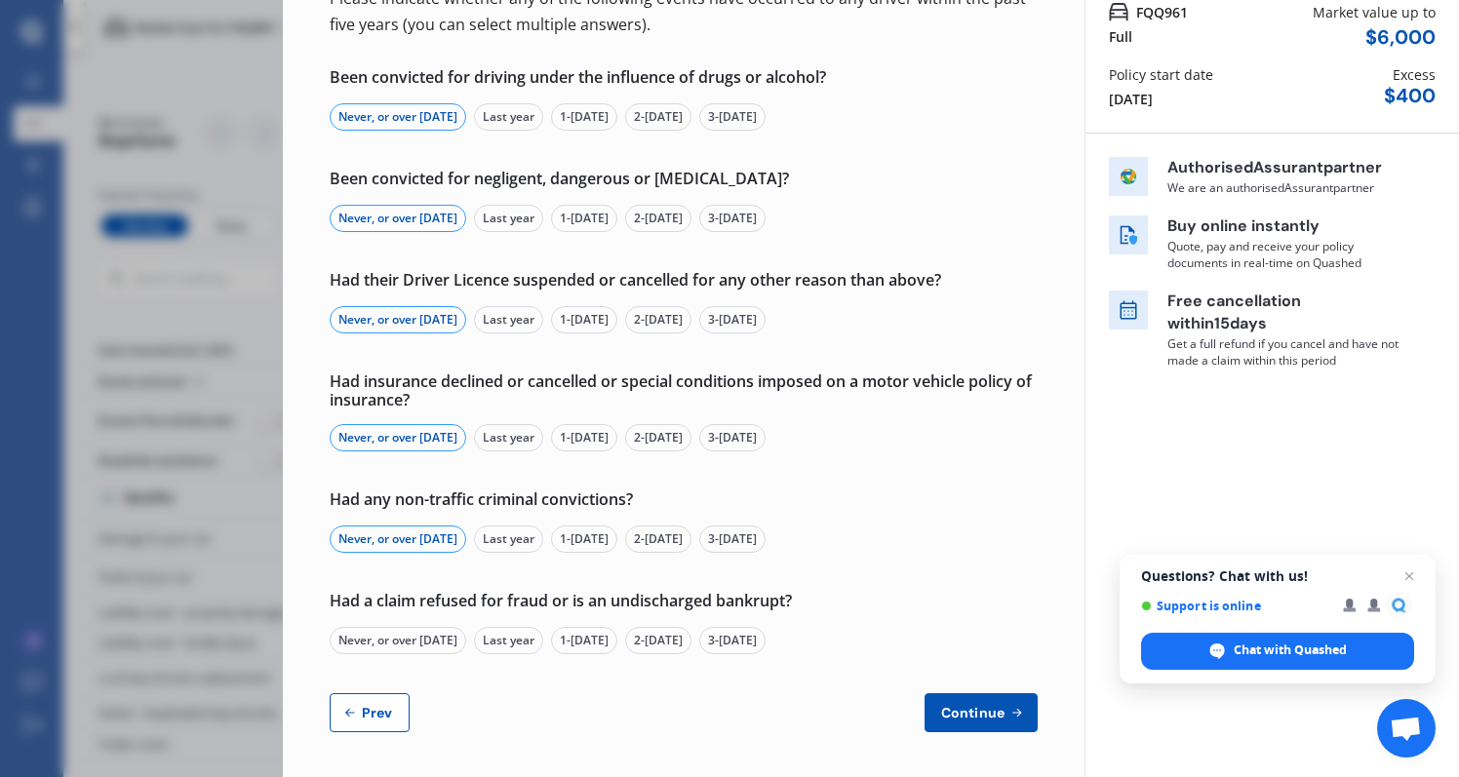
click at [382, 640] on div "Never, or over 5 yrs ago" at bounding box center [398, 640] width 137 height 27
click at [977, 698] on button "Continue" at bounding box center [981, 713] width 113 height 39
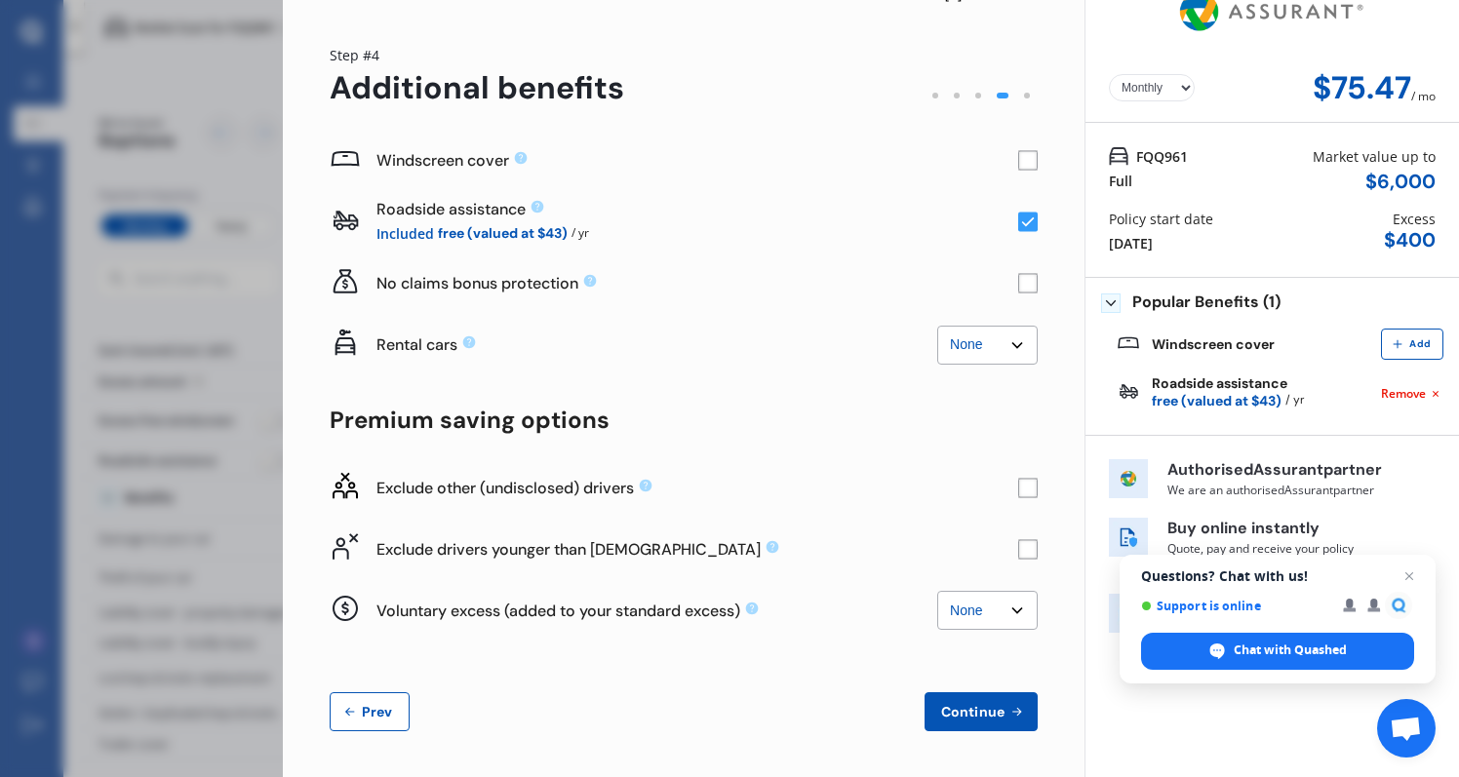
scroll to position [32, 0]
click at [942, 720] on button "Continue" at bounding box center [981, 713] width 113 height 39
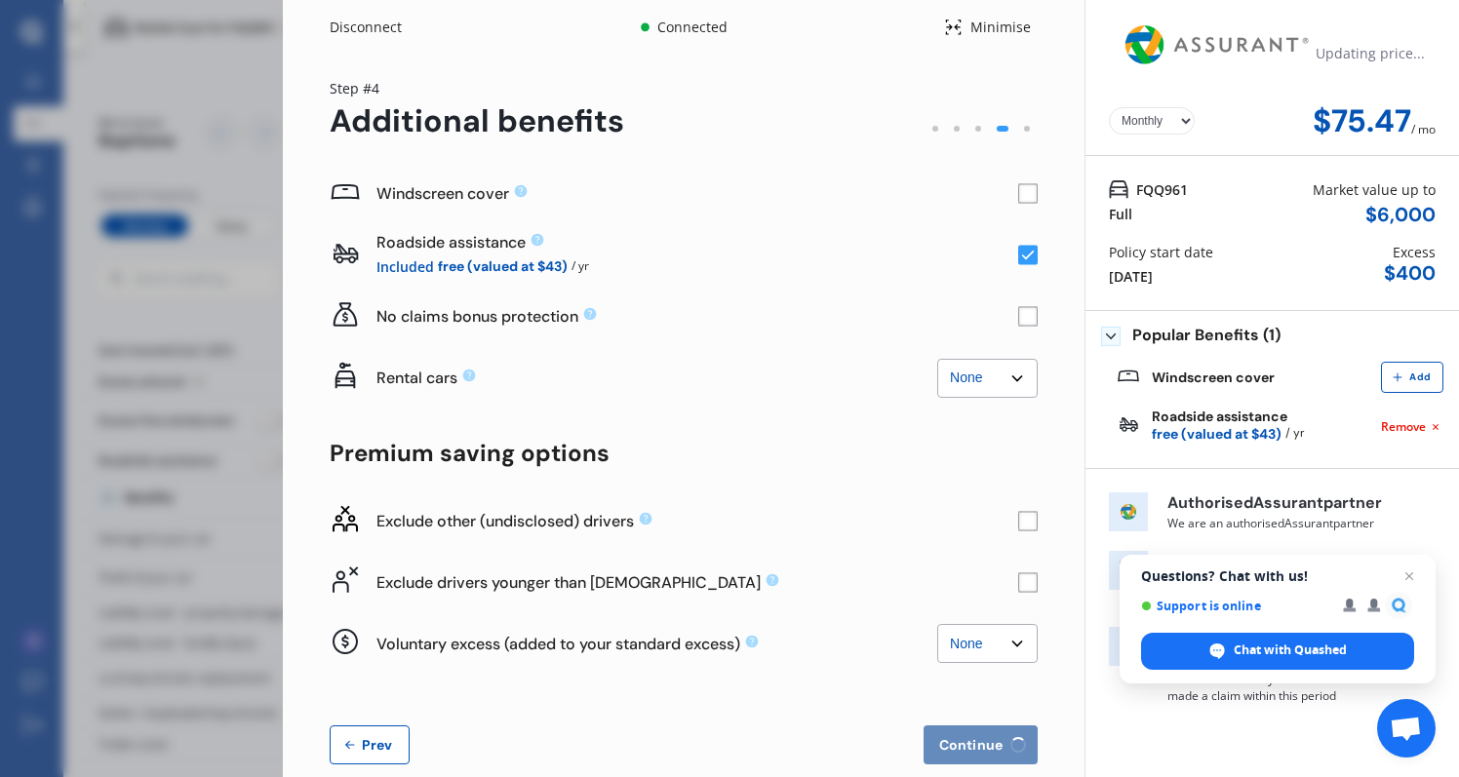
scroll to position [0, 0]
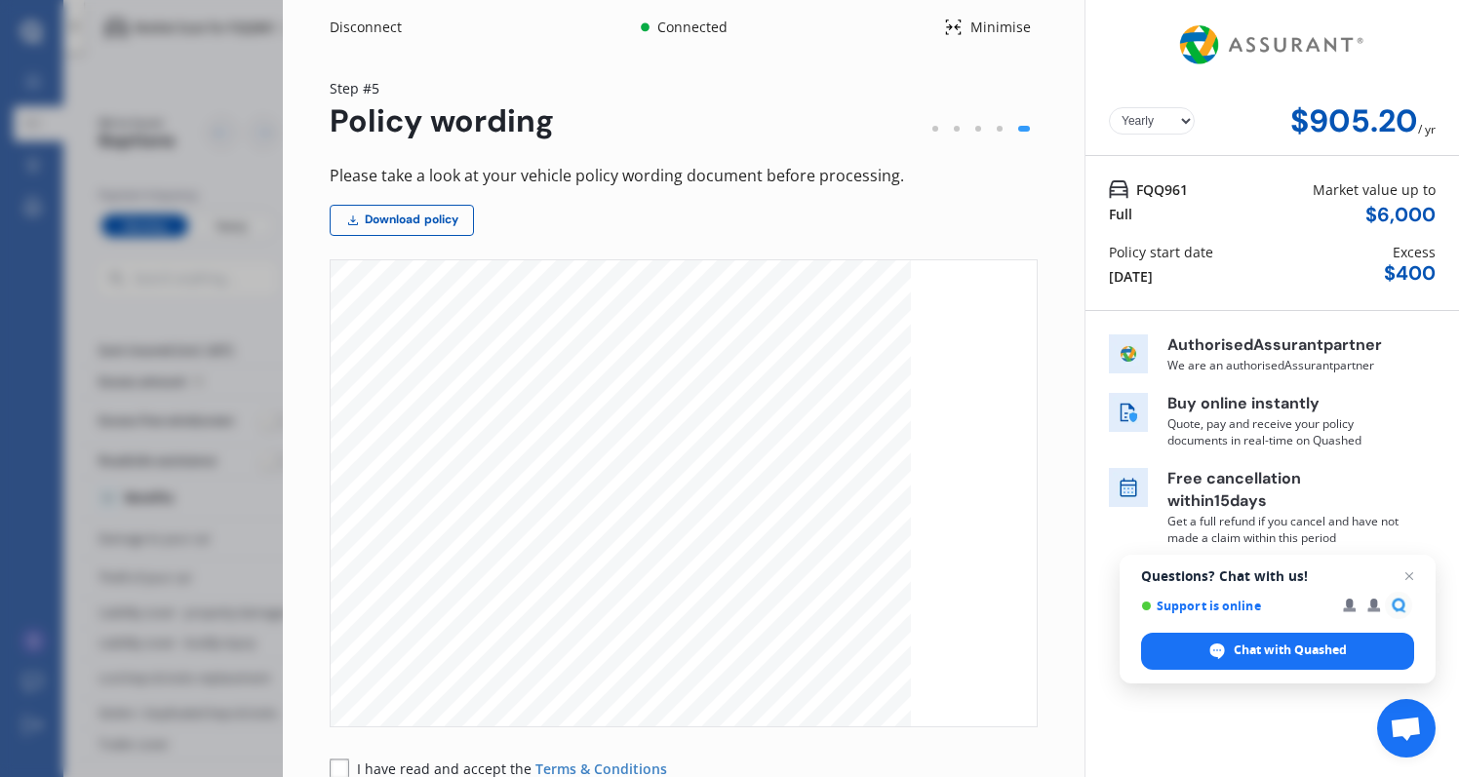
select select "Monthly"
click at [115, 201] on div "Disconnect Connected Minimise Yearly Monthly $75.47 / mo Step # 5 Policy wordin…" at bounding box center [729, 388] width 1459 height 777
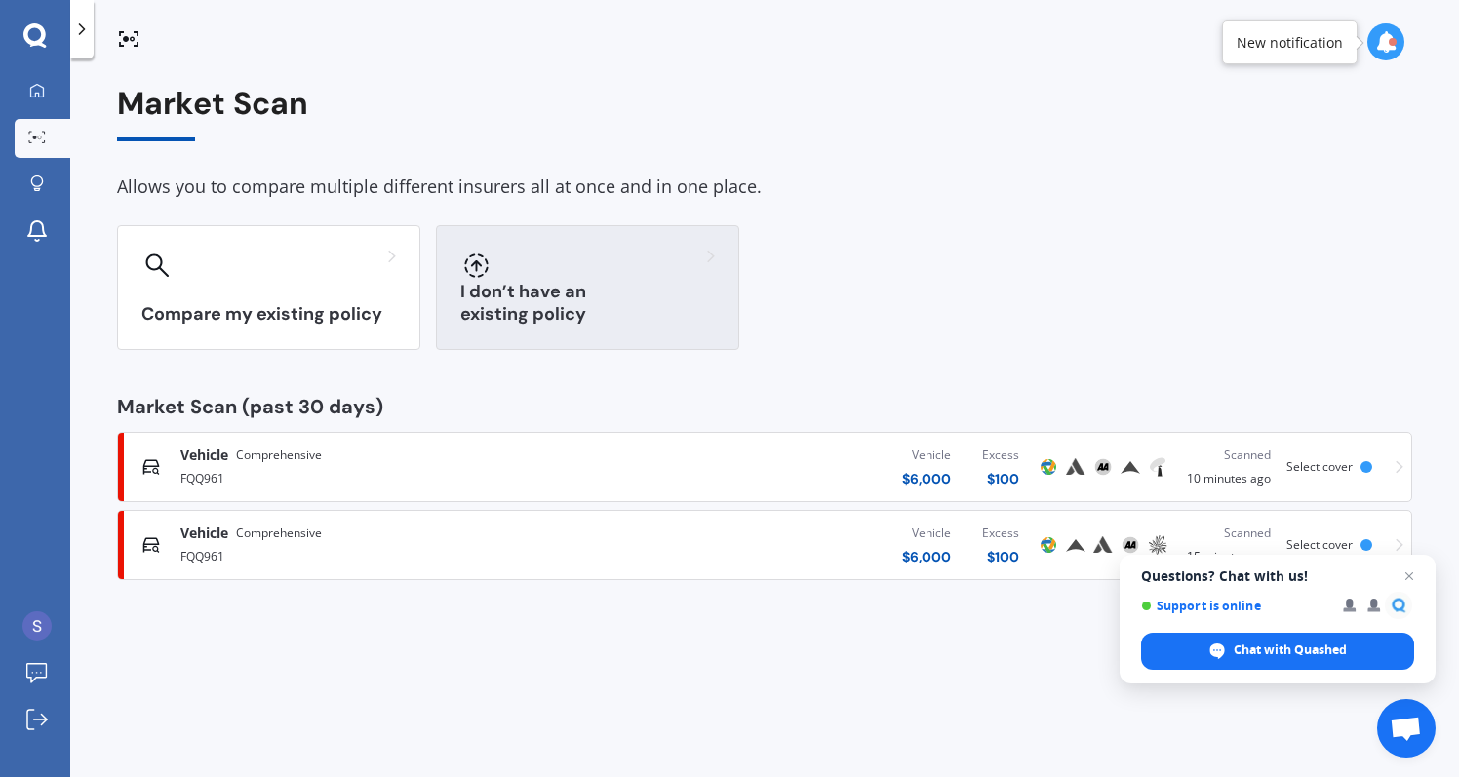
click at [525, 318] on h3 "I don’t have an existing policy" at bounding box center [587, 303] width 255 height 45
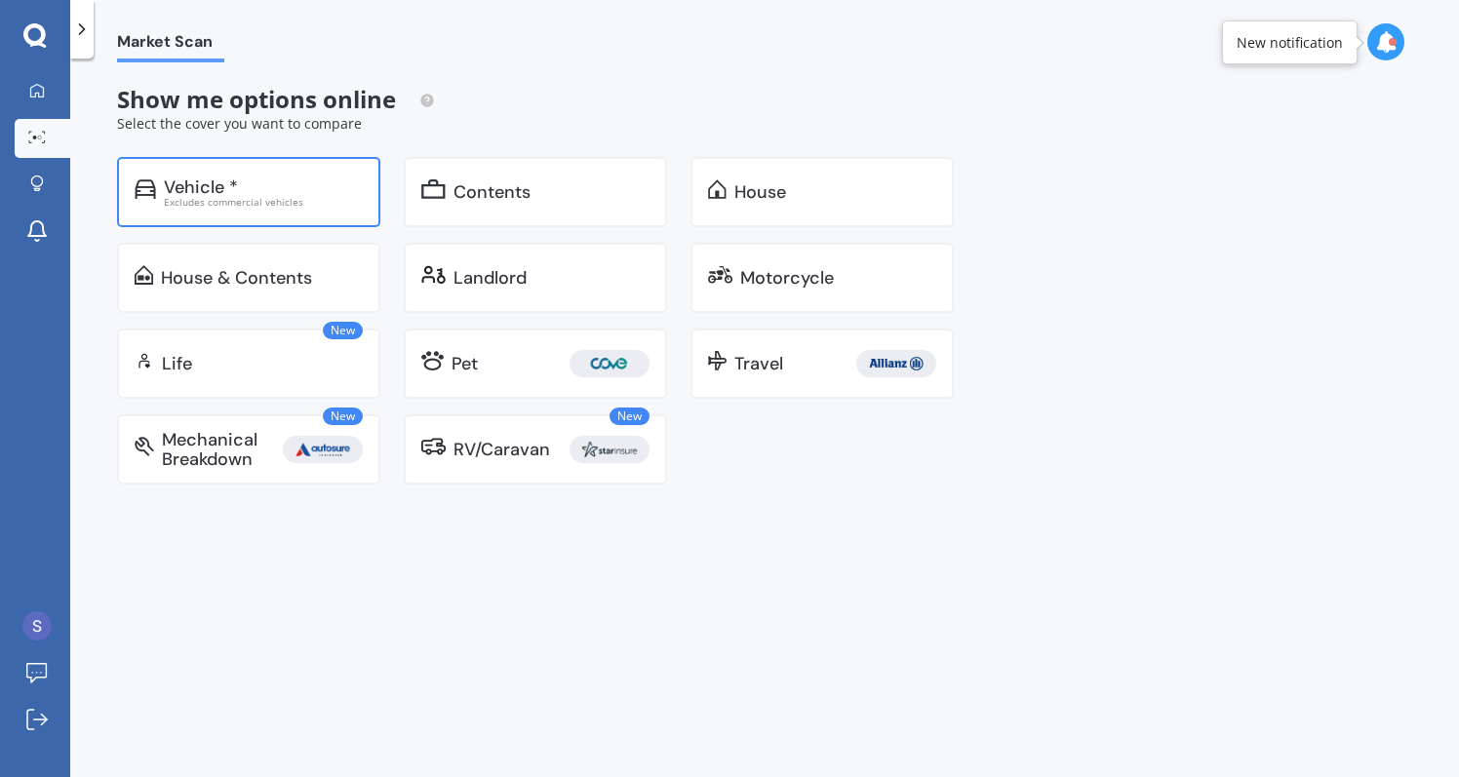
click at [269, 219] on div "Vehicle * Excludes commercial vehicles" at bounding box center [248, 192] width 263 height 70
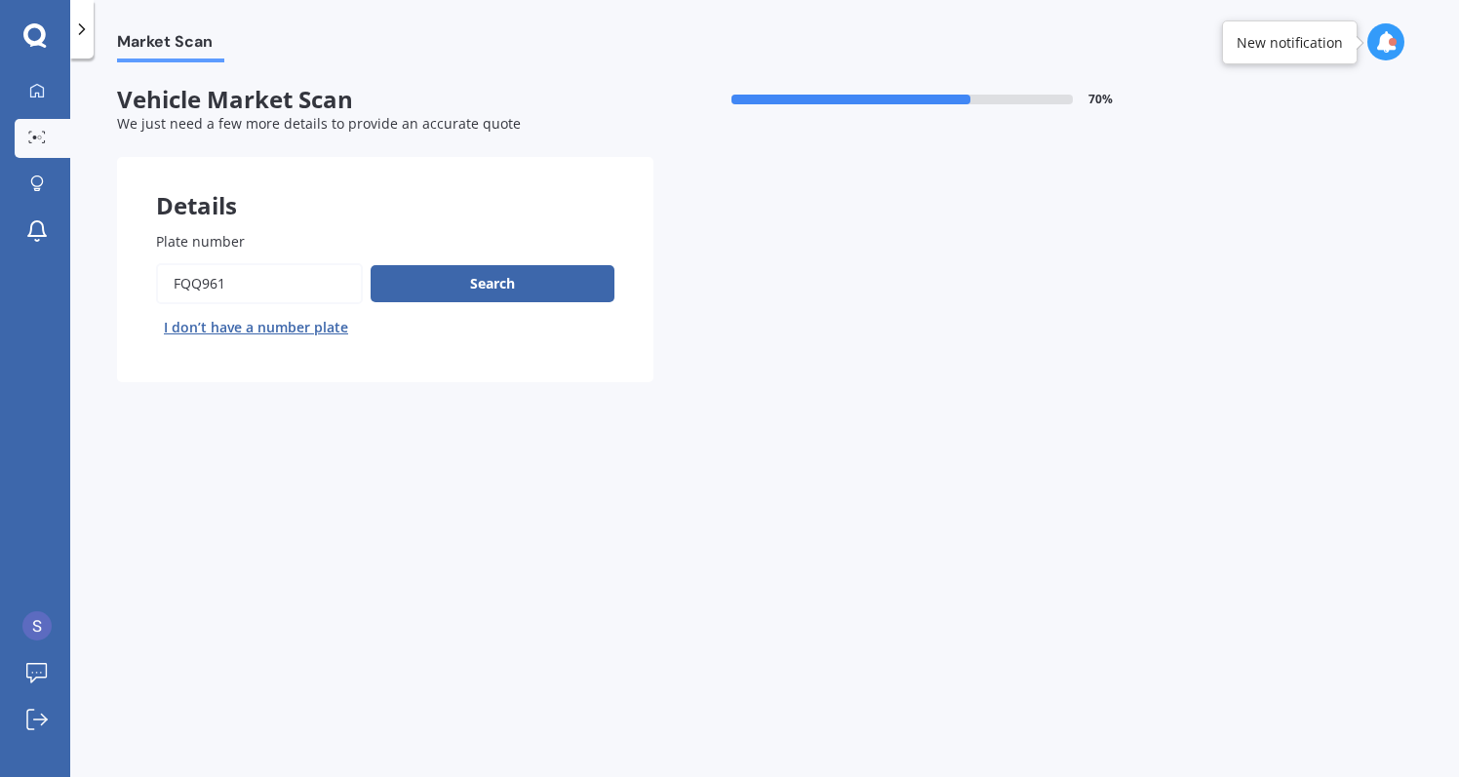
click at [279, 280] on input "Plate number" at bounding box center [259, 283] width 207 height 41
type input "LHW907"
click at [0, 0] on button "Next" at bounding box center [0, 0] width 0 height 0
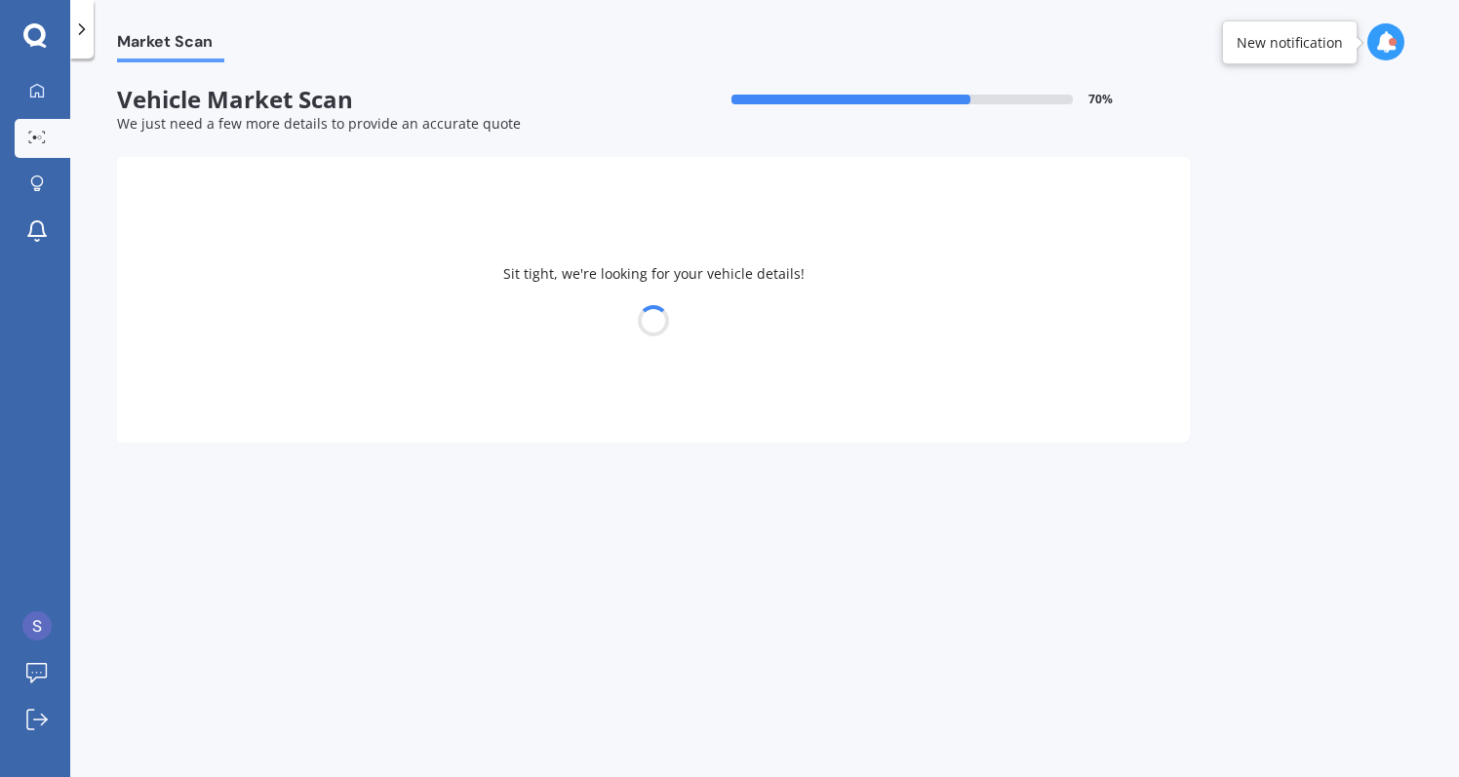
select select "PEUGEOT"
select select "3008"
select select "23"
select select "01"
select select "1995"
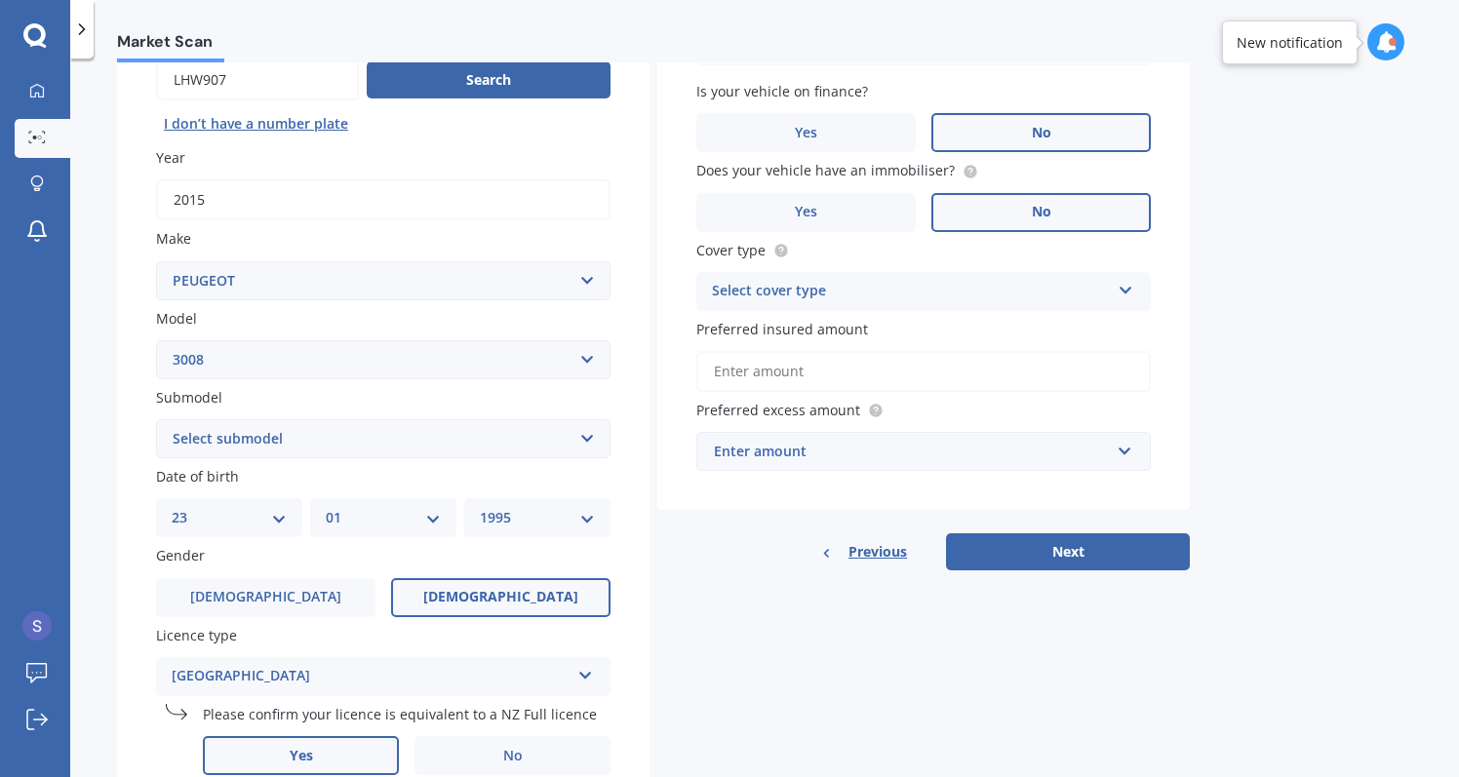
scroll to position [207, 0]
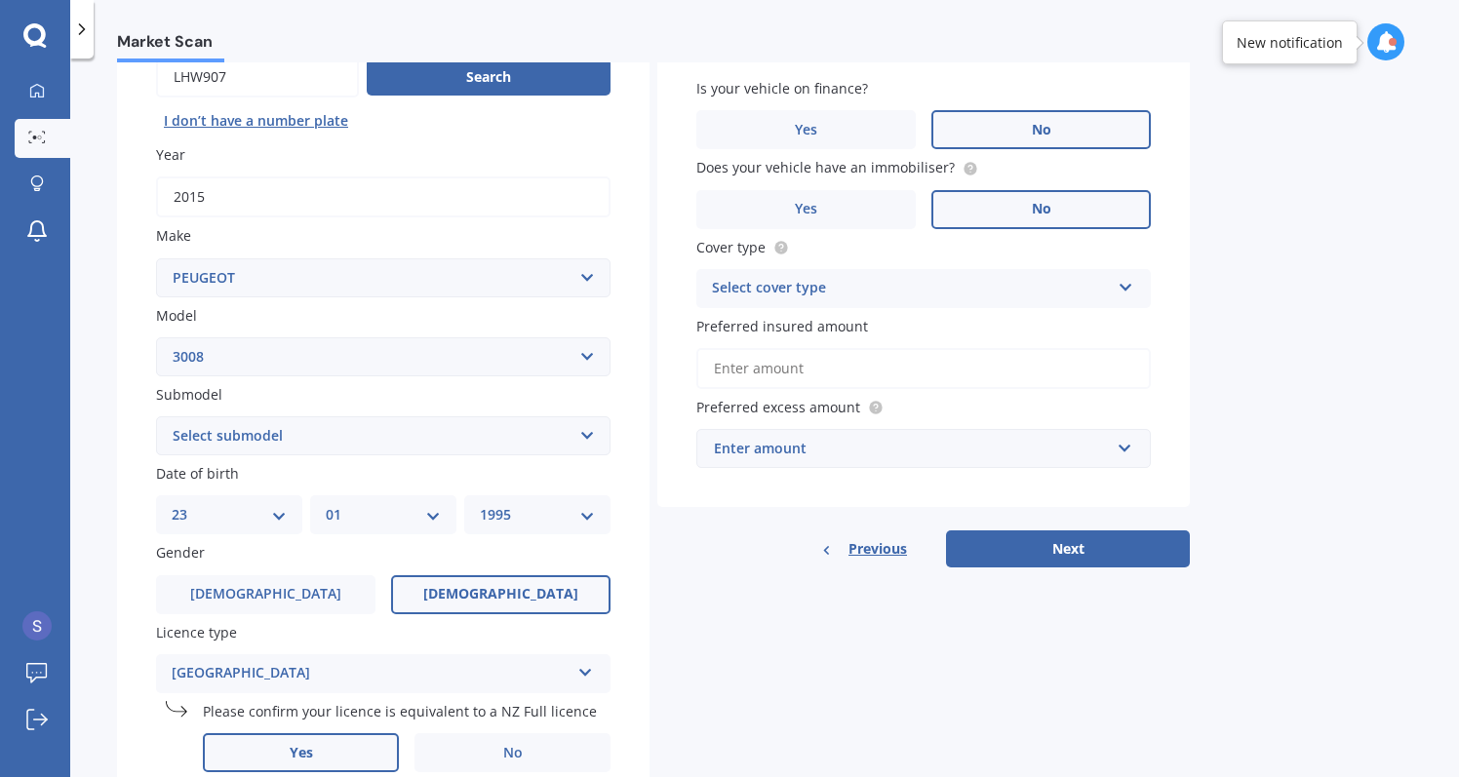
click at [290, 425] on select "Select submodel (All Others) Crossover GT HYBRID4 220KW GT LINE 1.6PT/6AT" at bounding box center [383, 436] width 455 height 39
select select "CROSSOVER"
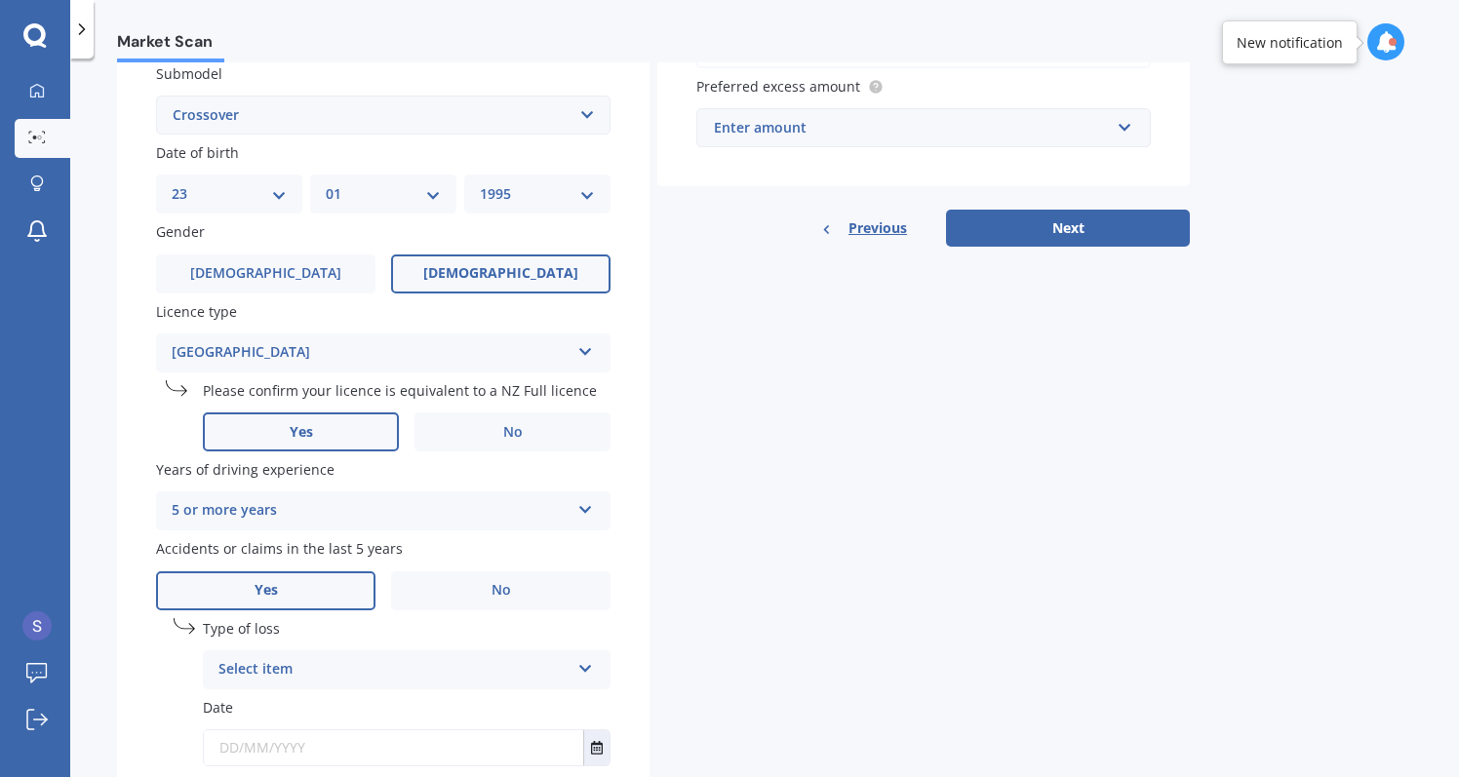
scroll to position [520, 0]
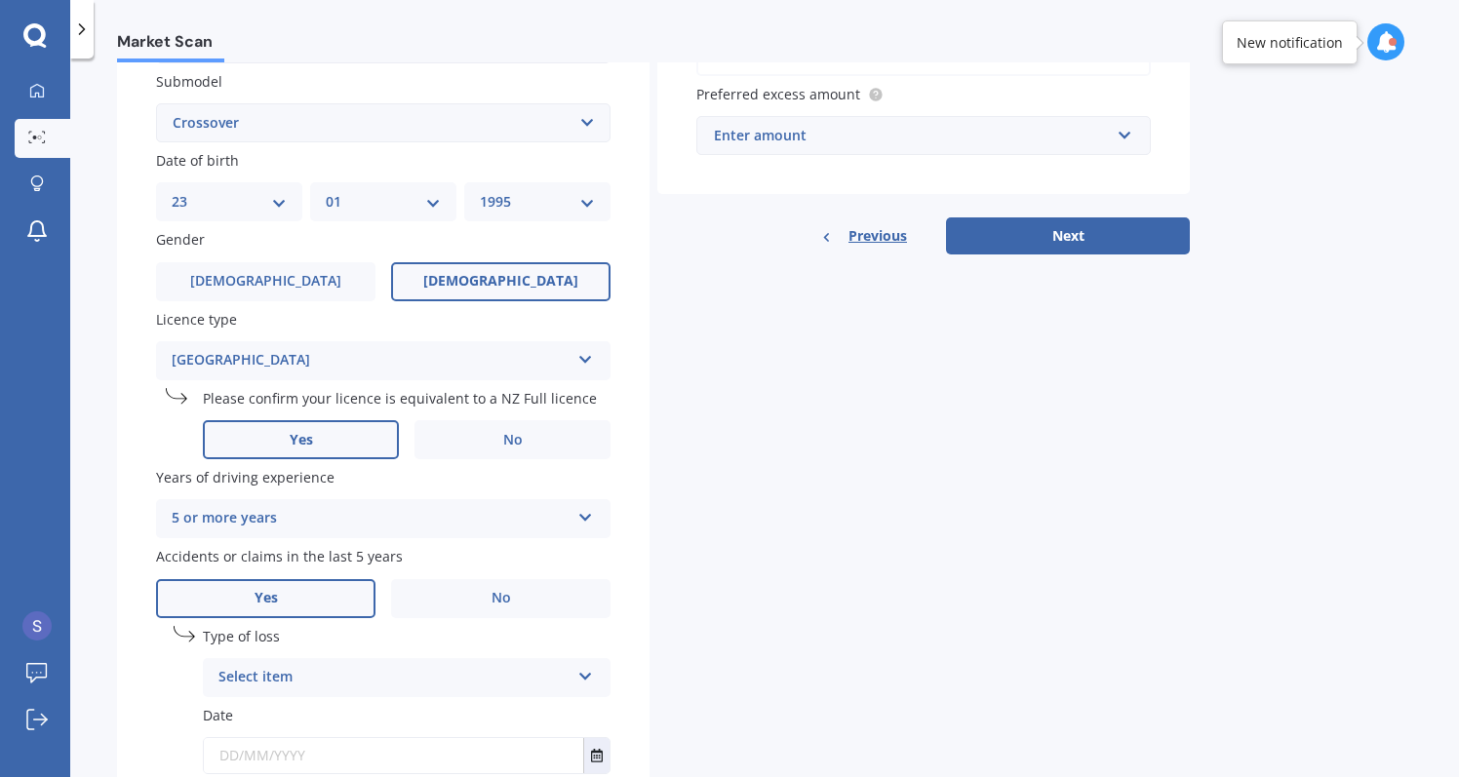
click at [380, 666] on div "Select item" at bounding box center [393, 677] width 351 height 23
click at [697, 593] on div "Details Plate number Search I don’t have a number plate Year 2015 Make Select m…" at bounding box center [653, 252] width 1073 height 1231
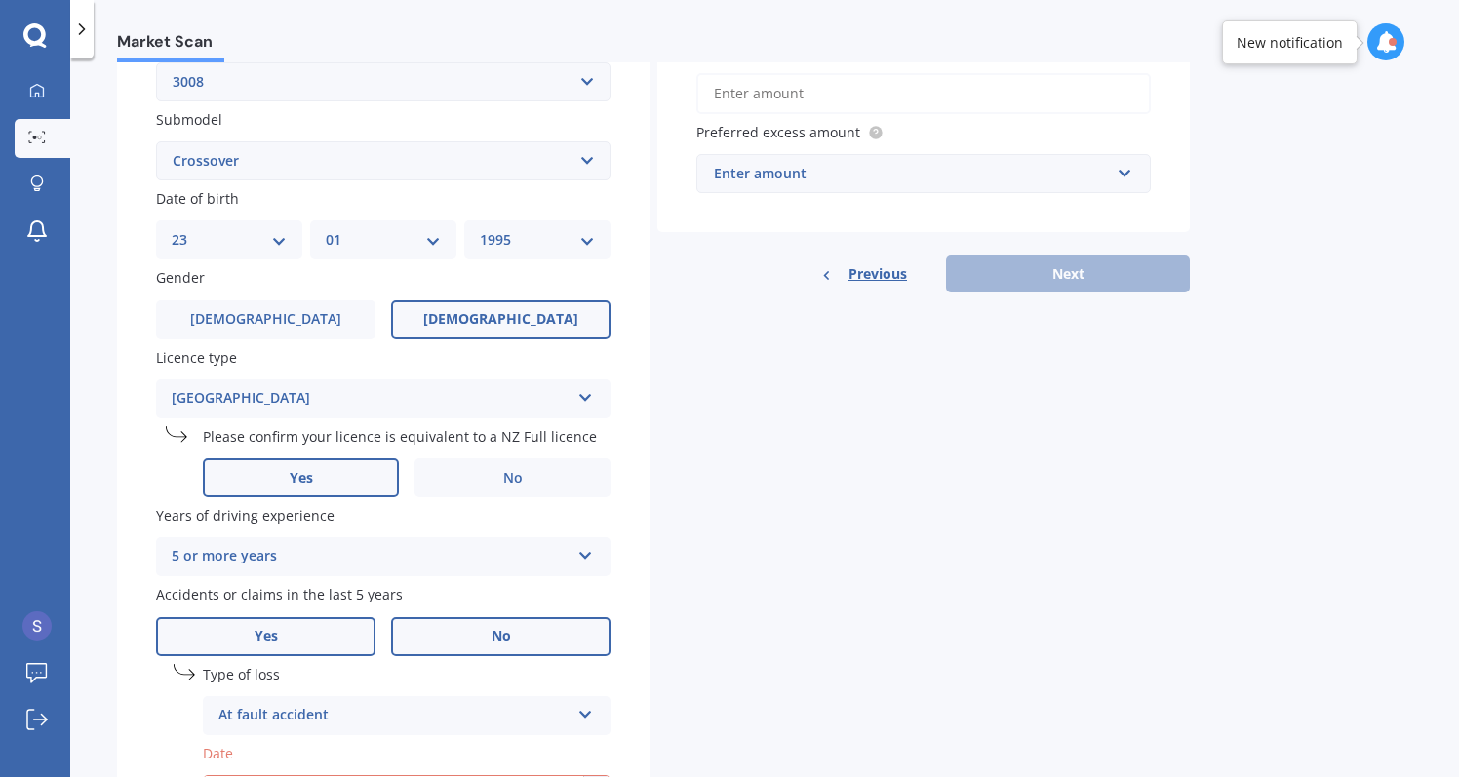
scroll to position [440, 0]
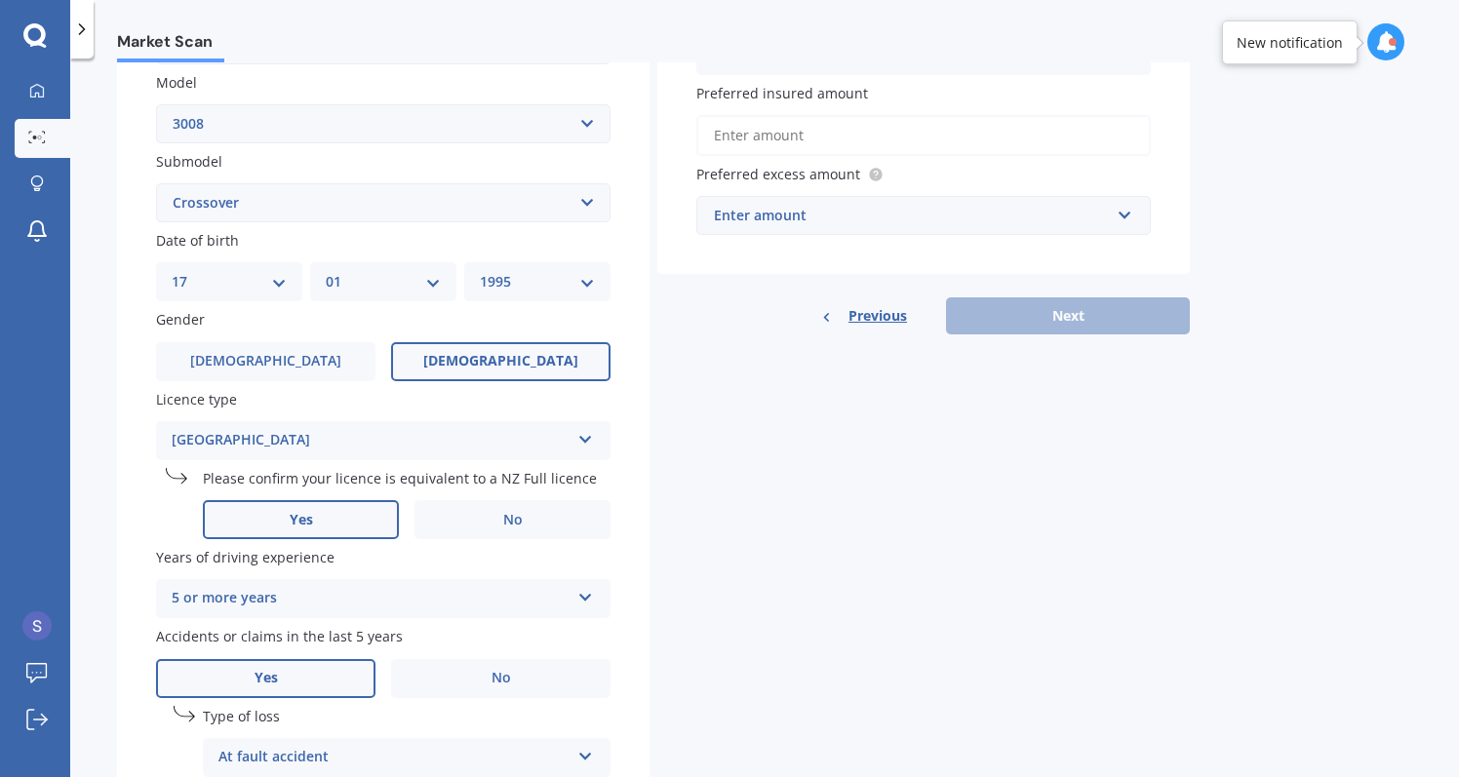
select select "18"
select select "05"
select select "1990"
click at [322, 355] on label "[DEMOGRAPHIC_DATA]" at bounding box center [265, 361] width 219 height 39
click at [0, 0] on input "[DEMOGRAPHIC_DATA]" at bounding box center [0, 0] width 0 height 0
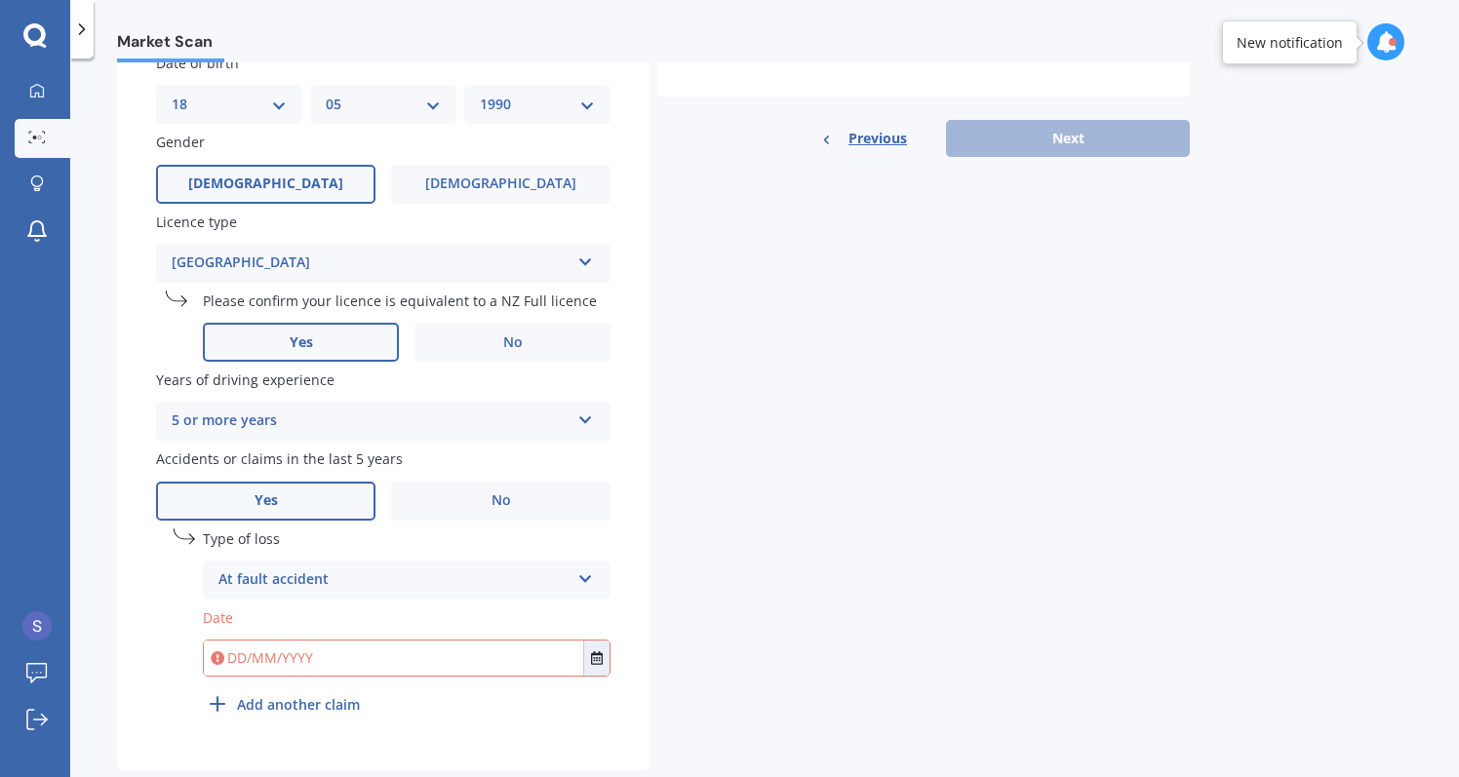
scroll to position [642, 0]
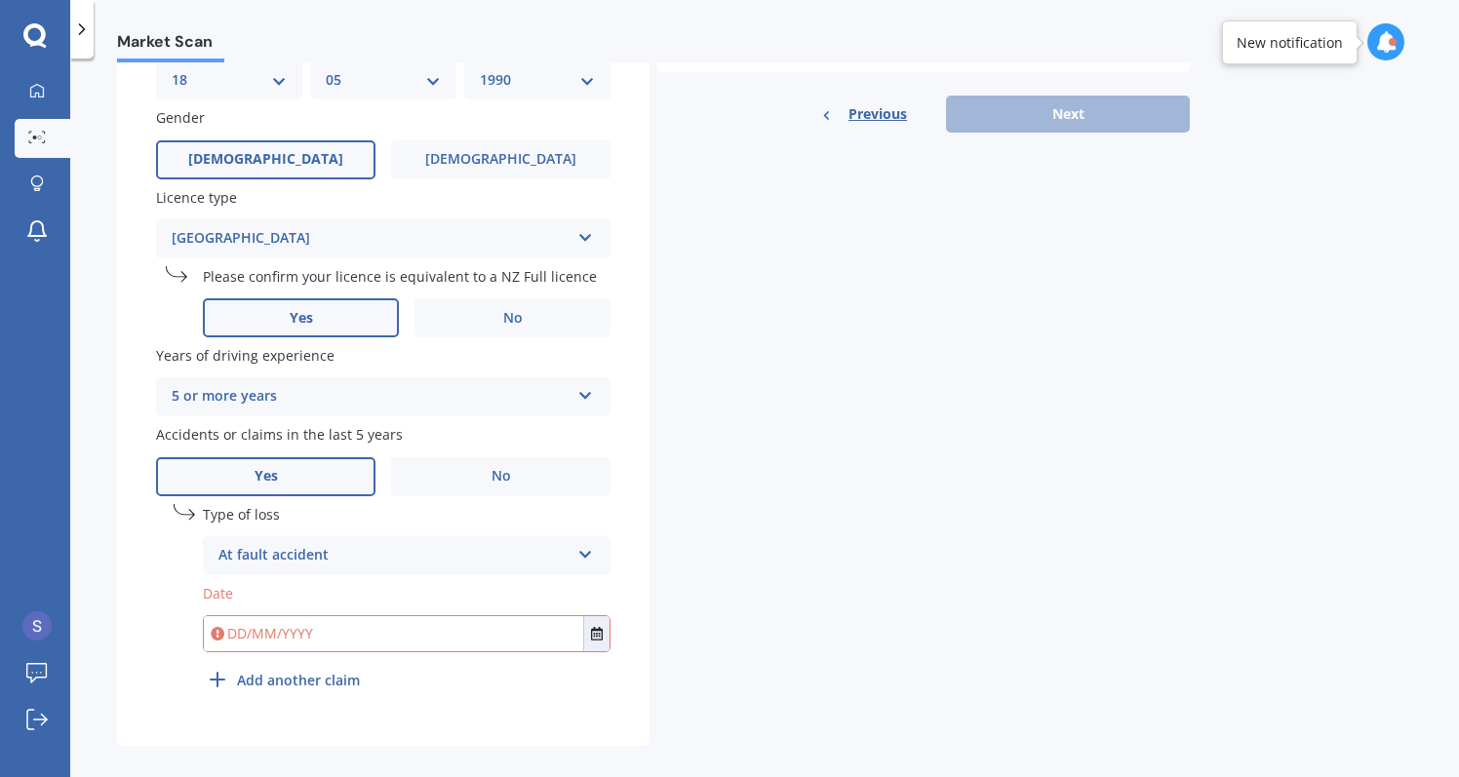
click at [318, 544] on div "At fault accident" at bounding box center [393, 555] width 351 height 23
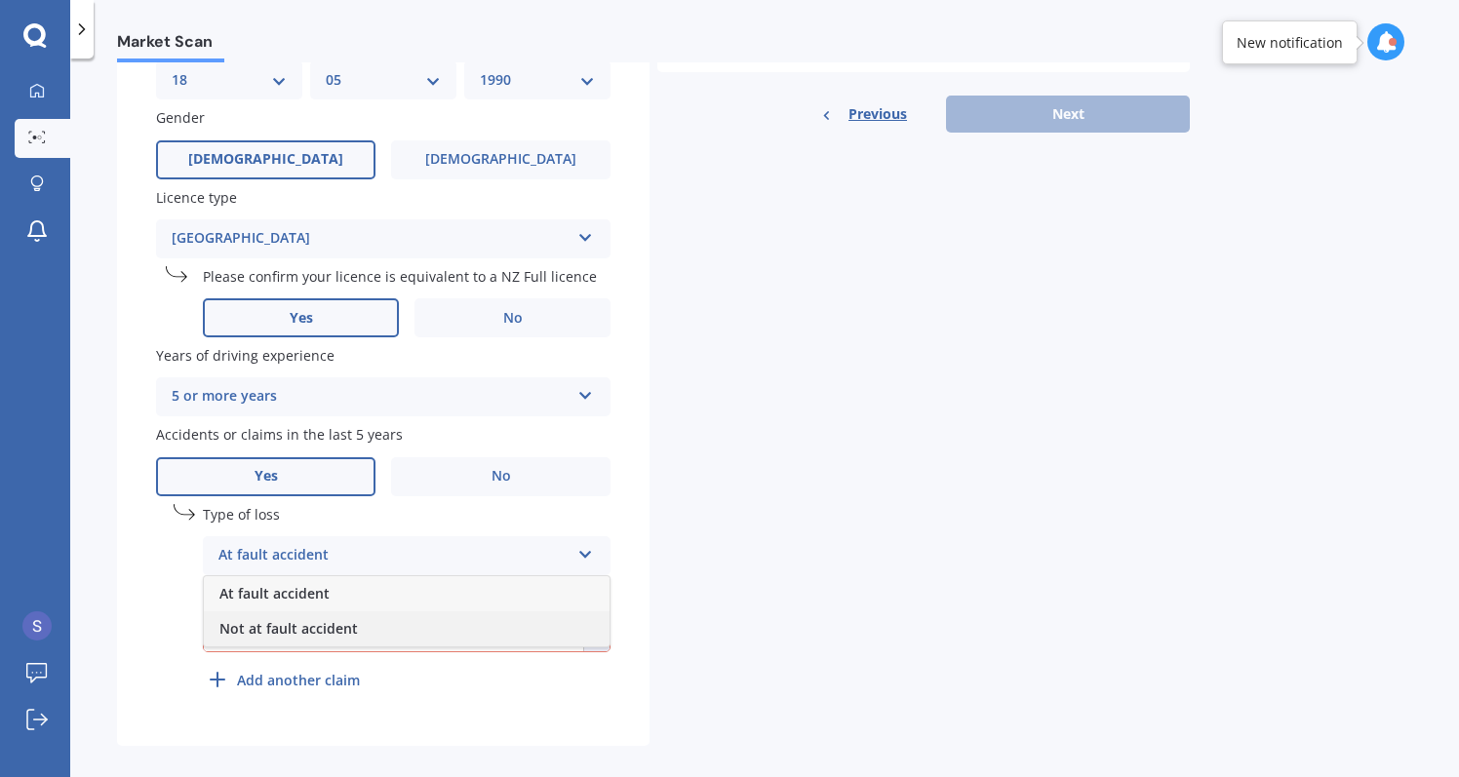
click at [310, 626] on span "Not at fault accident" at bounding box center [288, 628] width 139 height 19
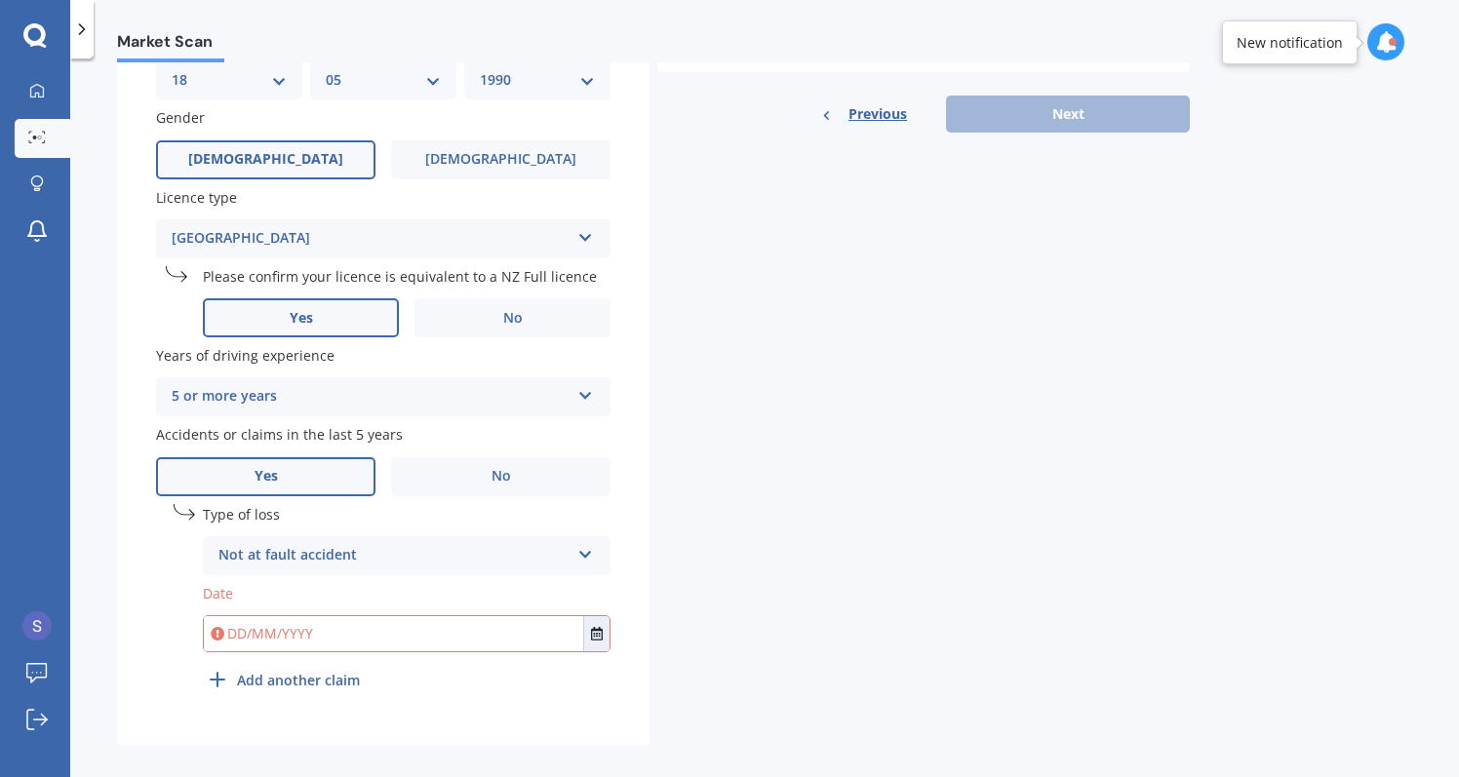
click at [374, 616] on input "text" at bounding box center [393, 633] width 379 height 35
click at [575, 631] on input "text" at bounding box center [393, 633] width 379 height 35
click at [604, 628] on button "Select date" at bounding box center [596, 633] width 26 height 35
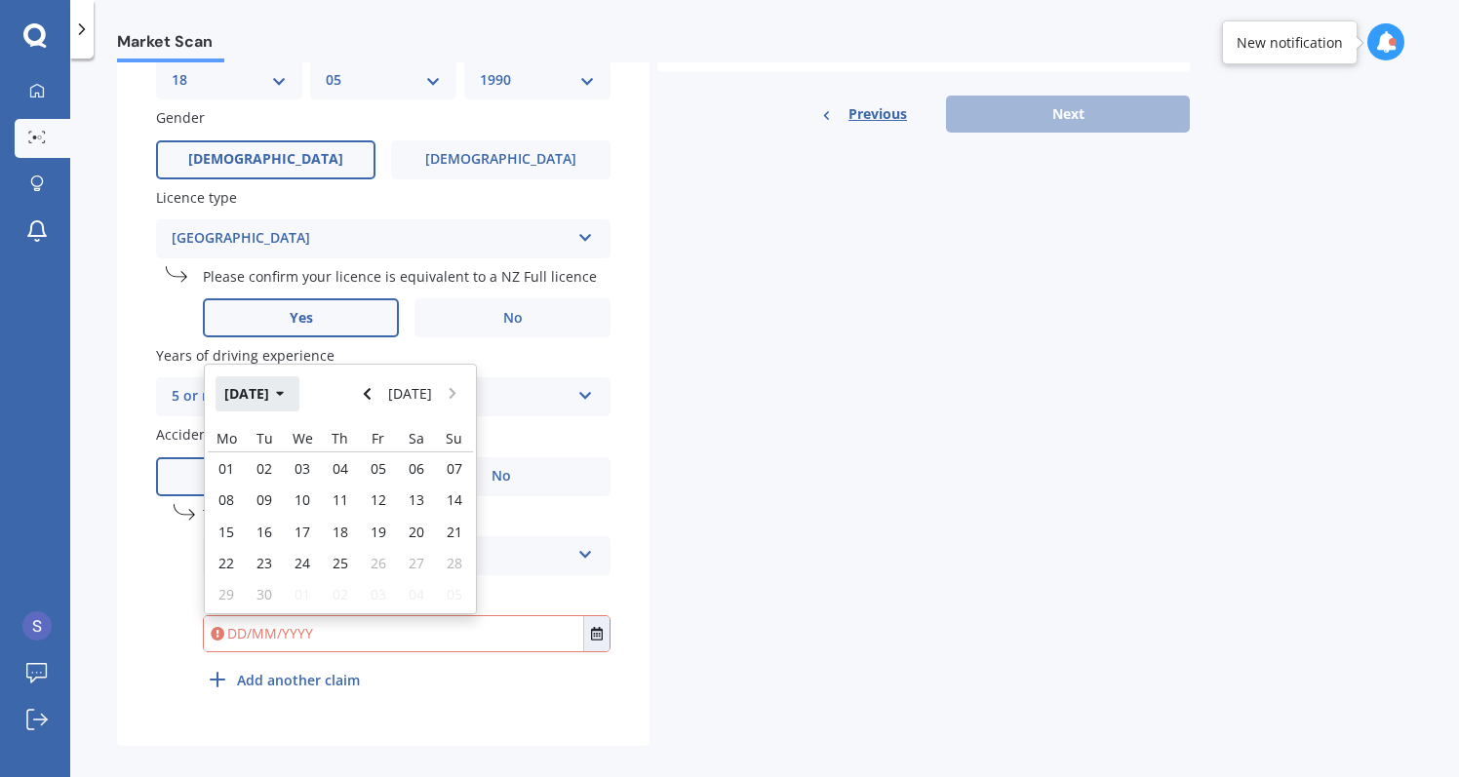
click at [286, 384] on button "[DATE]" at bounding box center [258, 394] width 84 height 35
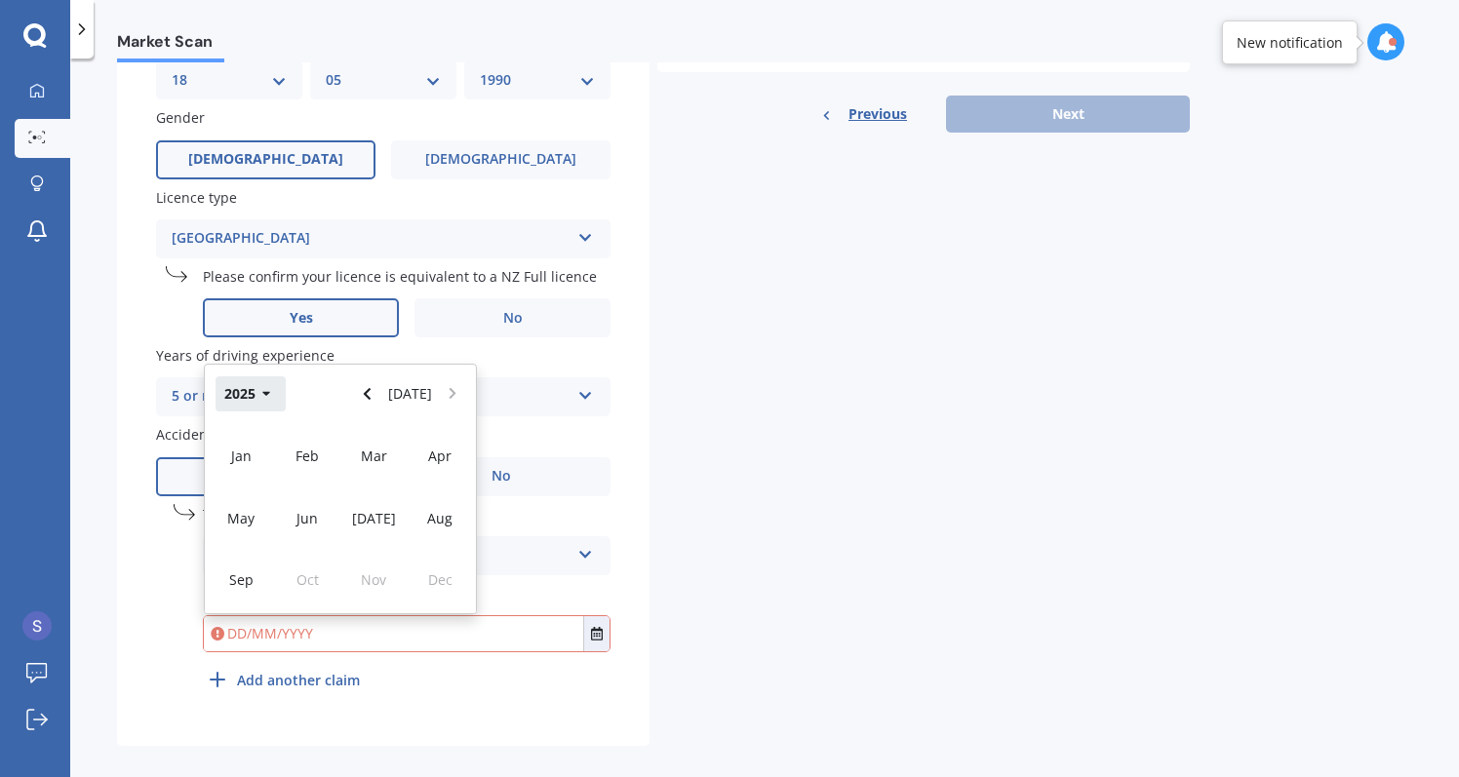
click at [271, 387] on button "2025" at bounding box center [251, 394] width 70 height 35
click at [266, 496] on div "2023" at bounding box center [241, 517] width 66 height 61
click at [384, 558] on div "Nov" at bounding box center [373, 579] width 66 height 61
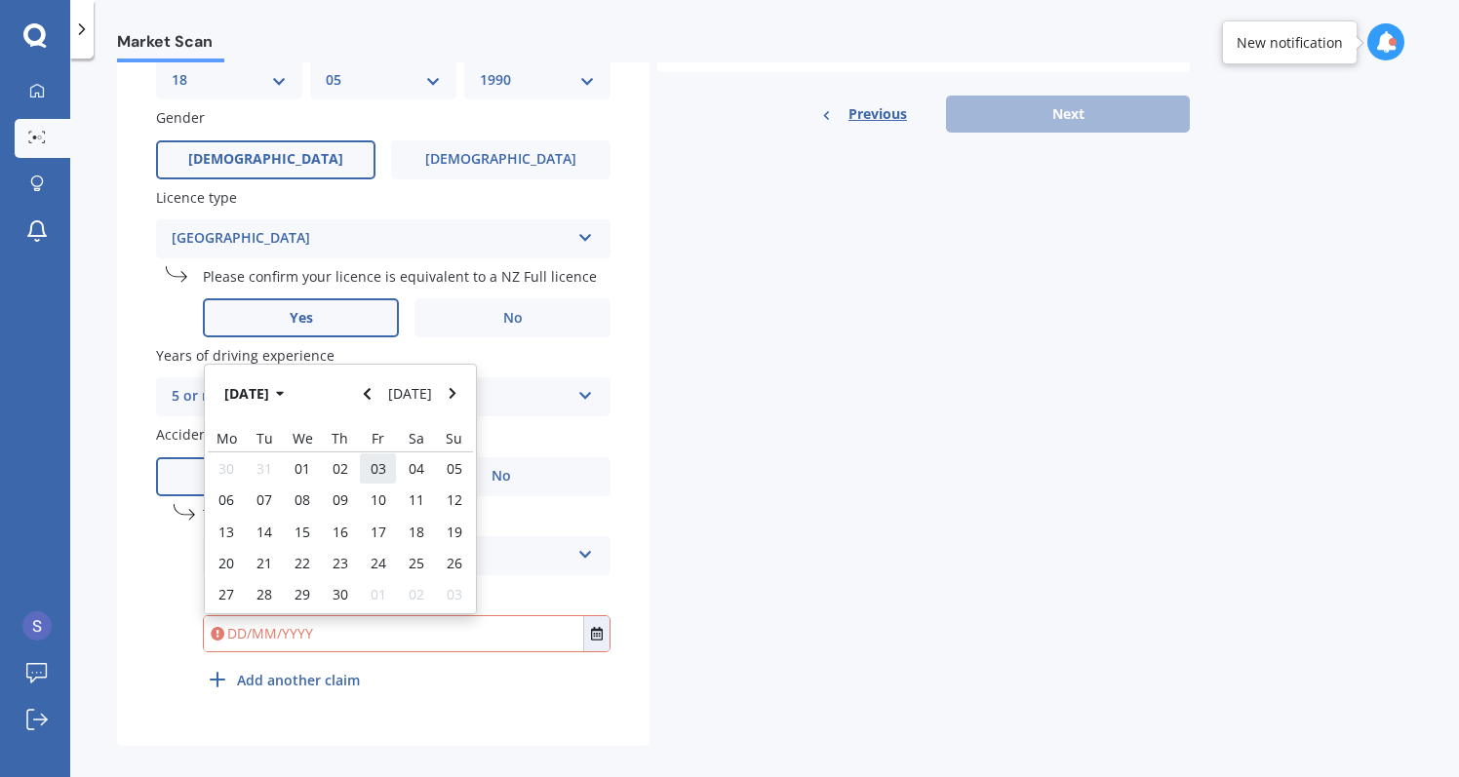
click at [377, 459] on span "03" at bounding box center [379, 468] width 16 height 19
type input "[DATE]"
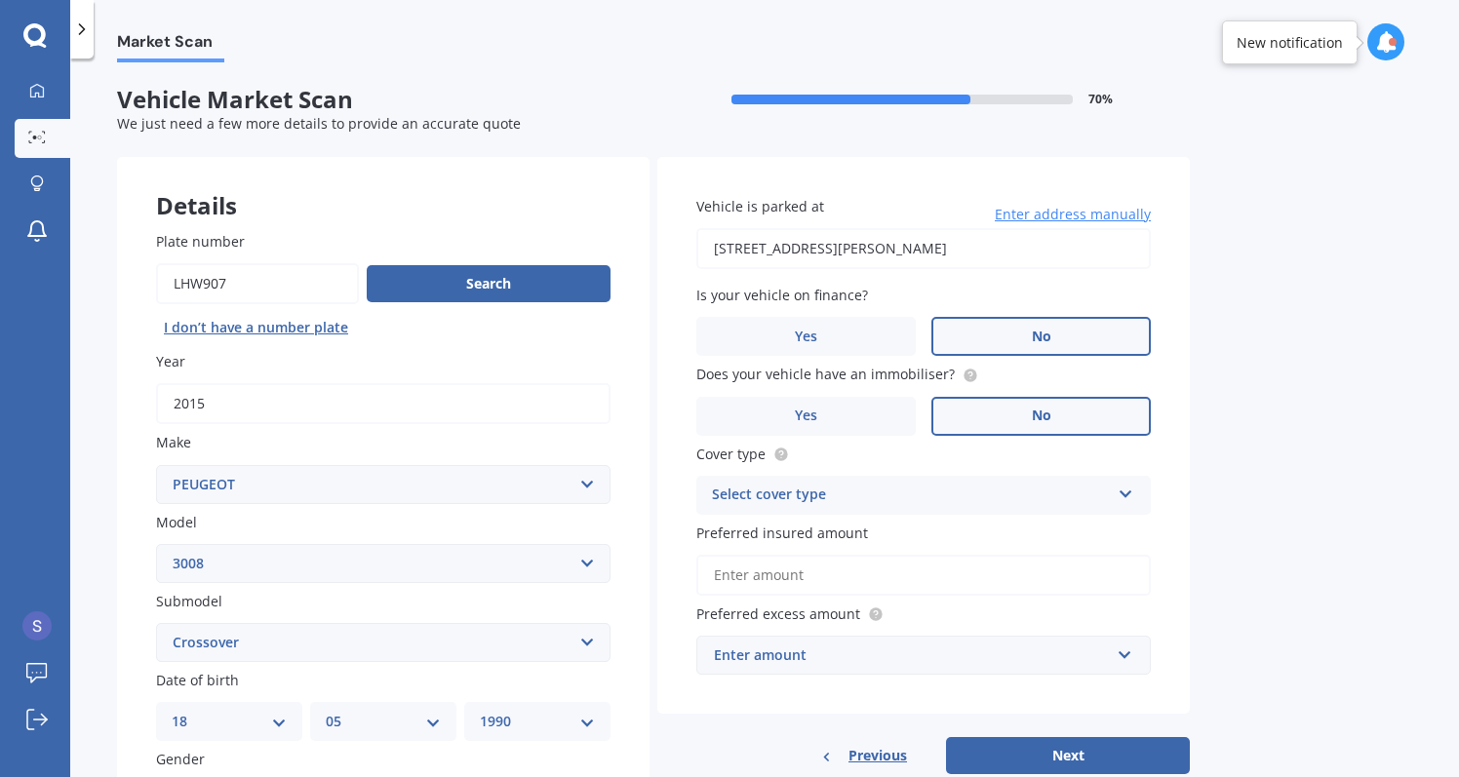
scroll to position [0, 0]
click at [874, 496] on div "Select cover type" at bounding box center [911, 495] width 398 height 23
click at [844, 524] on div "Comprehensive" at bounding box center [923, 533] width 453 height 35
click at [821, 562] on input "Preferred insured amount" at bounding box center [923, 575] width 455 height 41
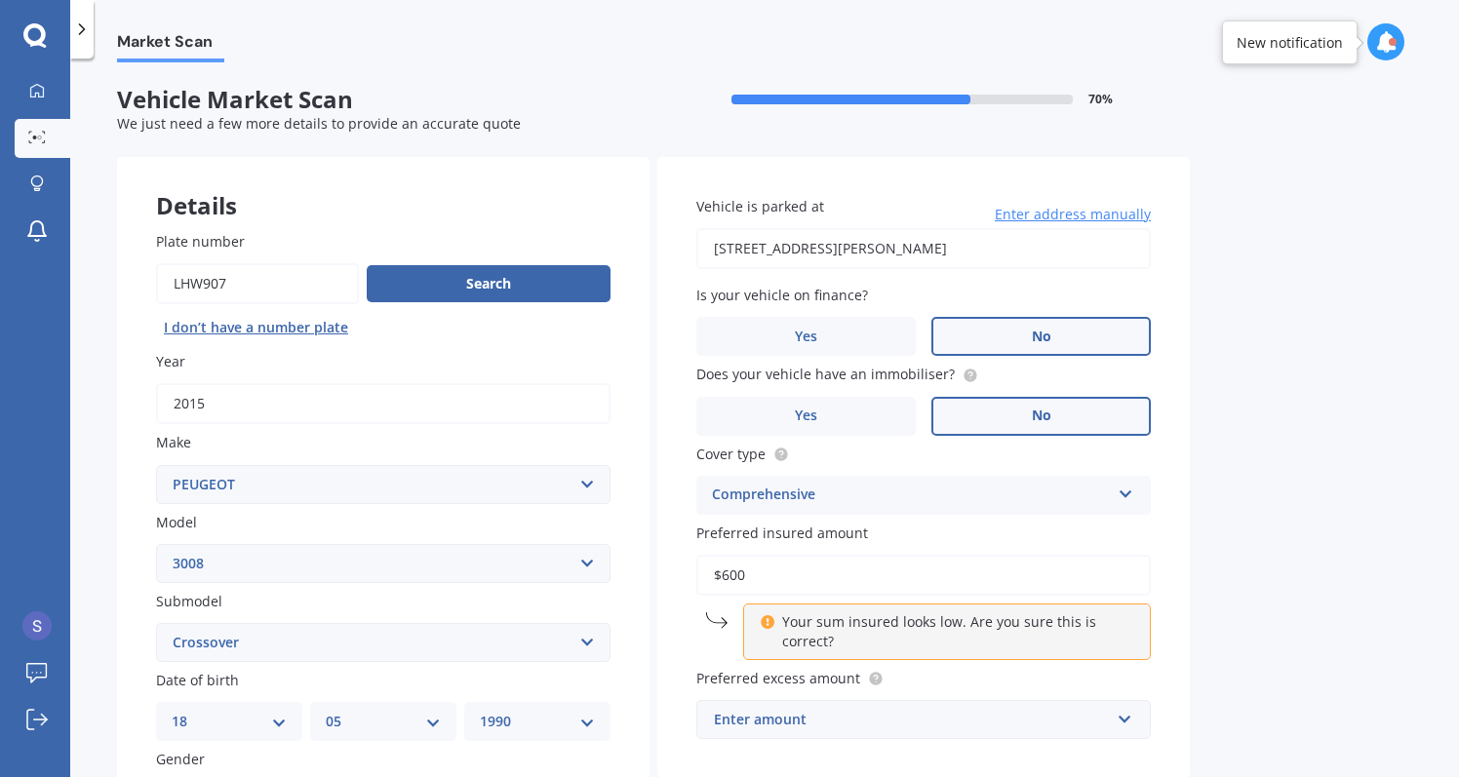
type input "$6,000"
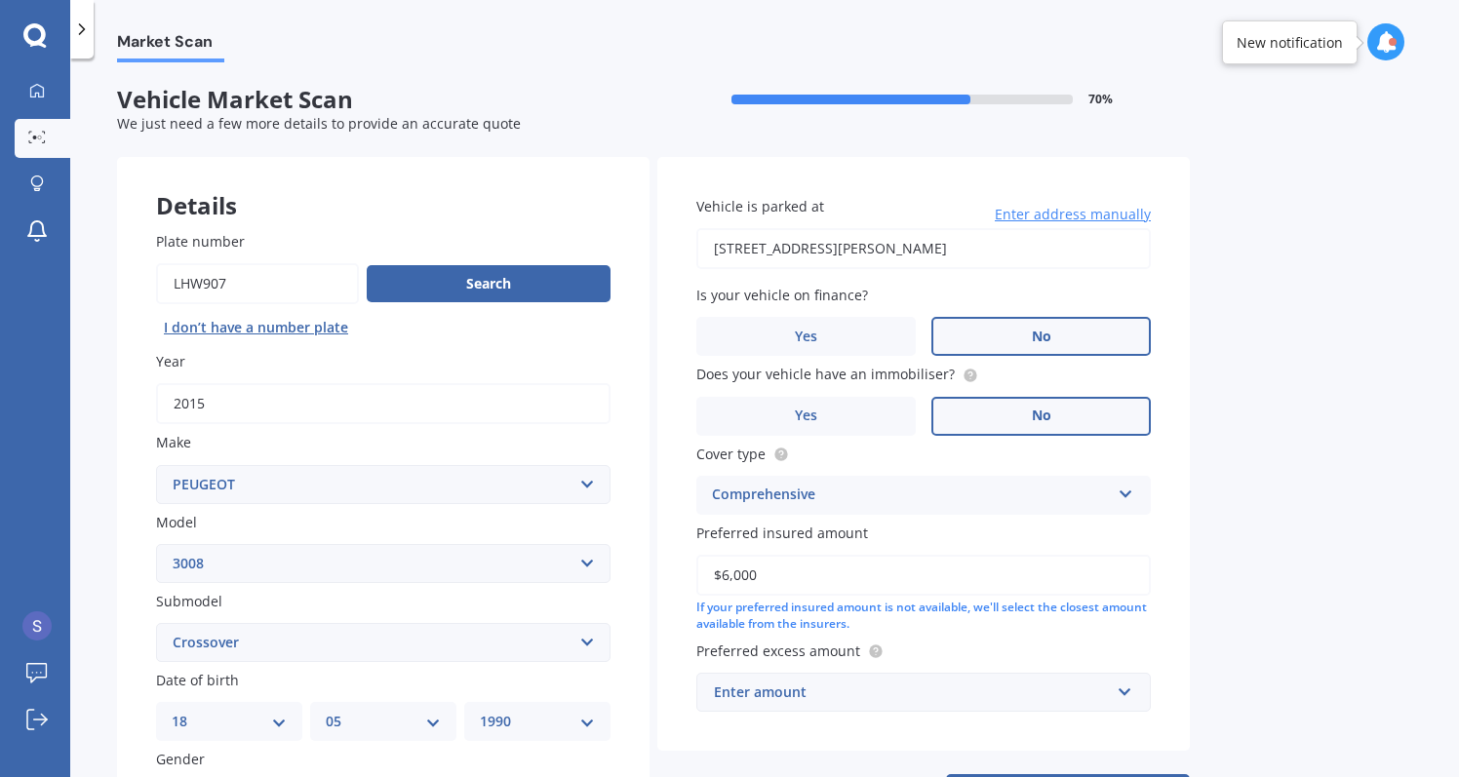
click at [818, 682] on div "Enter amount" at bounding box center [912, 692] width 396 height 21
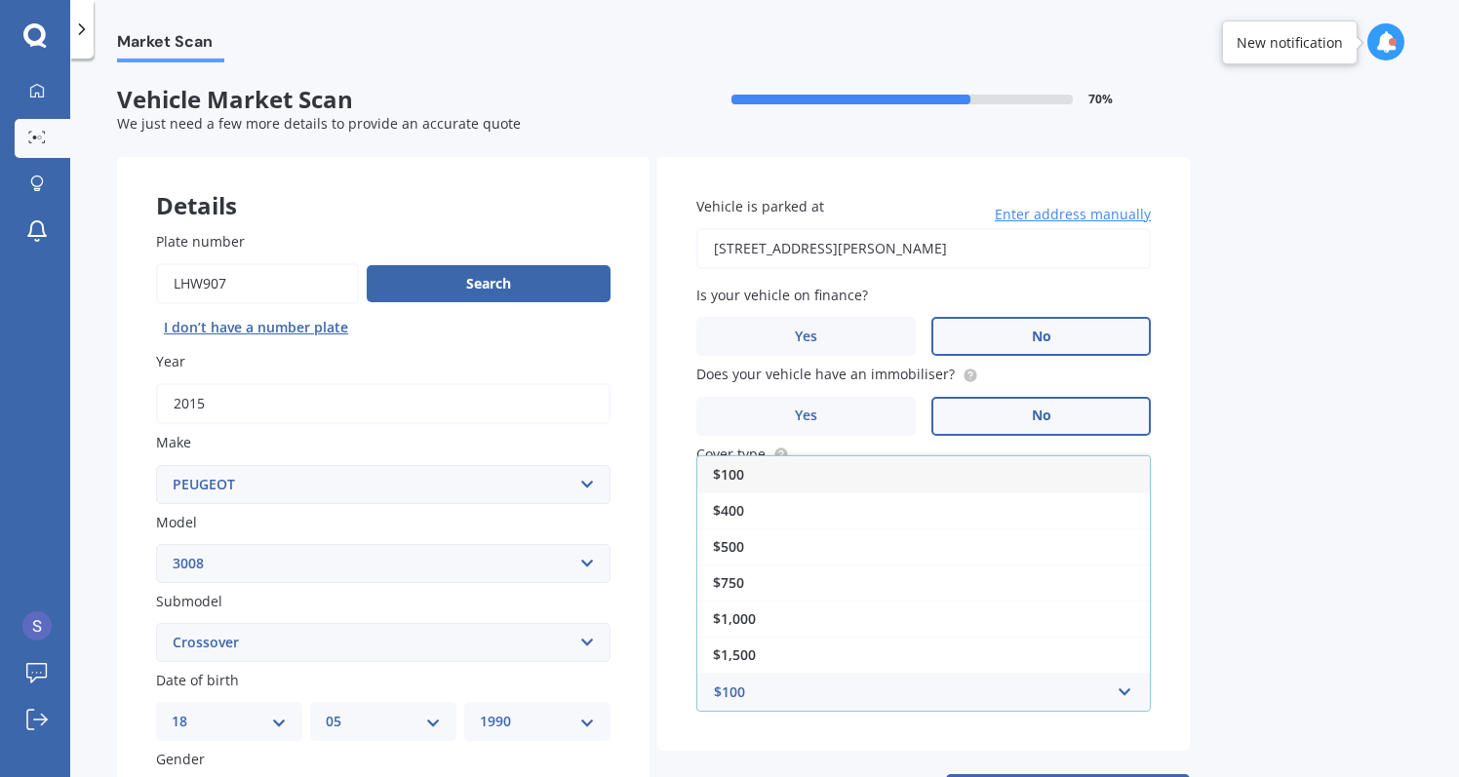
click at [825, 479] on div "$100" at bounding box center [923, 474] width 453 height 36
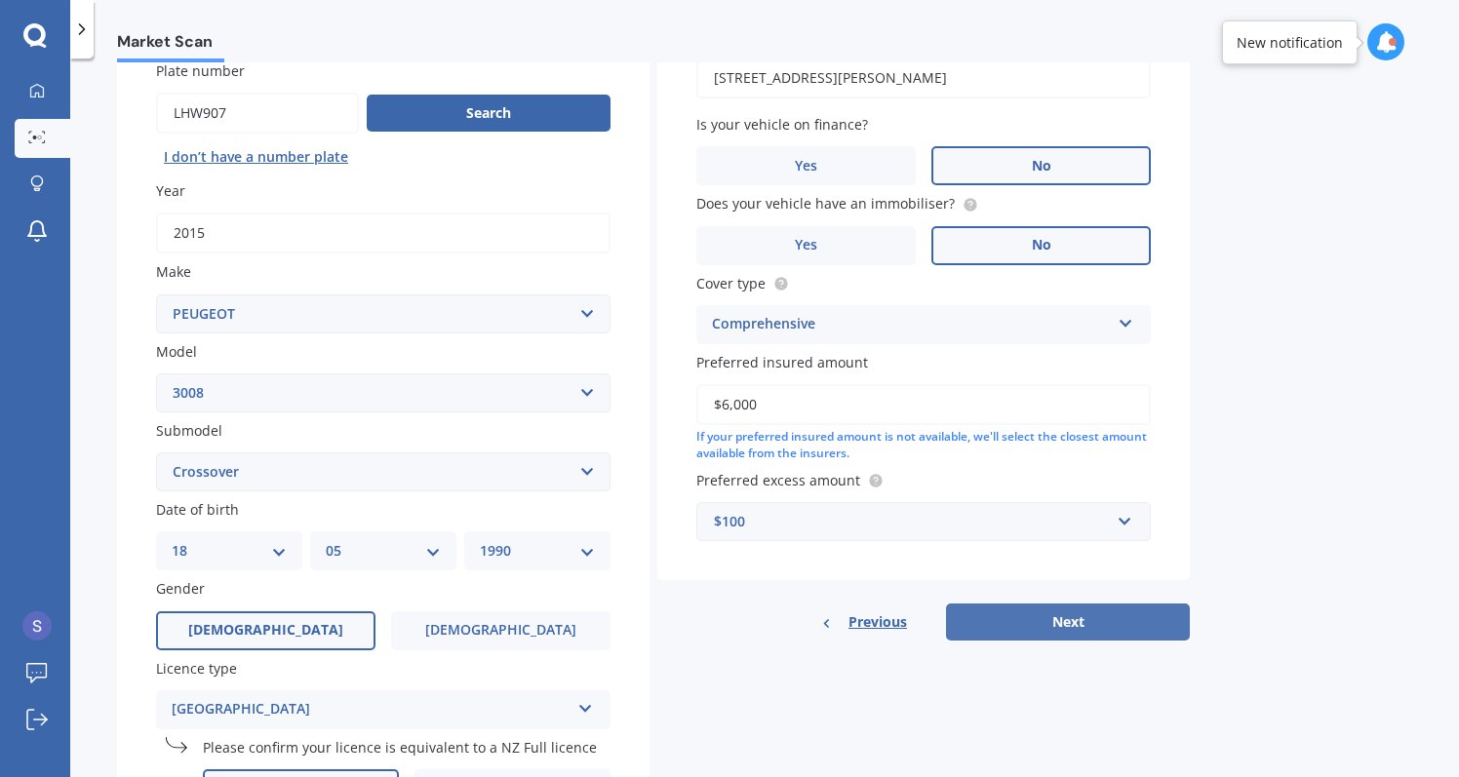
click at [1061, 617] on button "Next" at bounding box center [1068, 622] width 244 height 37
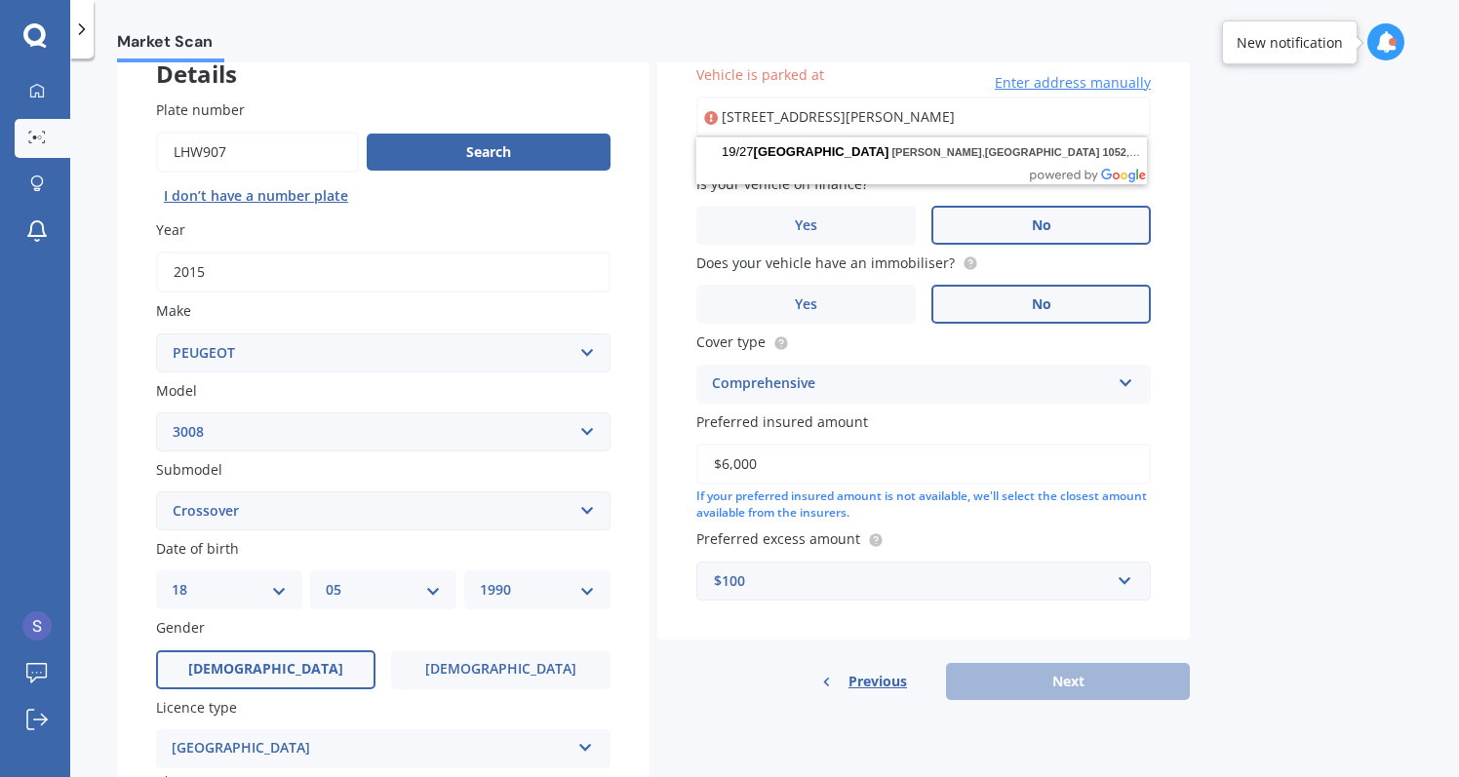
click at [1036, 108] on input "[STREET_ADDRESS][PERSON_NAME]" at bounding box center [923, 117] width 455 height 41
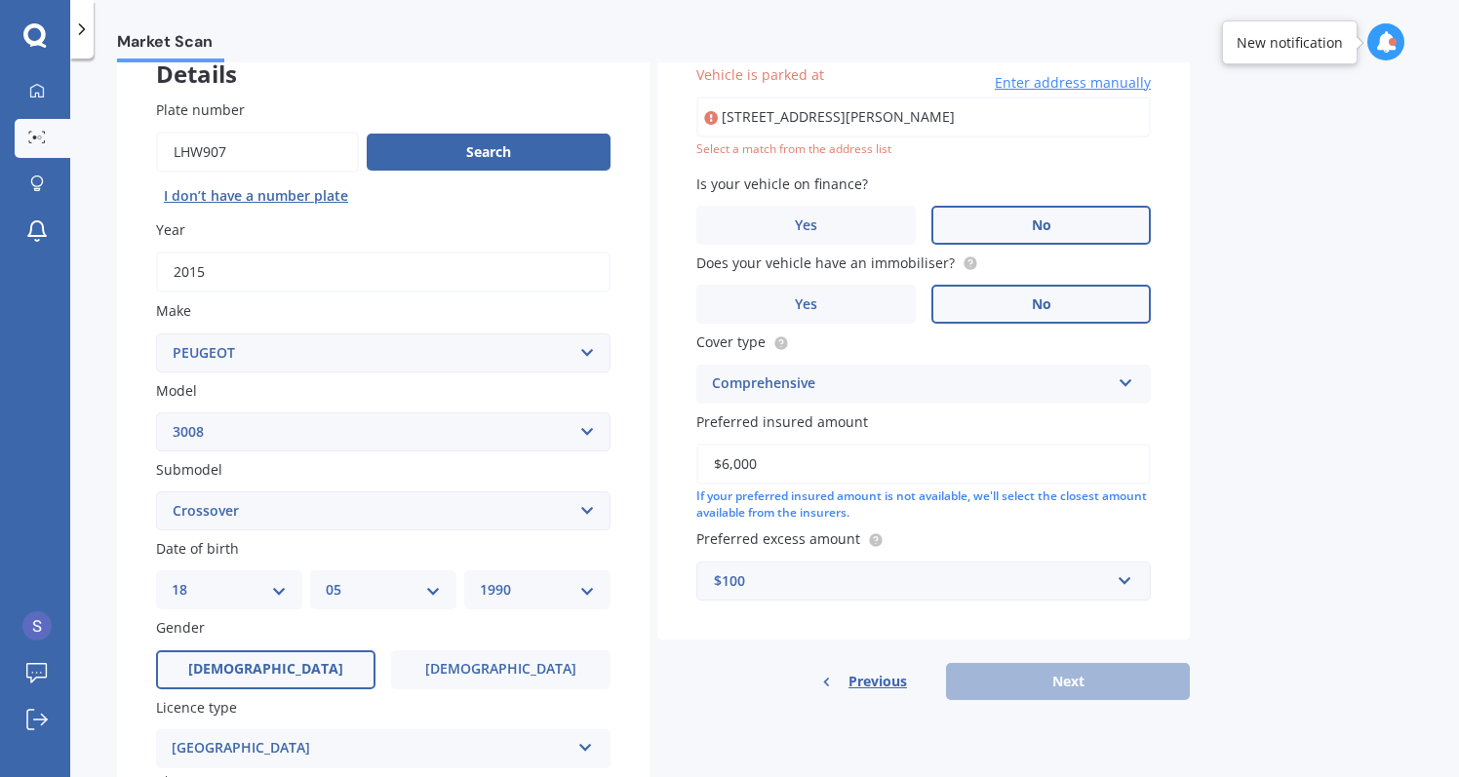
type input "[STREET_ADDRESS][PERSON_NAME]"
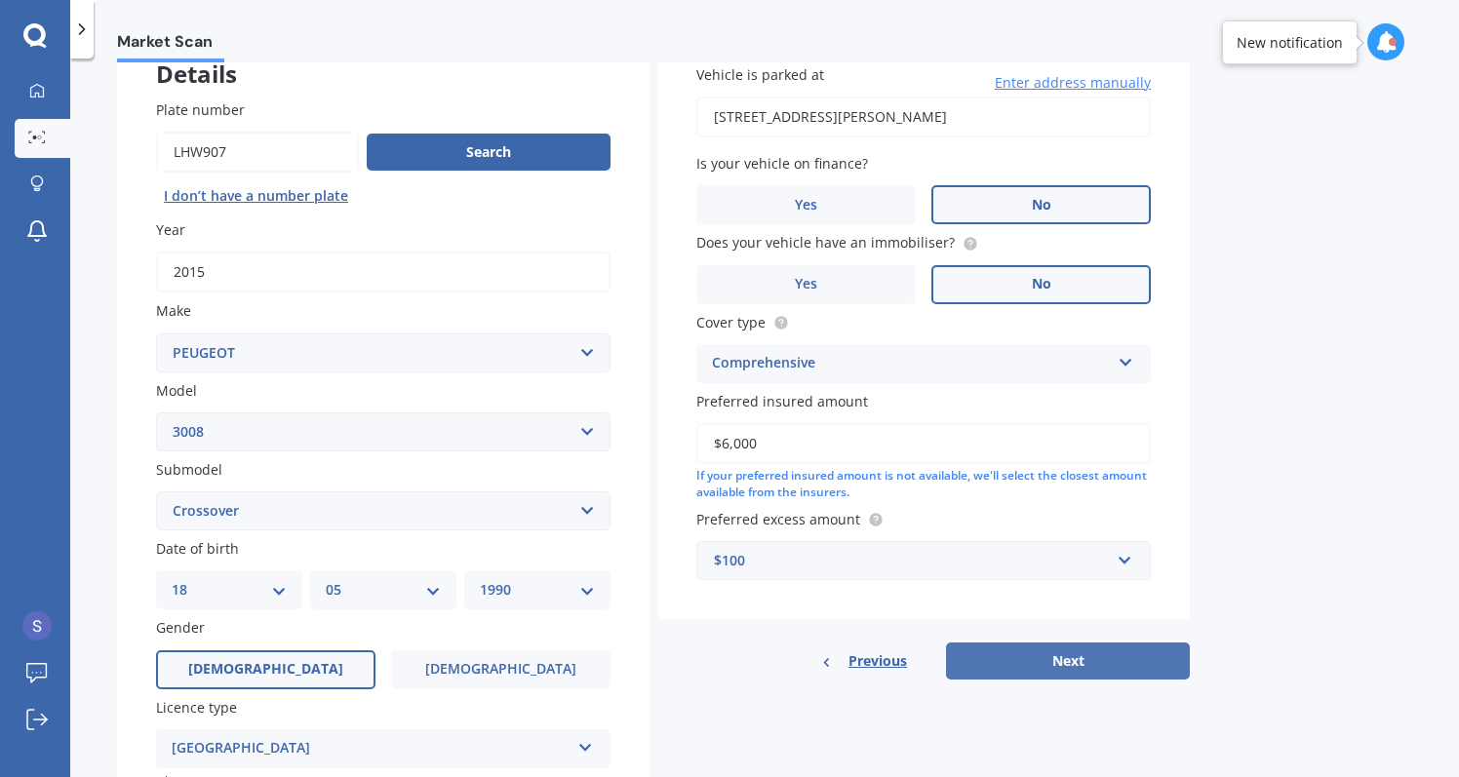
click at [1036, 670] on button "Next" at bounding box center [1068, 661] width 244 height 37
select select "18"
select select "05"
select select "1990"
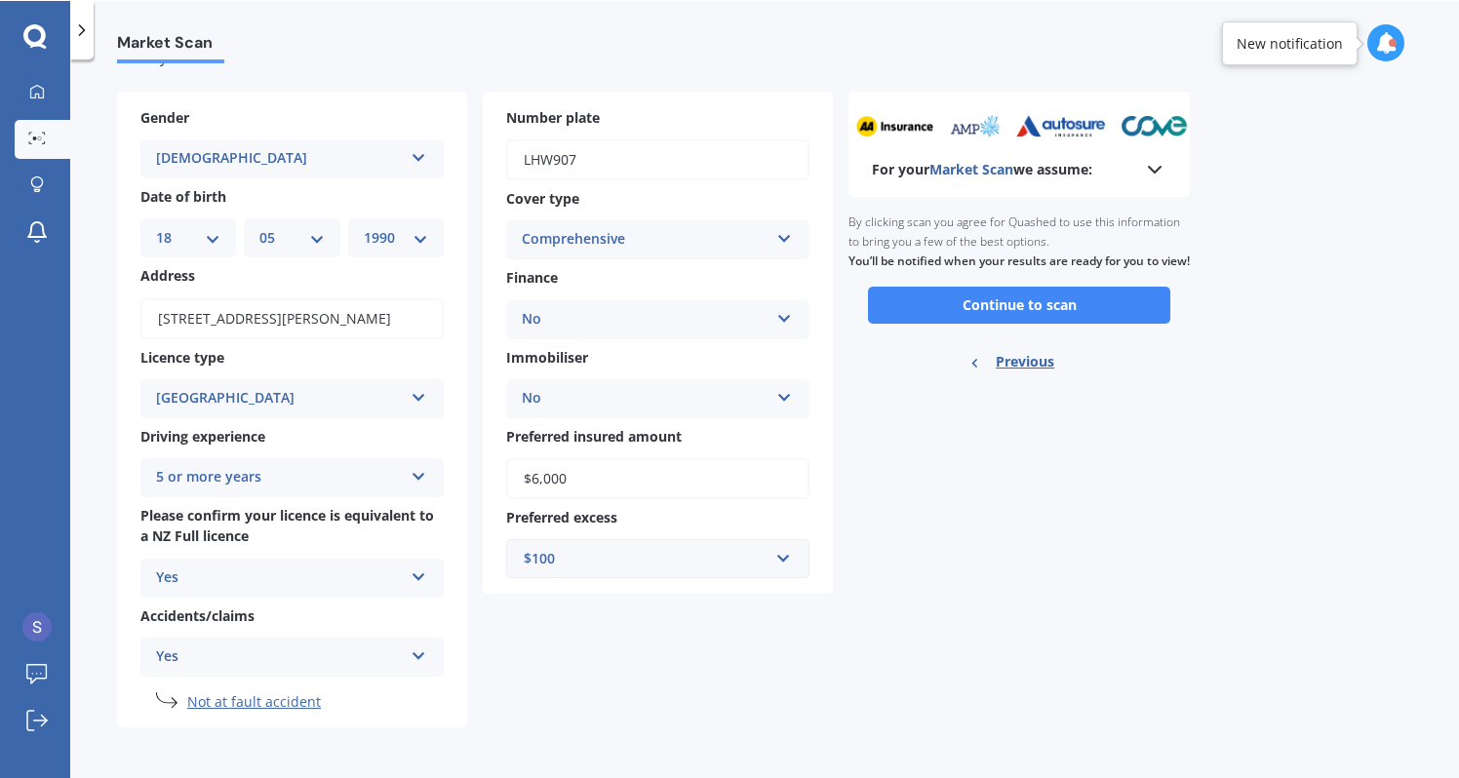
scroll to position [0, 0]
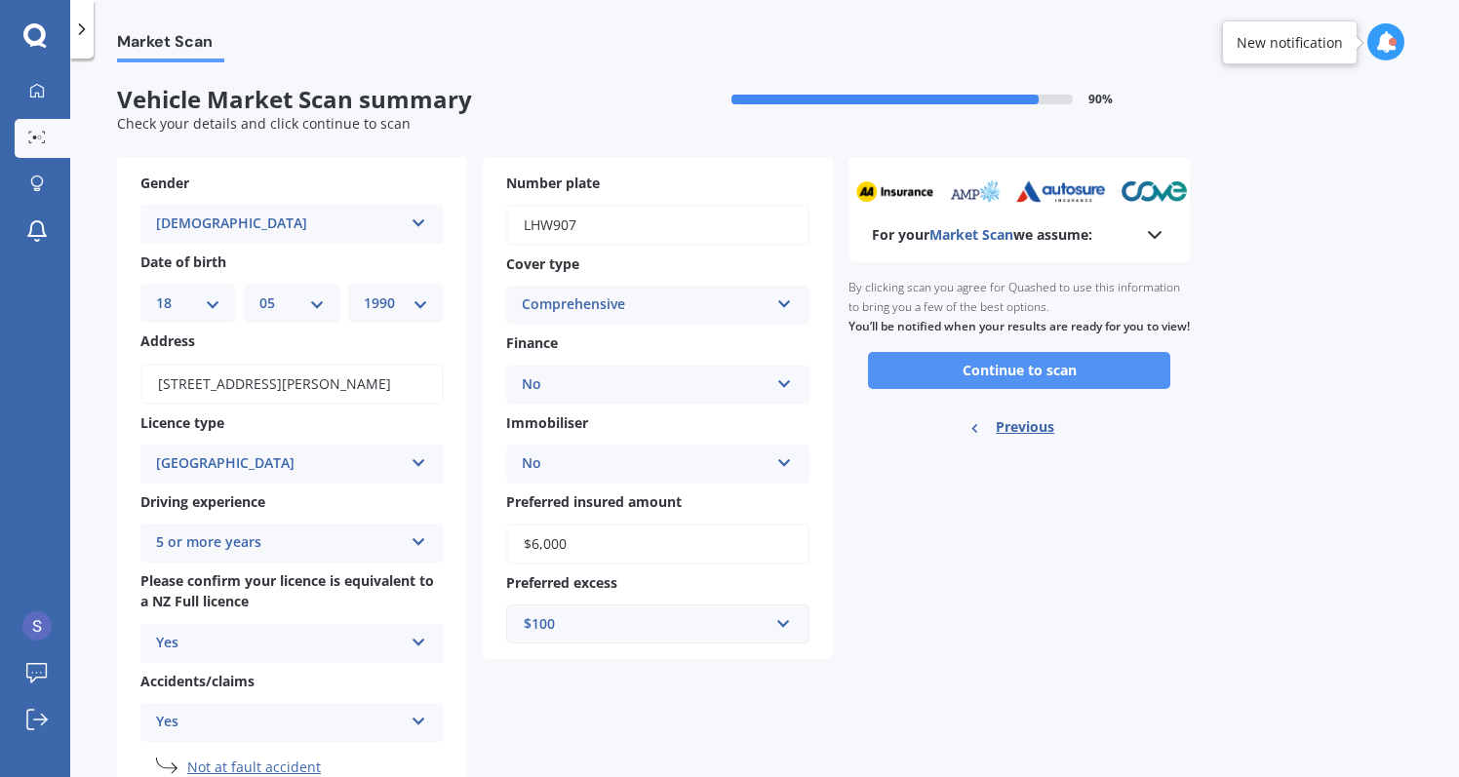
click at [981, 389] on button "Continue to scan" at bounding box center [1019, 370] width 302 height 37
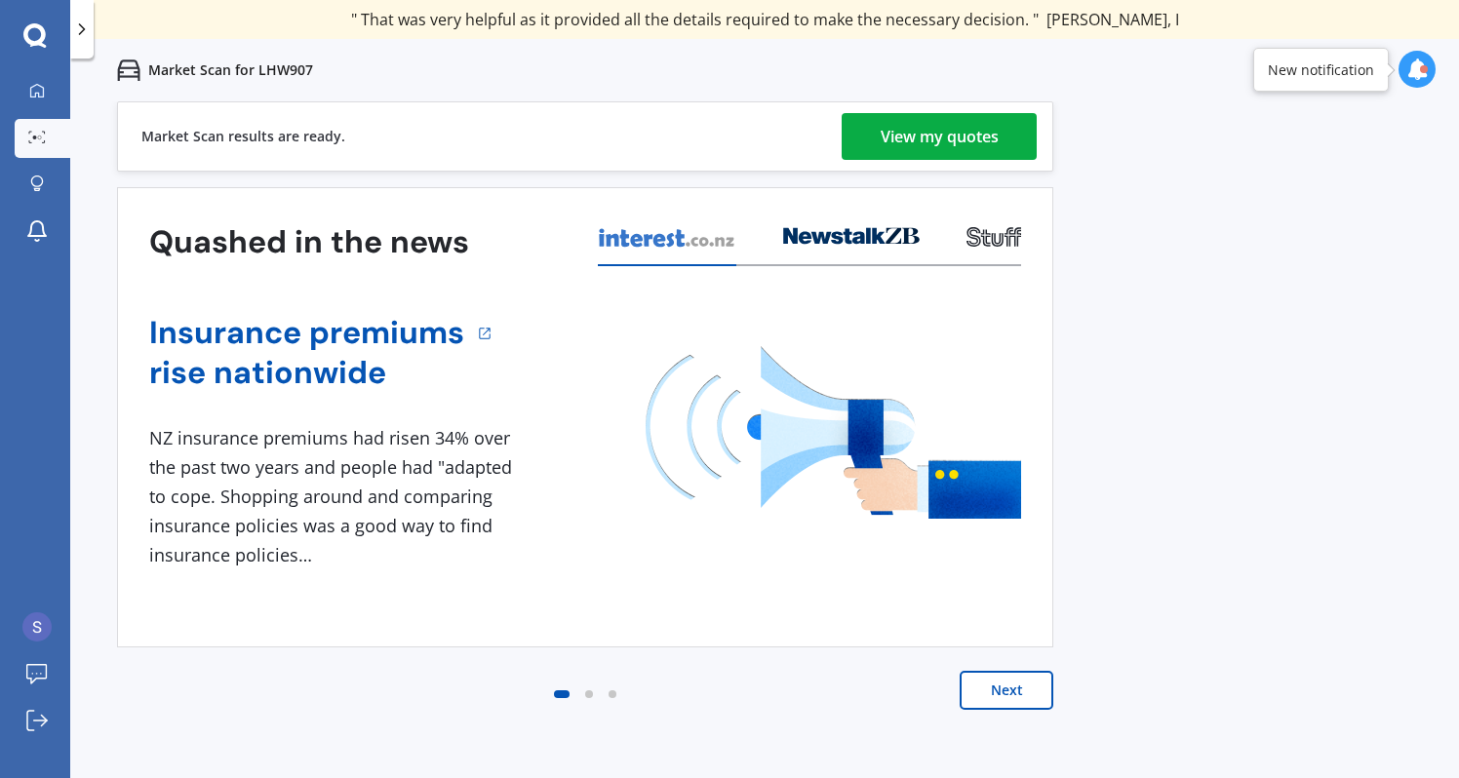
click at [932, 159] on div "View my quotes" at bounding box center [940, 136] width 118 height 47
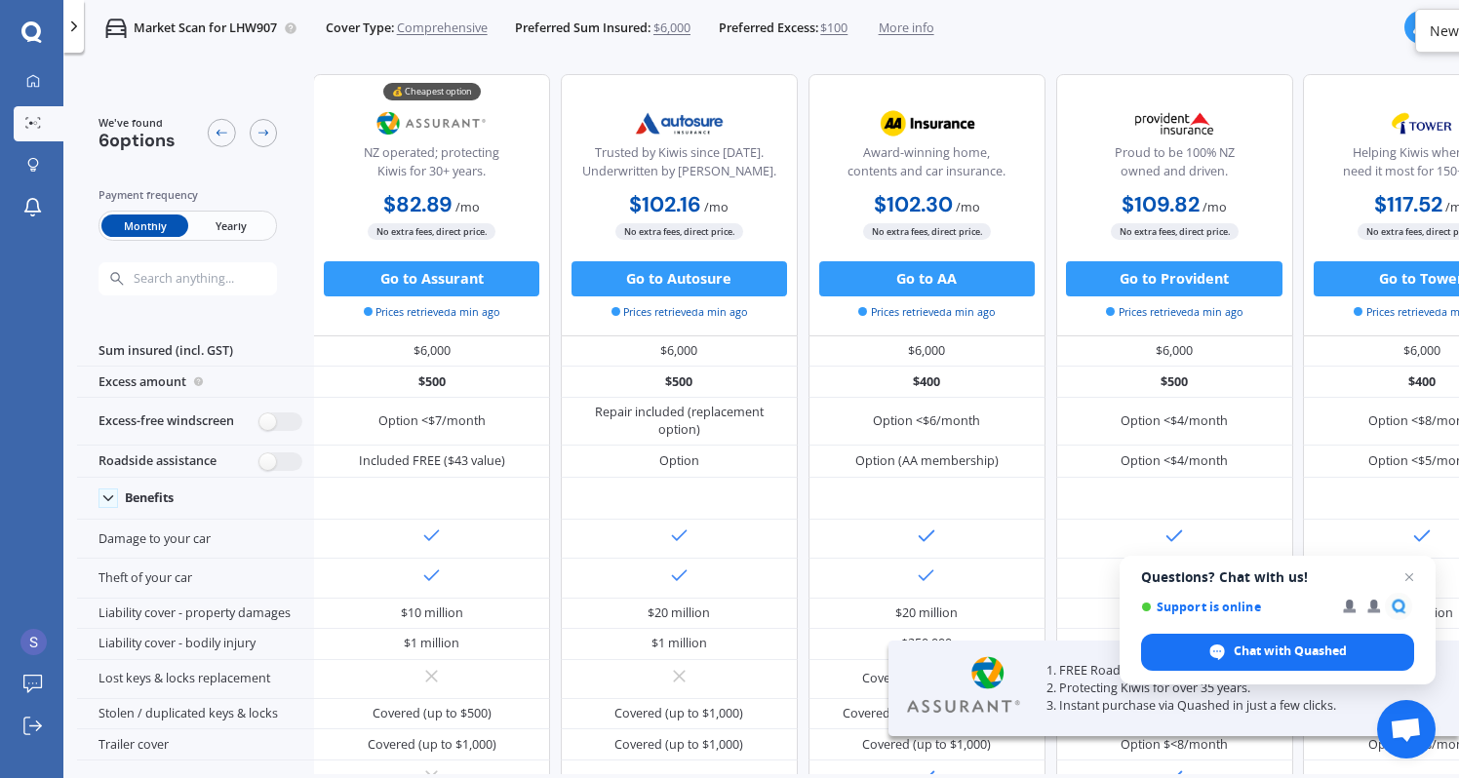
scroll to position [0, 2]
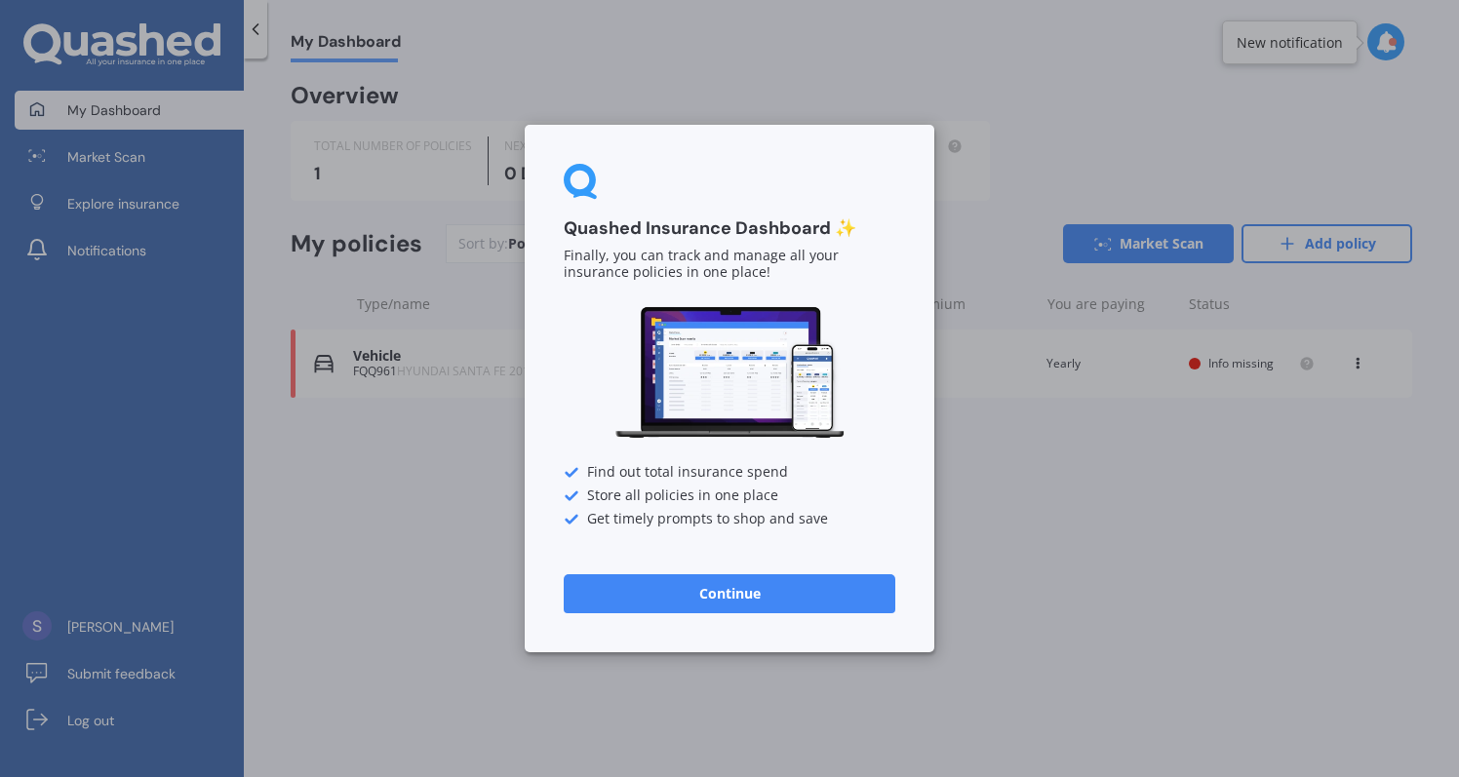
click at [798, 590] on button "Continue" at bounding box center [730, 594] width 332 height 39
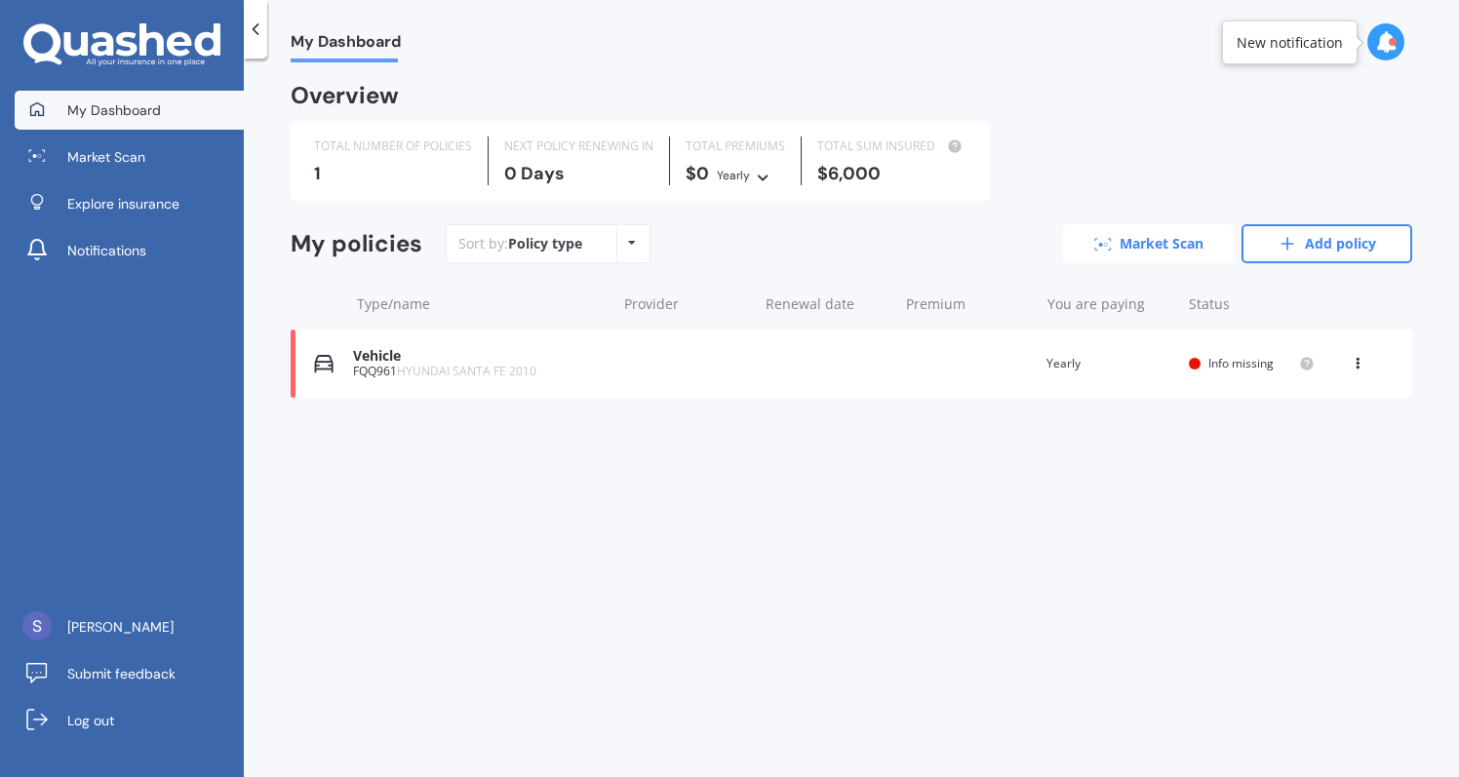
click at [1191, 231] on link "Market Scan" at bounding box center [1148, 243] width 171 height 39
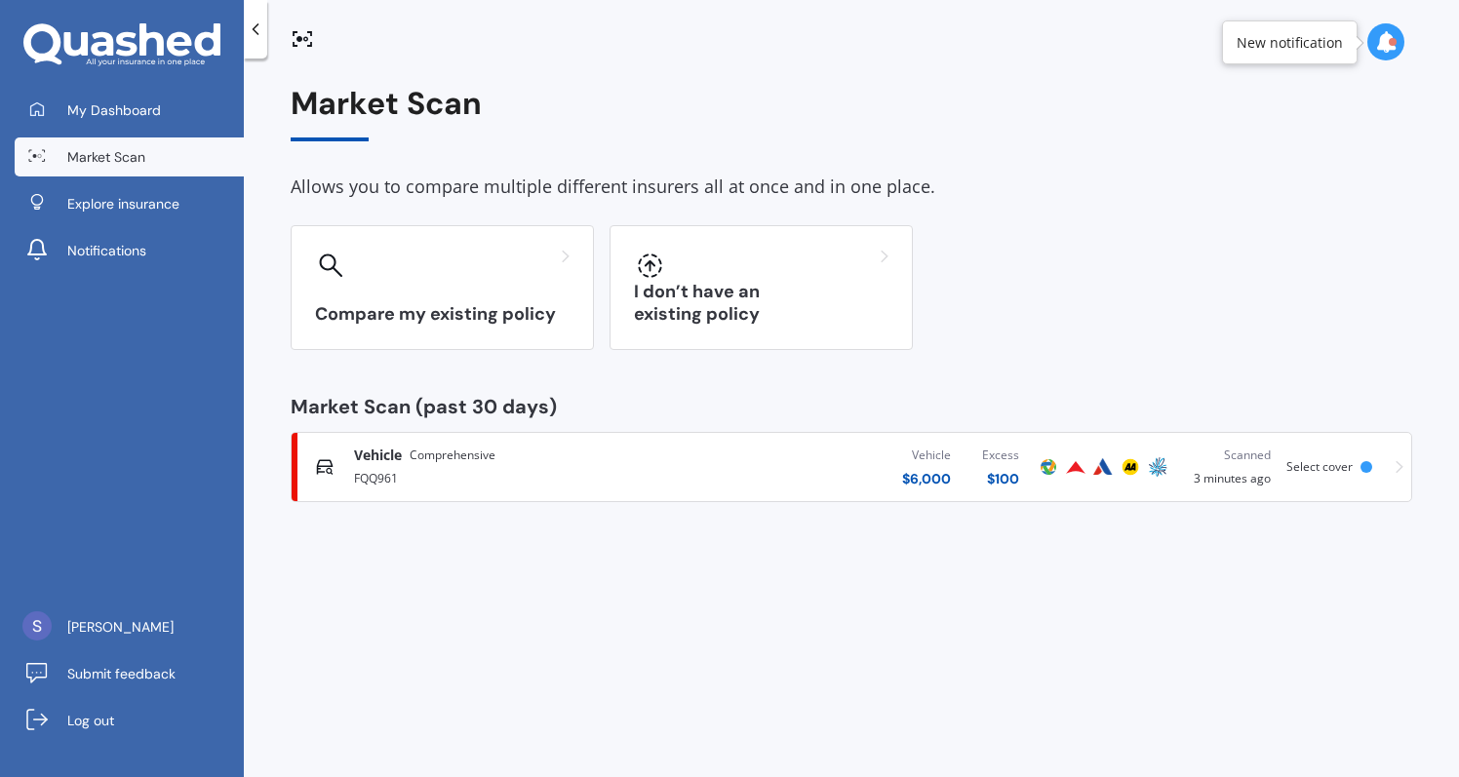
click at [512, 443] on div "Vehicle Comprehensive FQQ961 Vehicle $ 6,000 Excess $ 100 Scanned 3 minutes ago…" at bounding box center [851, 467] width 1104 height 59
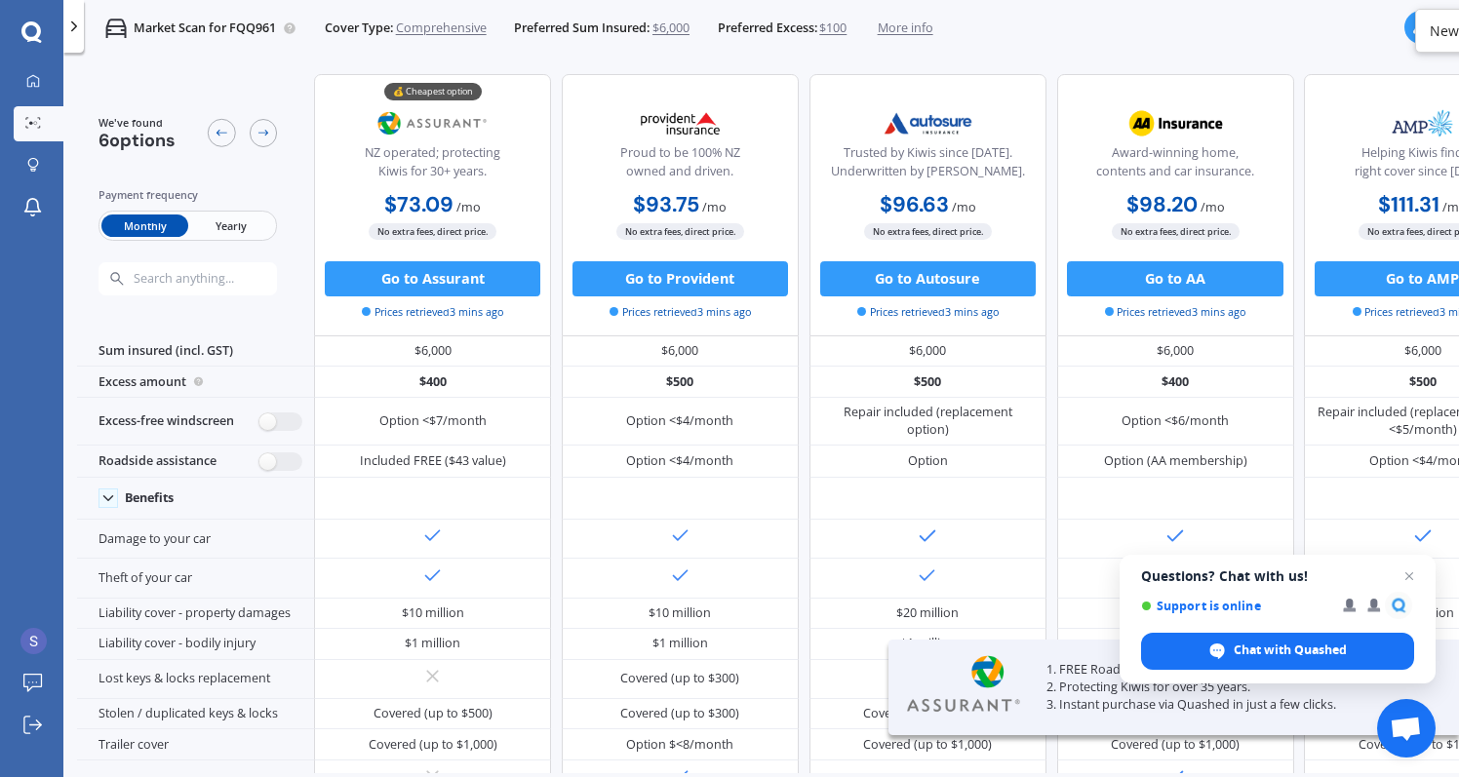
click at [75, 32] on icon at bounding box center [74, 27] width 18 height 18
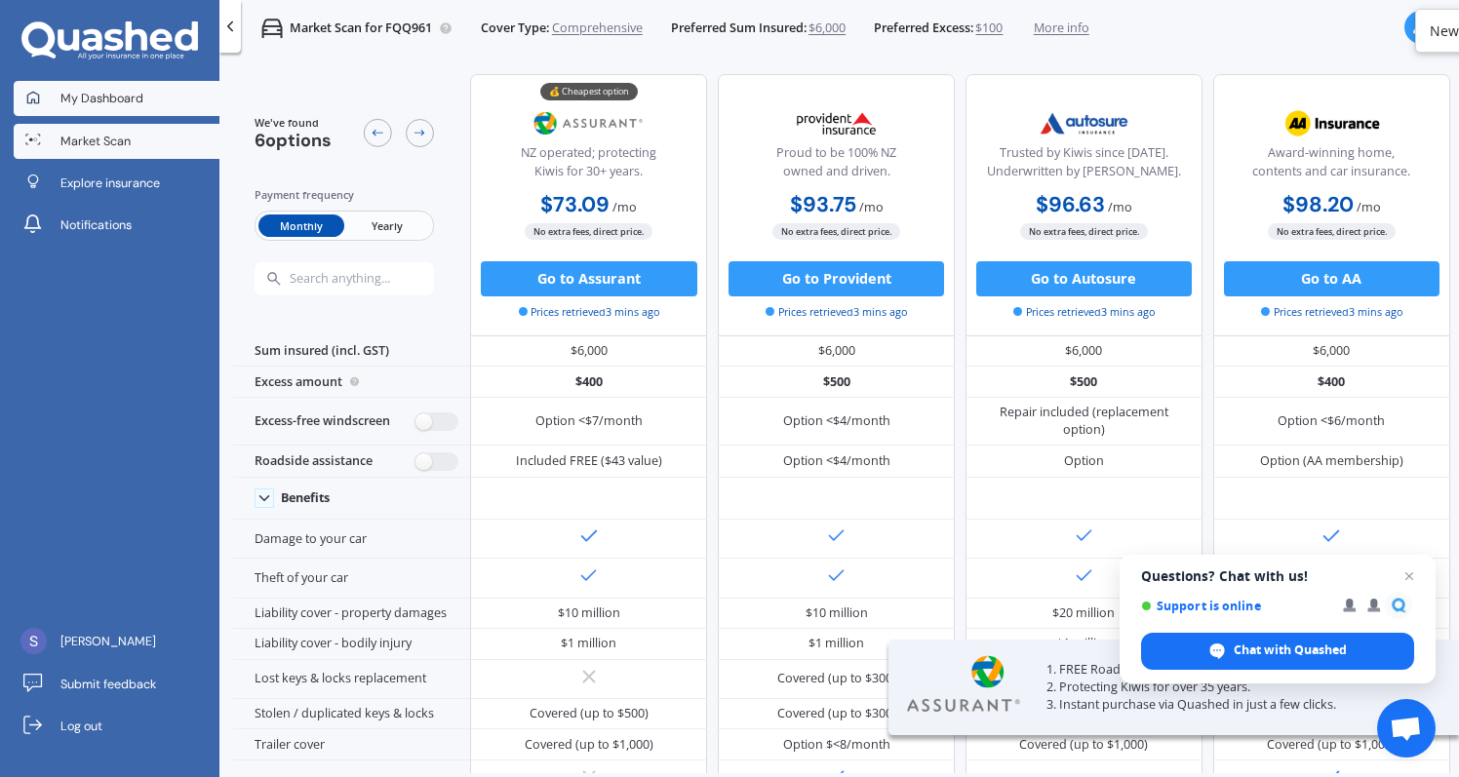
click at [98, 108] on link "My Dashboard" at bounding box center [117, 98] width 207 height 35
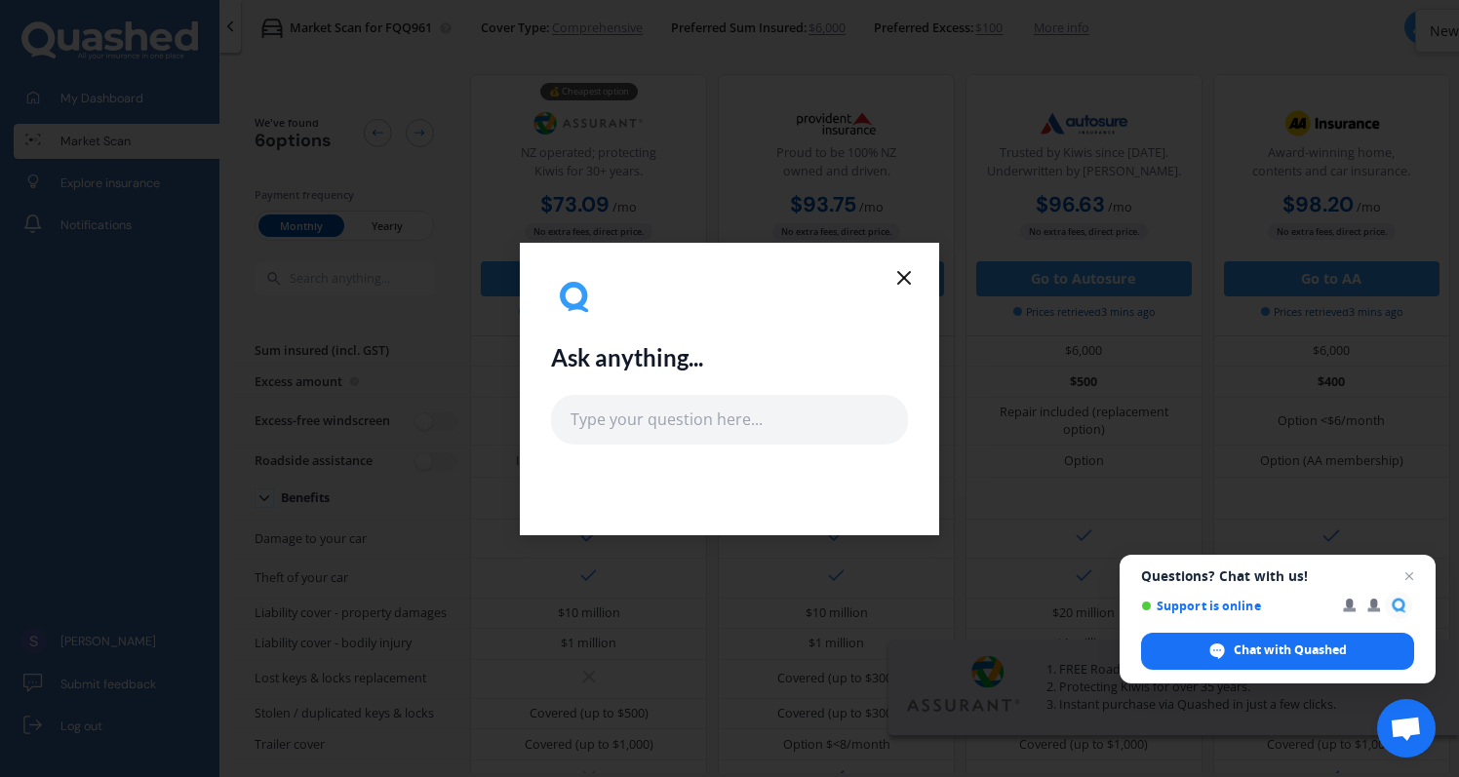
click at [919, 281] on div "Ask anything..." at bounding box center [729, 389] width 419 height 293
click at [904, 285] on icon at bounding box center [904, 277] width 23 height 23
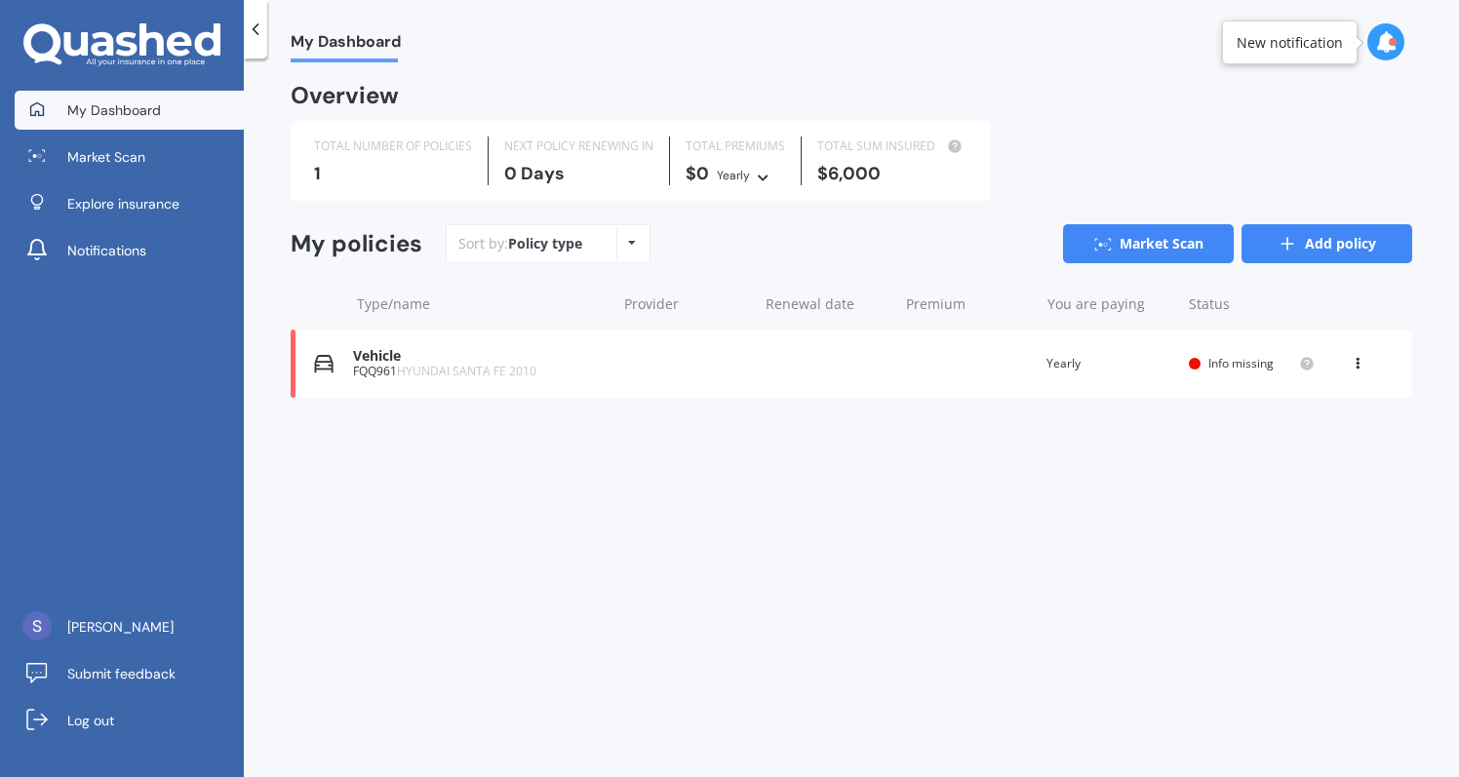
click at [1351, 246] on link "Add policy" at bounding box center [1327, 243] width 171 height 39
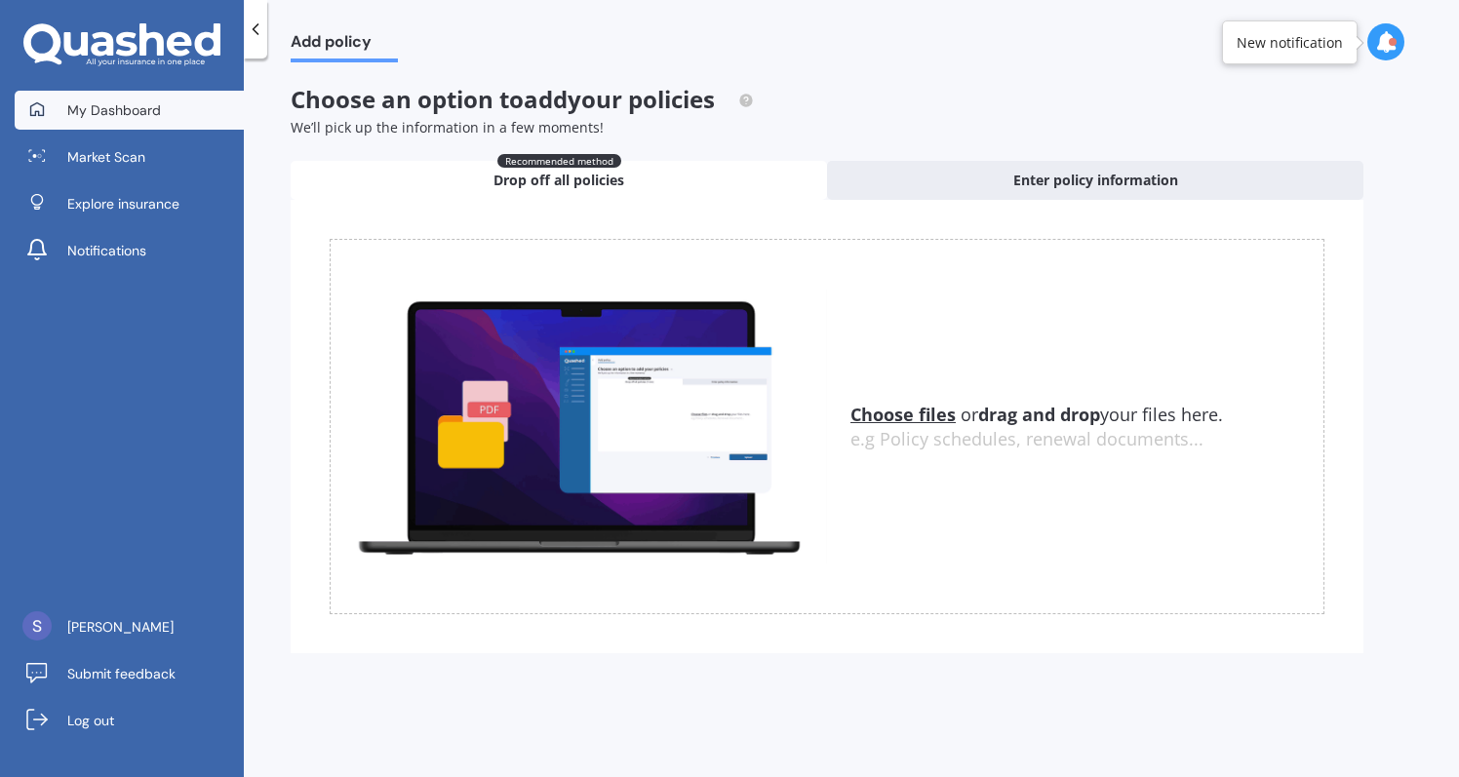
click at [205, 116] on link "My Dashboard" at bounding box center [129, 110] width 229 height 39
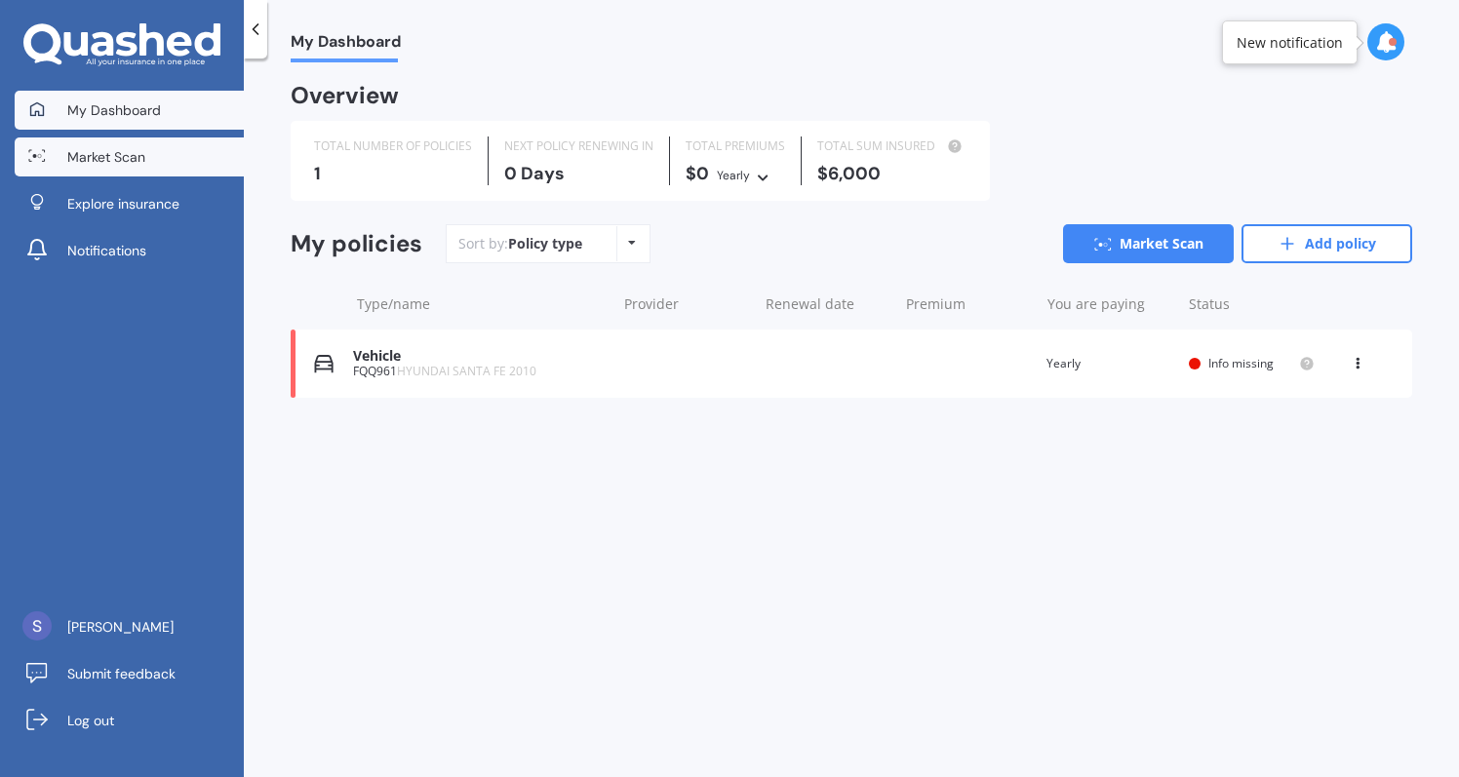
click at [170, 147] on link "Market Scan" at bounding box center [129, 157] width 229 height 39
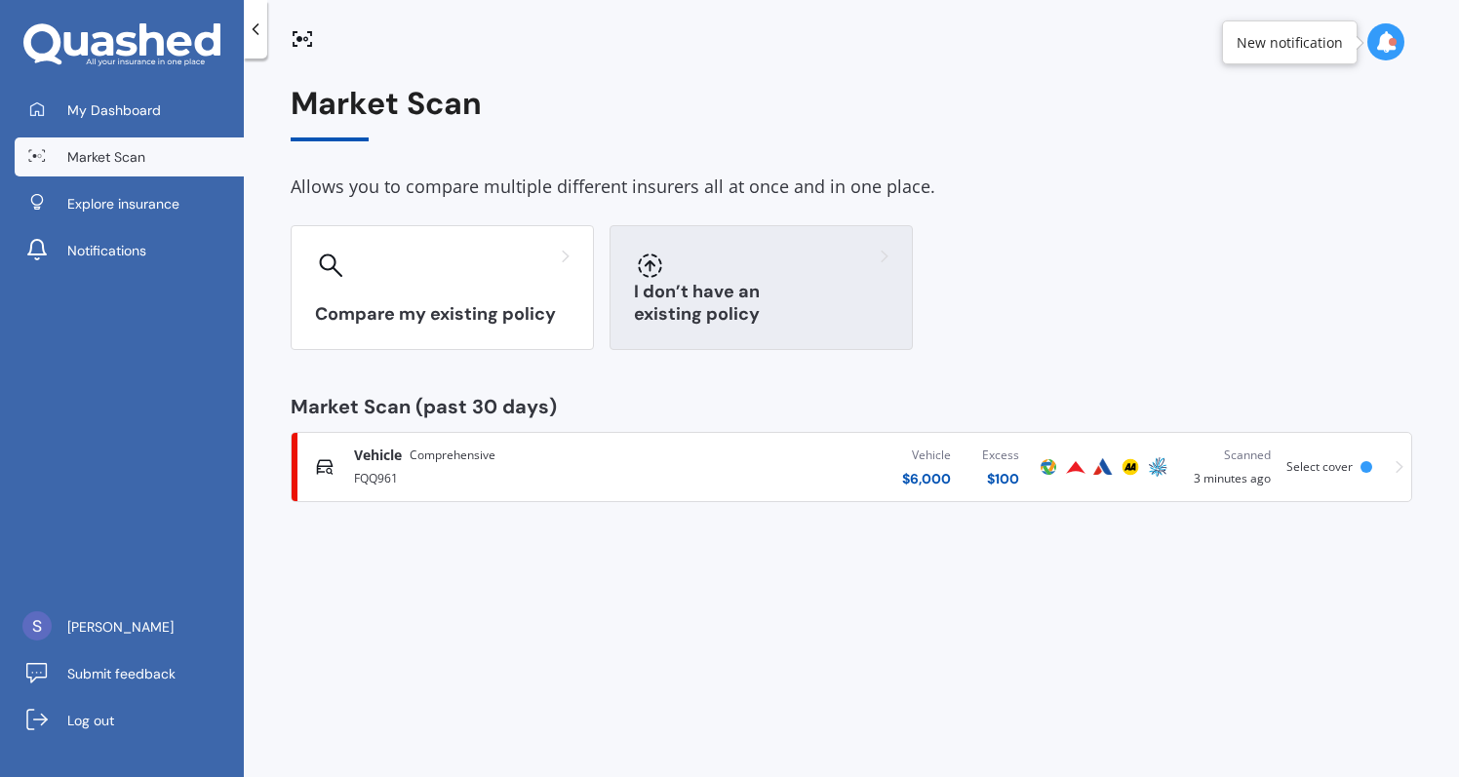
click at [635, 292] on div "I don’t have an existing policy" at bounding box center [761, 287] width 303 height 125
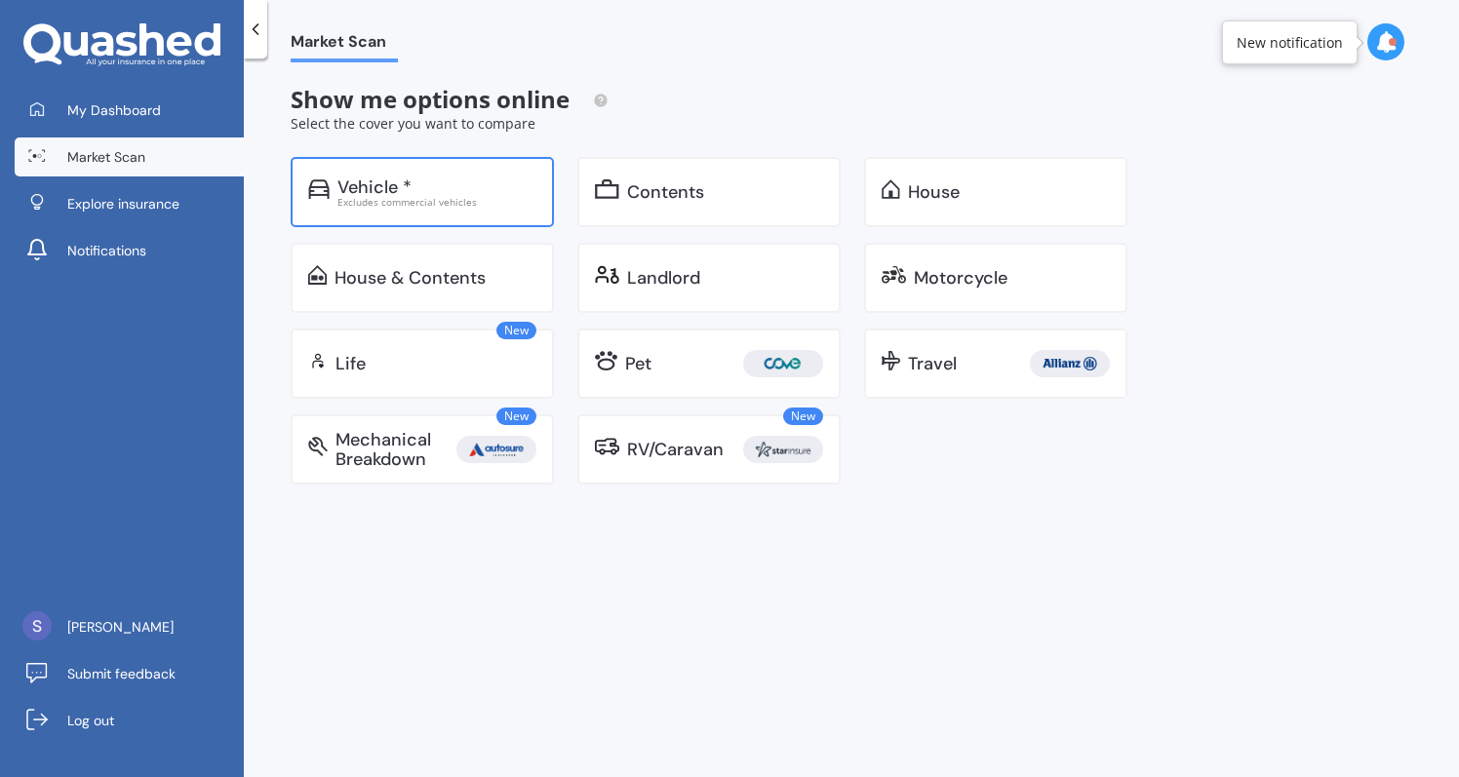
click at [453, 175] on div "Vehicle * Excludes commercial vehicles" at bounding box center [422, 192] width 263 height 70
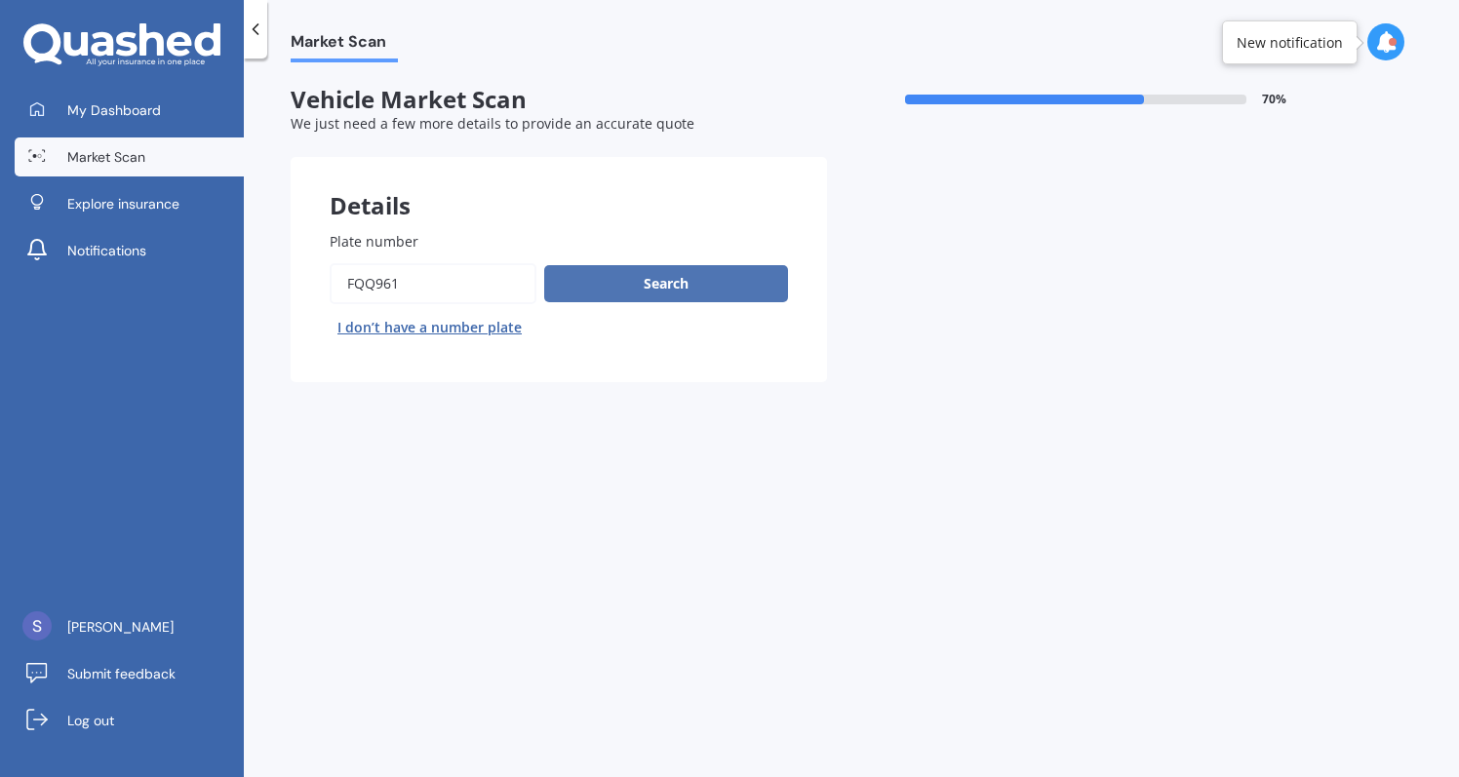
click at [576, 286] on button "Search" at bounding box center [666, 283] width 244 height 37
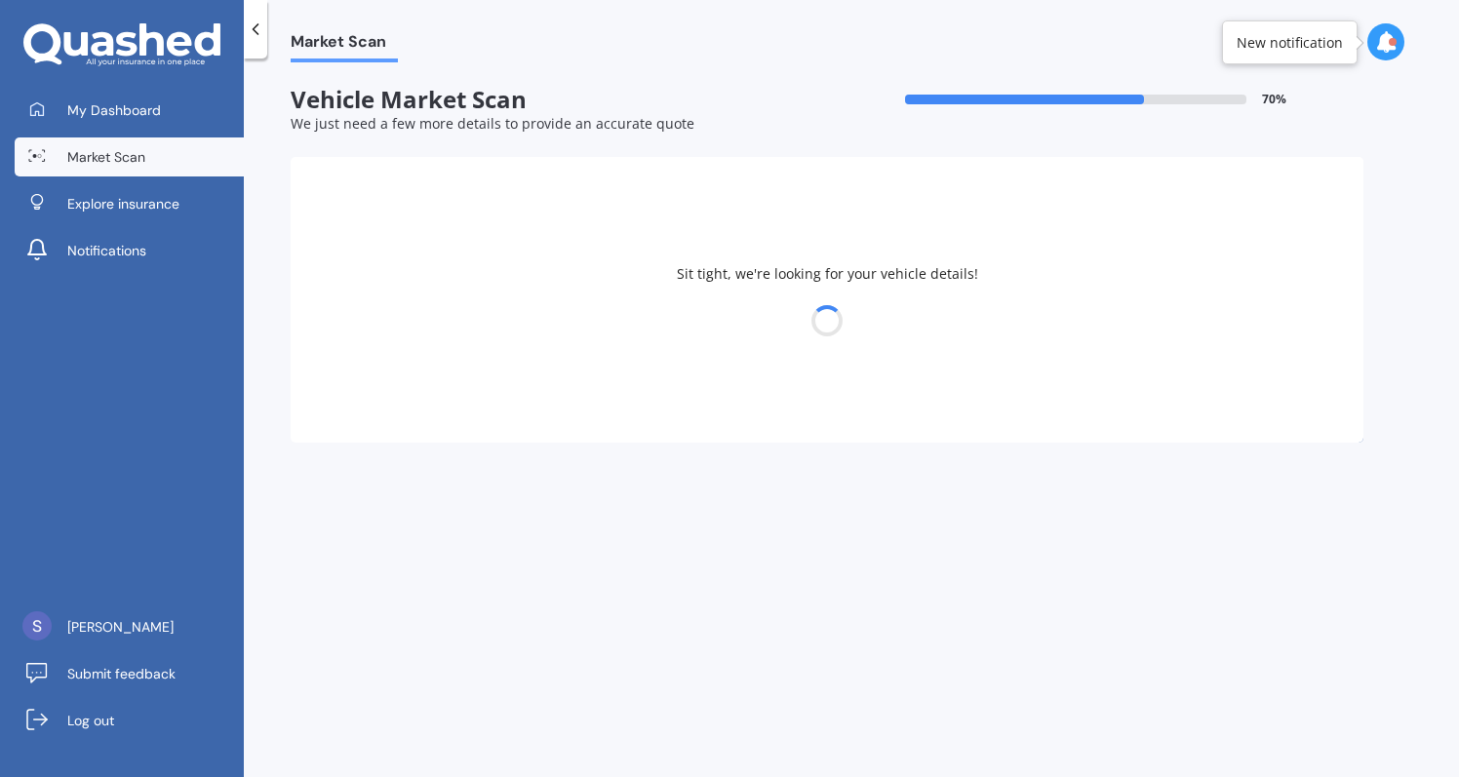
select select "HYUNDAI"
select select "[GEOGRAPHIC_DATA]"
select select "23"
select select "01"
select select "1995"
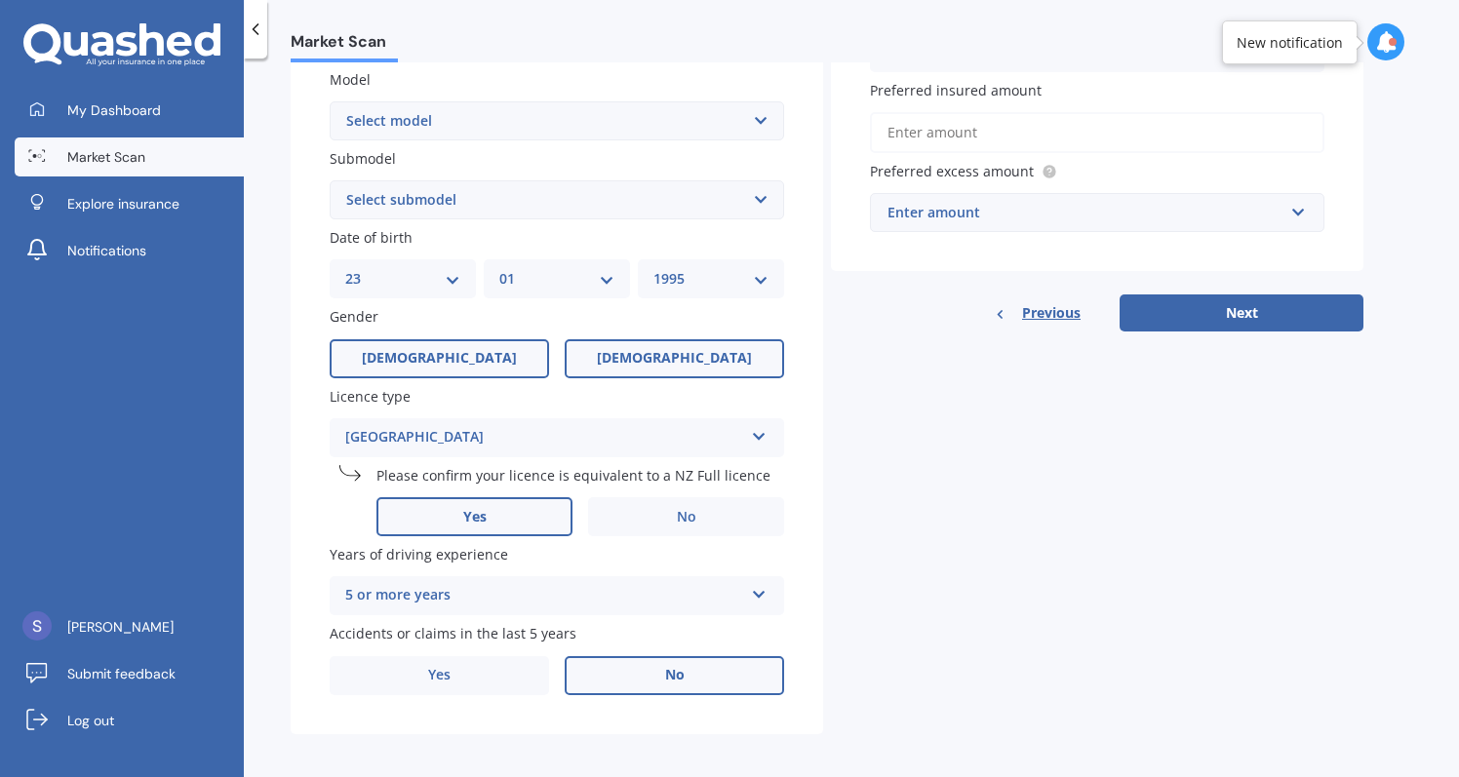
click at [482, 366] on label "[DEMOGRAPHIC_DATA]" at bounding box center [439, 358] width 219 height 39
click at [0, 0] on input "[DEMOGRAPHIC_DATA]" at bounding box center [0, 0] width 0 height 0
select select "18"
select select "05"
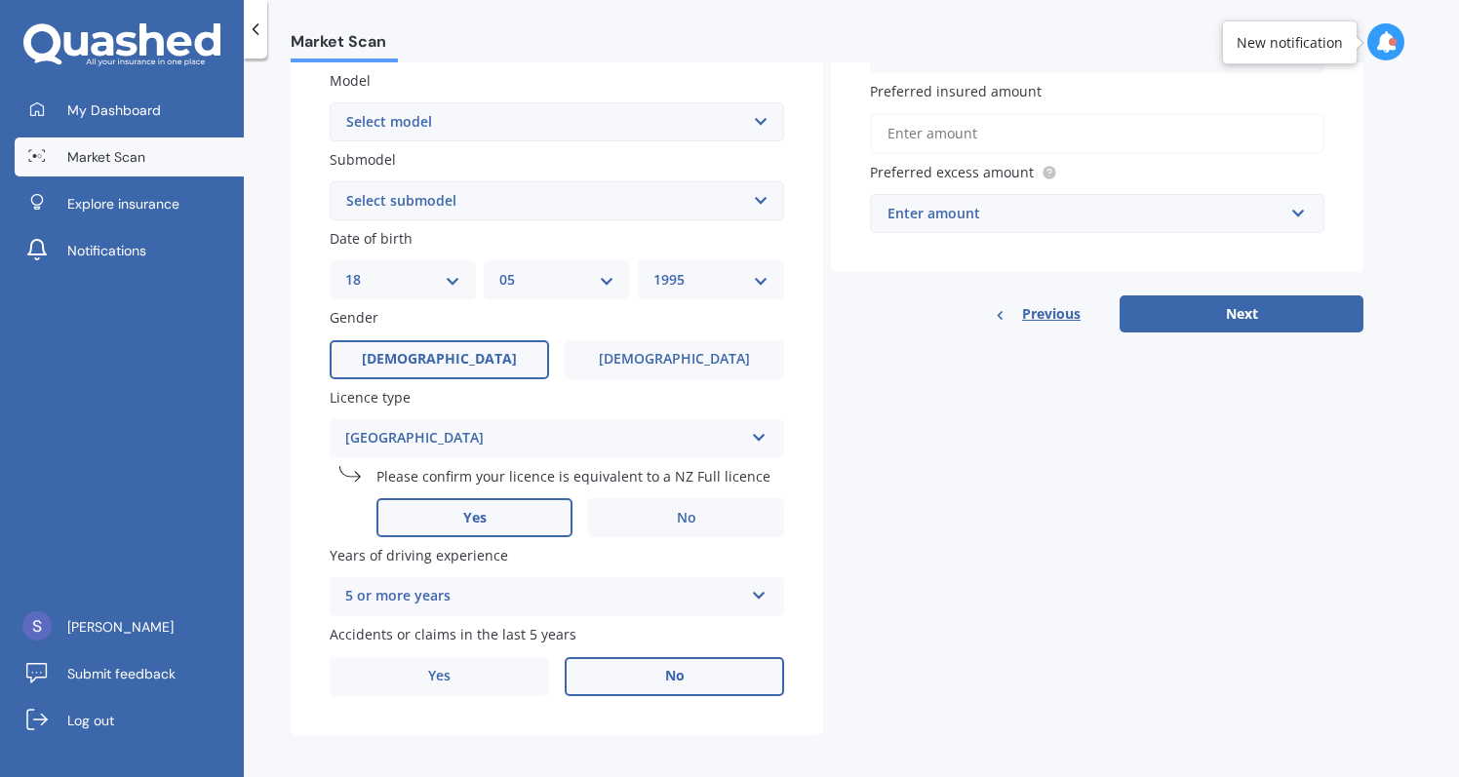
click at [731, 260] on div "YYYY 2025 2024 2023 2022 2021 2020 2019 2018 2017 2016 2015 2014 2013 2012 2011…" at bounding box center [711, 279] width 146 height 39
select select "1990"
click at [501, 673] on label "Yes" at bounding box center [439, 676] width 219 height 39
click at [0, 0] on input "Yes" at bounding box center [0, 0] width 0 height 0
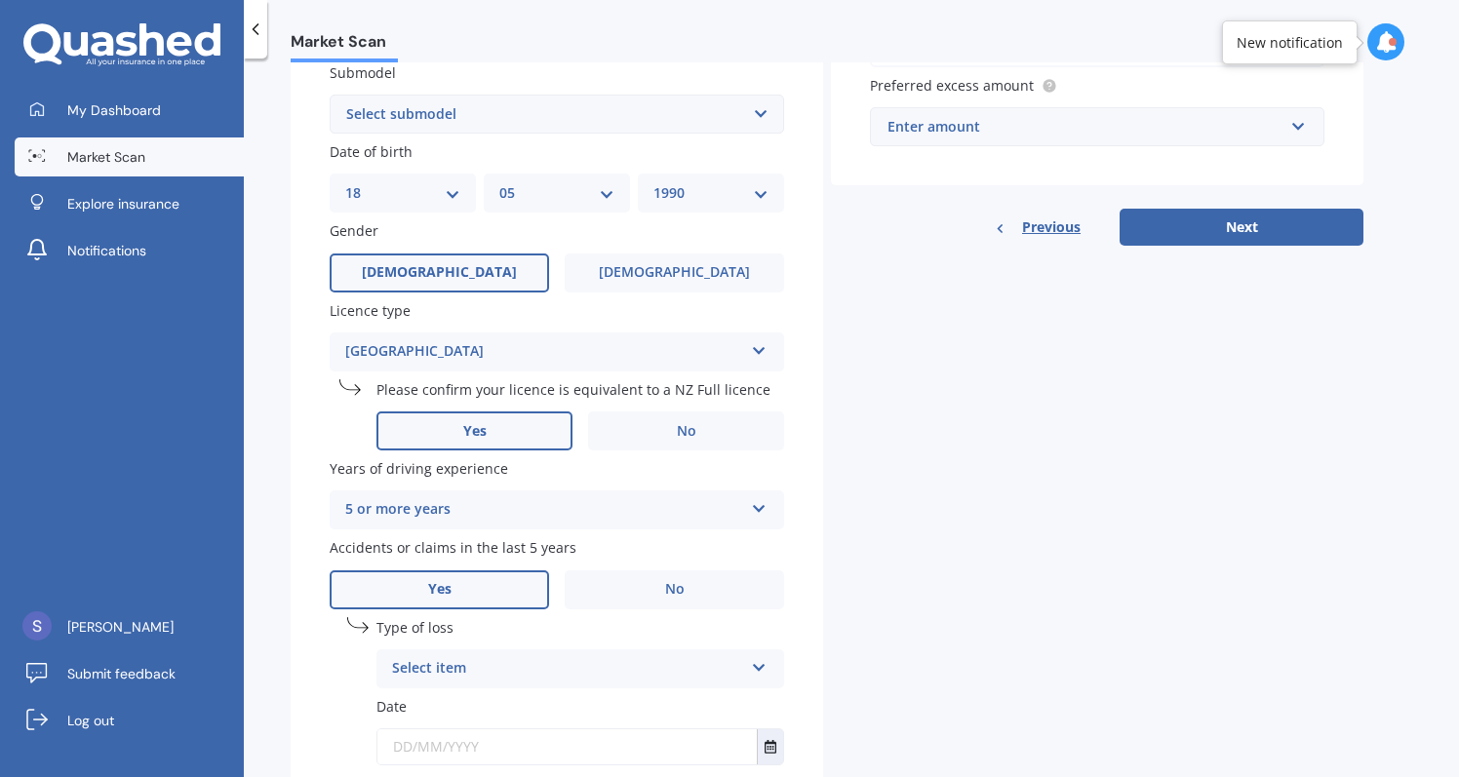
scroll to position [579, 0]
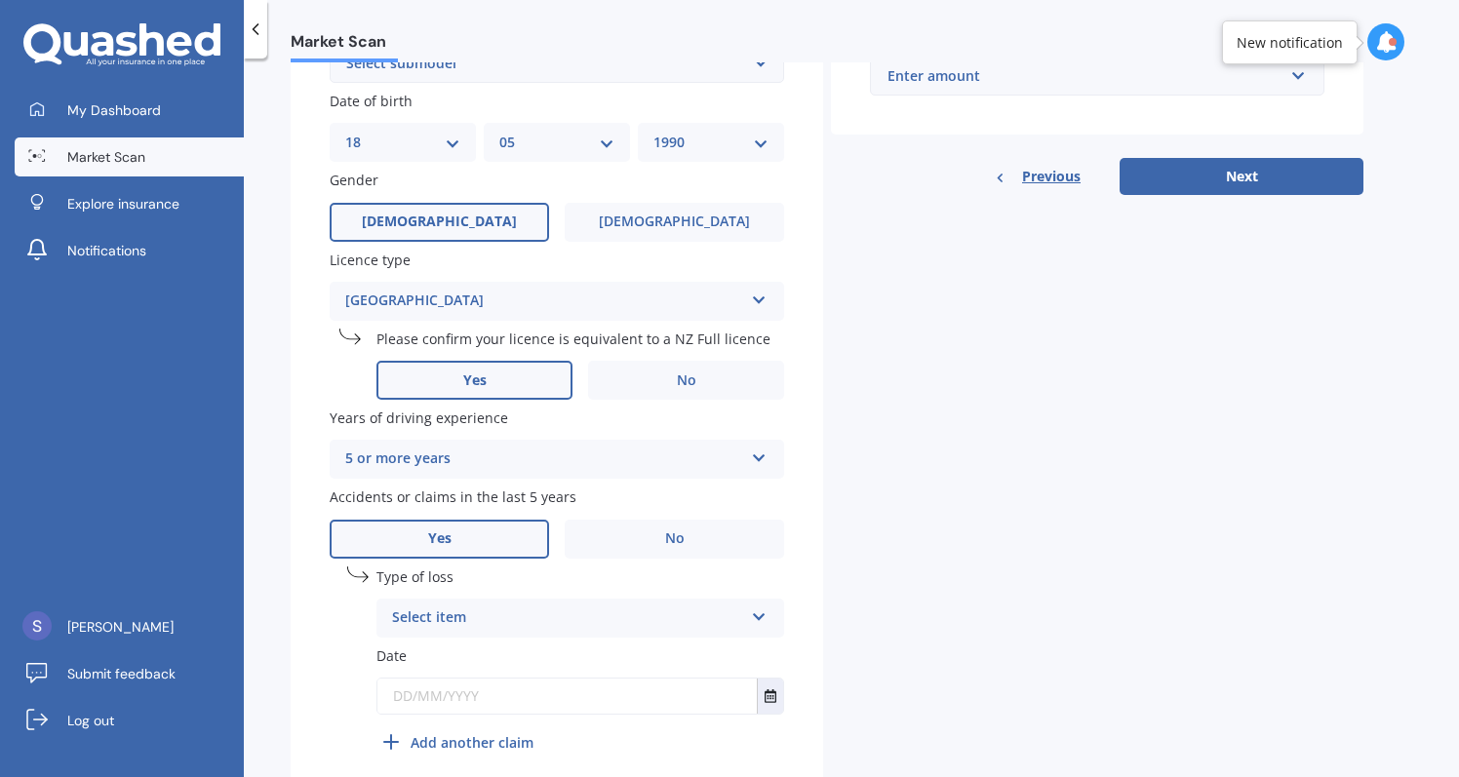
click at [511, 607] on div "Select item" at bounding box center [567, 618] width 351 height 23
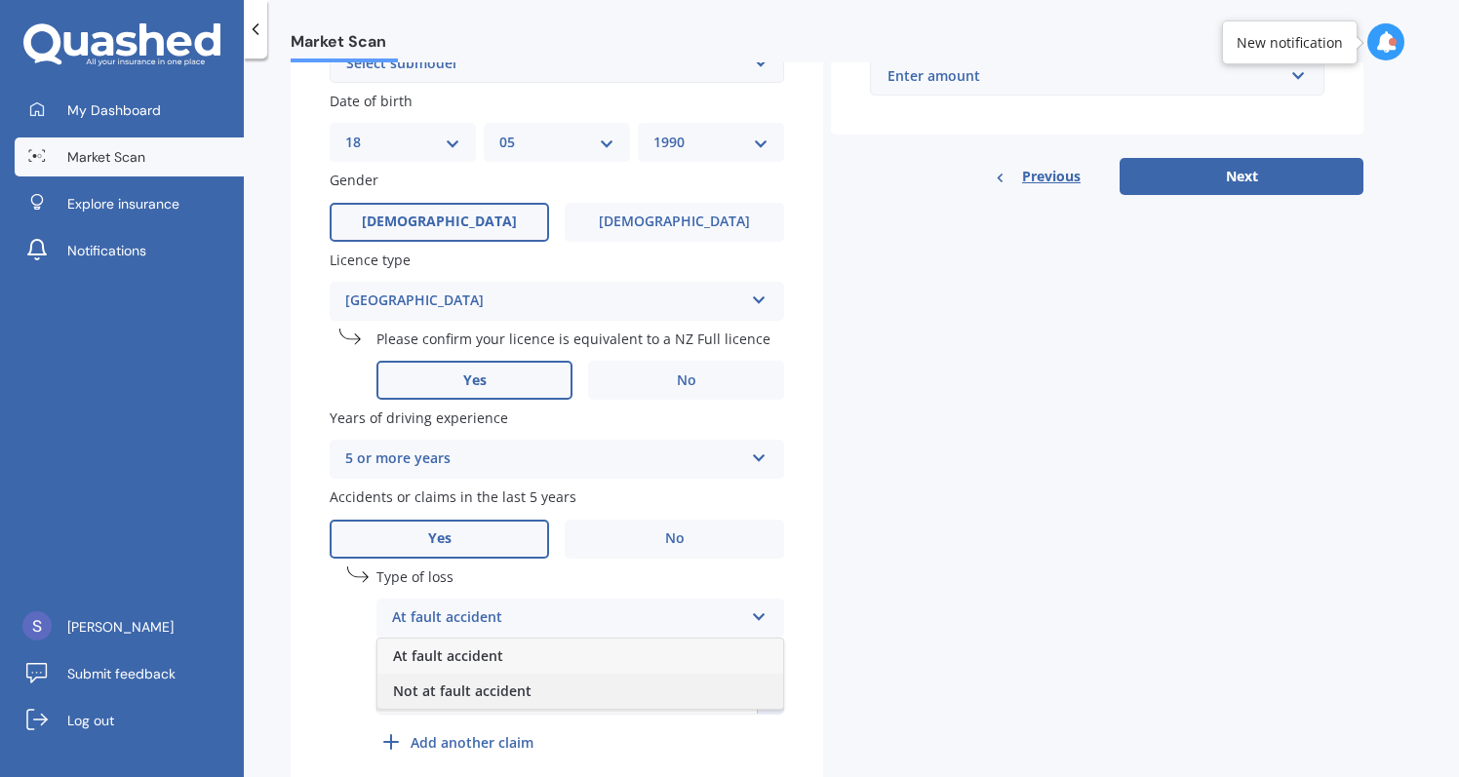
click at [509, 682] on span "Not at fault accident" at bounding box center [462, 691] width 139 height 19
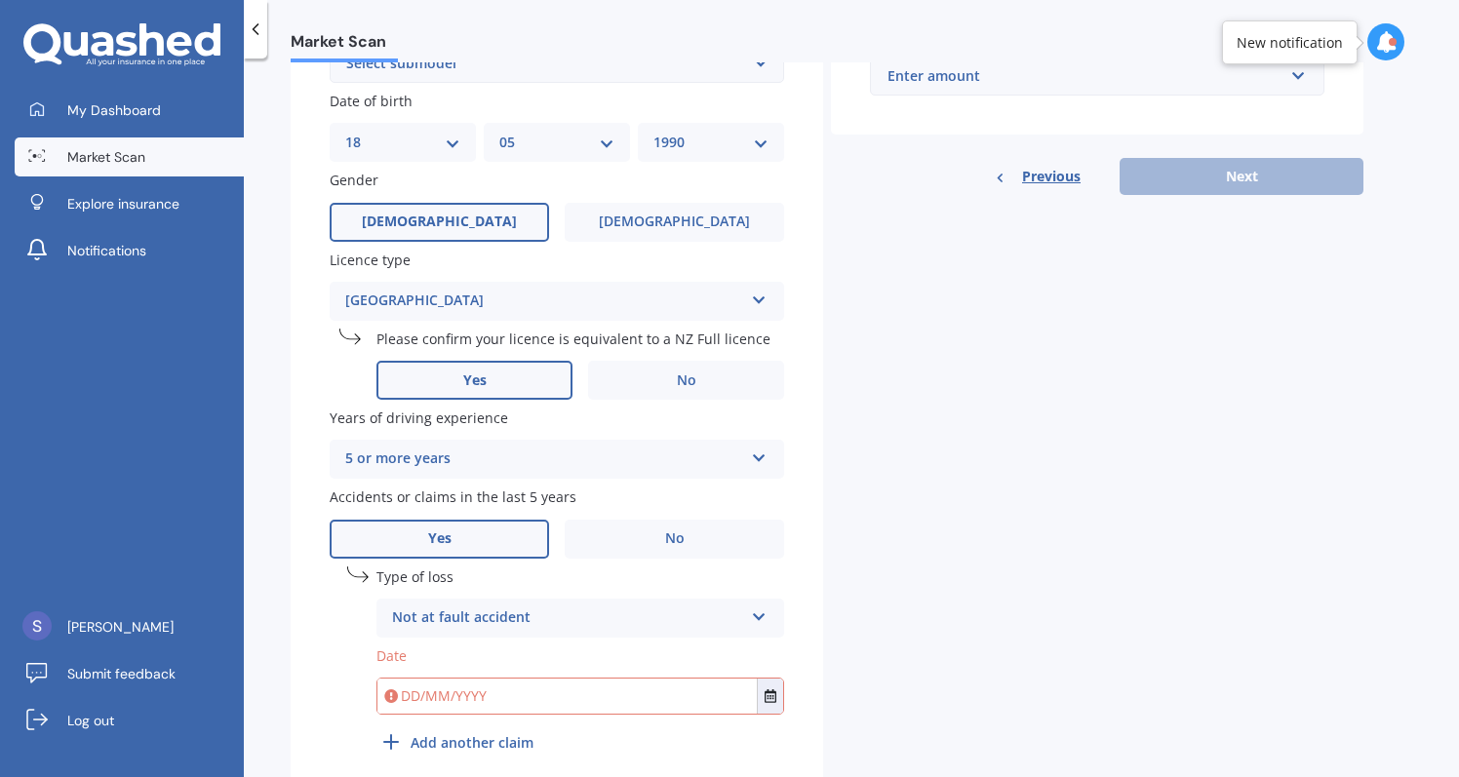
scroll to position [584, 0]
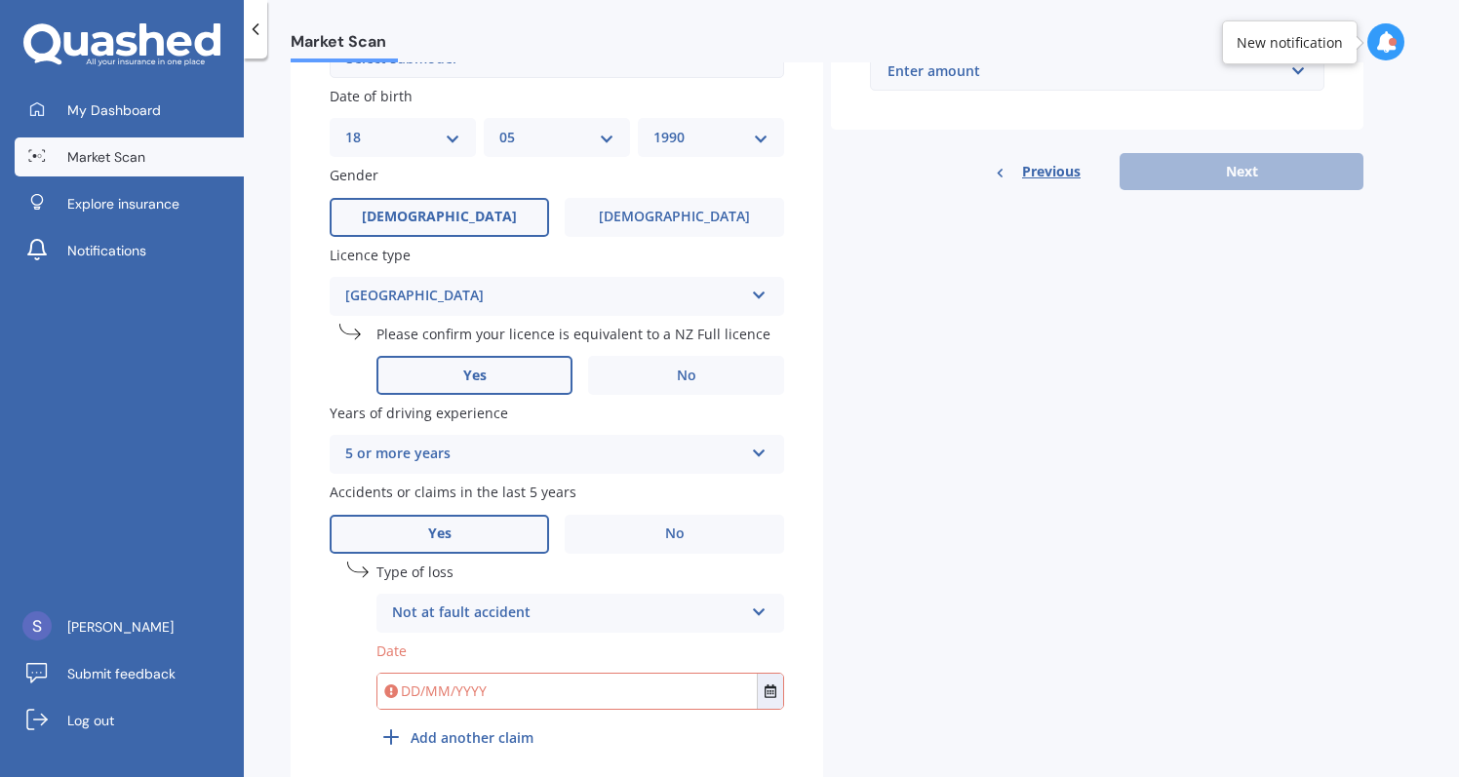
click at [462, 674] on input "text" at bounding box center [566, 691] width 379 height 35
click at [763, 698] on button "Select date" at bounding box center [770, 691] width 26 height 35
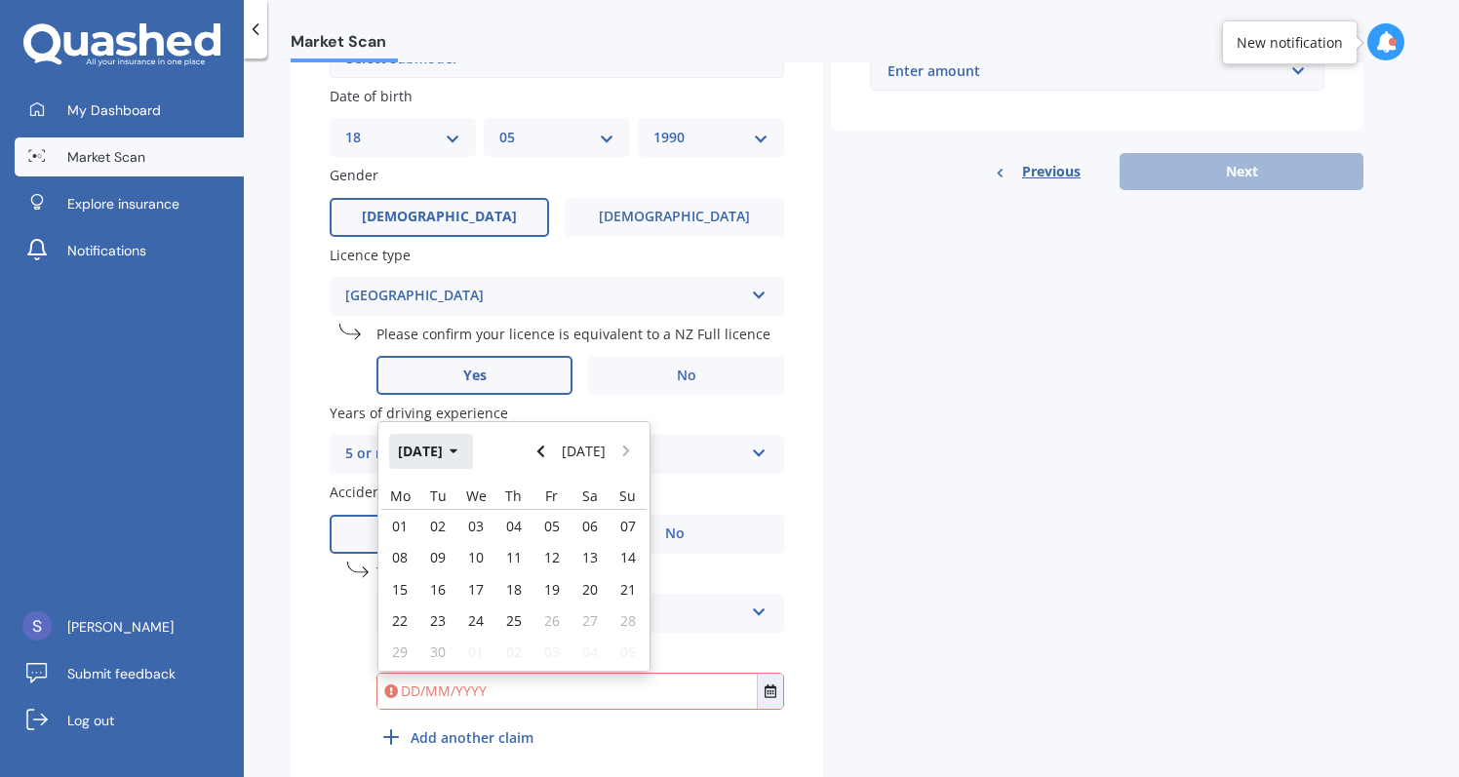
click at [438, 436] on button "[DATE]" at bounding box center [431, 451] width 84 height 35
click at [449, 445] on button "2025" at bounding box center [424, 451] width 70 height 35
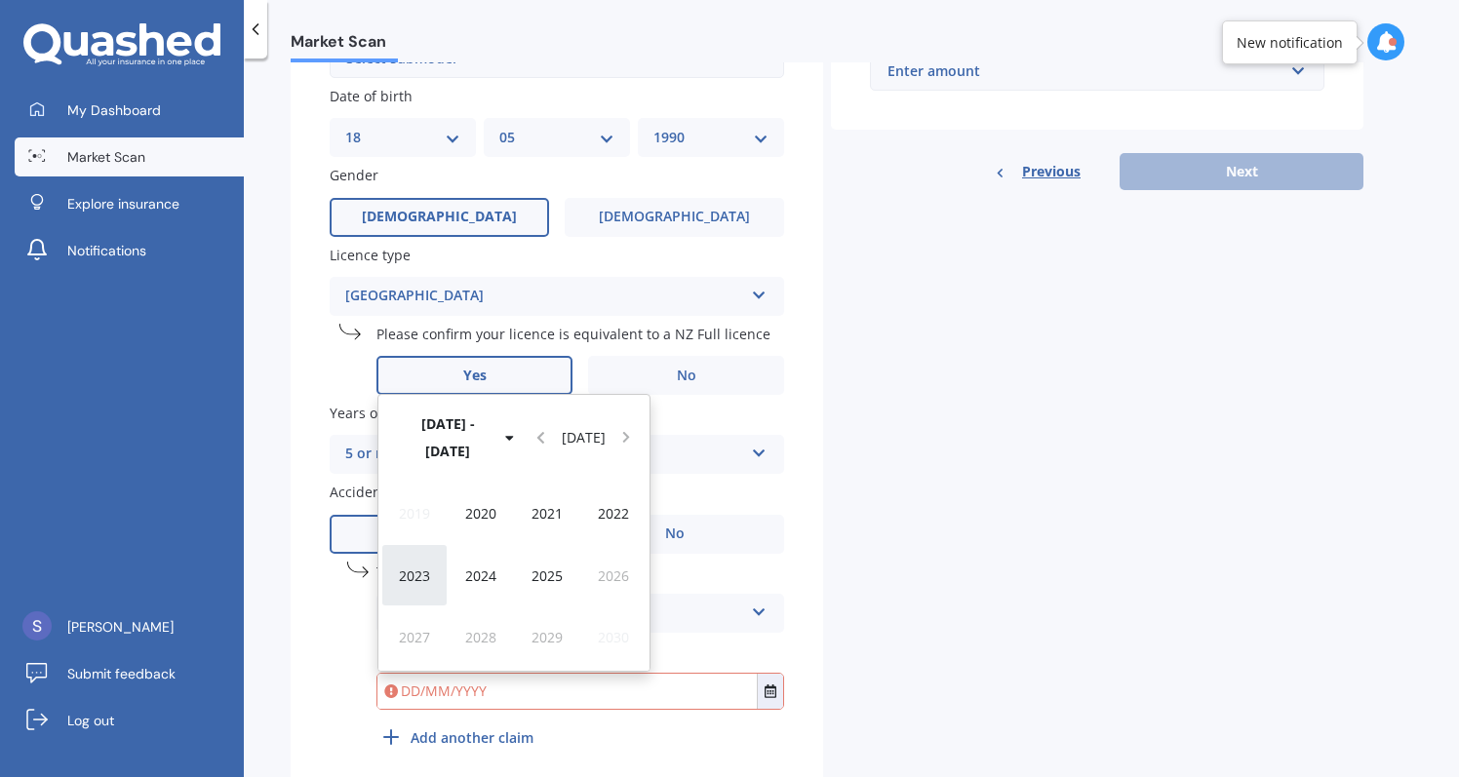
click at [405, 567] on span "2023" at bounding box center [414, 576] width 31 height 19
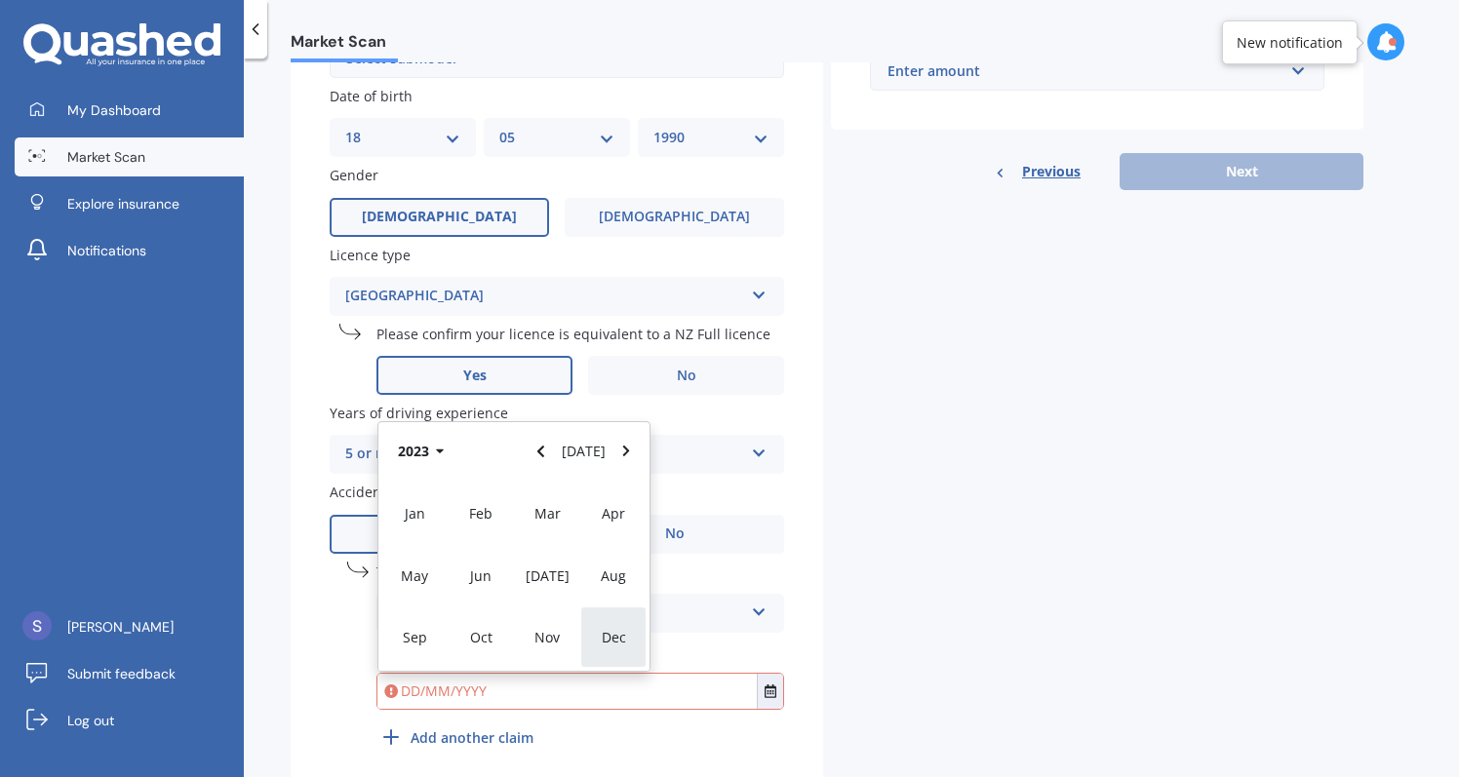
click at [586, 631] on div "Dec" at bounding box center [613, 637] width 66 height 61
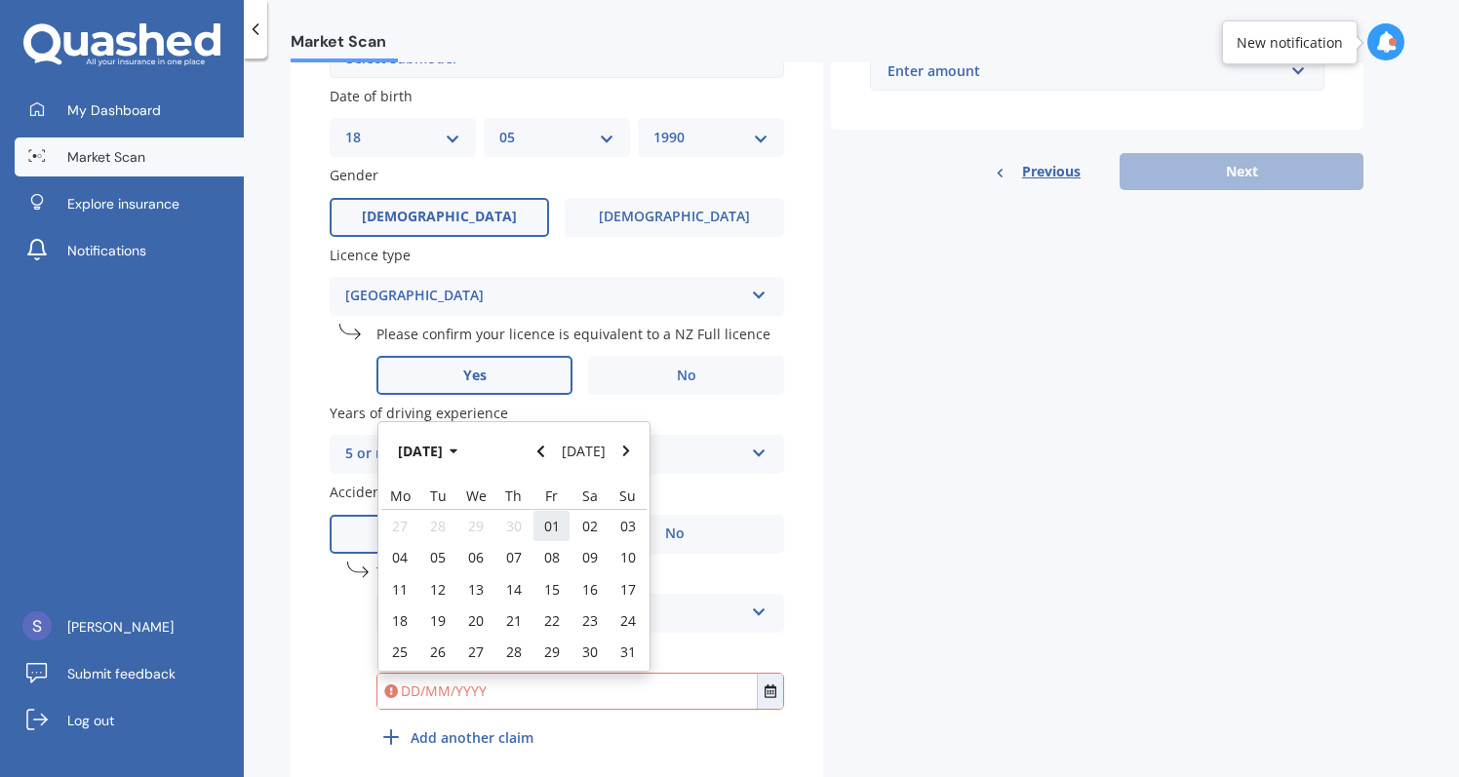
click at [557, 517] on span "01" at bounding box center [552, 526] width 16 height 19
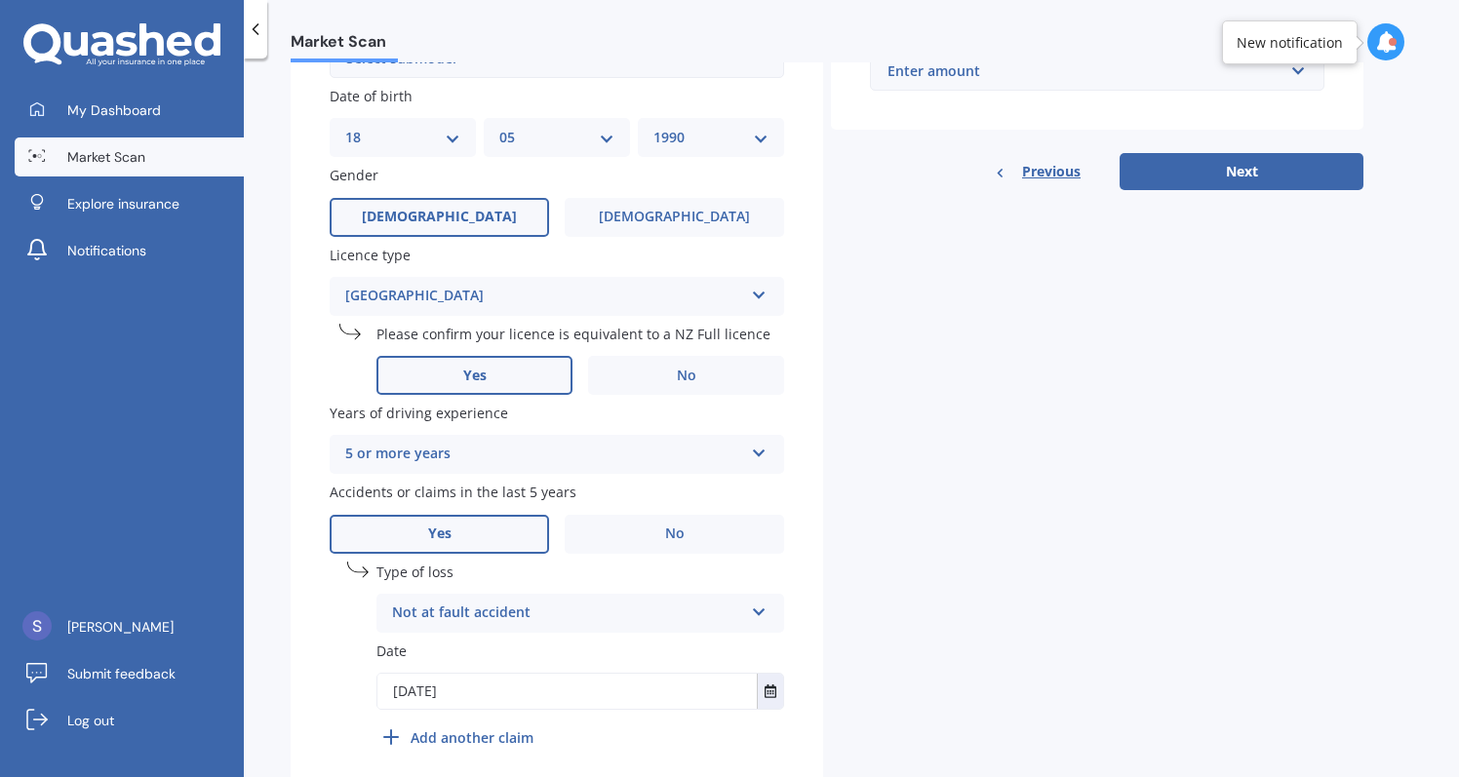
click at [516, 696] on input "[DATE]" at bounding box center [566, 691] width 379 height 35
click at [765, 685] on icon "Select date" at bounding box center [771, 692] width 12 height 14
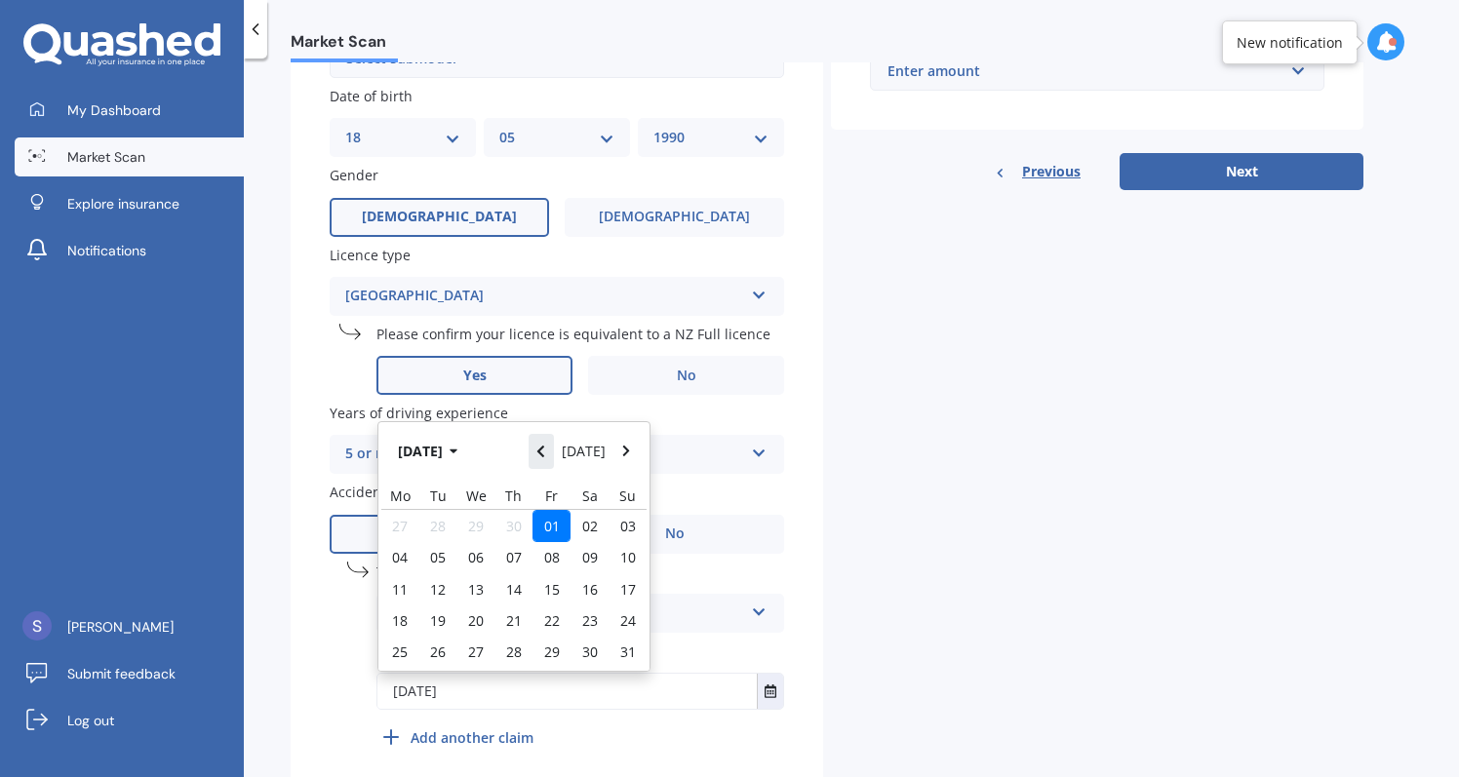
click at [546, 434] on button "Navigate back" at bounding box center [541, 451] width 25 height 35
click at [544, 517] on span "03" at bounding box center [552, 526] width 16 height 19
type input "[DATE]"
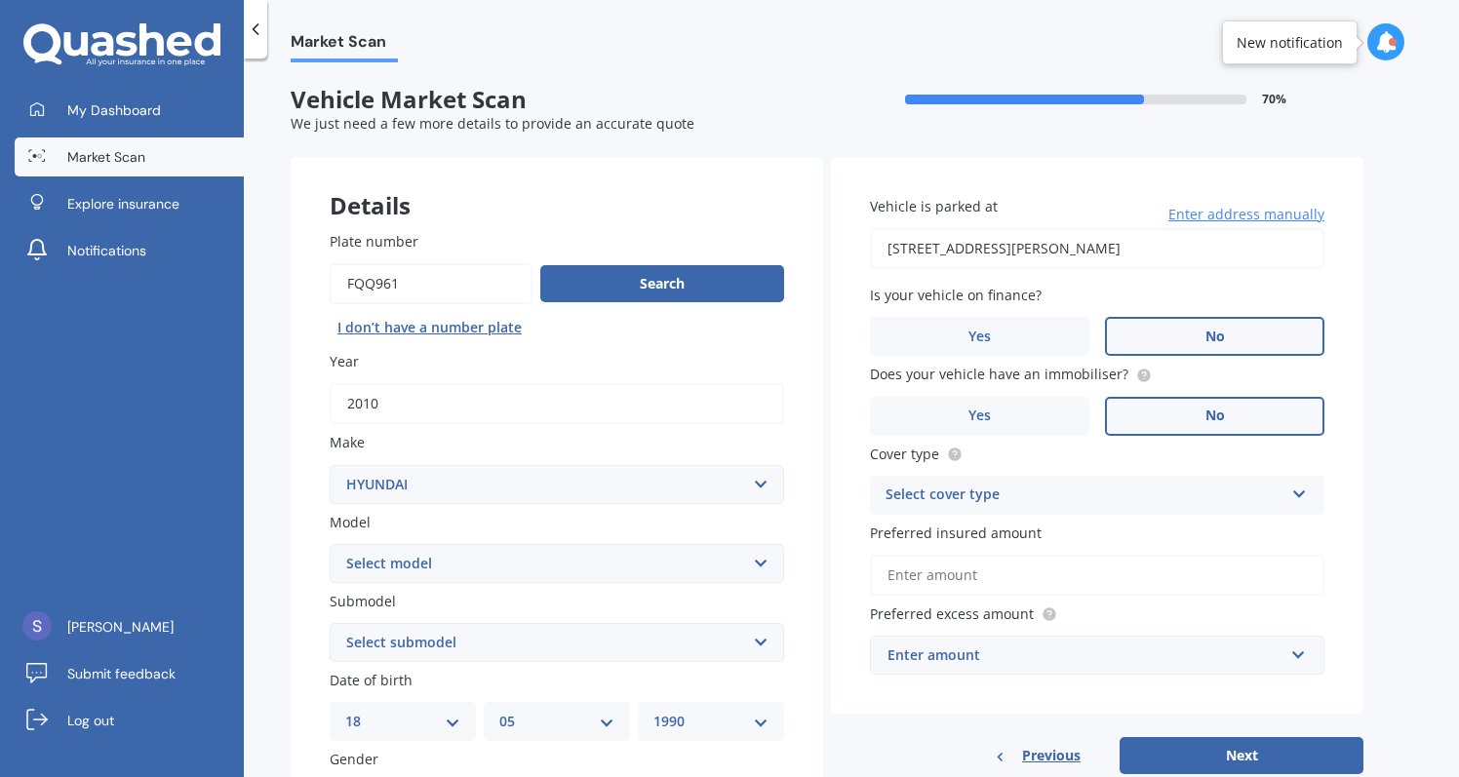
scroll to position [0, 0]
click at [1004, 490] on div "Select cover type" at bounding box center [1085, 495] width 398 height 23
click at [990, 532] on div "Comprehensive" at bounding box center [1097, 533] width 453 height 35
click at [971, 579] on input "Preferred insured amount" at bounding box center [1097, 575] width 455 height 41
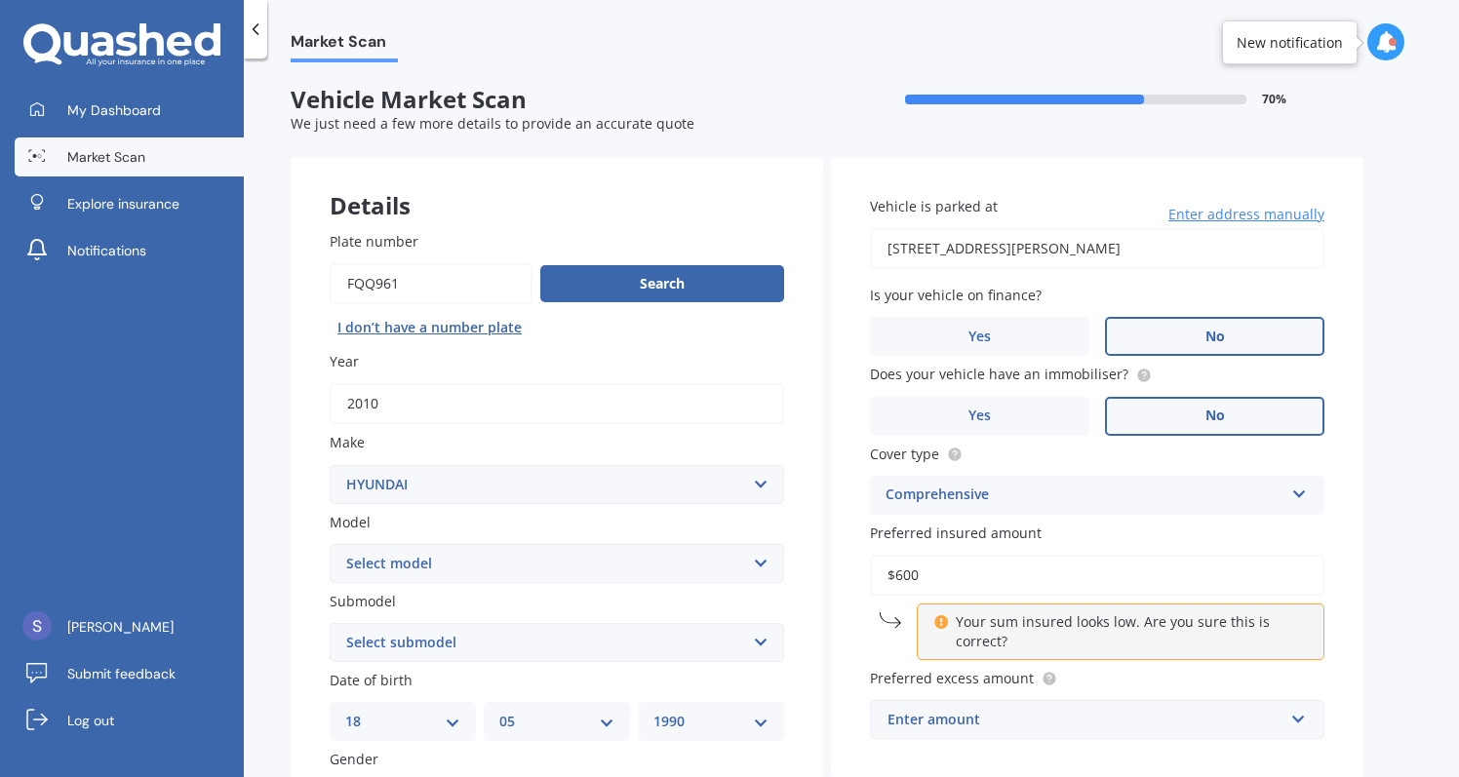
type input "$6,000"
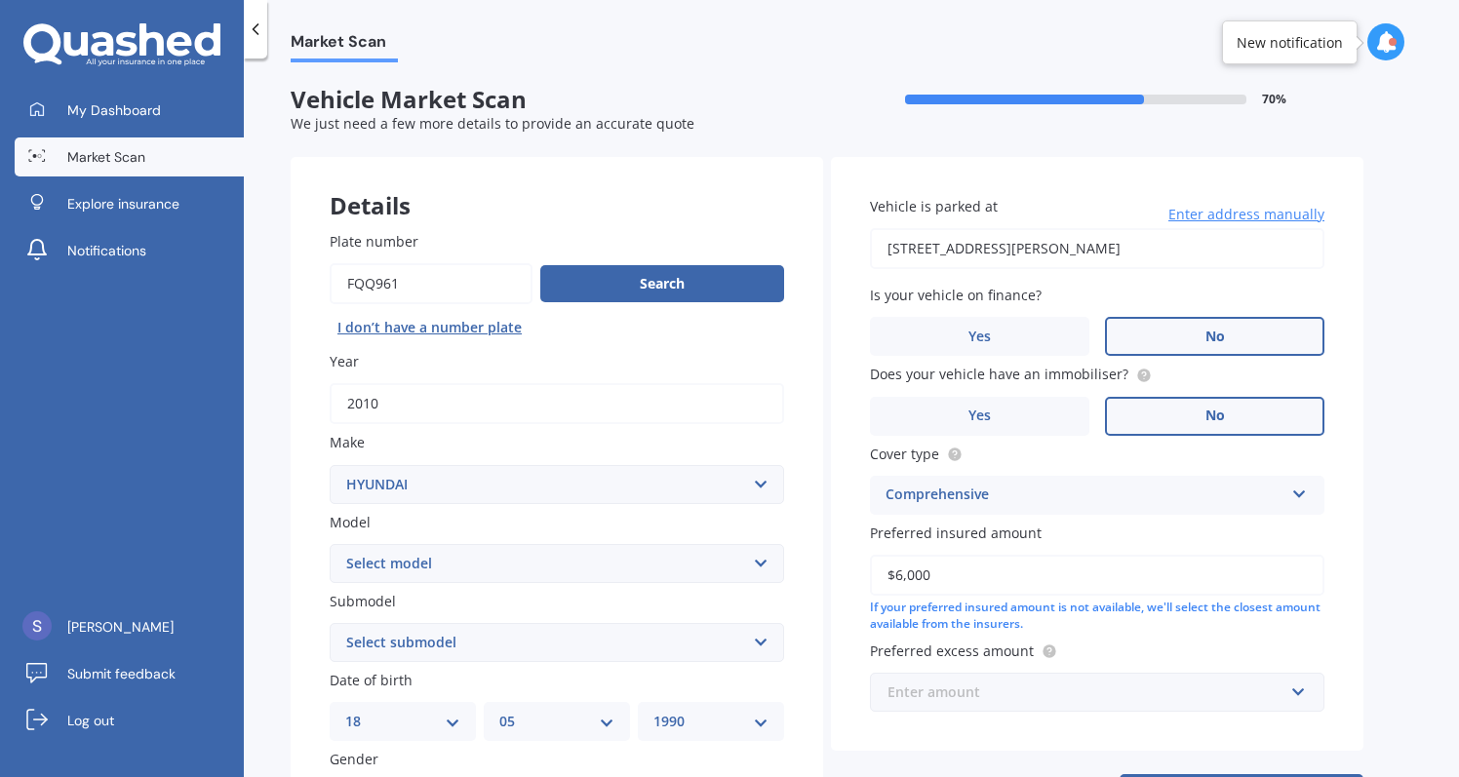
click at [1017, 702] on input "text" at bounding box center [1090, 692] width 437 height 37
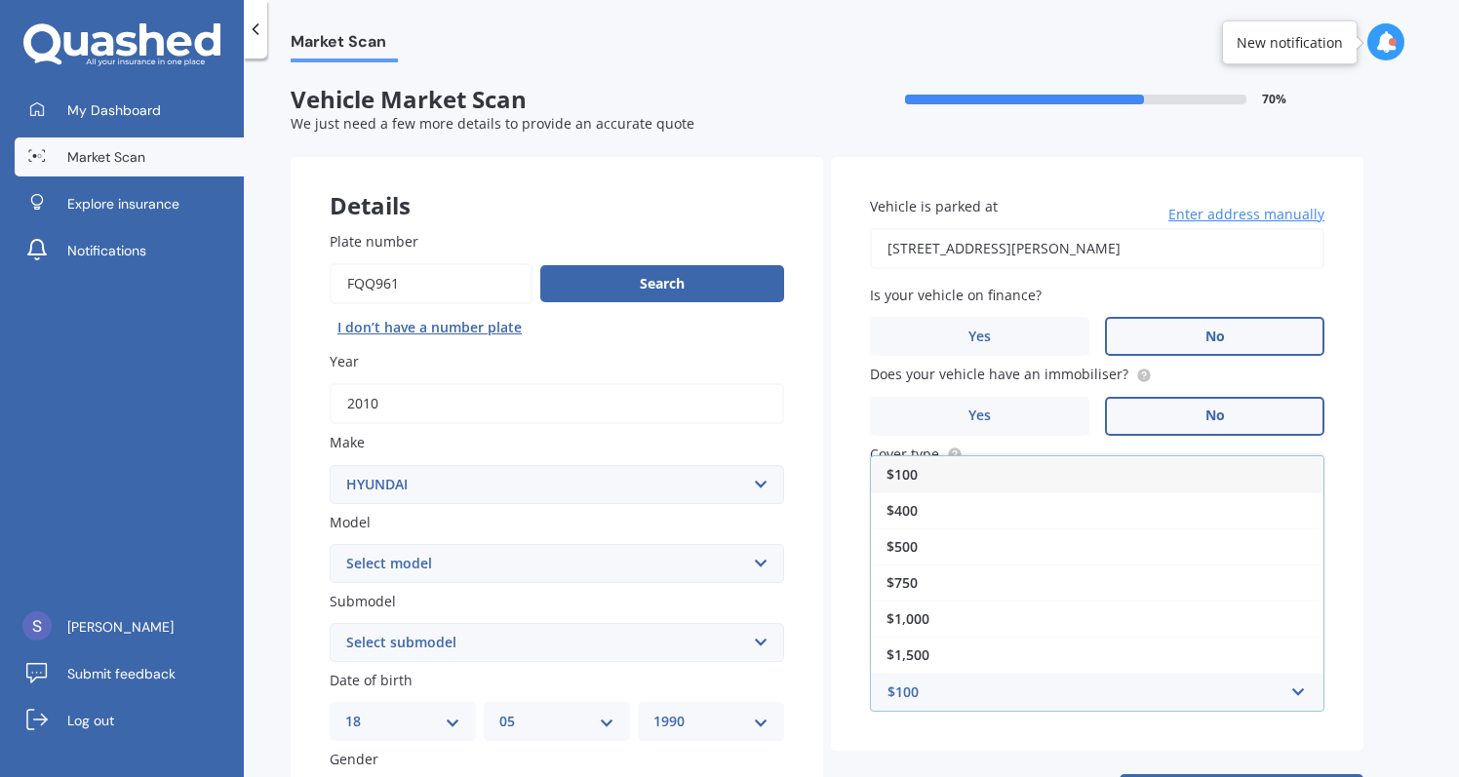
click at [978, 469] on div "$100" at bounding box center [1097, 474] width 453 height 36
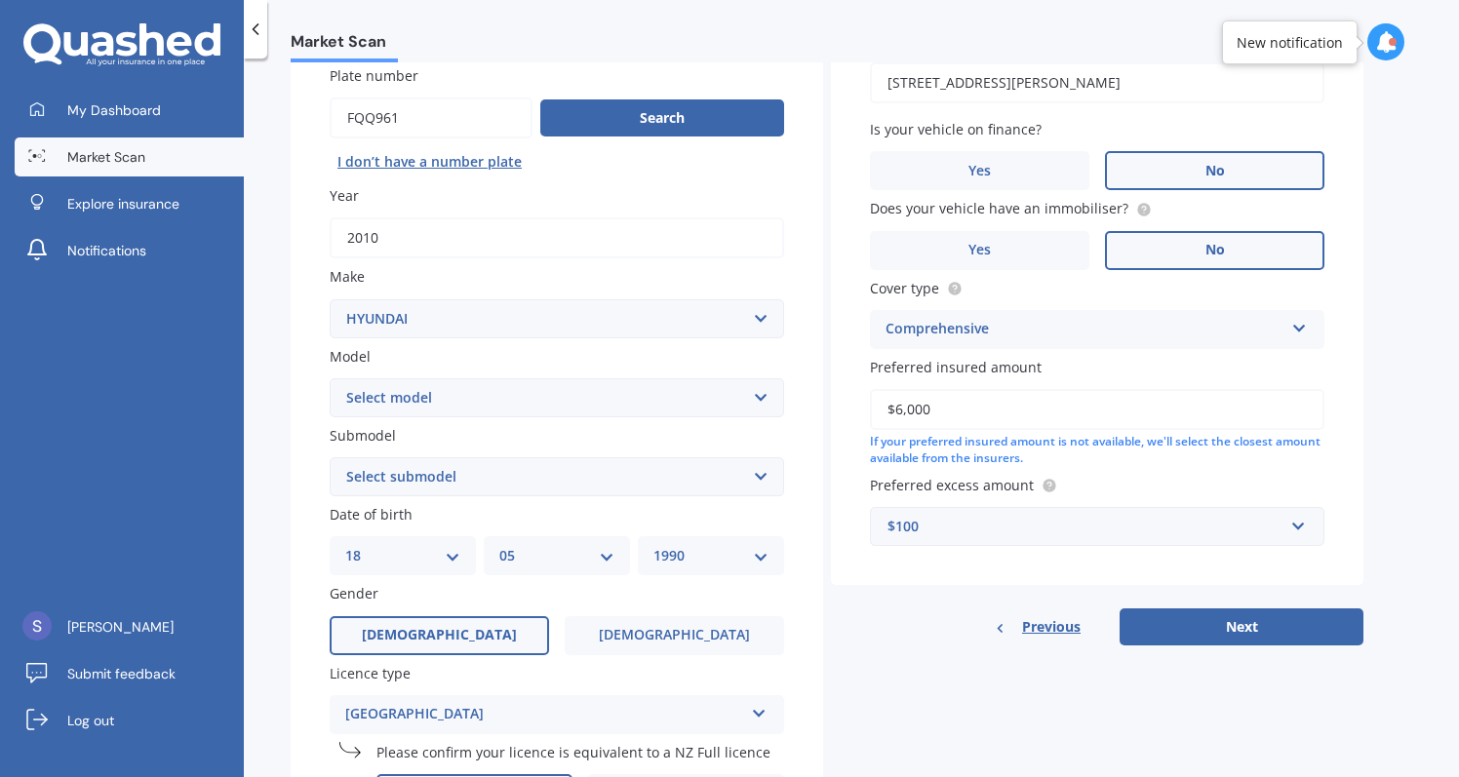
scroll to position [200, 0]
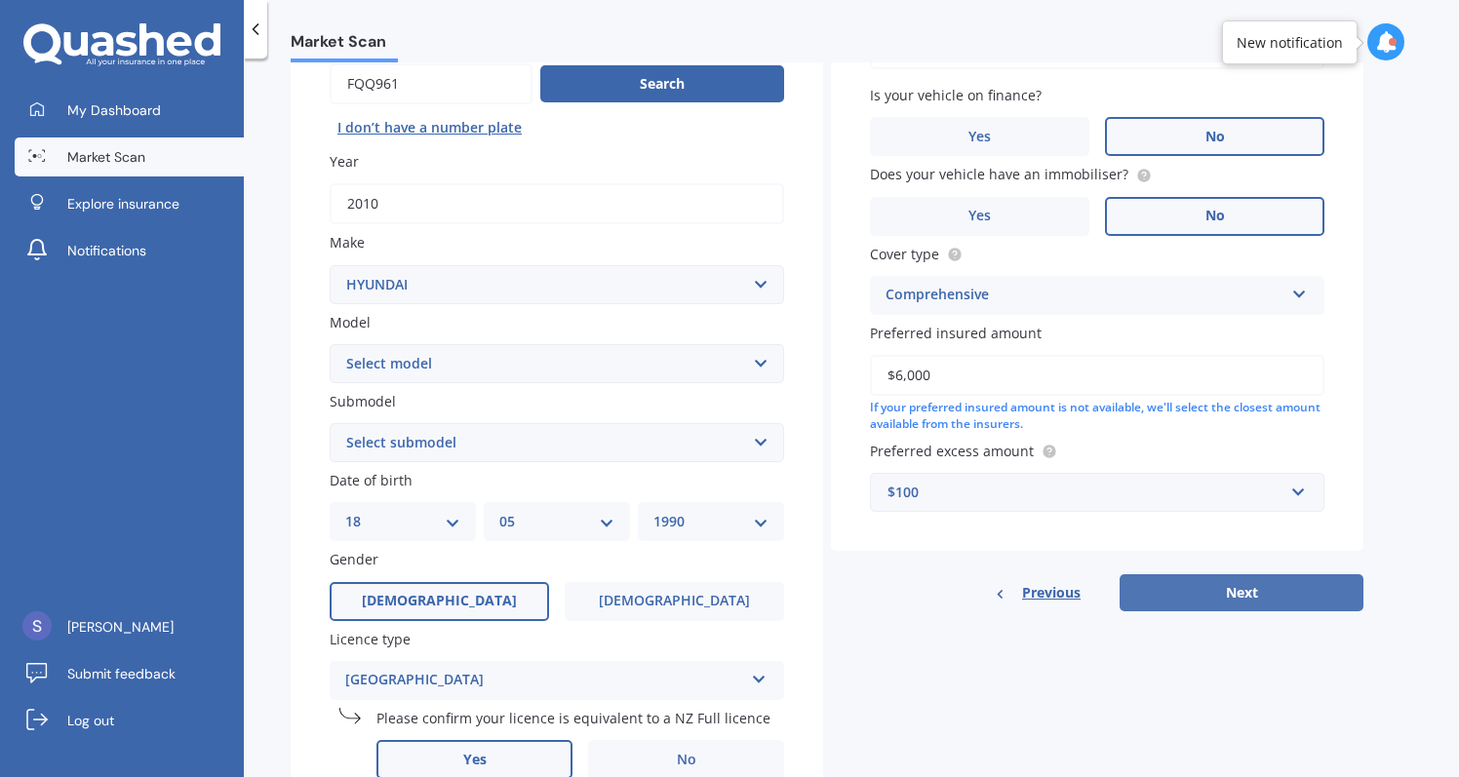
click at [1183, 589] on button "Next" at bounding box center [1242, 593] width 244 height 37
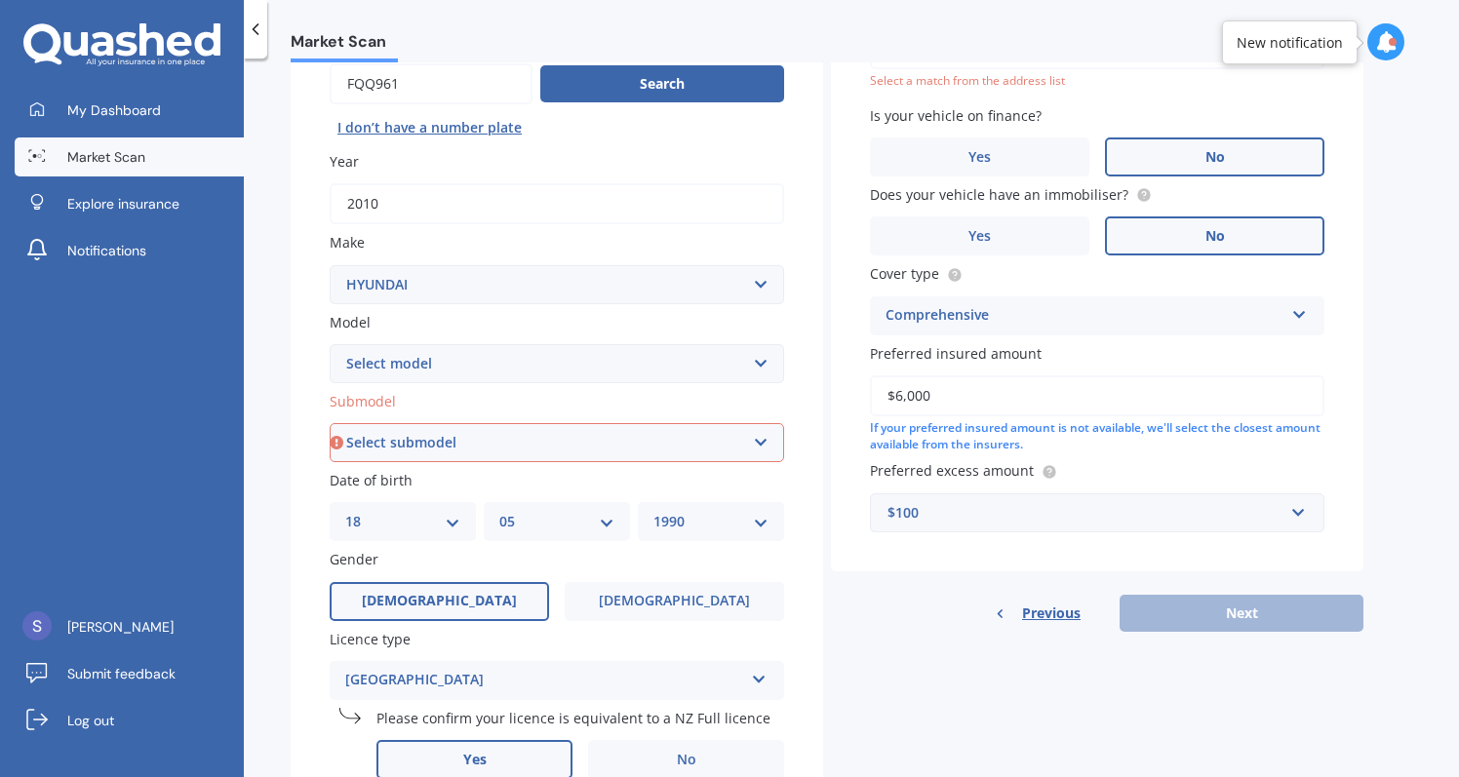
select select "2.4 GL 4WD"
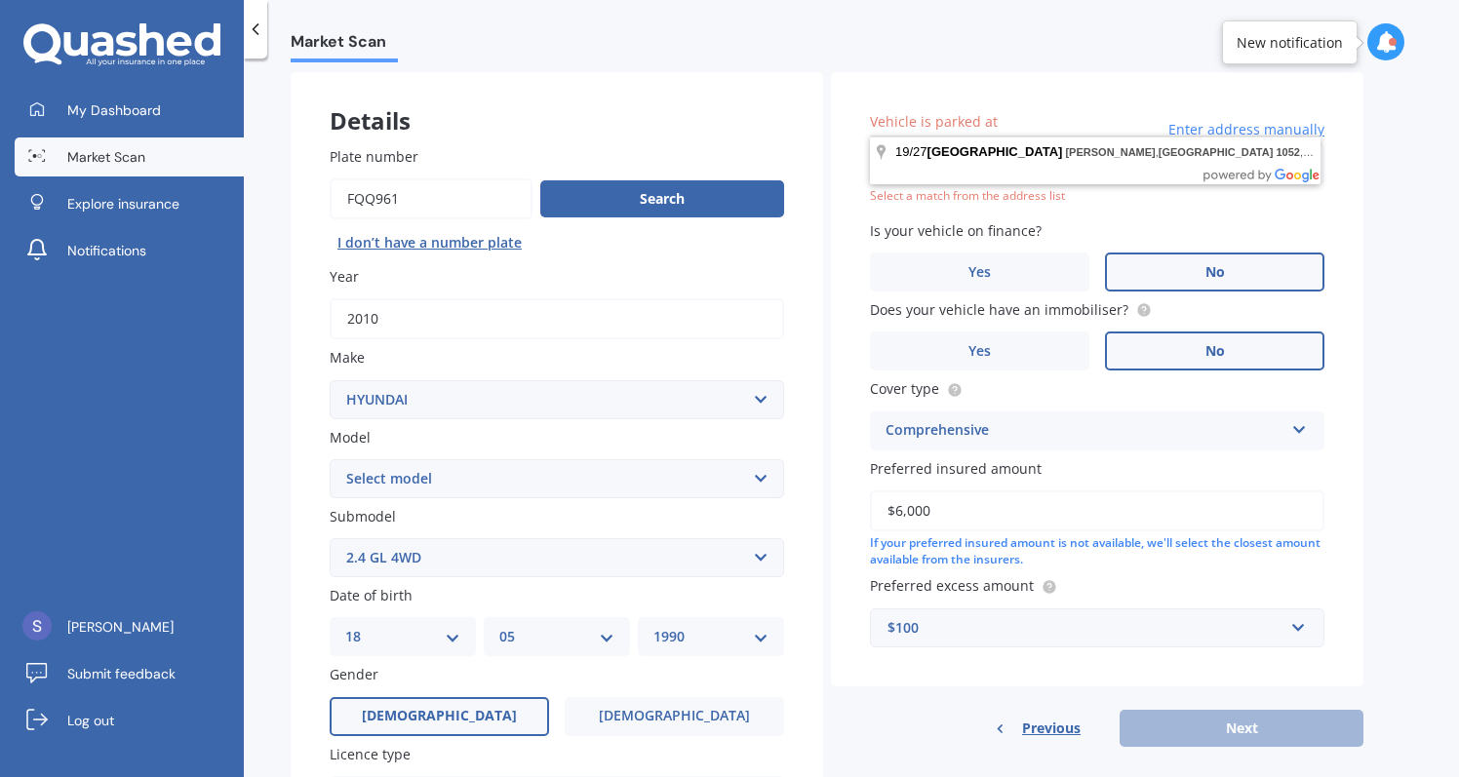
scroll to position [74, 0]
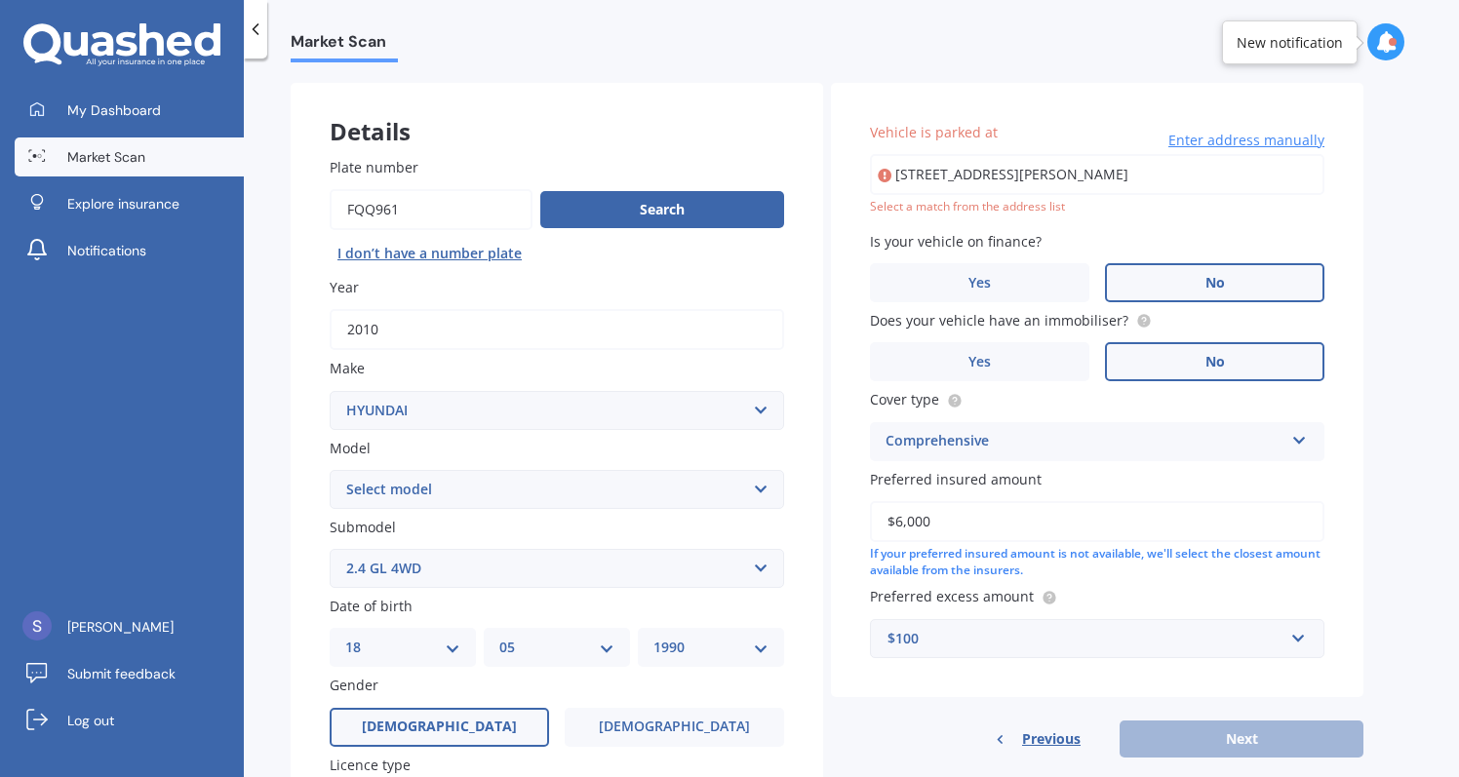
type input "[STREET_ADDRESS][PERSON_NAME]"
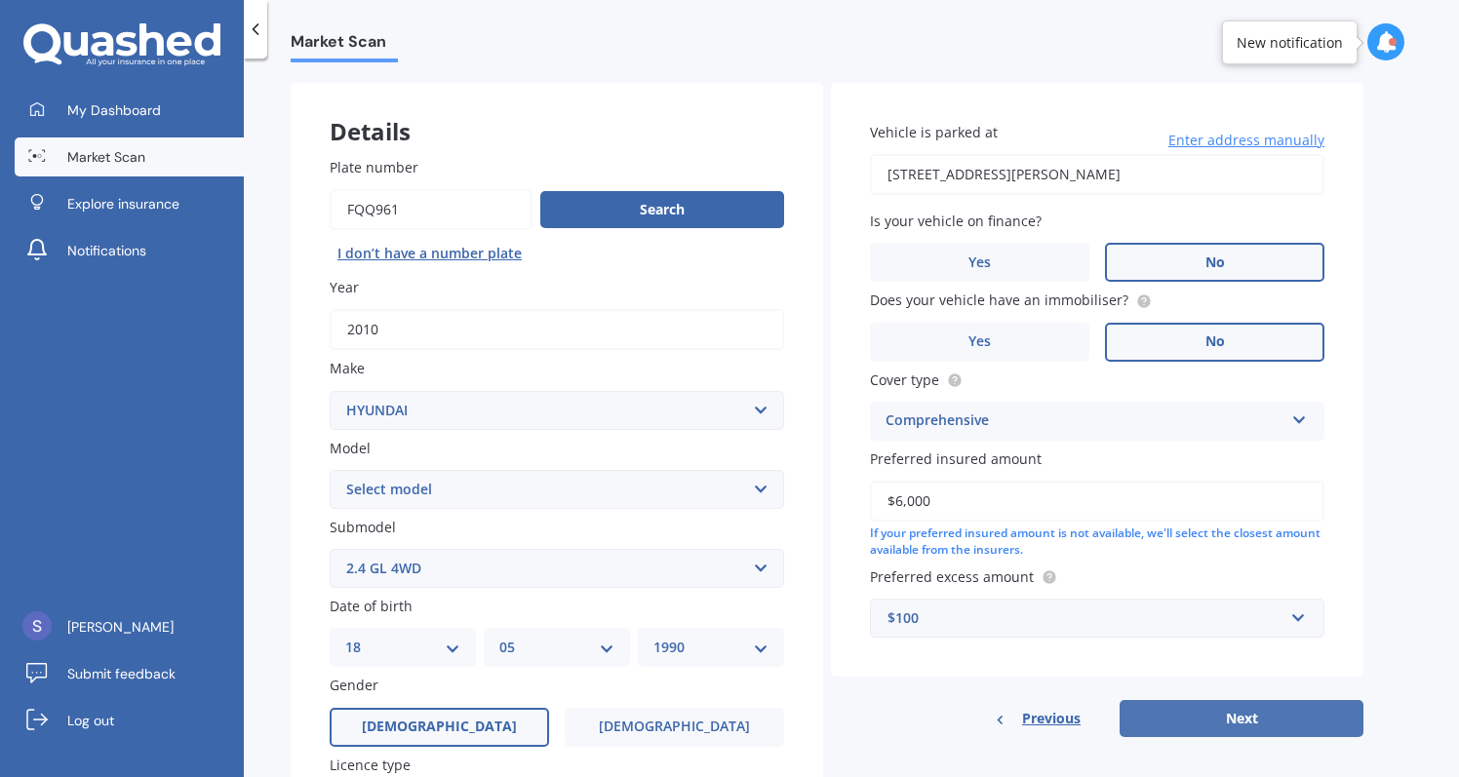
click at [1229, 723] on button "Next" at bounding box center [1242, 718] width 244 height 37
select select "18"
select select "05"
select select "1990"
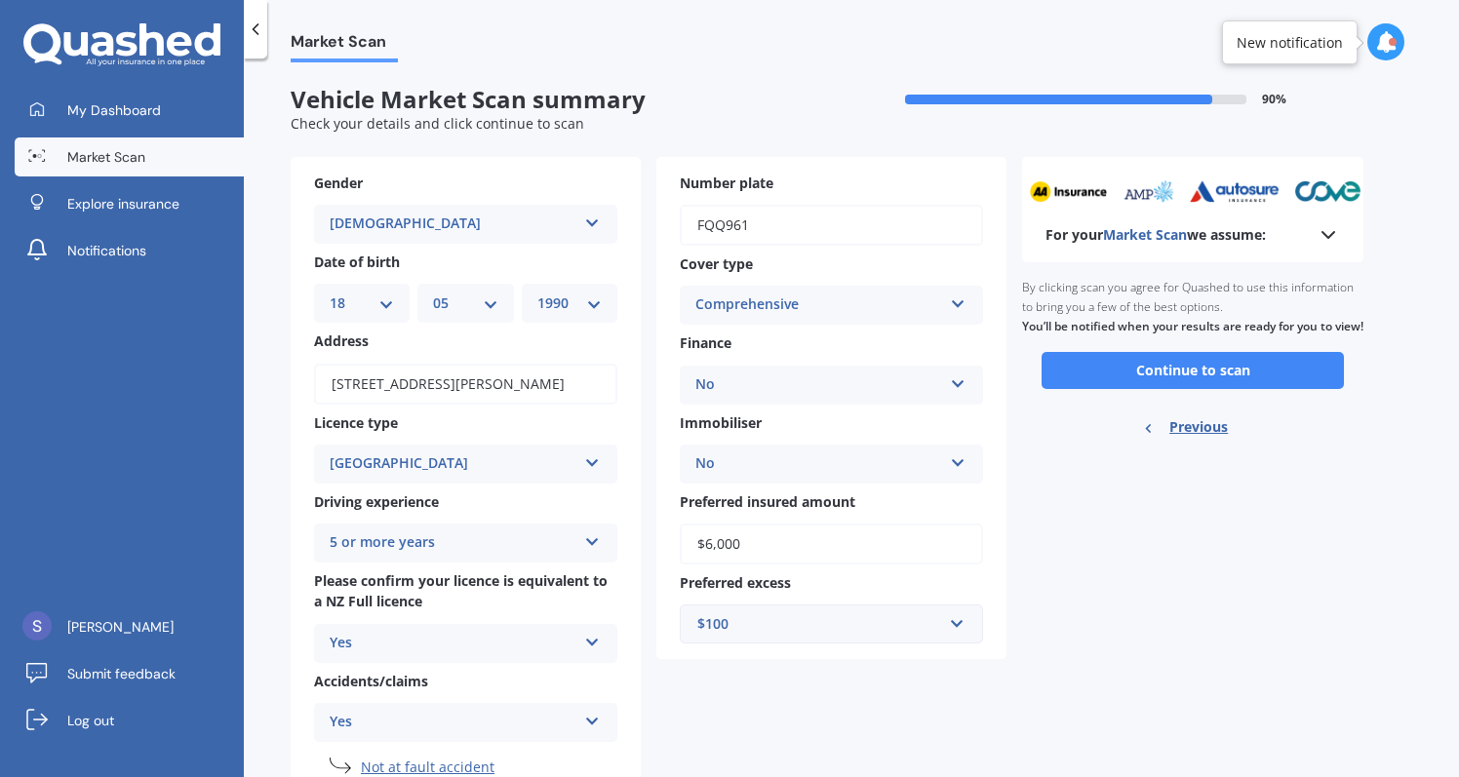
scroll to position [17, 0]
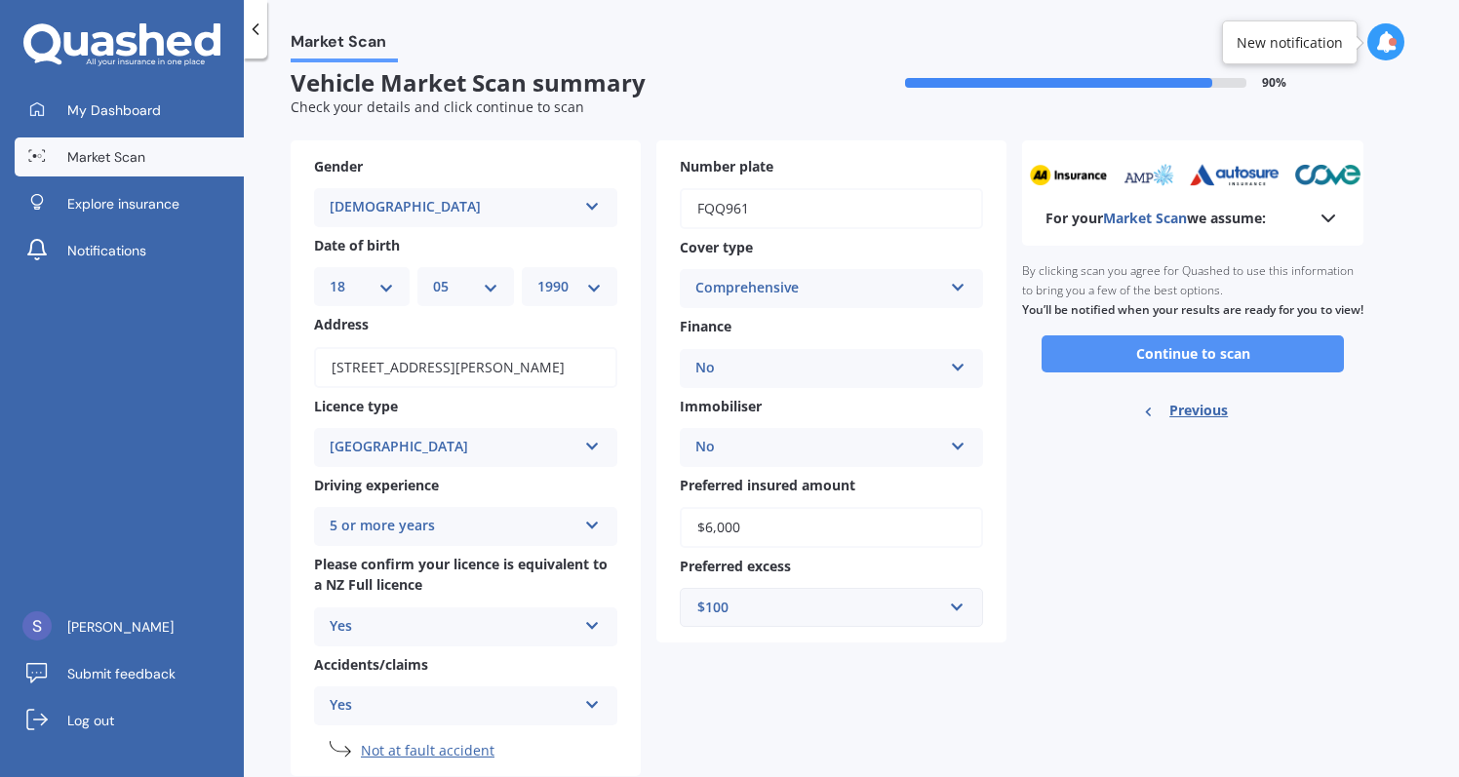
click at [1100, 369] on button "Continue to scan" at bounding box center [1193, 354] width 302 height 37
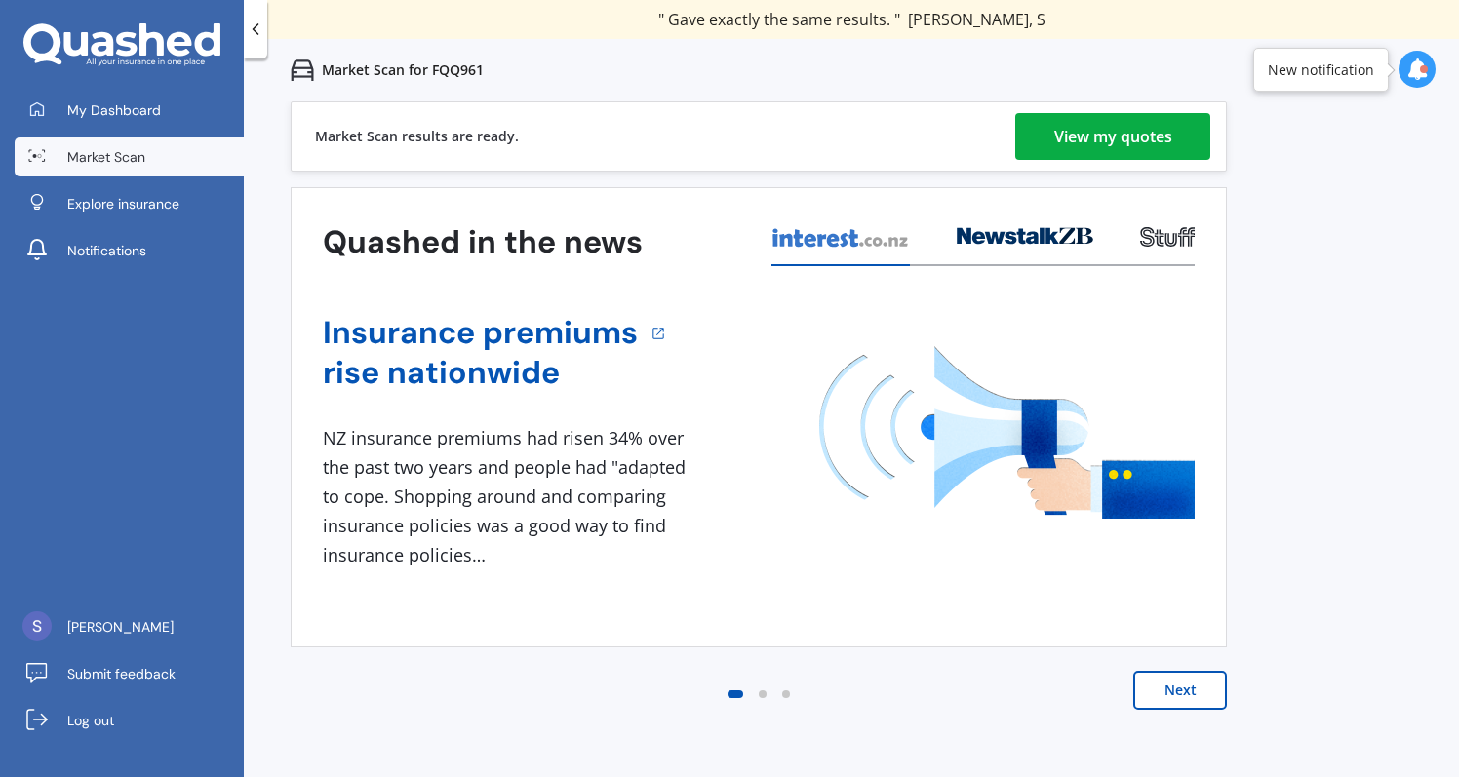
click at [1114, 141] on div "View my quotes" at bounding box center [1113, 136] width 118 height 47
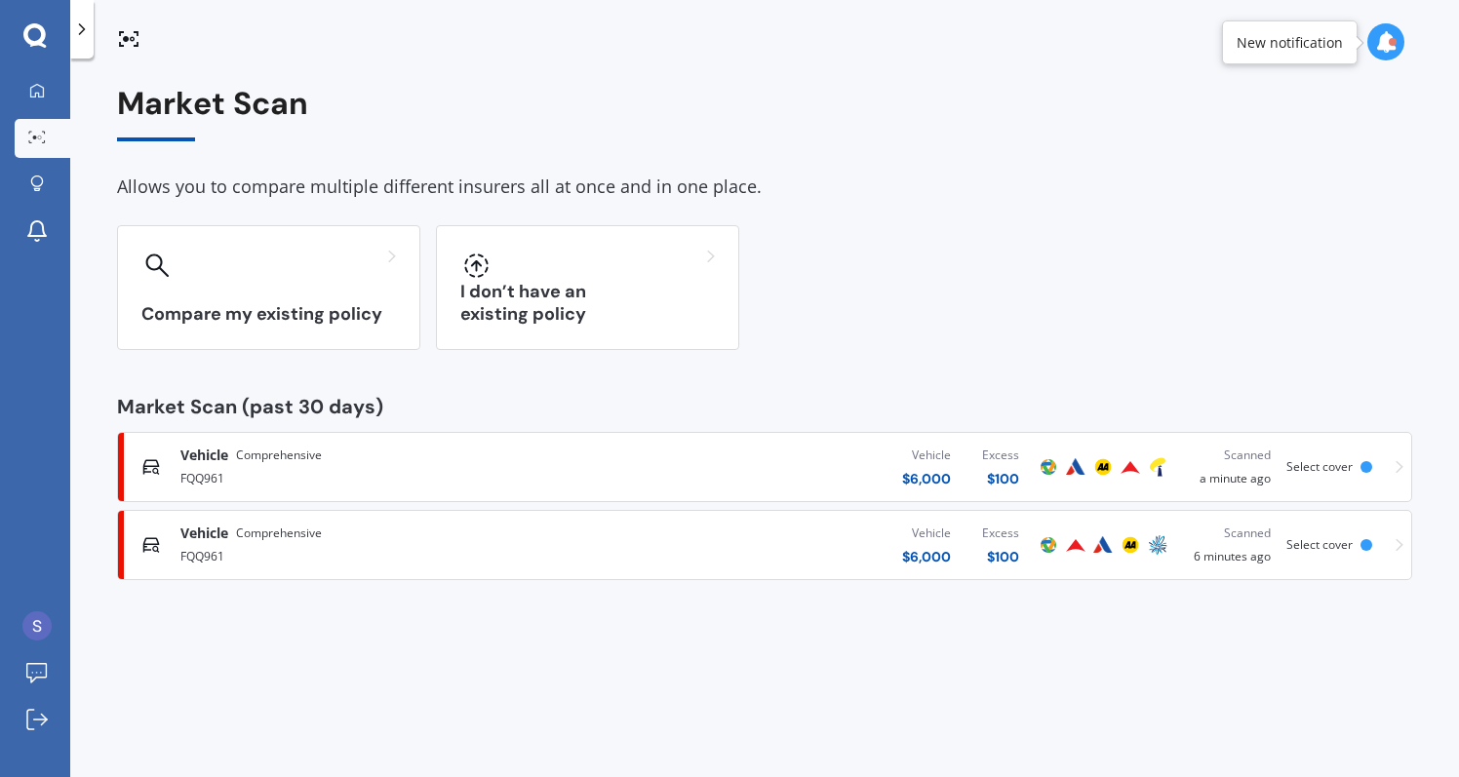
click at [1403, 542] on icon at bounding box center [1400, 545] width 8 height 14
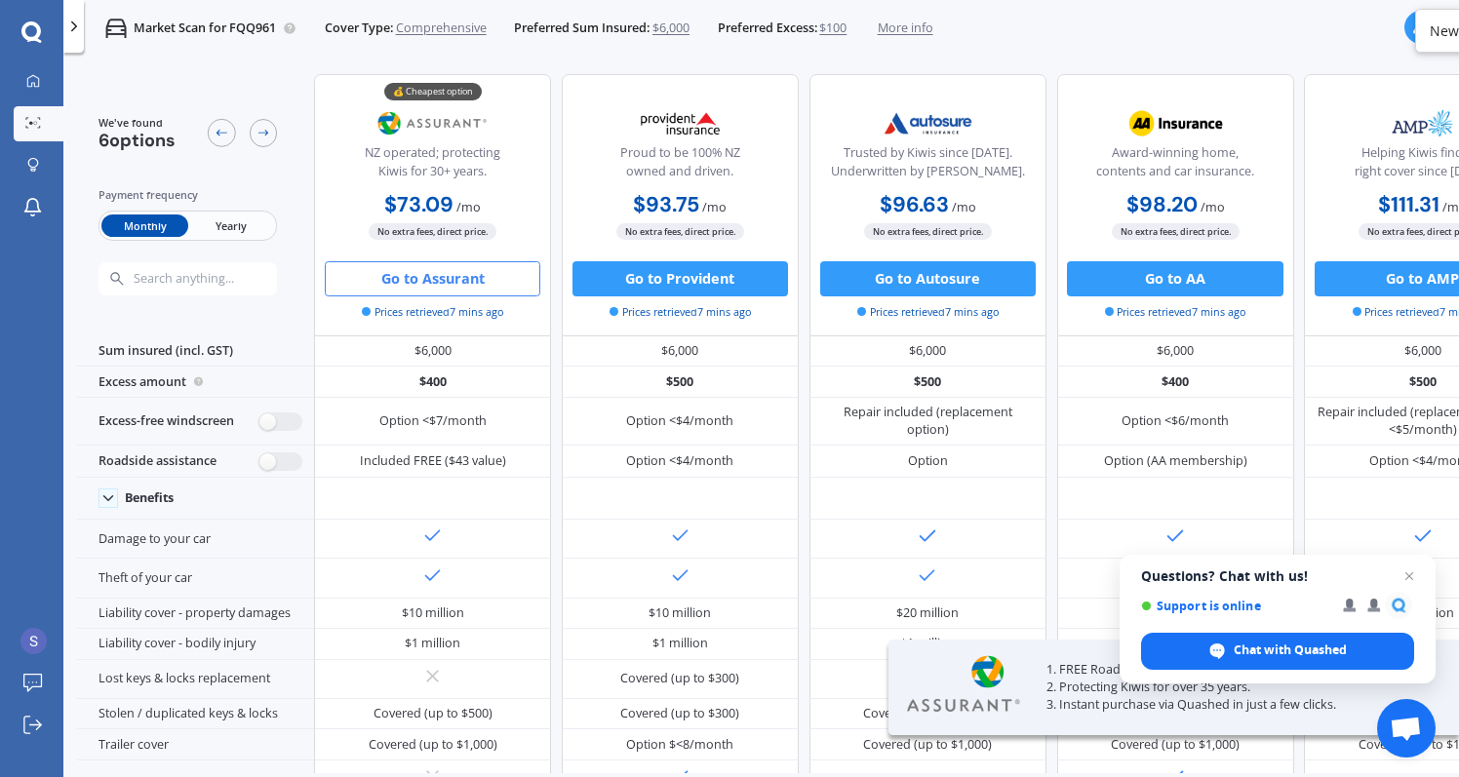
click at [923, 32] on span "More info" at bounding box center [906, 29] width 56 height 18
